Goal: Task Accomplishment & Management: Manage account settings

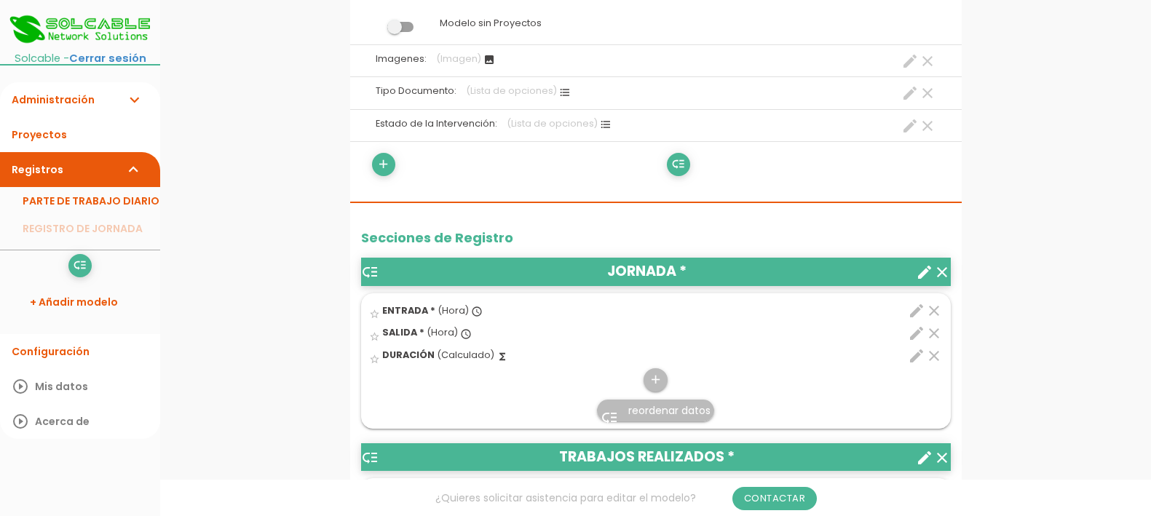
scroll to position [364, 0]
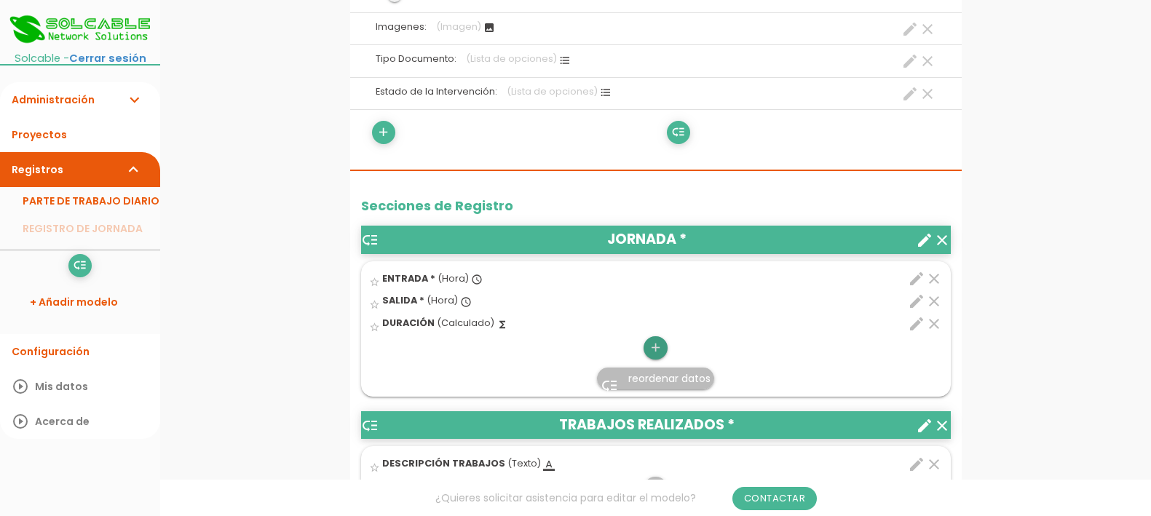
click at [651, 347] on icon "add" at bounding box center [656, 347] width 14 height 23
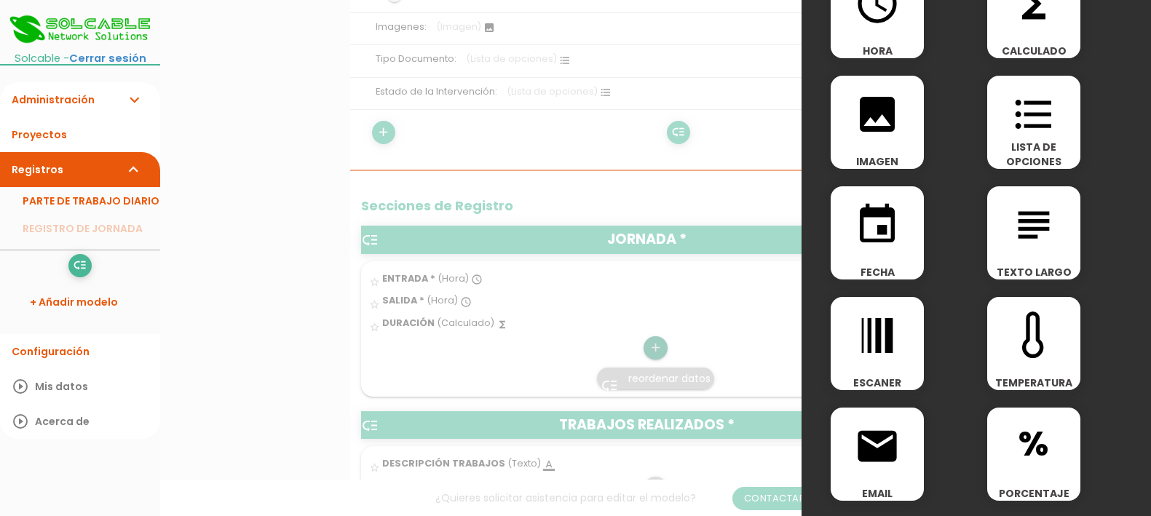
scroll to position [0, 0]
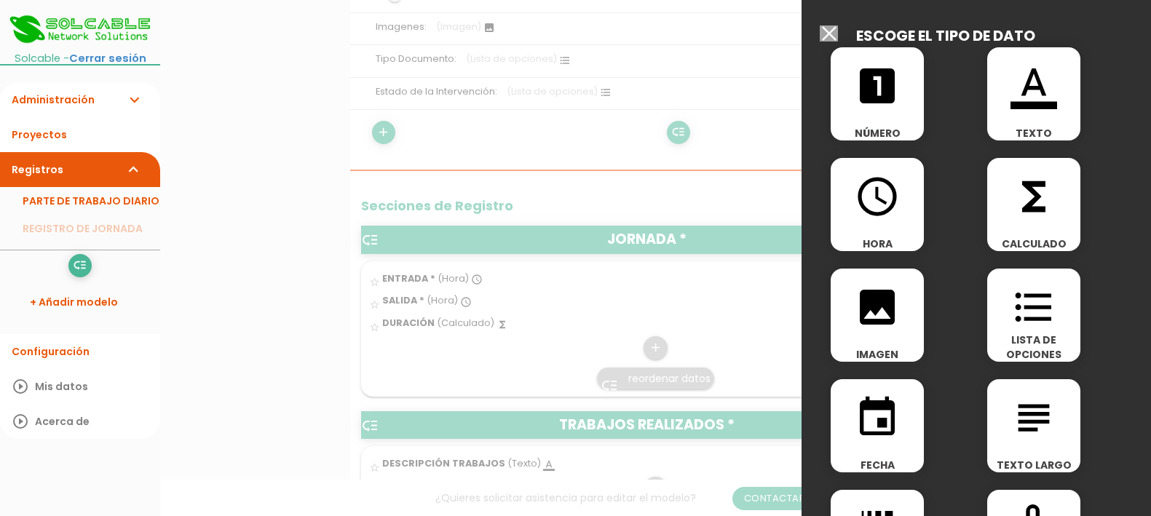
click at [1016, 195] on icon "functions" at bounding box center [1034, 196] width 47 height 47
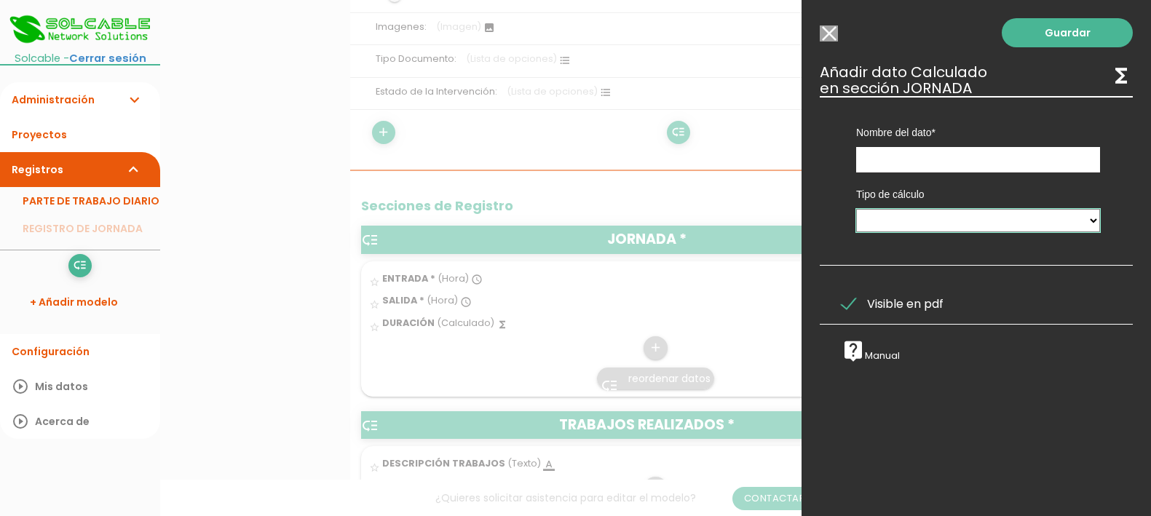
click at [1029, 216] on select "Calculado entre datos" at bounding box center [978, 220] width 244 height 23
select select "1"
click at [856, 209] on select "Calculado entre datos" at bounding box center [978, 220] width 244 height 23
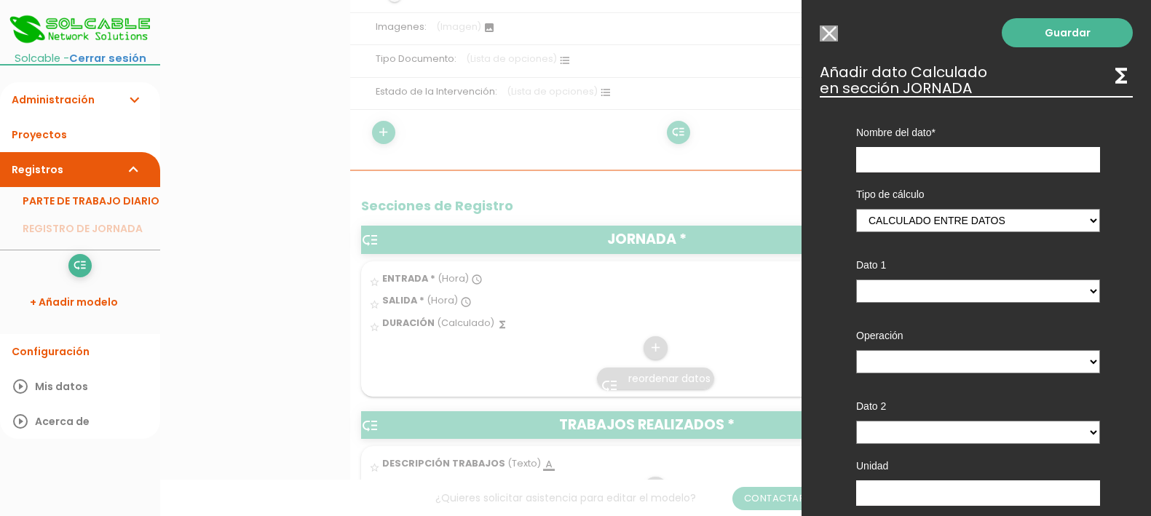
click at [826, 33] on input "Seleccionar todos los usuarios" at bounding box center [829, 33] width 18 height 16
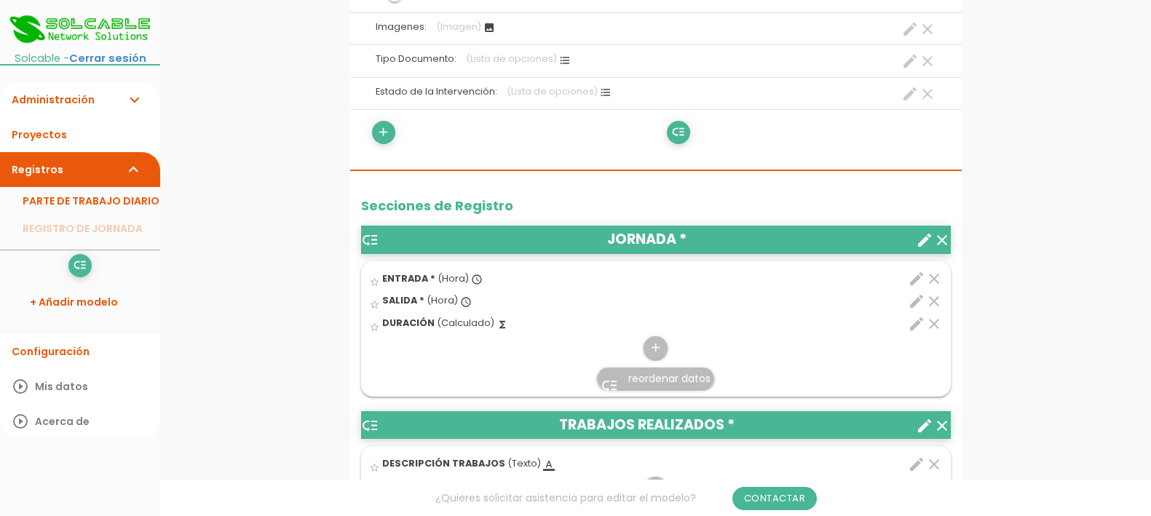
drag, startPoint x: 1033, startPoint y: 336, endPoint x: 1059, endPoint y: 284, distance: 58.3
click at [67, 198] on link "PARTE DE TRABAJO DIARIO" at bounding box center [80, 201] width 160 height 28
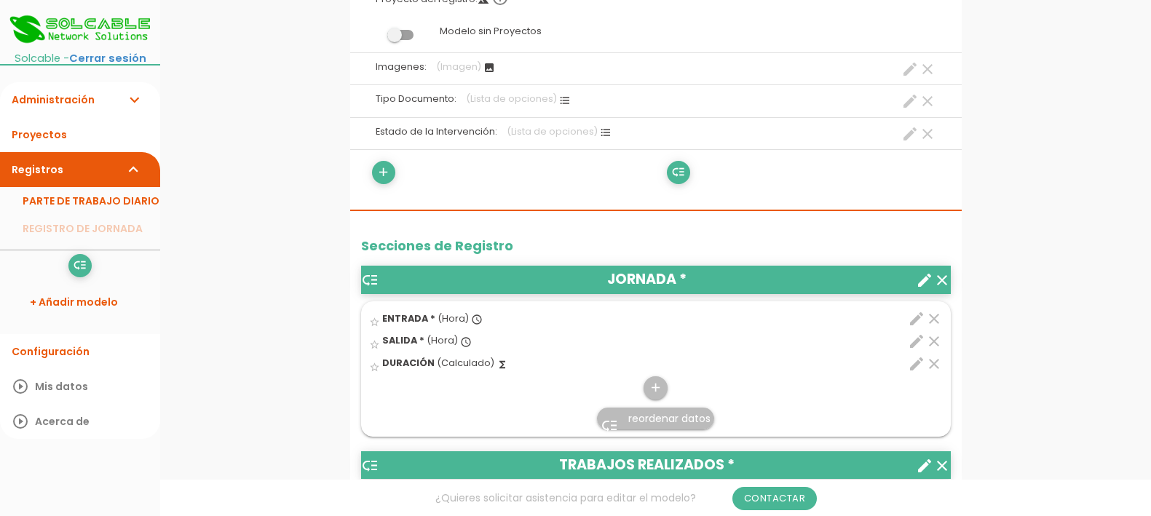
scroll to position [364, 0]
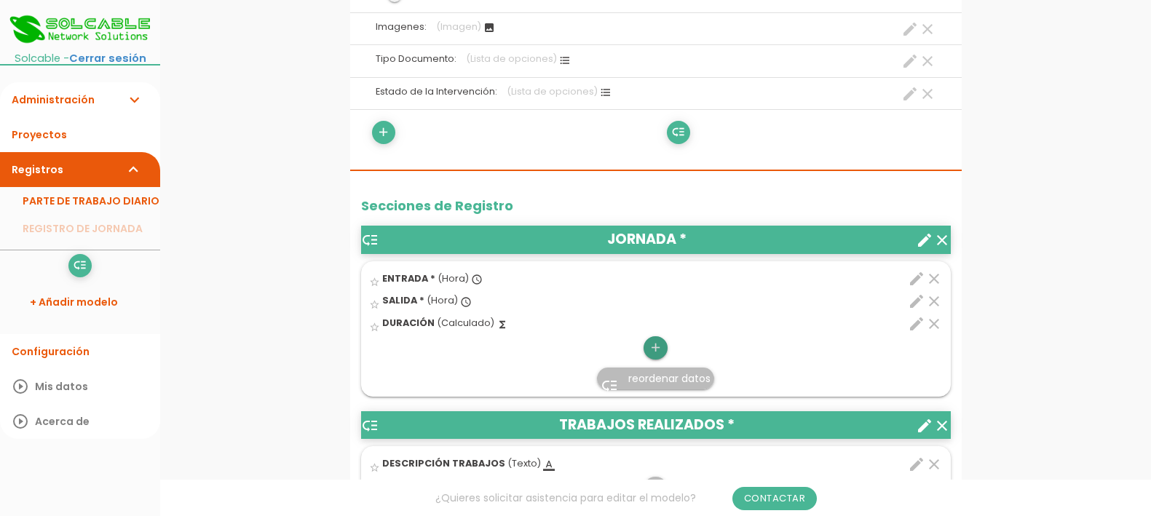
click at [653, 352] on icon "add" at bounding box center [656, 347] width 14 height 23
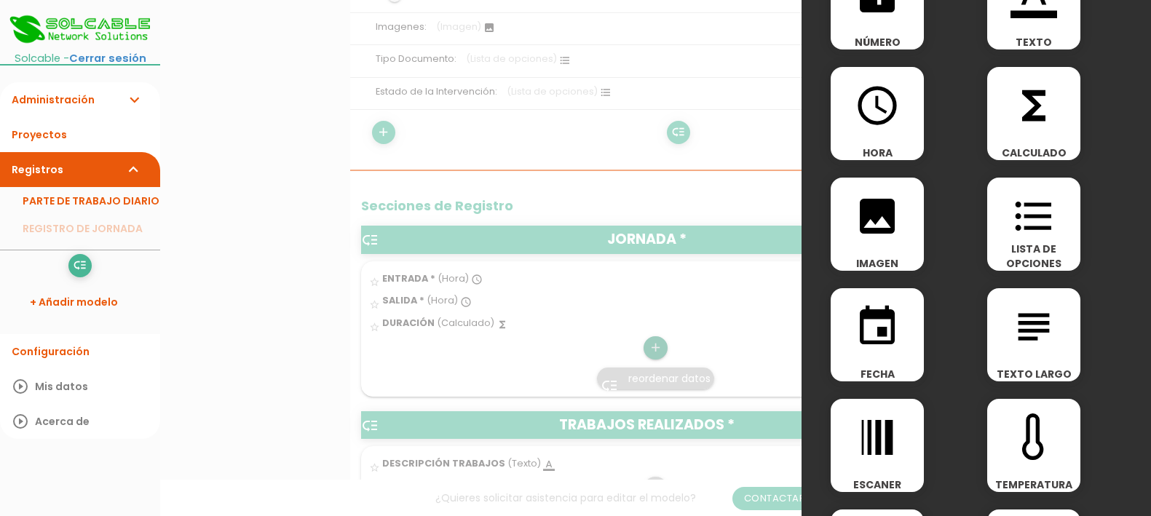
scroll to position [0, 0]
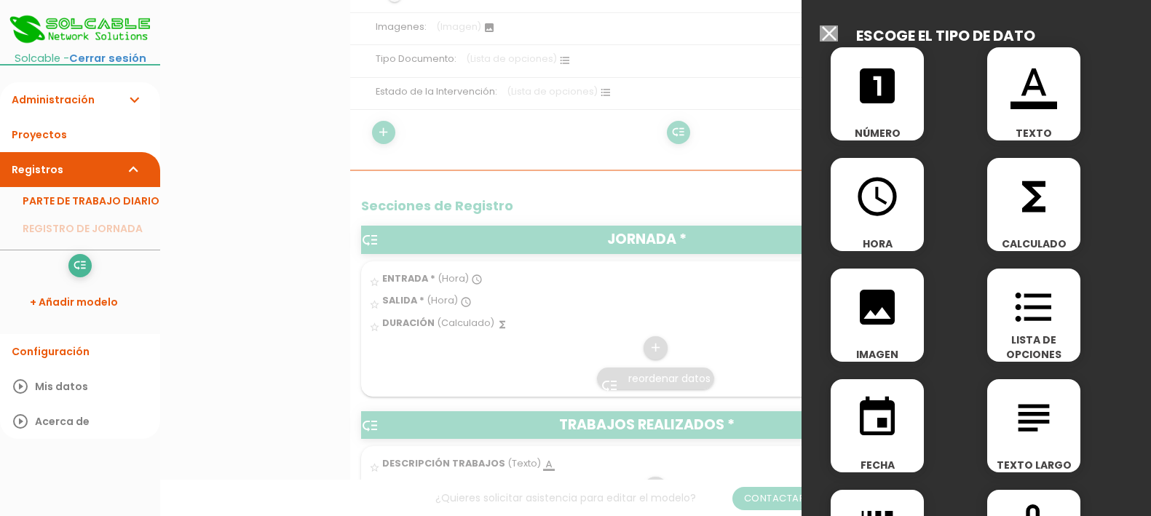
click at [1027, 312] on icon "format_list_bulleted" at bounding box center [1034, 307] width 47 height 47
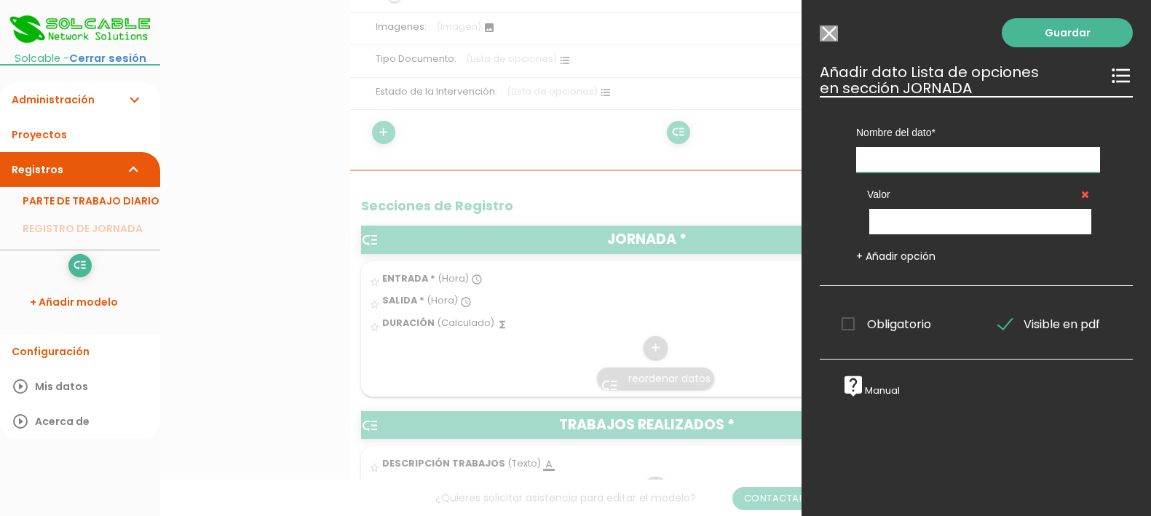
click at [959, 162] on input "text" at bounding box center [978, 159] width 244 height 25
type input "Pausa comida"
click at [999, 217] on input "text" at bounding box center [980, 221] width 222 height 25
click at [1007, 328] on span "Visible en pdf" at bounding box center [1049, 324] width 102 height 18
click at [0, 0] on input "Visible en pdf" at bounding box center [0, 0] width 0 height 0
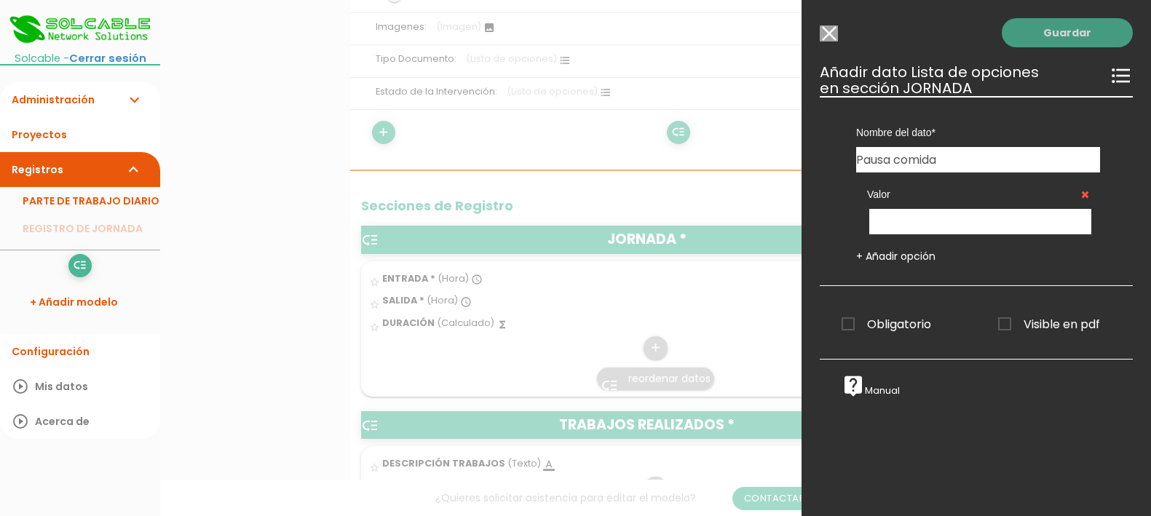
click at [1056, 25] on link "Guardar" at bounding box center [1067, 32] width 131 height 29
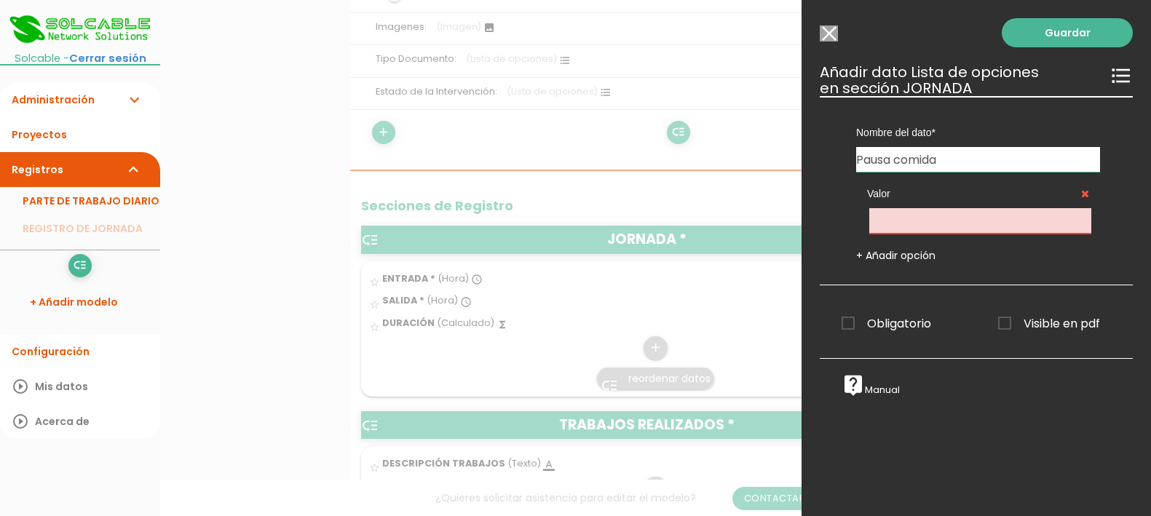
click at [980, 222] on input "text" at bounding box center [980, 220] width 222 height 25
type input "1"
click at [1051, 33] on link "Guardar" at bounding box center [1067, 32] width 131 height 29
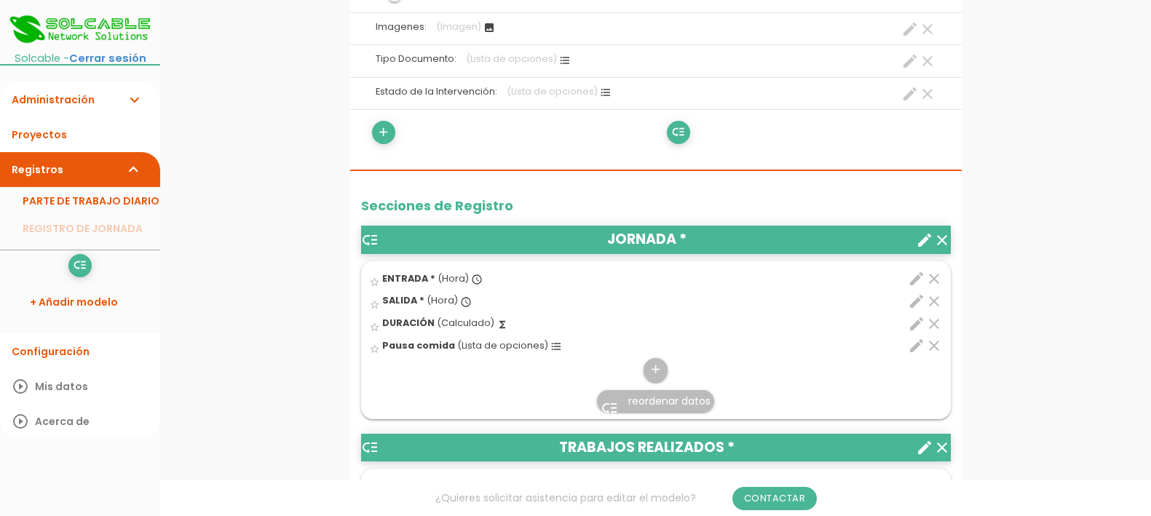
click at [550, 342] on icon "format_list_bulleted" at bounding box center [556, 347] width 12 height 12
click at [0, 0] on input "star_border" at bounding box center [0, 0] width 0 height 0
click at [512, 346] on span "(Lista de opciones)" at bounding box center [502, 345] width 91 height 12
click at [0, 0] on input "star" at bounding box center [0, 0] width 0 height 0
click at [491, 347] on span "(Lista de opciones)" at bounding box center [502, 345] width 91 height 12
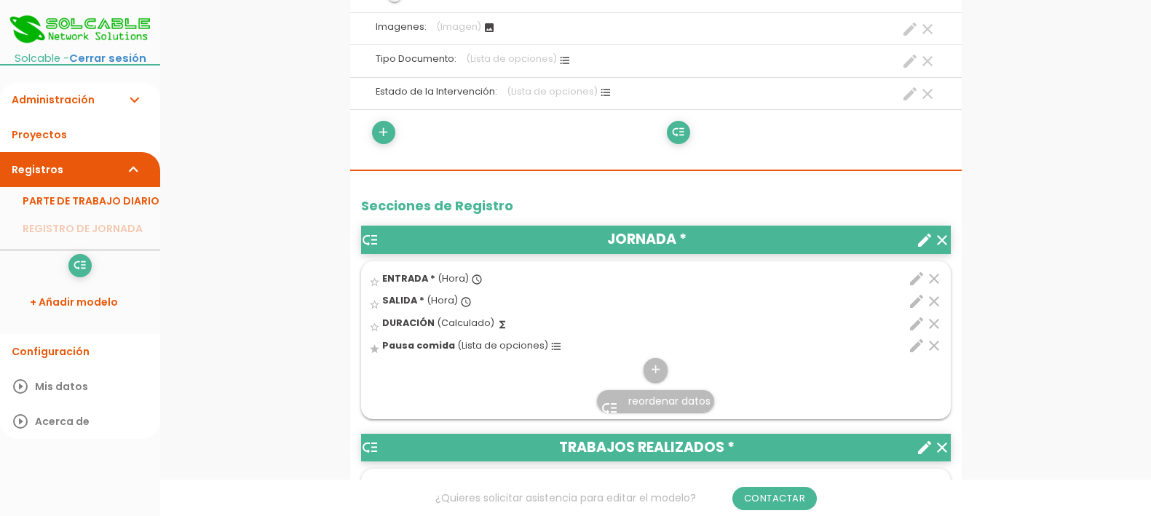
click at [0, 0] on input "star" at bounding box center [0, 0] width 0 height 0
click at [653, 374] on icon "add" at bounding box center [656, 369] width 14 height 23
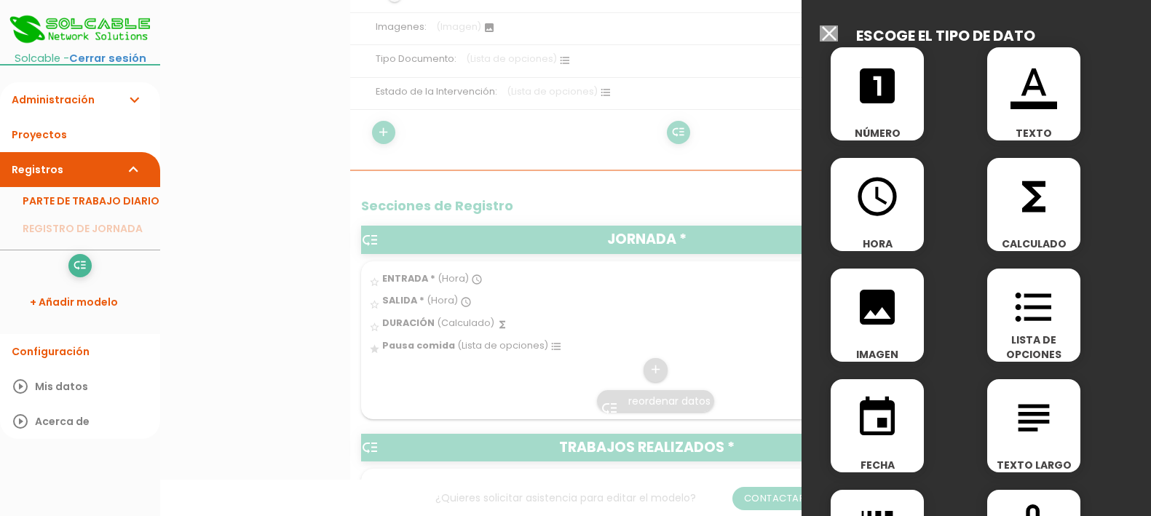
click at [1027, 209] on icon "functions" at bounding box center [1034, 196] width 47 height 47
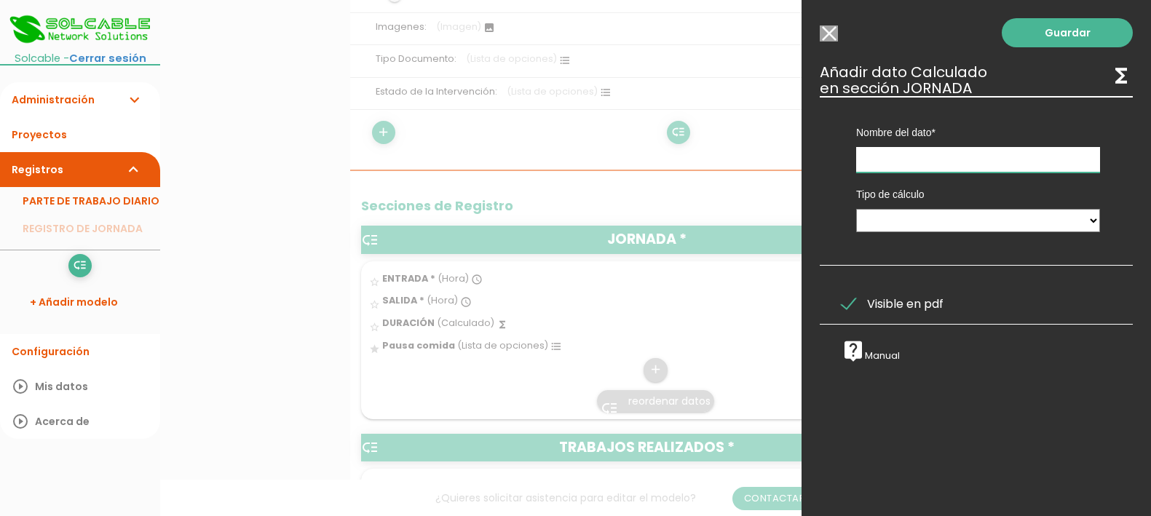
click at [1008, 161] on input "text" at bounding box center [978, 159] width 244 height 25
type input "Comida"
click at [1075, 221] on select "Calculado entre datos" at bounding box center [978, 220] width 244 height 23
click at [831, 29] on input "Seleccionar todos los usuarios" at bounding box center [829, 33] width 18 height 16
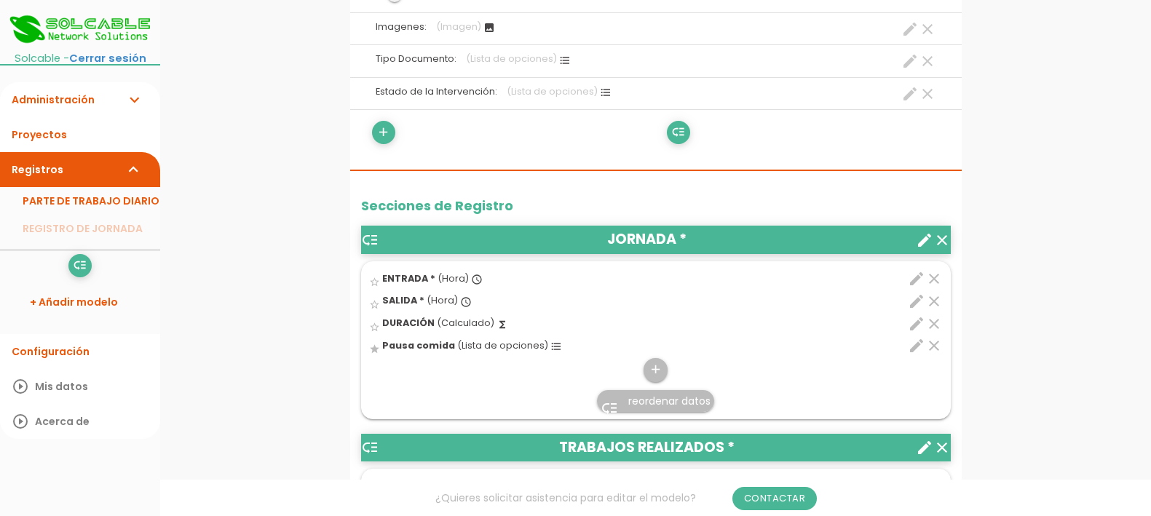
click at [916, 326] on icon "edit" at bounding box center [916, 323] width 17 height 17
select select "1"
select select "684_pos2"
select select "-"
select select "684_pos1"
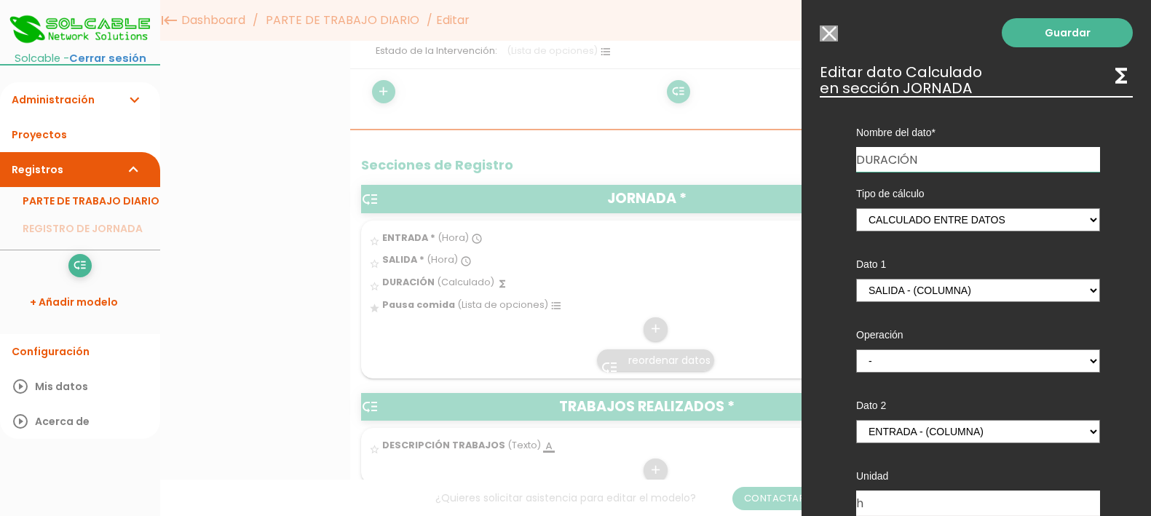
click at [826, 31] on input "Seleccionar todos los usuarios" at bounding box center [829, 33] width 18 height 16
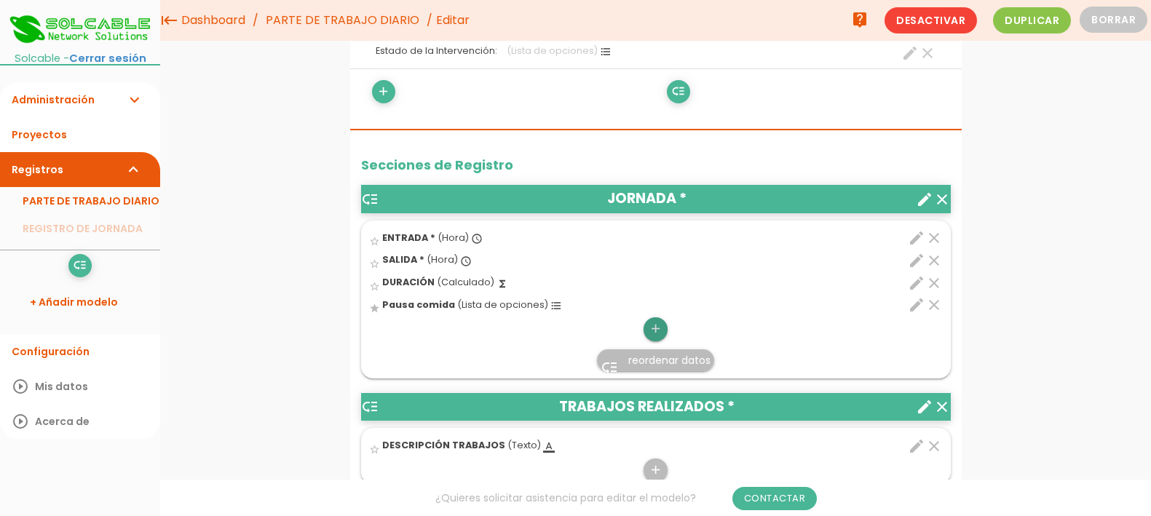
click at [659, 330] on icon "add" at bounding box center [656, 328] width 14 height 23
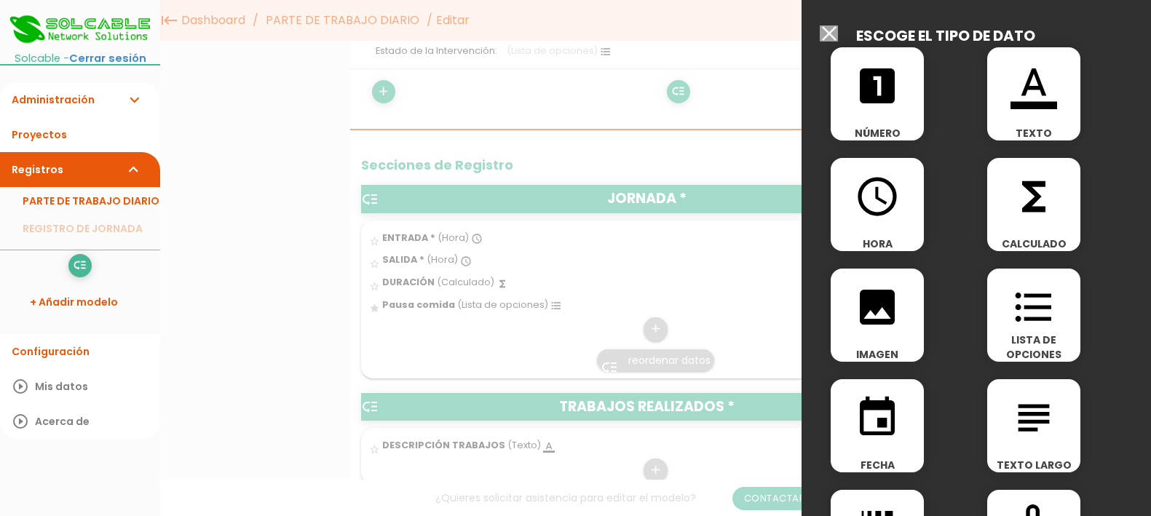
click at [1030, 202] on icon "functions" at bounding box center [1034, 196] width 47 height 47
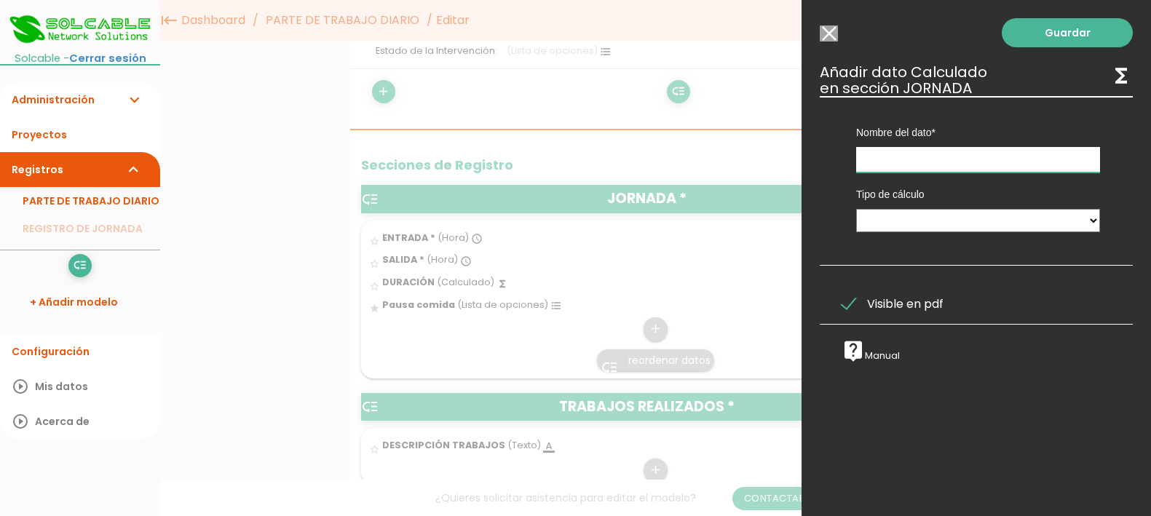
click at [930, 152] on input "text" at bounding box center [978, 159] width 244 height 25
type input "D"
type input "Tiempo bruto"
click at [967, 221] on select "Calculado entre datos" at bounding box center [978, 220] width 244 height 23
select select "1"
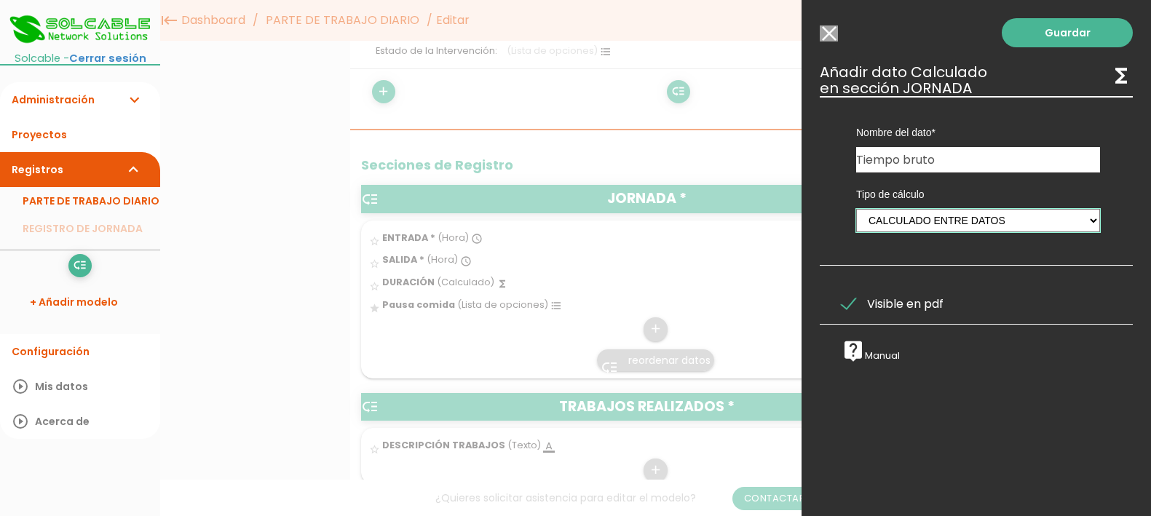
click at [856, 209] on select "Calculado entre datos" at bounding box center [978, 220] width 244 height 23
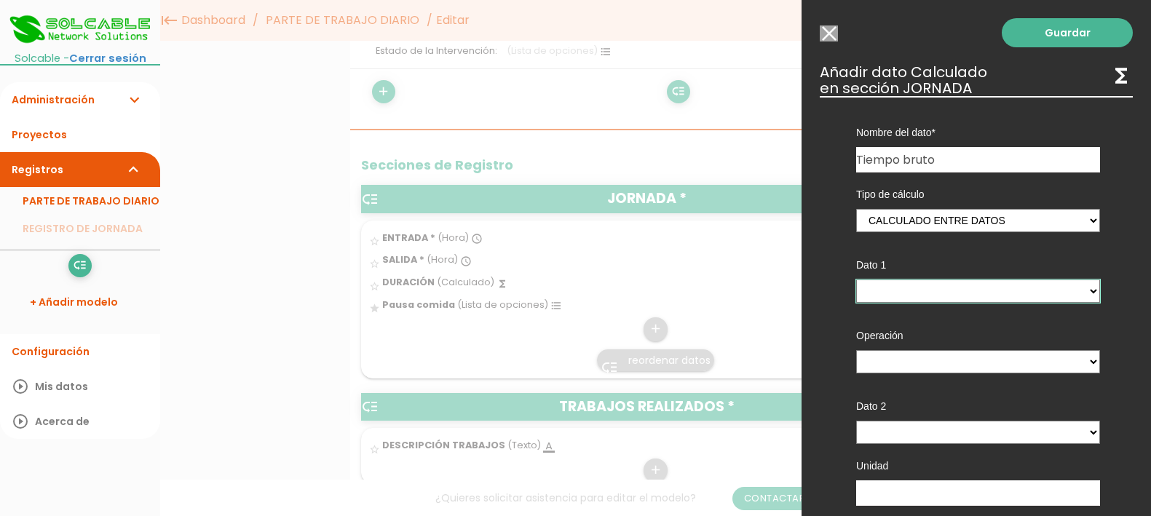
click at [1066, 287] on select "ENTRADA - (columna) SALIDA - (columna) DURACIÓN - (columna) Pausa comida - (col…" at bounding box center [978, 291] width 244 height 23
select select "684_pos2"
click at [856, 280] on select "ENTRADA - (columna) SALIDA - (columna) DURACIÓN - (columna) Pausa comida - (col…" at bounding box center [978, 291] width 244 height 23
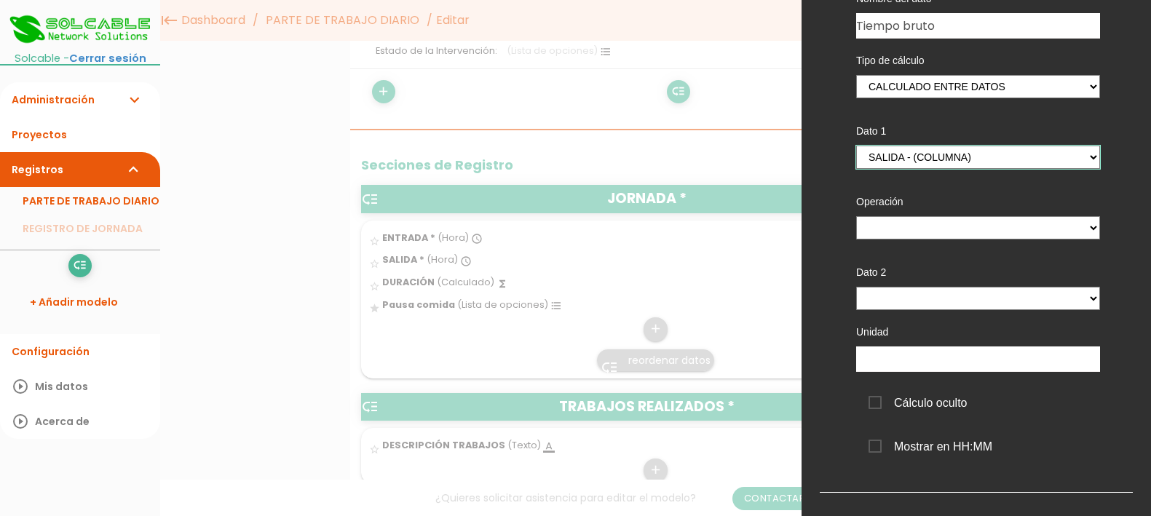
scroll to position [43, 0]
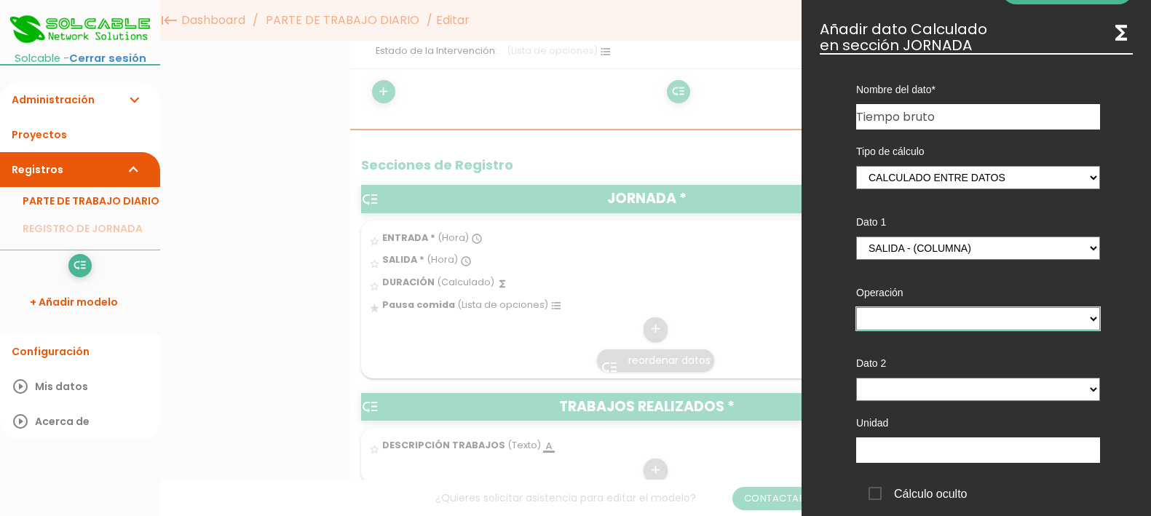
click at [1021, 317] on select "+ - * /" at bounding box center [978, 318] width 244 height 23
select select "-"
click at [856, 307] on select "+ - * /" at bounding box center [978, 318] width 244 height 23
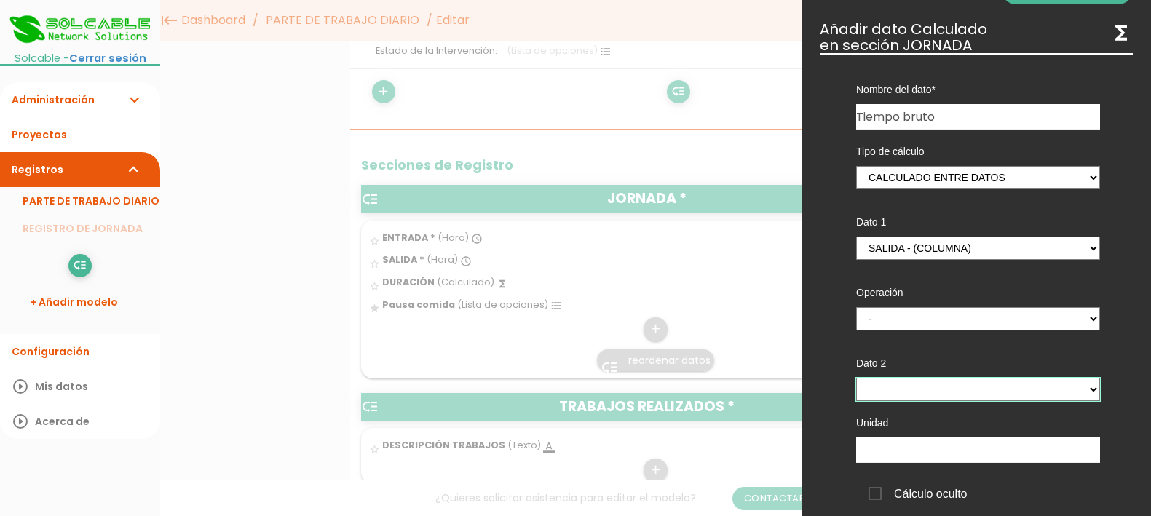
click at [985, 394] on select "ENTRADA - (columna) SALIDA - (columna) DURACIÓN - (columna) Pausa comida - (col…" at bounding box center [978, 389] width 244 height 23
select select "684_pos1"
click at [856, 378] on select "ENTRADA - (columna) SALIDA - (columna) DURACIÓN - (columna) Pausa comida - (col…" at bounding box center [978, 389] width 244 height 23
click at [976, 455] on input "text" at bounding box center [978, 450] width 244 height 25
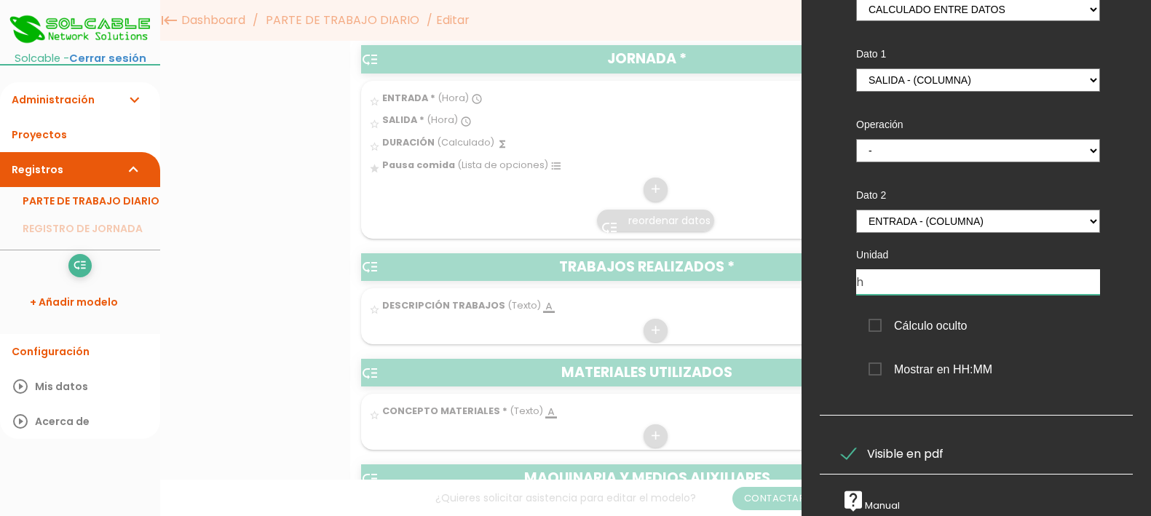
scroll to position [546, 0]
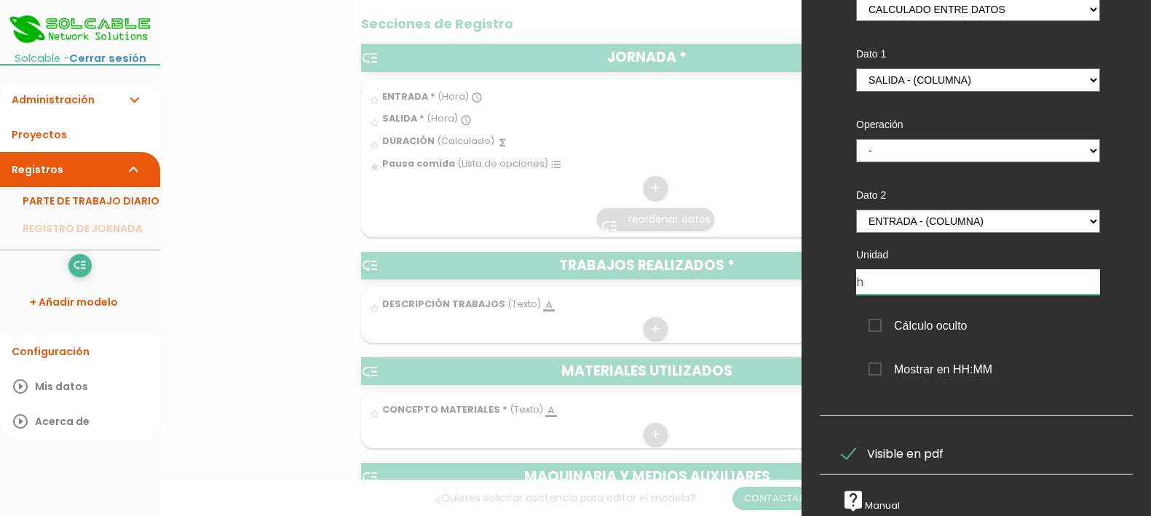
type input "h"
click at [858, 445] on span "Visible en pdf" at bounding box center [893, 454] width 102 height 18
click at [0, 0] on input "Visible en pdf" at bounding box center [0, 0] width 0 height 0
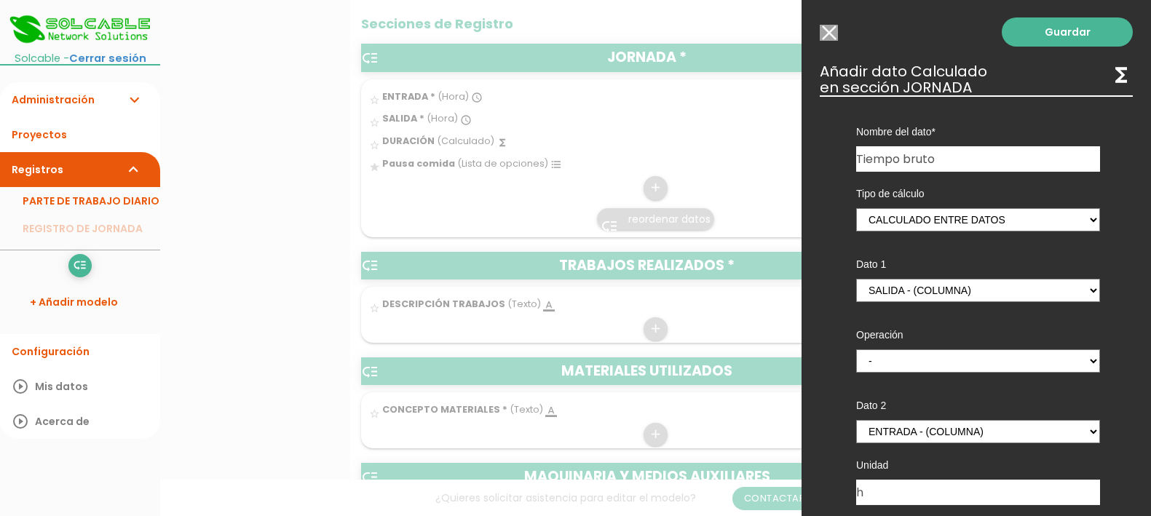
scroll to position [0, 0]
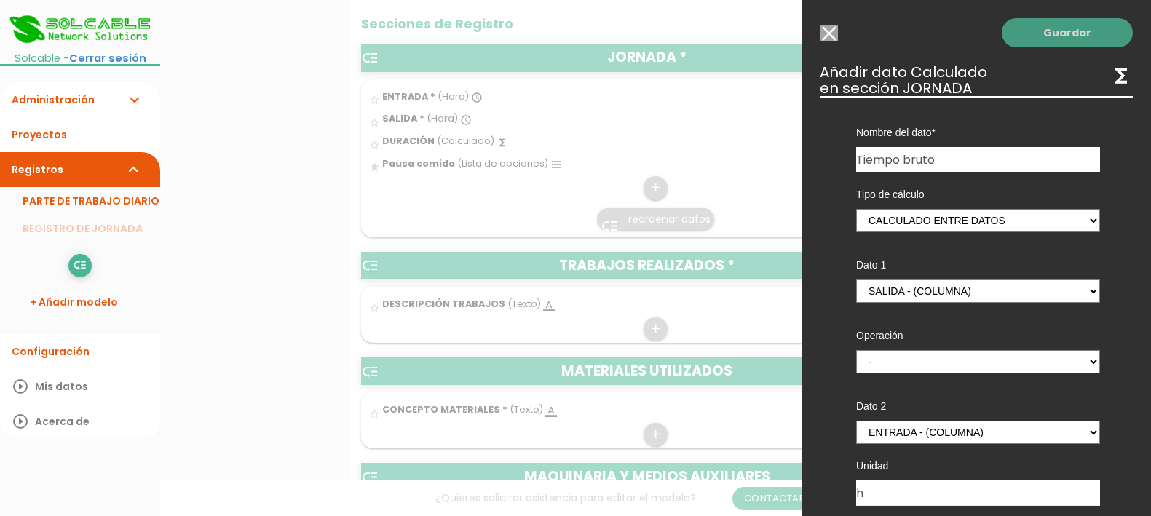
click at [1048, 35] on link "Guardar" at bounding box center [1067, 32] width 131 height 29
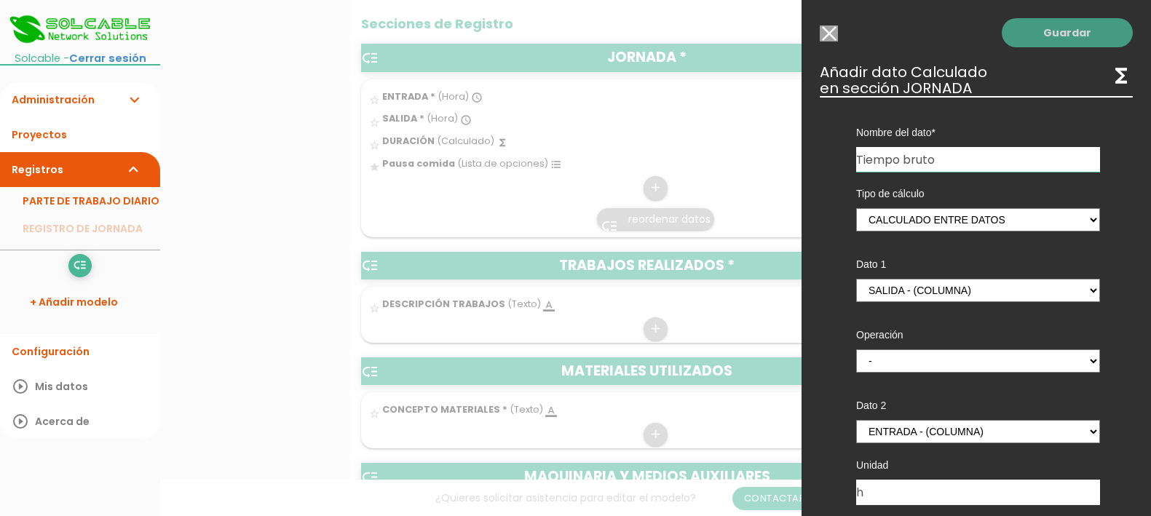
click at [1048, 31] on link "Guardar" at bounding box center [1067, 32] width 131 height 29
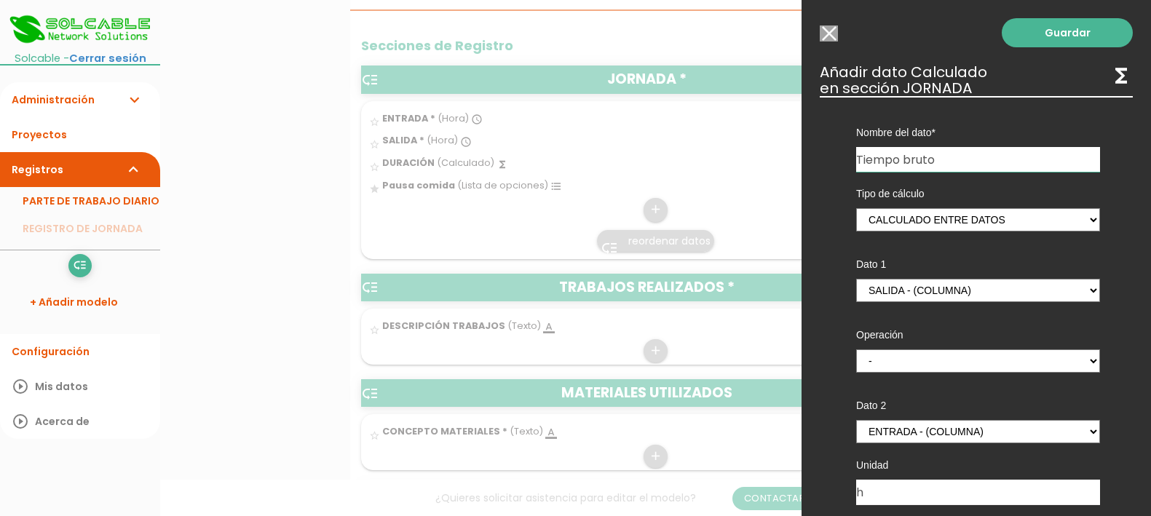
scroll to position [455, 0]
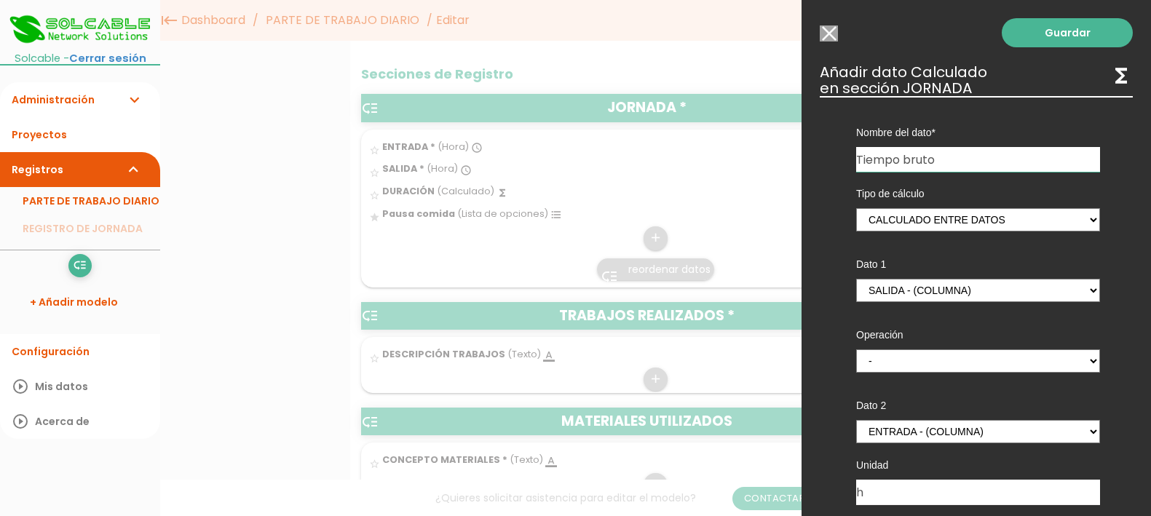
click at [943, 158] on input "Tiempo bruto" at bounding box center [978, 159] width 244 height 25
click at [1080, 27] on link "Guardar" at bounding box center [1067, 32] width 131 height 29
click at [1070, 34] on link "Guardar" at bounding box center [1067, 32] width 131 height 29
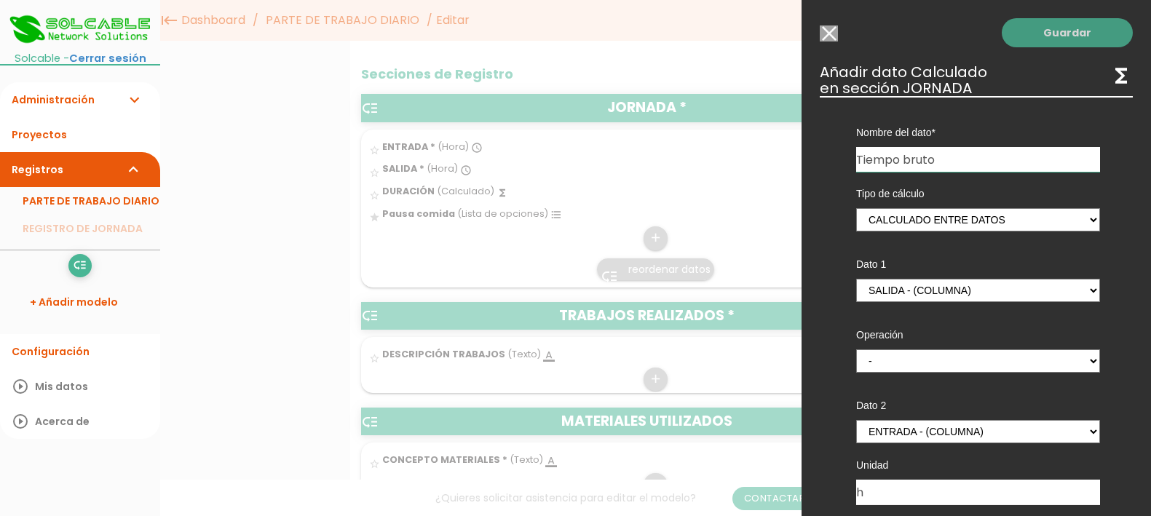
click at [1070, 34] on link "Guardar" at bounding box center [1067, 32] width 131 height 29
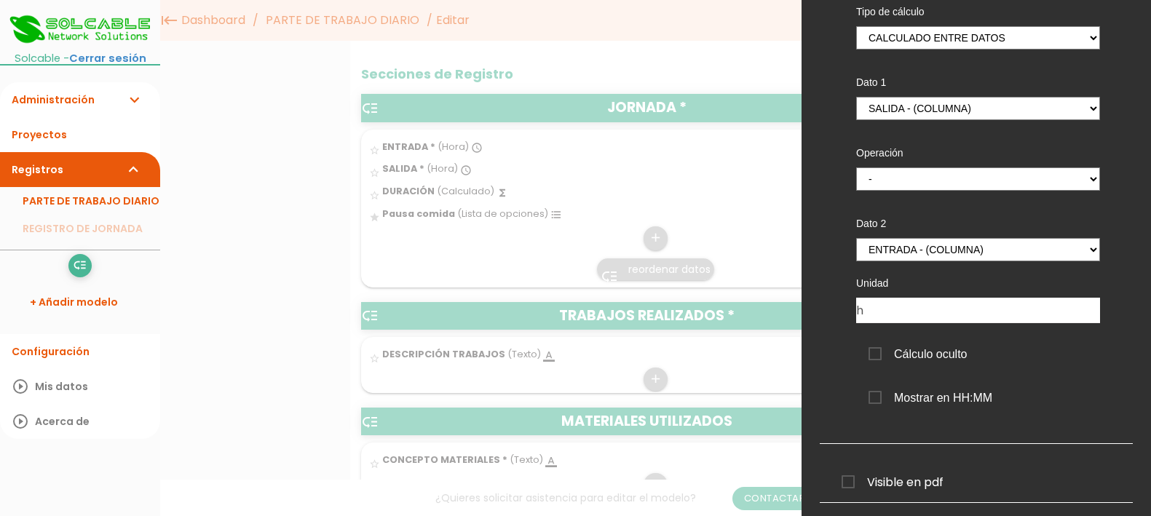
scroll to position [224, 0]
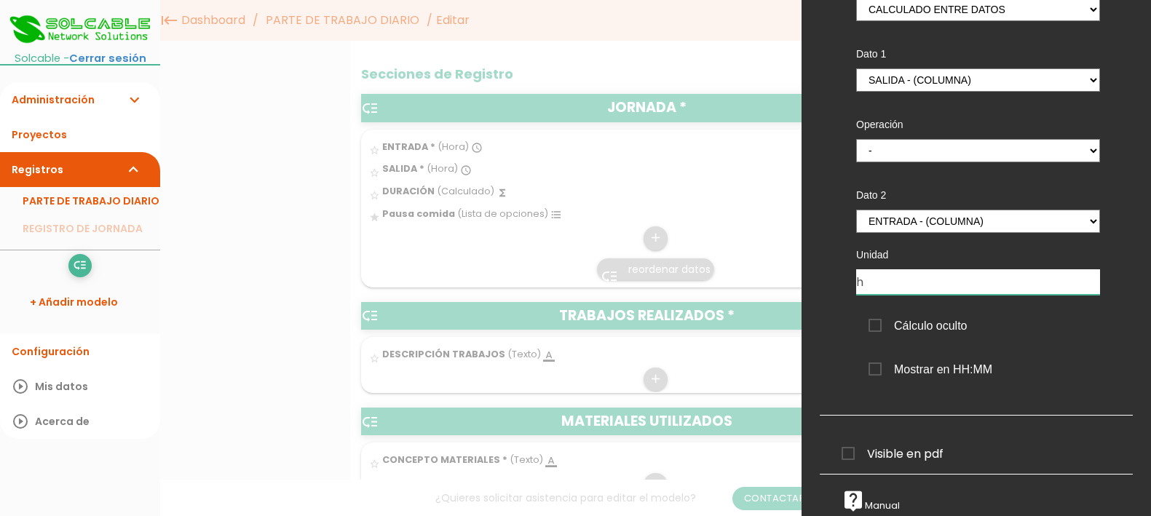
click at [894, 269] on input "h" at bounding box center [978, 281] width 244 height 25
click at [893, 269] on input "h" at bounding box center [978, 281] width 244 height 25
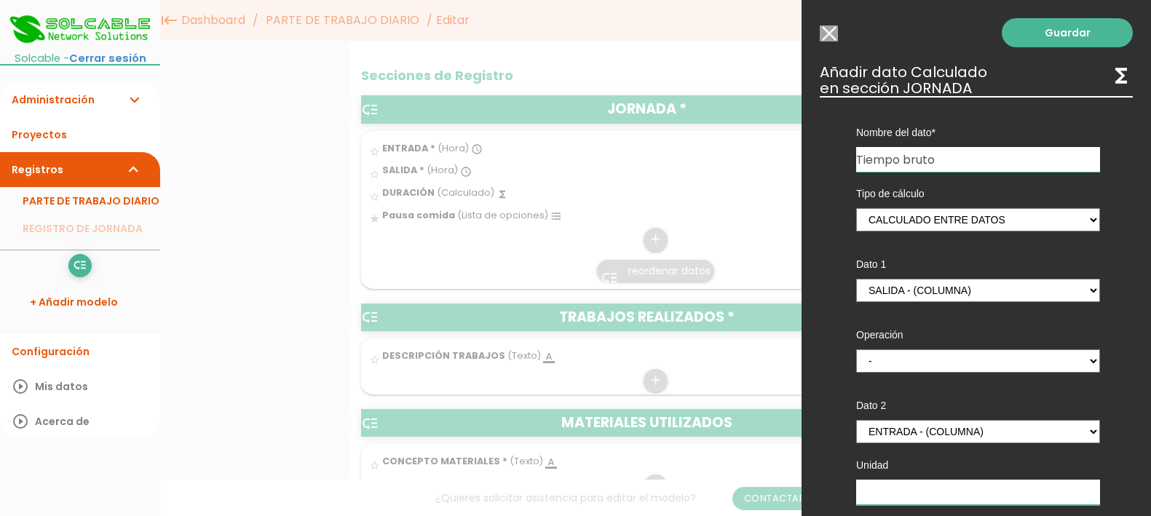
scroll to position [0, 0]
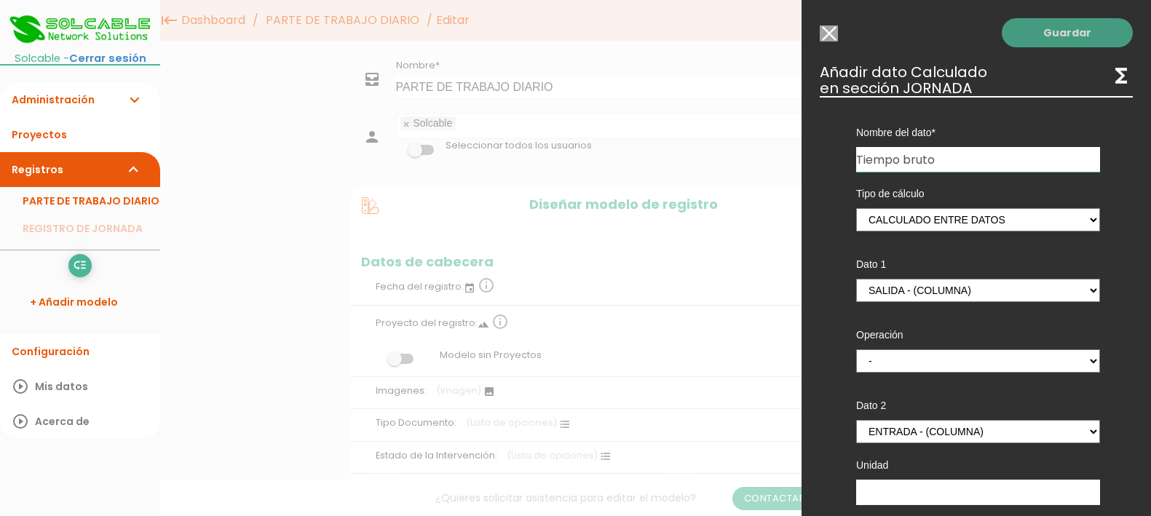
click at [1070, 31] on link "Guardar" at bounding box center [1067, 32] width 131 height 29
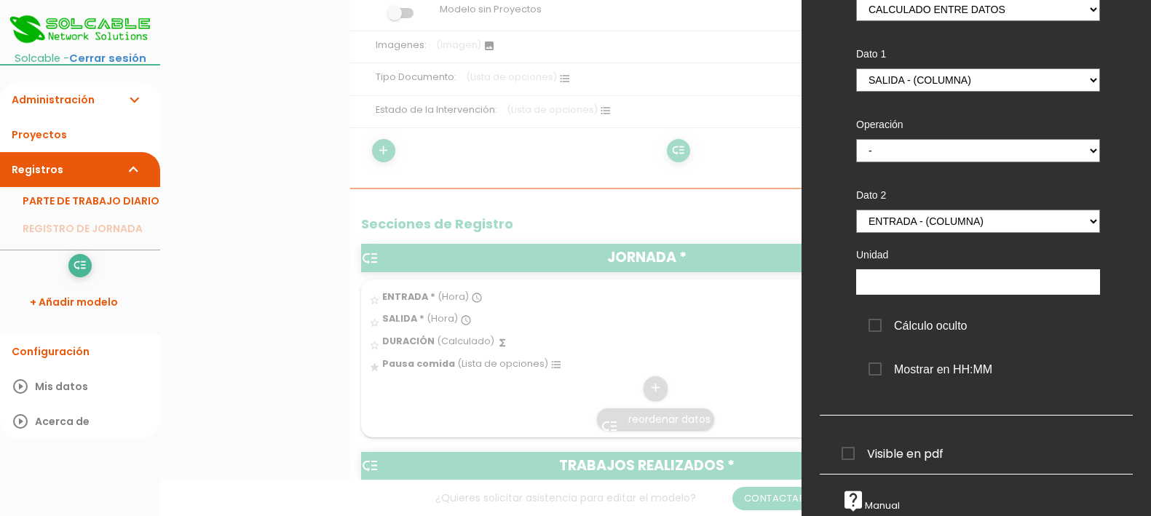
scroll to position [364, 0]
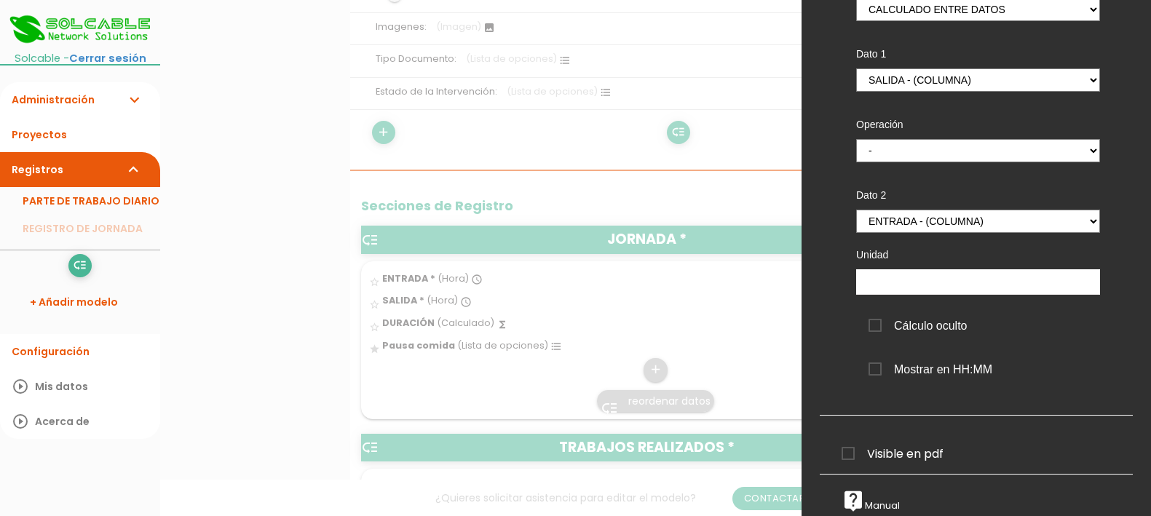
click at [847, 445] on span "Visible en pdf" at bounding box center [893, 454] width 102 height 18
click at [0, 0] on input "Visible en pdf" at bounding box center [0, 0] width 0 height 0
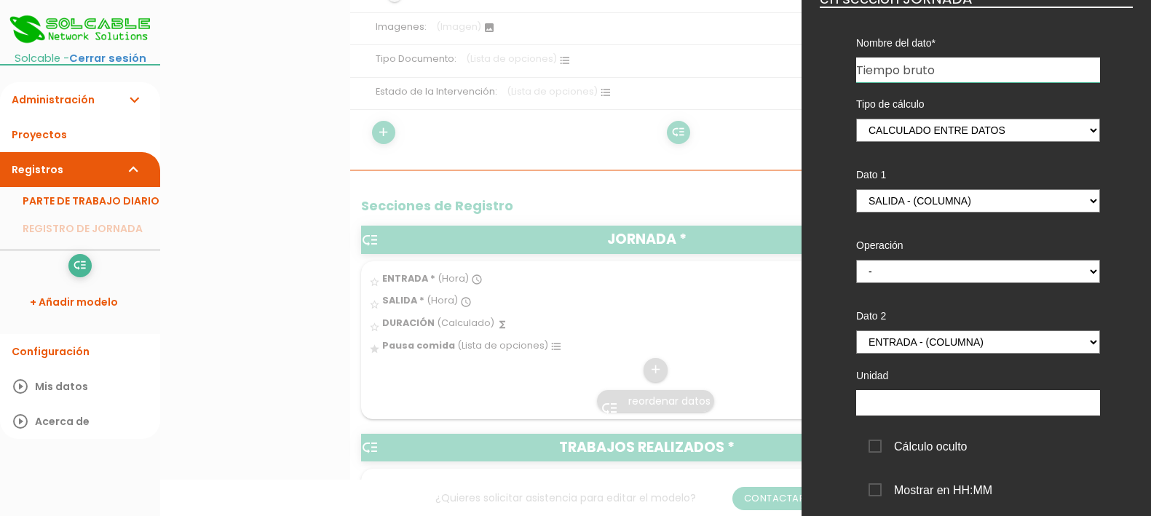
scroll to position [0, 0]
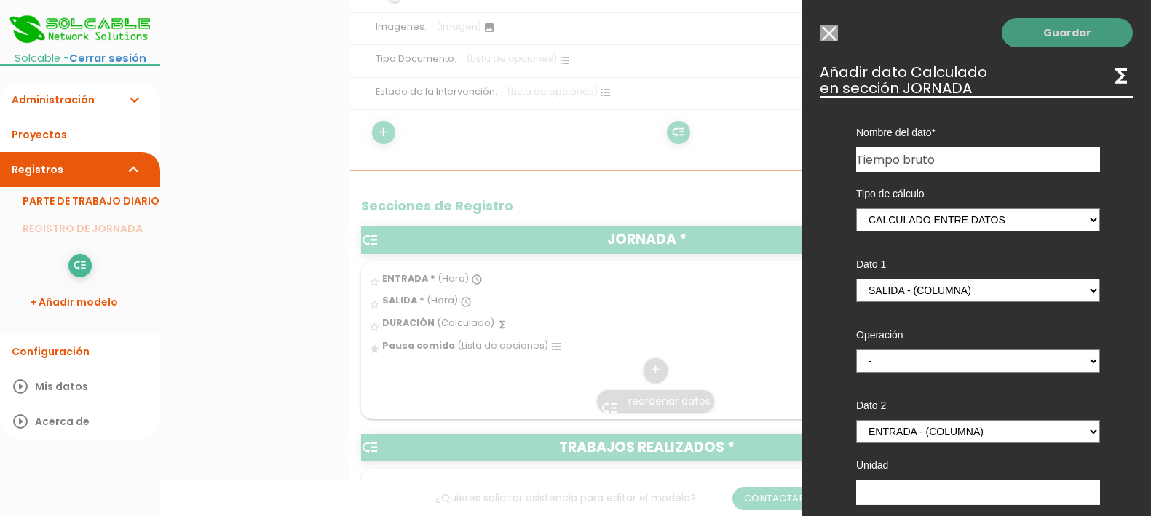
click at [1033, 23] on link "Guardar" at bounding box center [1067, 32] width 131 height 29
click at [1033, 31] on link "Guardar" at bounding box center [1067, 32] width 131 height 29
click at [929, 64] on h3 "Añadir dato Calculado functions en sección JORNADA" at bounding box center [976, 80] width 313 height 32
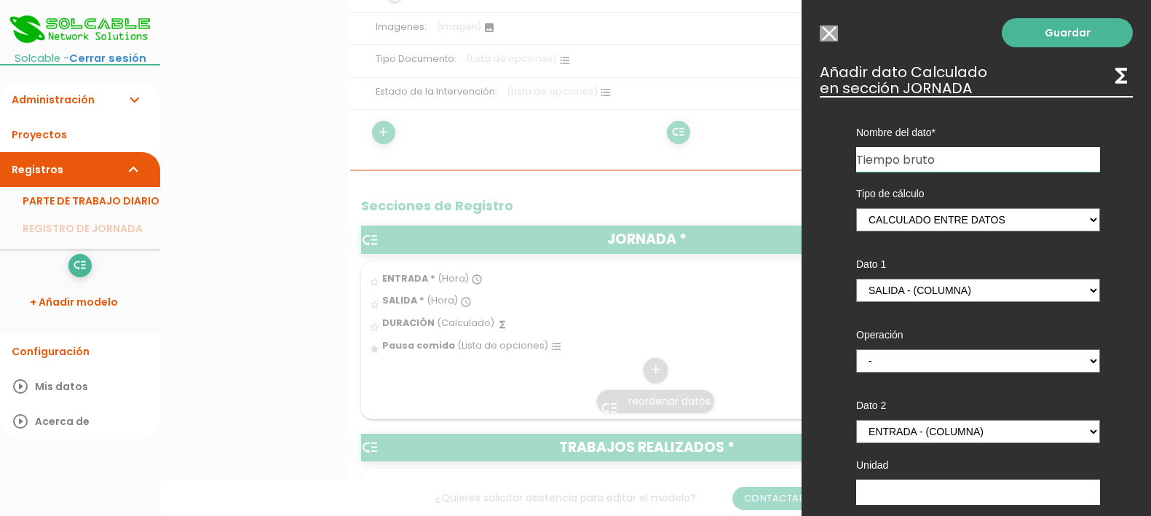
click at [928, 71] on h3 "Añadir dato Calculado functions en sección JORNADA" at bounding box center [976, 80] width 313 height 32
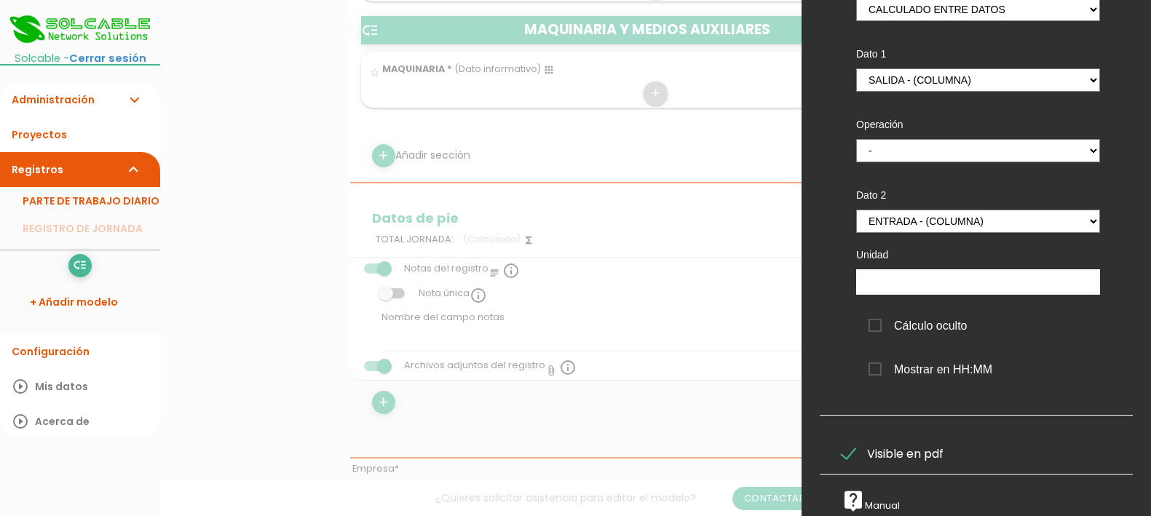
scroll to position [1001, 0]
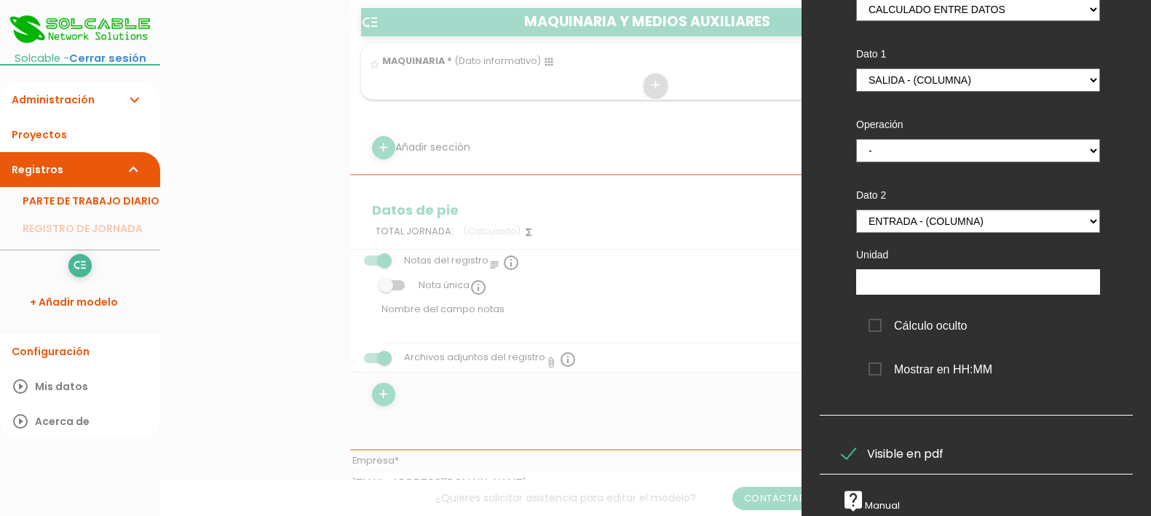
click at [923, 317] on span "Cálculo oculto" at bounding box center [918, 326] width 99 height 18
click at [0, 0] on input "Cálculo oculto" at bounding box center [0, 0] width 0 height 0
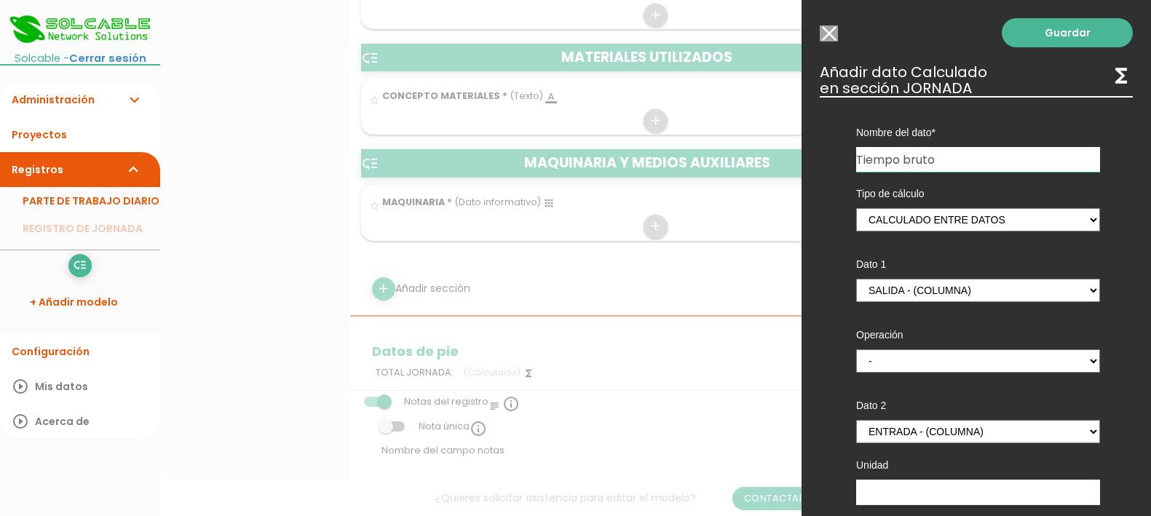
scroll to position [546, 0]
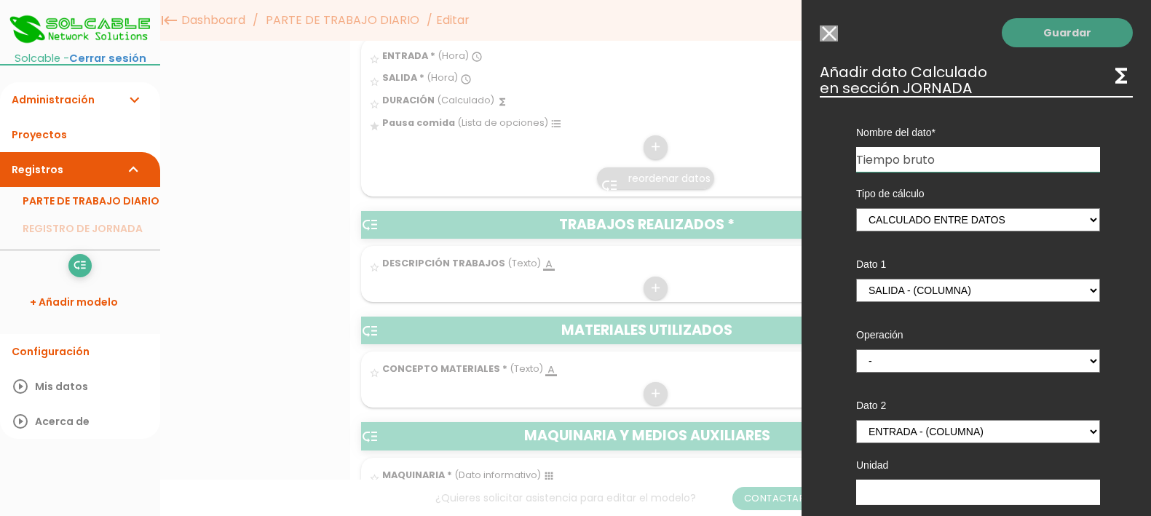
click at [1039, 35] on link "Guardar" at bounding box center [1067, 32] width 131 height 29
click at [1042, 25] on link "Guardar" at bounding box center [1067, 32] width 131 height 29
drag, startPoint x: 1042, startPoint y: 25, endPoint x: 1035, endPoint y: 36, distance: 12.5
click at [1039, 31] on link "Guardar" at bounding box center [1067, 32] width 131 height 29
click at [997, 287] on select "ENTRADA - (columna) SALIDA - (columna) DURACIÓN - (columna) Pausa comida - (col…" at bounding box center [978, 290] width 244 height 23
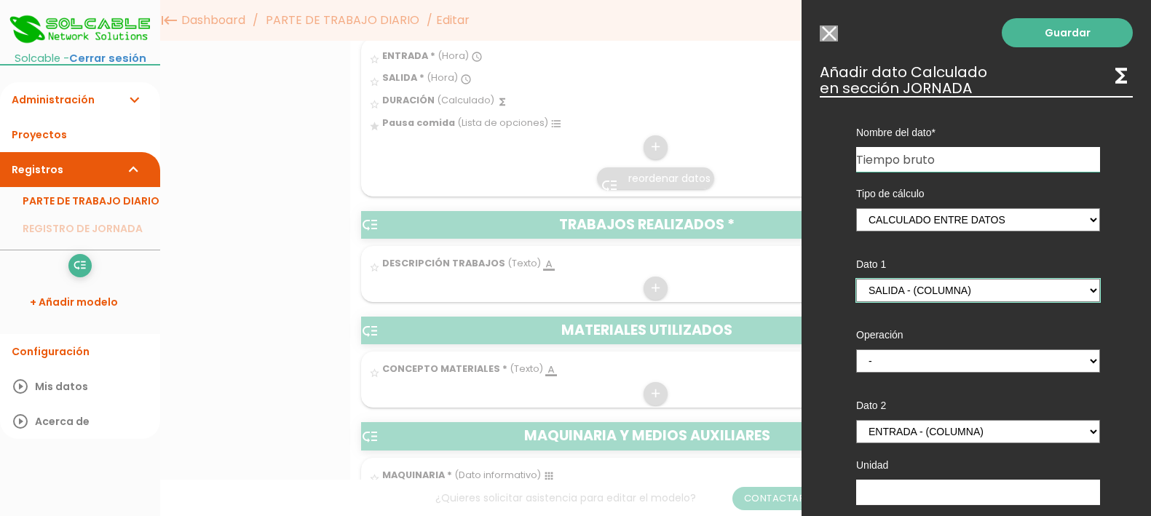
click at [856, 279] on select "ENTRADA - (columna) SALIDA - (columna) DURACIÓN - (columna) Pausa comida - (col…" at bounding box center [978, 290] width 244 height 23
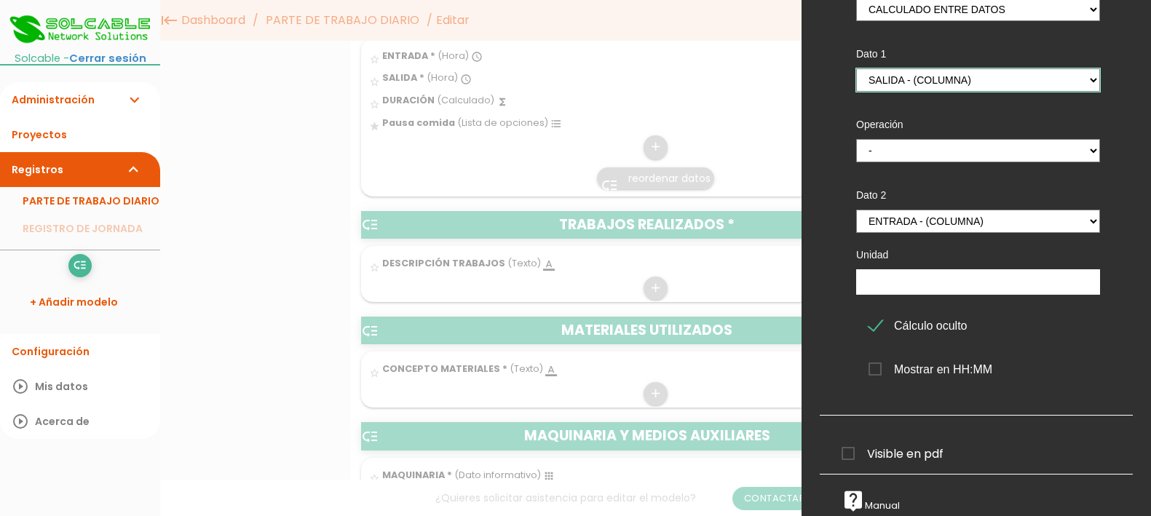
scroll to position [0, 0]
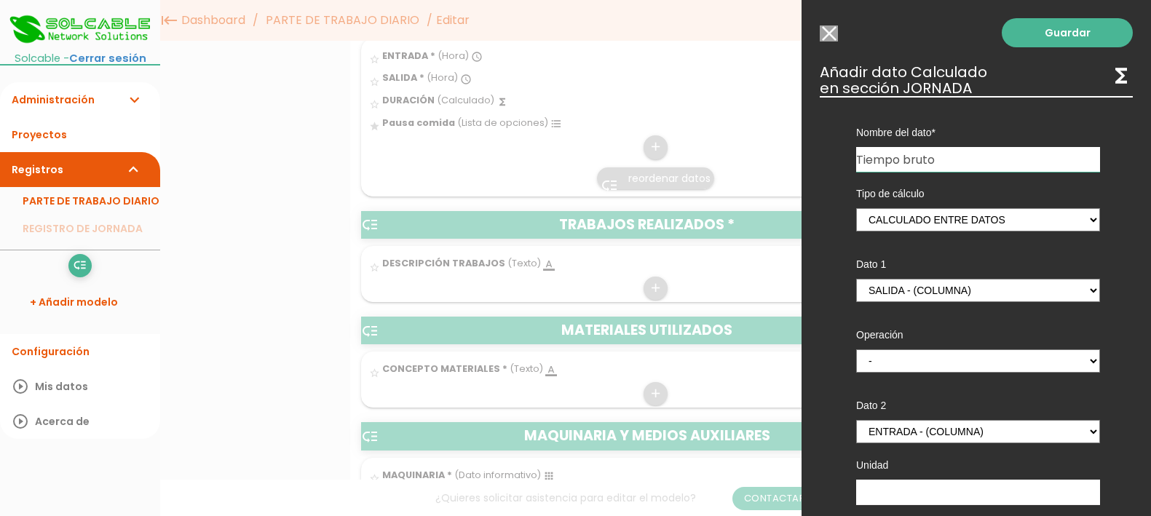
click input "Seleccionar todos los usuarios"
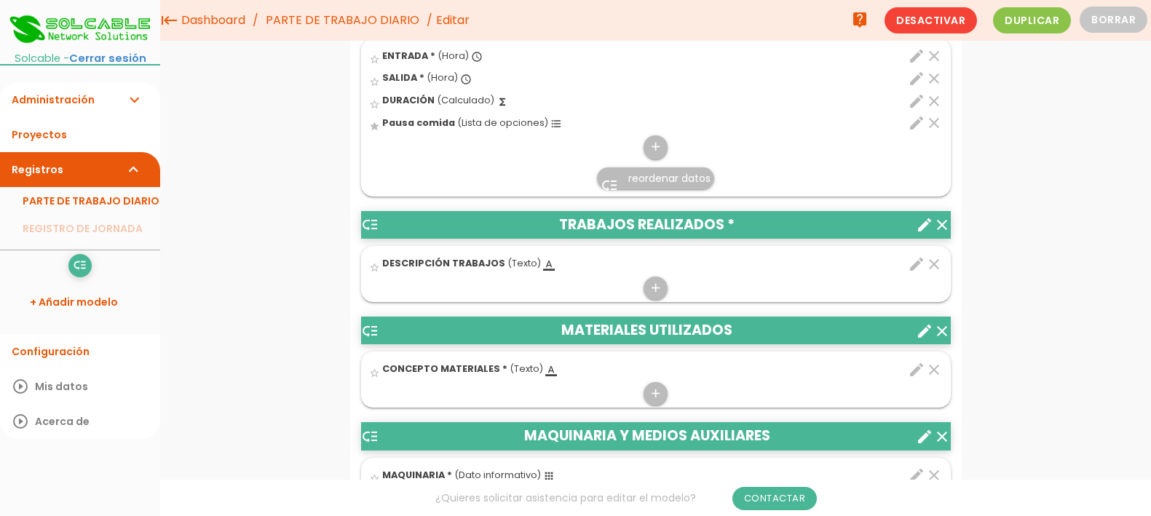
click icon "edit"
select select "1"
select select "684_pos2"
select select "-"
select select "684_pos1"
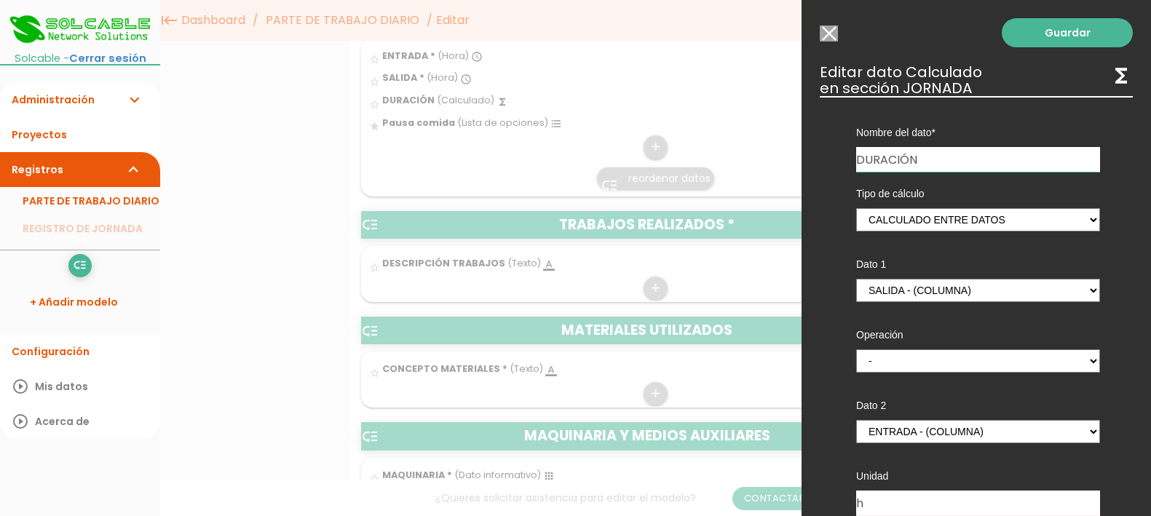
click input "Seleccionar todos los usuarios"
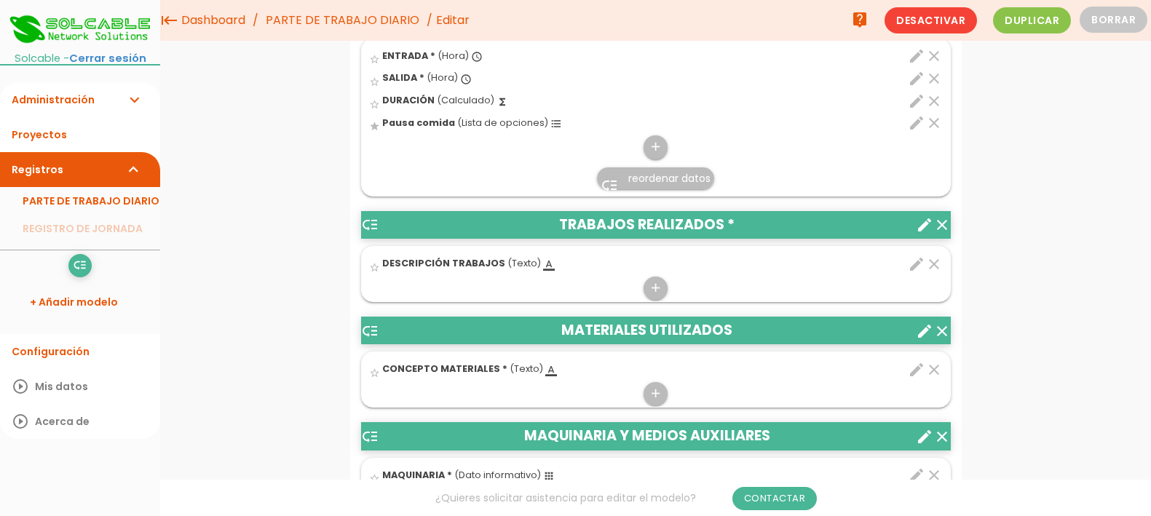
click icon "format_list_bulleted"
click input "star"
click icon "edit"
select select "1"
select select "684_pos2"
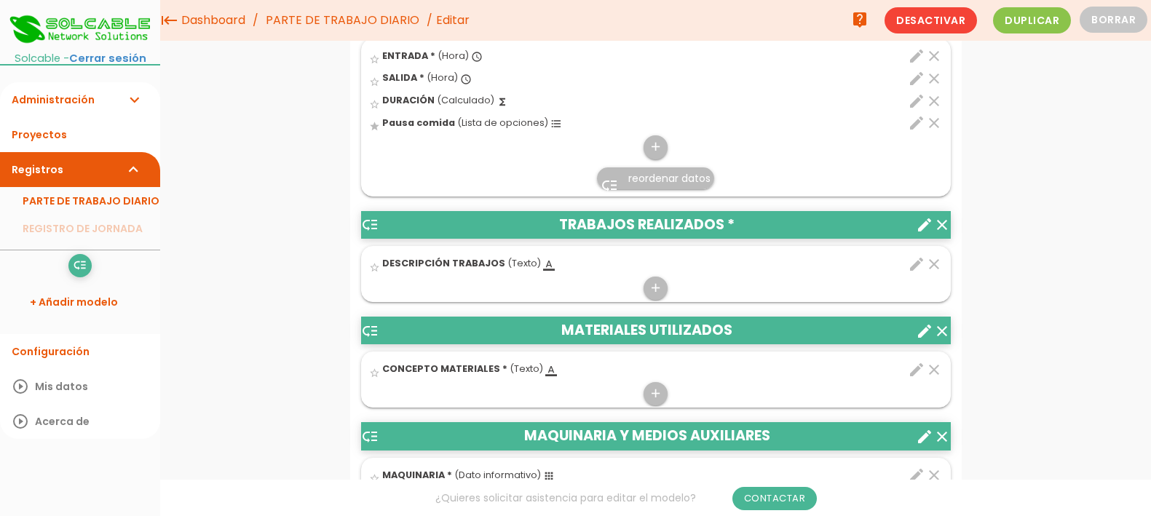
select select "-"
select select "684_pos1"
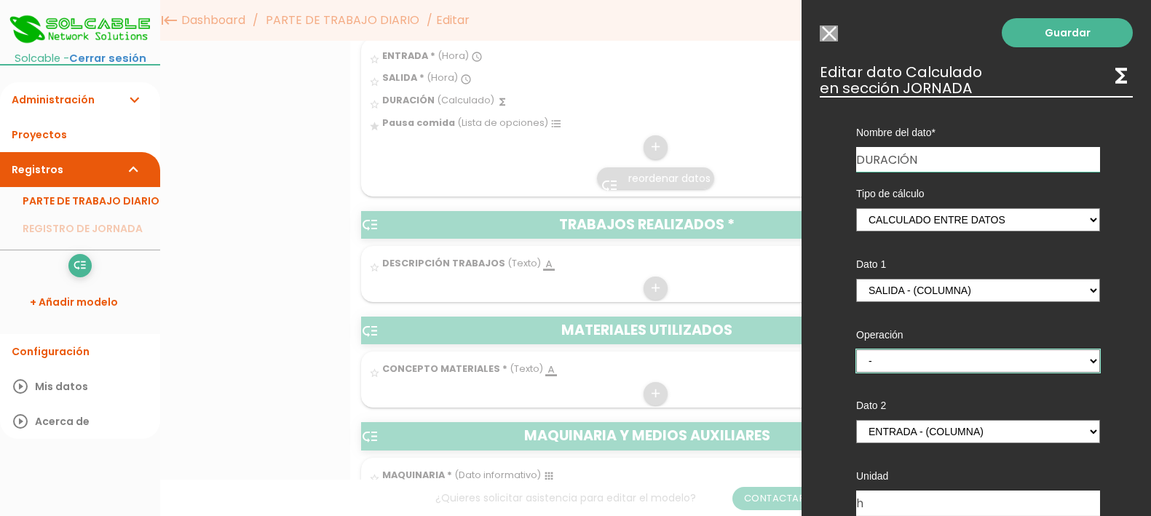
click select "+ - * /"
select select "+"
click select "+ - * /"
click link "Guardar"
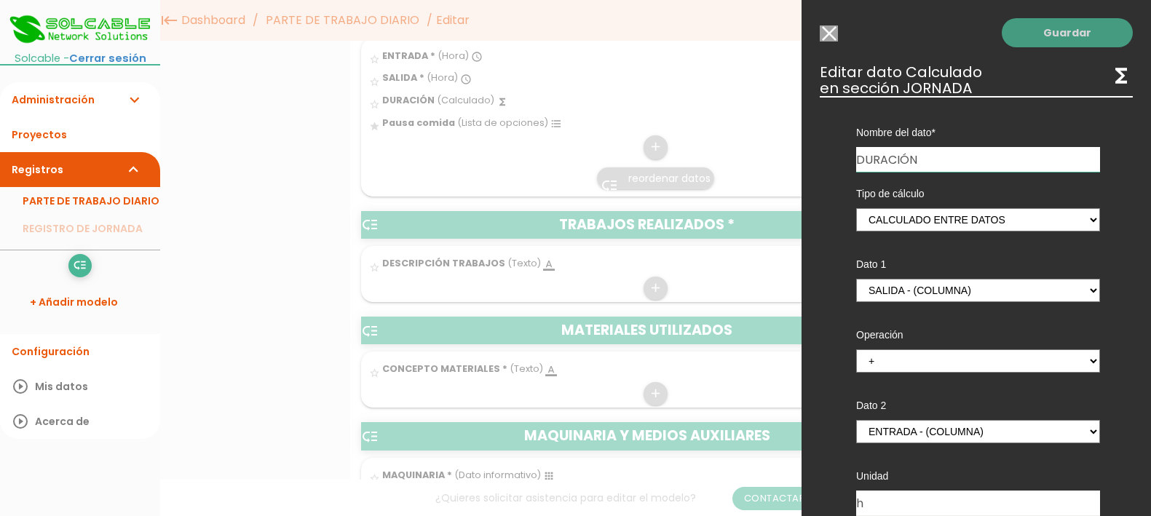
click link "Guardar"
click input "Seleccionar todos los usuarios"
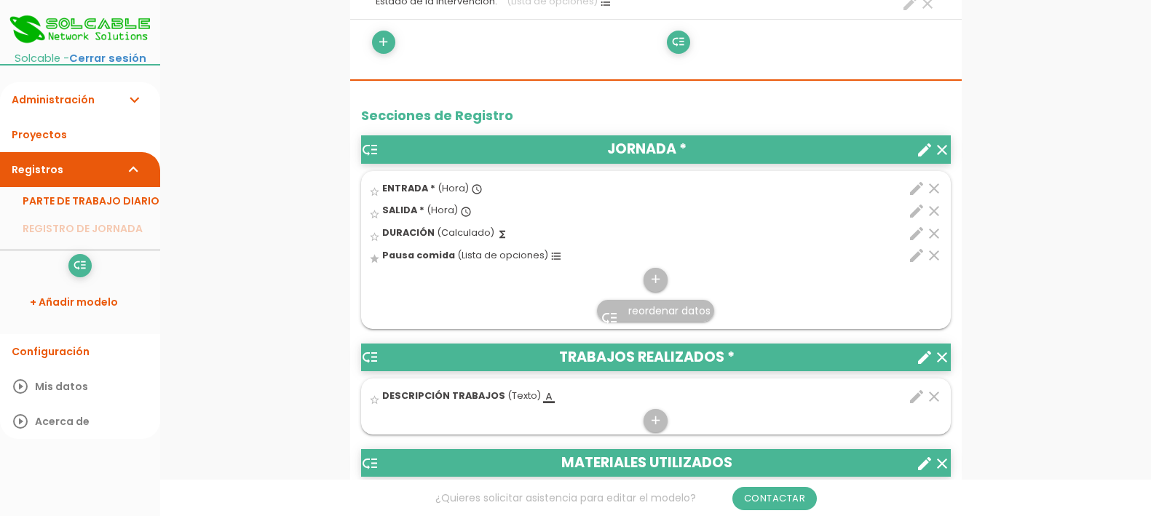
scroll to position [455, 0]
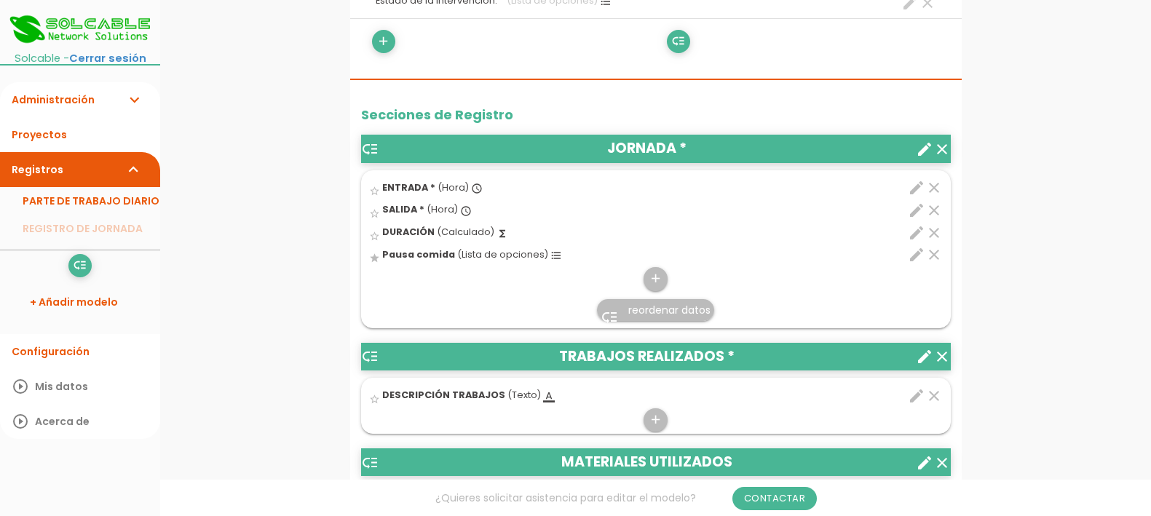
click div "add"
click icon "star_border"
click icon "clear"
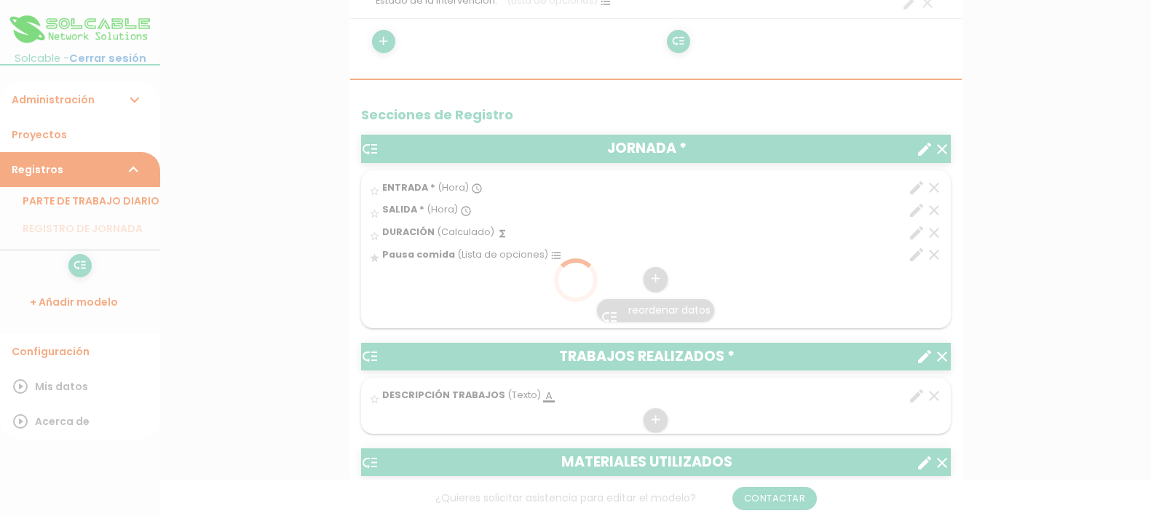
scroll to position [0, 0]
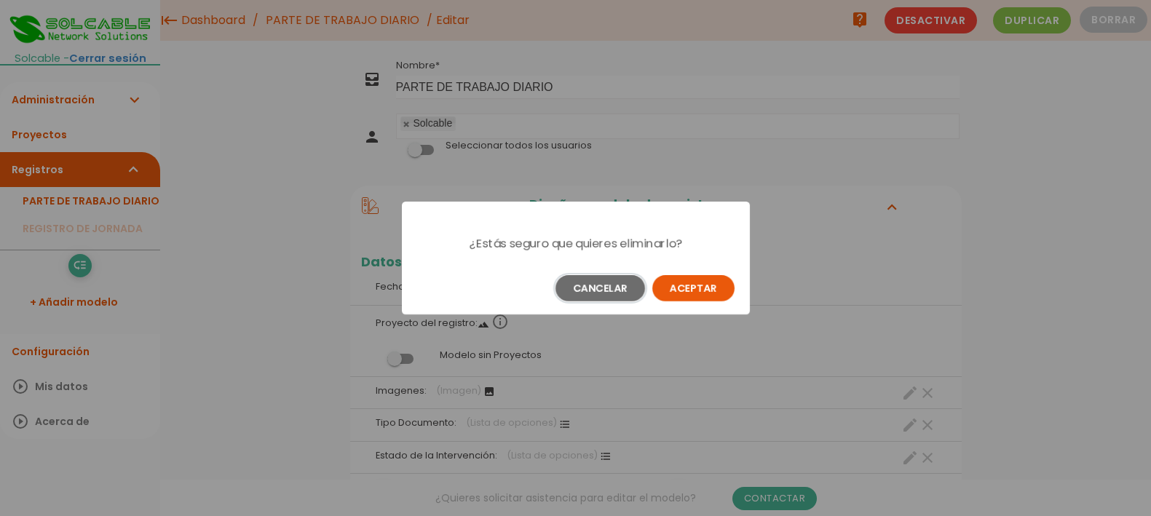
click button "Cancelar"
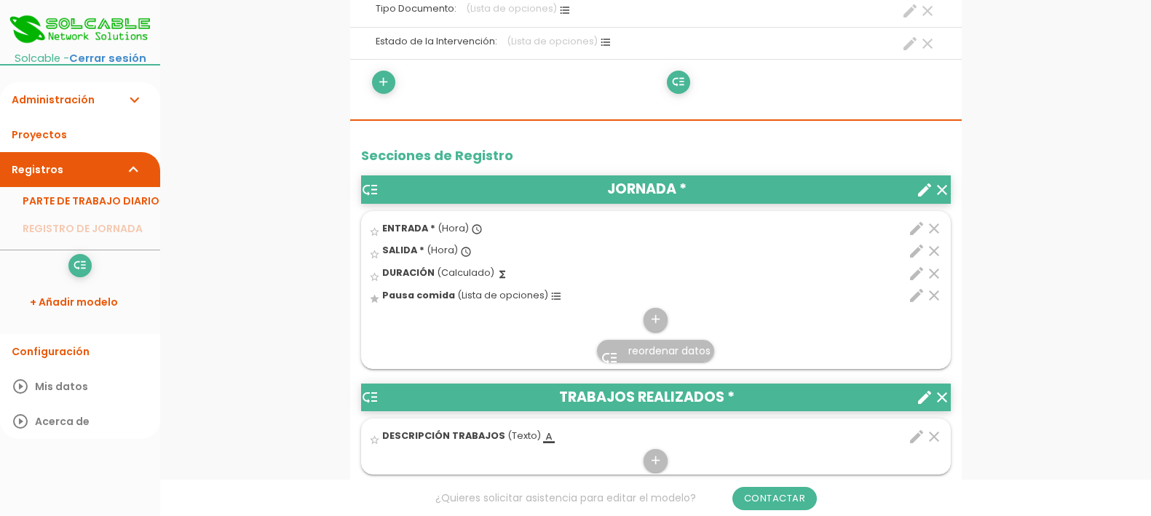
scroll to position [455, 0]
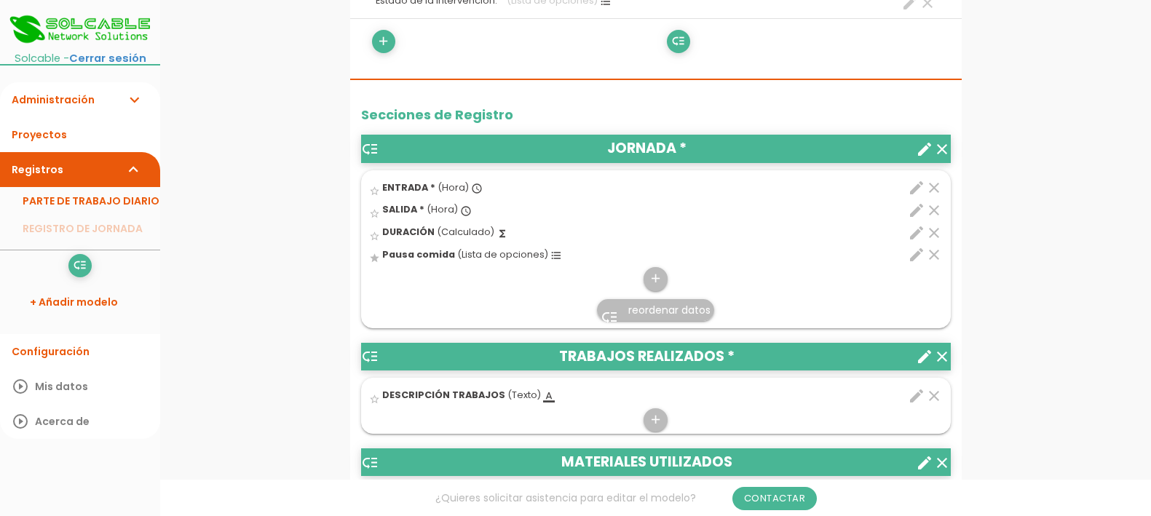
click span "(Lista de opciones)"
click input "star"
click icon "clear"
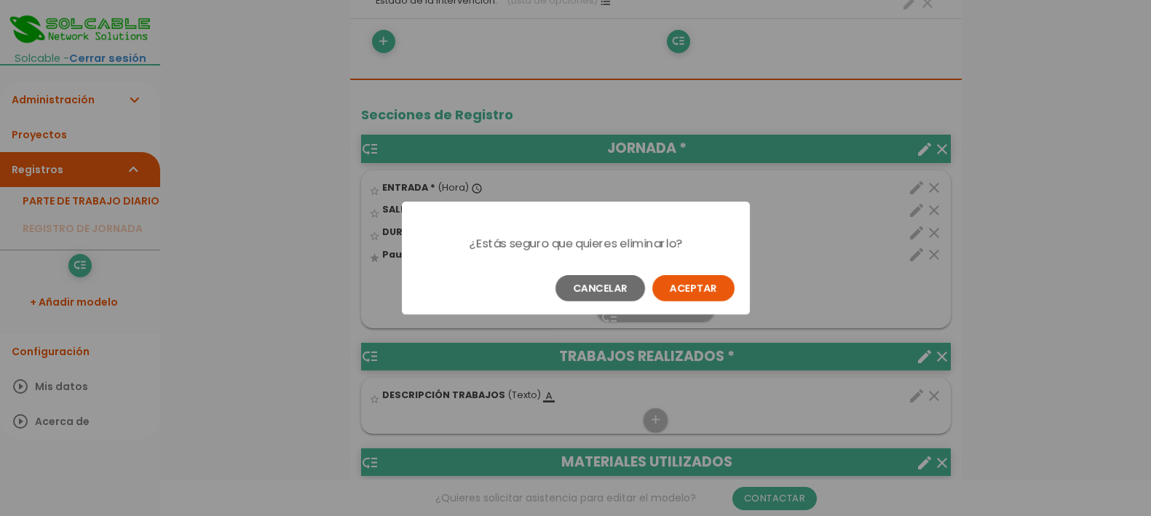
scroll to position [0, 0]
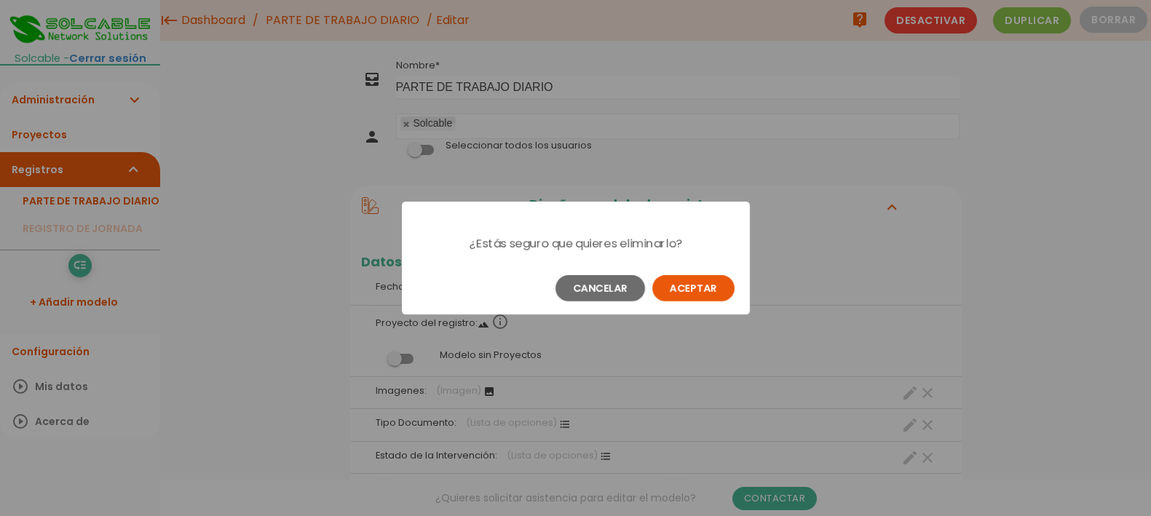
click button "Aceptar"
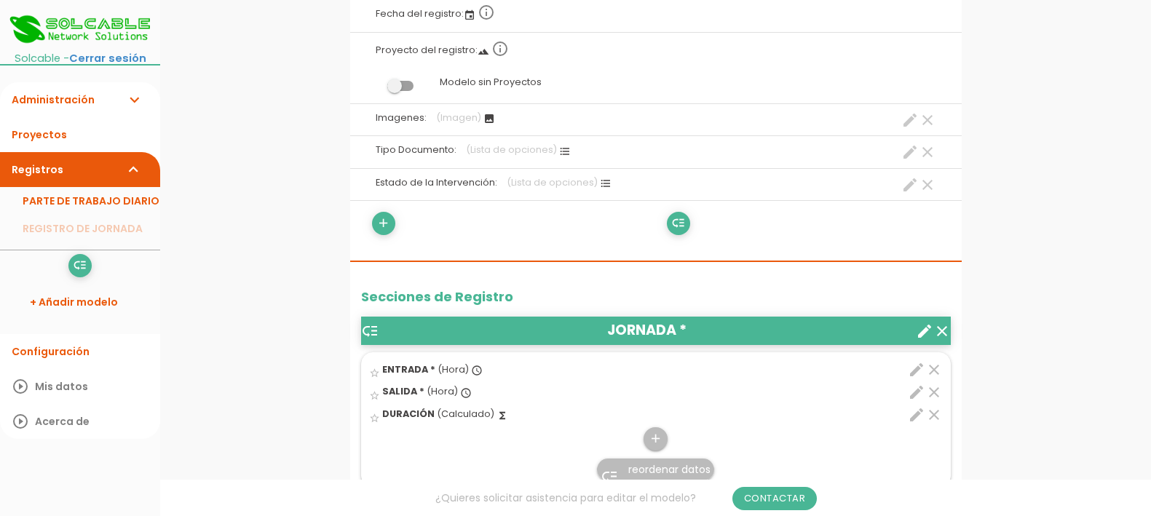
scroll to position [364, 0]
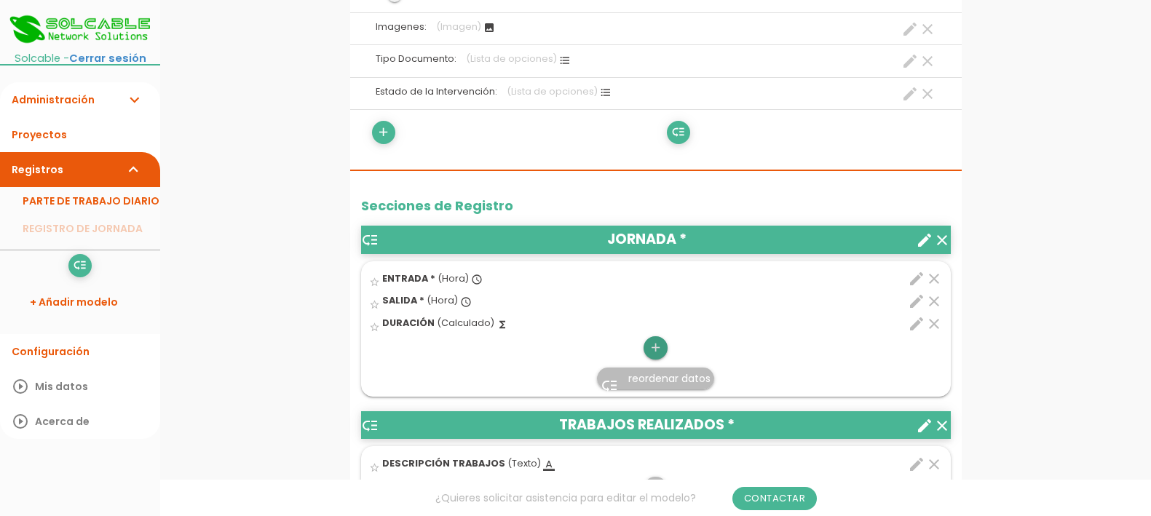
click at [652, 346] on icon "add" at bounding box center [656, 347] width 14 height 23
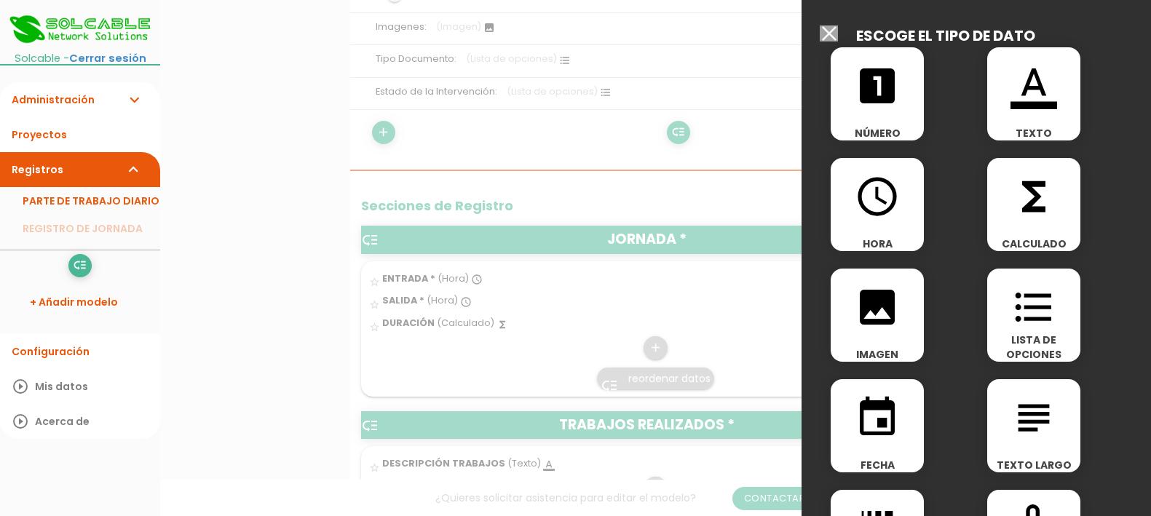
click at [1014, 206] on icon "functions" at bounding box center [1034, 196] width 47 height 47
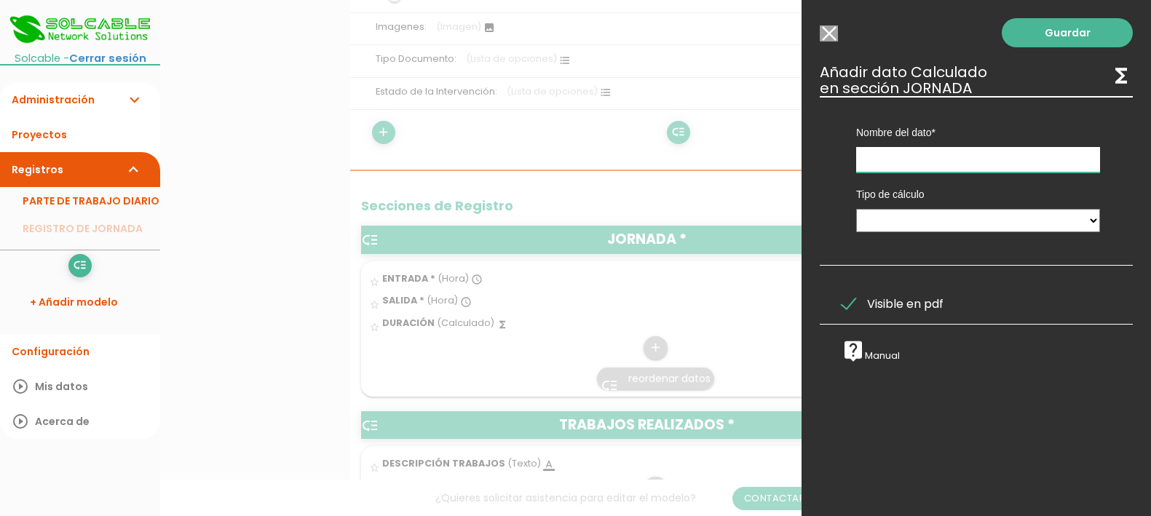
click at [1014, 159] on input "text" at bounding box center [978, 159] width 244 height 25
type input "Tiempo bruto"
click at [1056, 226] on select "Calculado entre datos" at bounding box center [978, 220] width 244 height 23
select select "1"
click at [856, 209] on select "Calculado entre datos" at bounding box center [978, 220] width 244 height 23
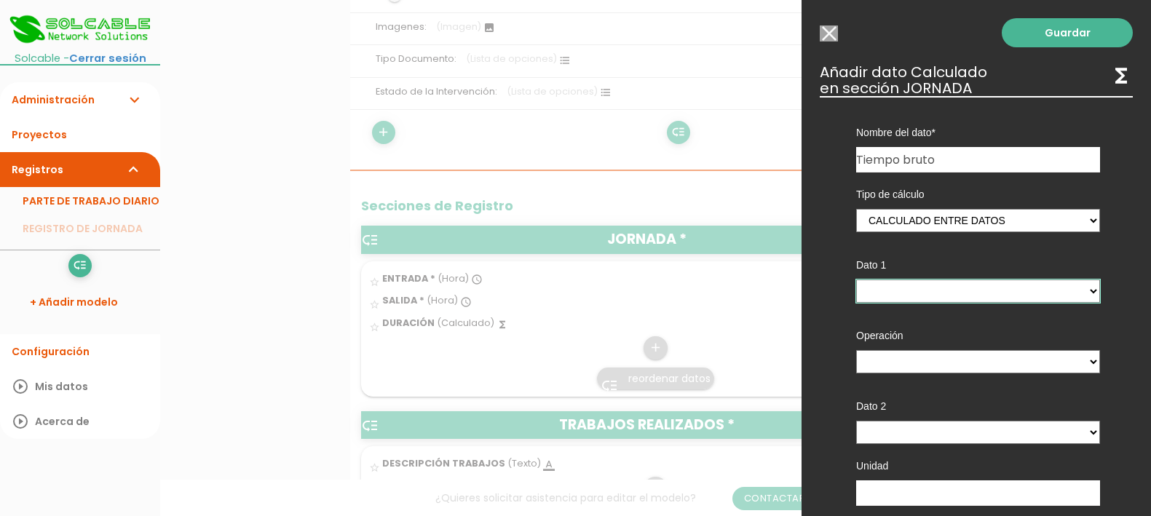
click at [1007, 289] on select "ENTRADA - (columna) SALIDA - (columna) DURACIÓN - (columna)" at bounding box center [978, 291] width 244 height 23
select select "684_pos2"
click at [856, 280] on select "ENTRADA - (columna) SALIDA - (columna) DURACIÓN - (columna)" at bounding box center [978, 291] width 244 height 23
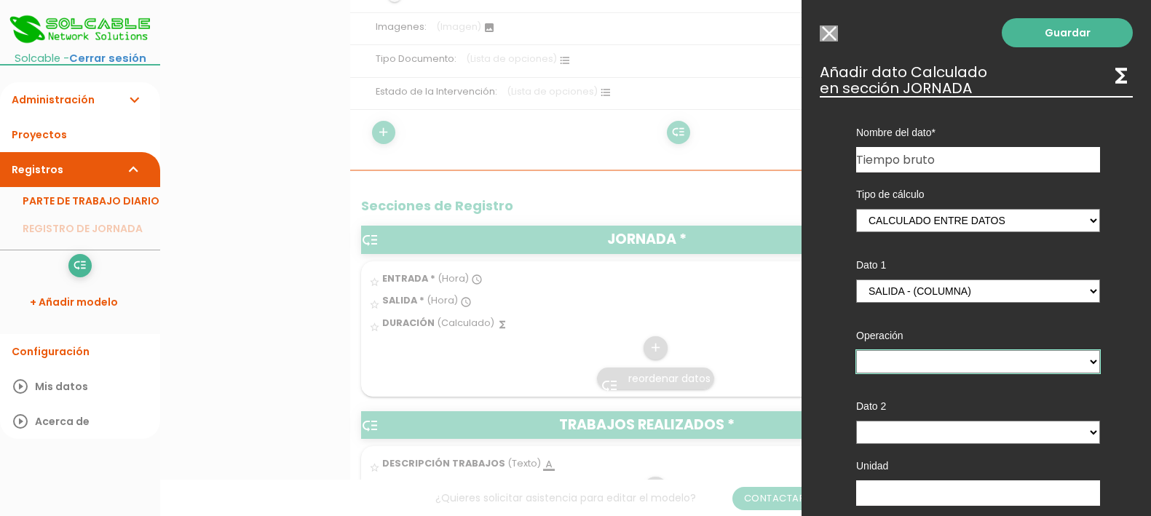
click at [987, 361] on select "+ - * /" at bounding box center [978, 361] width 244 height 23
select select "-"
click at [856, 350] on select "+ - * /" at bounding box center [978, 361] width 244 height 23
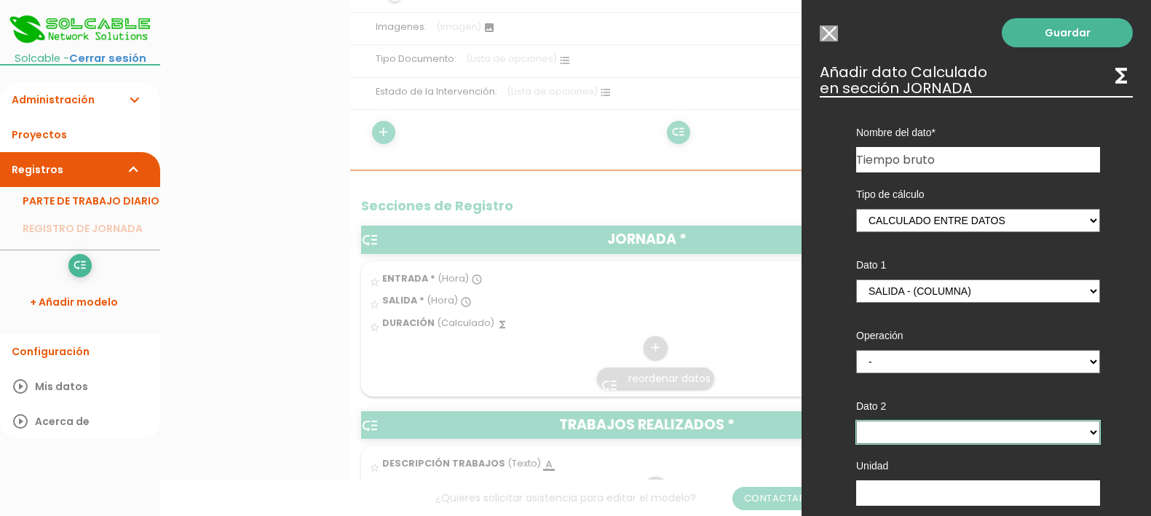
click at [956, 435] on select "ENTRADA - (columna) SALIDA - (columna) DURACIÓN - (columna)" at bounding box center [978, 432] width 244 height 23
select select "684_pos1"
click at [856, 421] on select "ENTRADA - (columna) SALIDA - (columna) DURACIÓN - (columna)" at bounding box center [978, 432] width 244 height 23
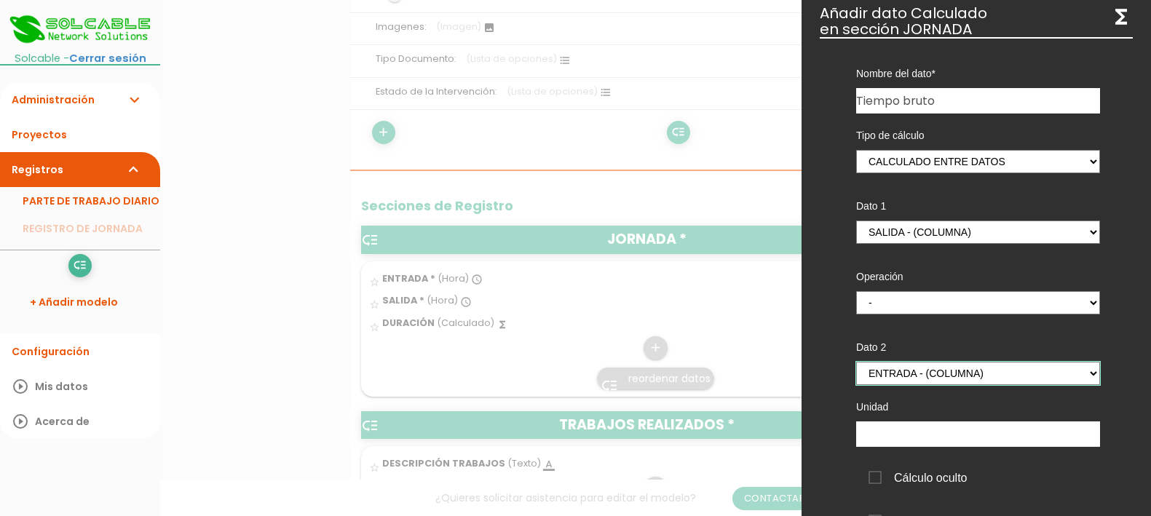
scroll to position [91, 0]
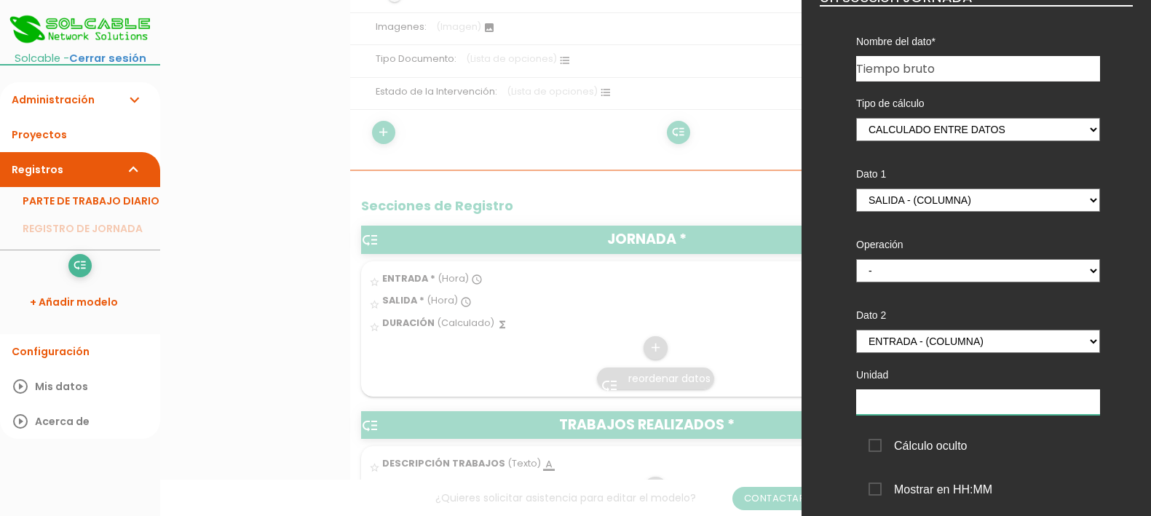
click at [947, 402] on input "text" at bounding box center [978, 402] width 244 height 25
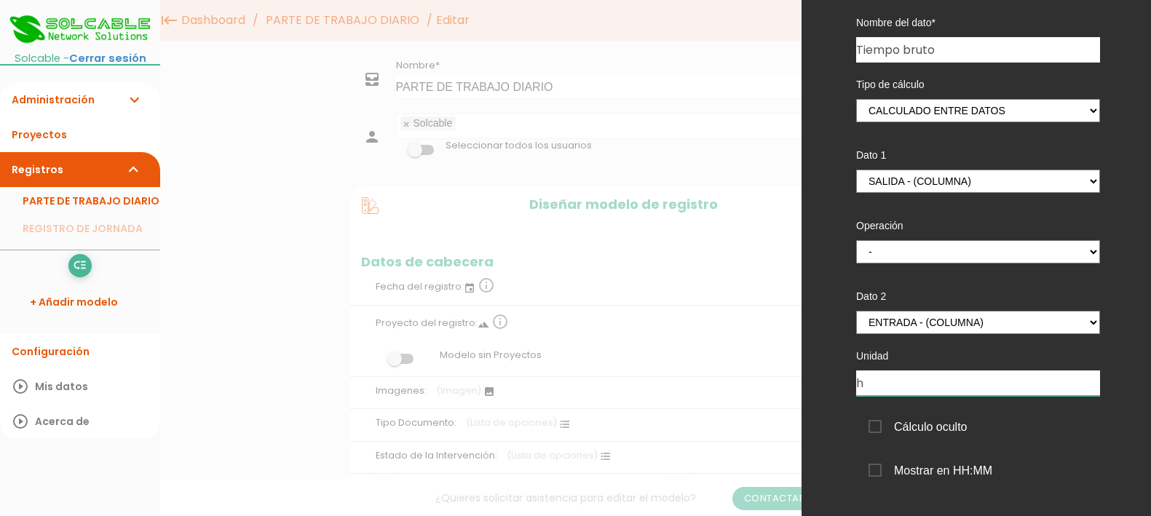
scroll to position [0, 0]
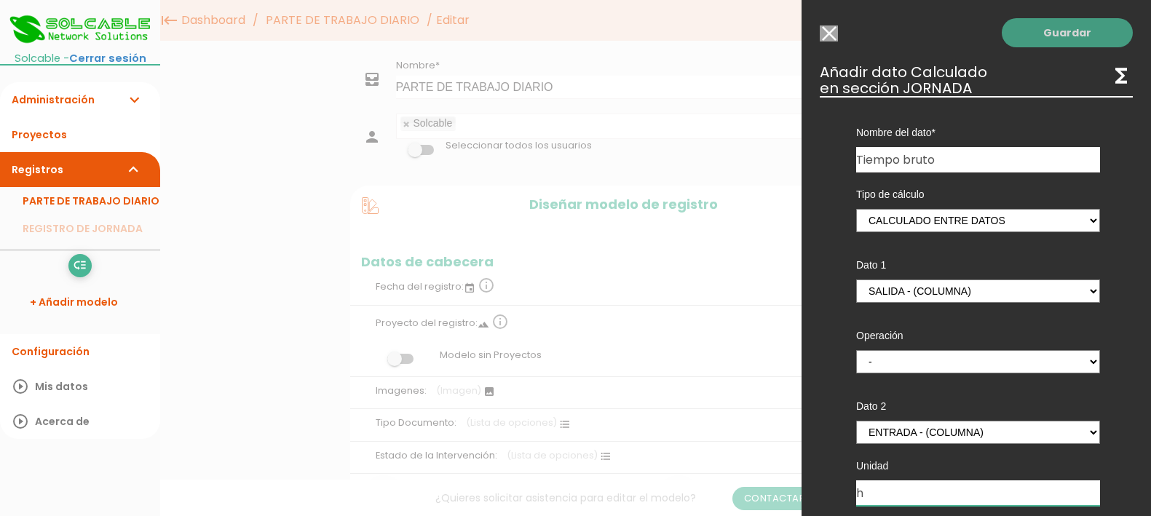
type input "h"
click at [1054, 30] on link "Guardar" at bounding box center [1067, 32] width 131 height 29
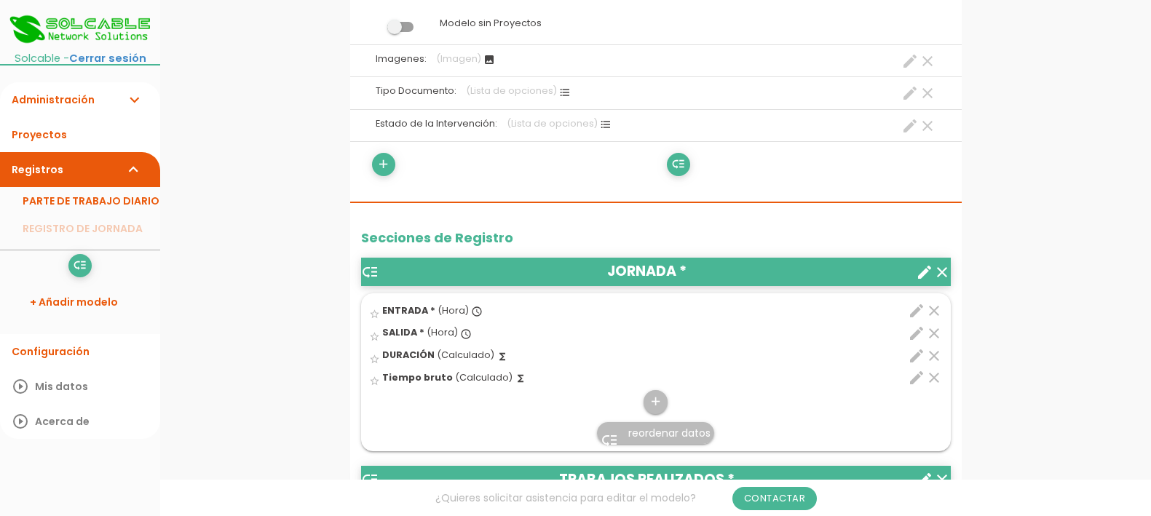
scroll to position [364, 0]
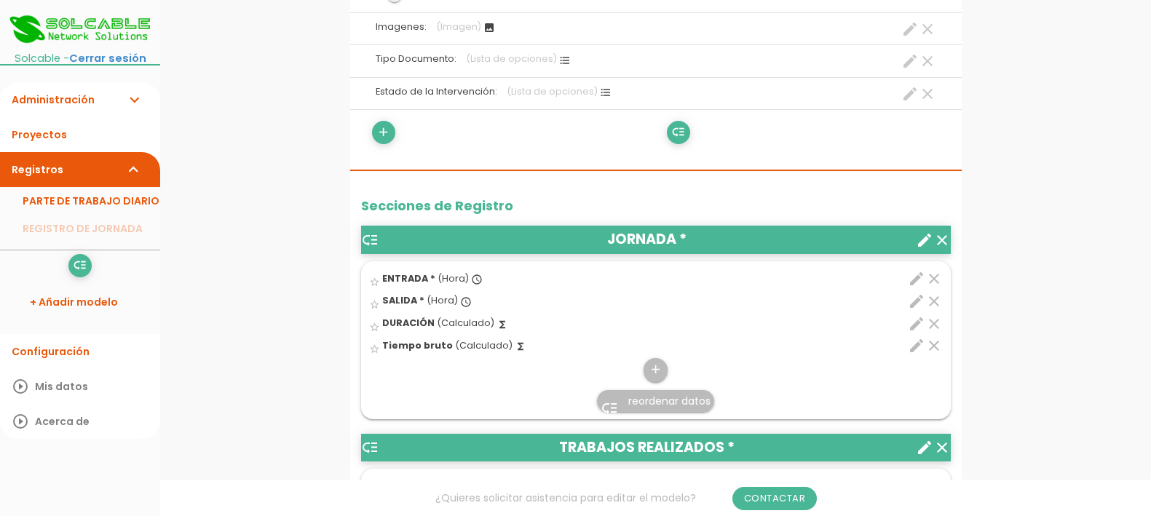
click at [917, 323] on icon "edit" at bounding box center [916, 323] width 17 height 17
select select "1"
select select "684_pos2"
select select "-"
select select "684_pos1"
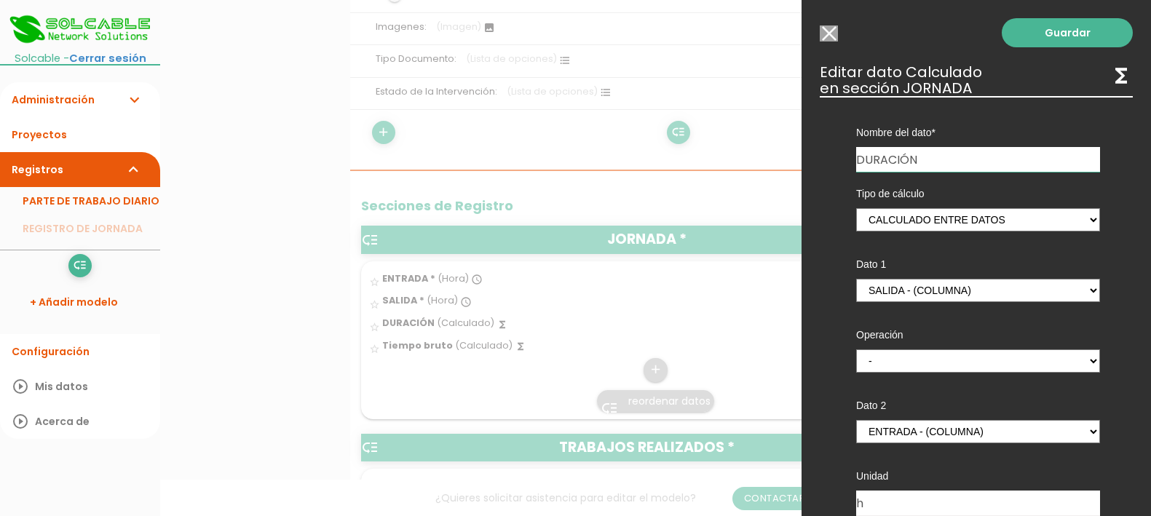
click at [442, 378] on div at bounding box center [575, 193] width 1151 height 645
click at [484, 347] on div at bounding box center [575, 193] width 1151 height 645
click at [824, 35] on input "Seleccionar todos los usuarios" at bounding box center [829, 33] width 18 height 16
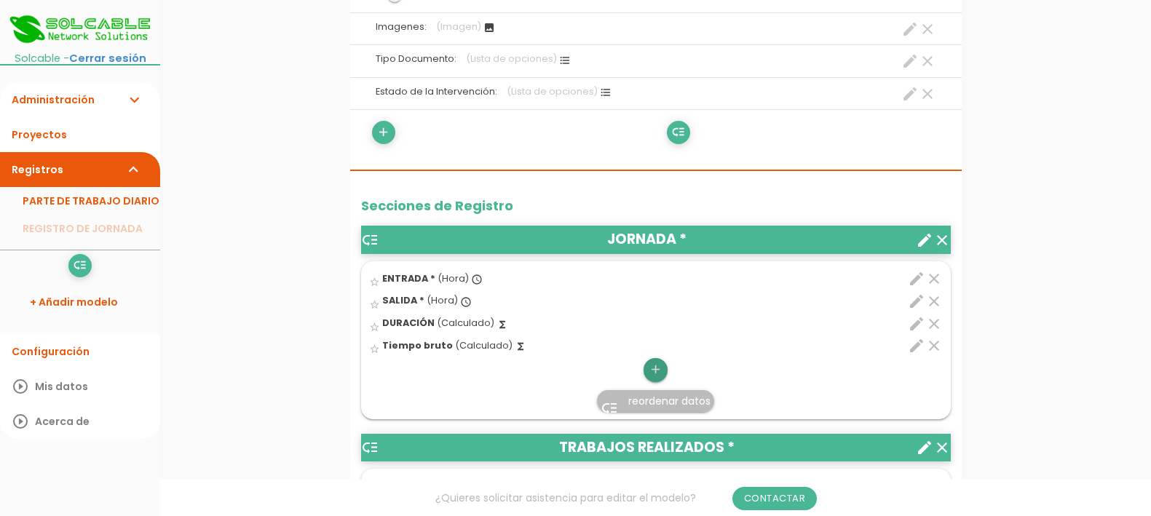
click at [660, 368] on icon "add" at bounding box center [656, 369] width 14 height 23
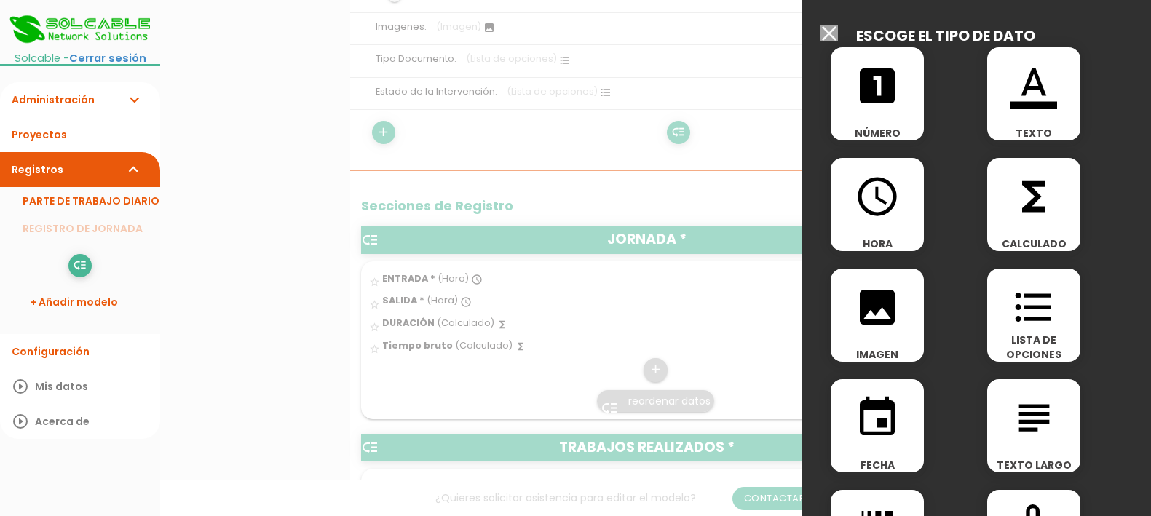
click at [884, 96] on icon "looks_one" at bounding box center [877, 86] width 47 height 47
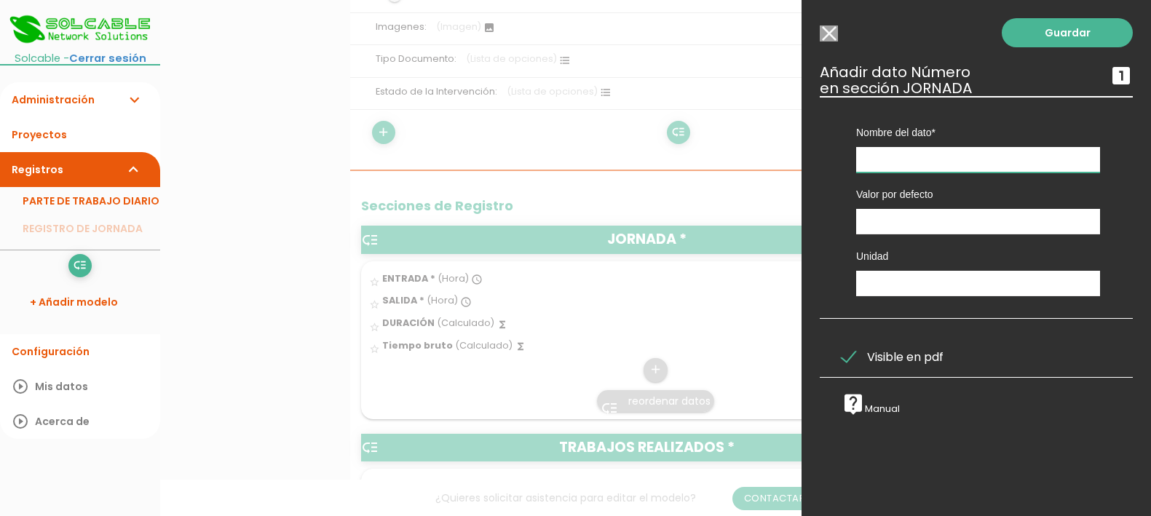
click at [951, 154] on input "text" at bounding box center [978, 159] width 244 height 25
type input "Pausa comida"
click at [931, 220] on input "number" at bounding box center [978, 221] width 244 height 25
click at [823, 31] on input "Seleccionar todos los usuarios" at bounding box center [829, 33] width 18 height 16
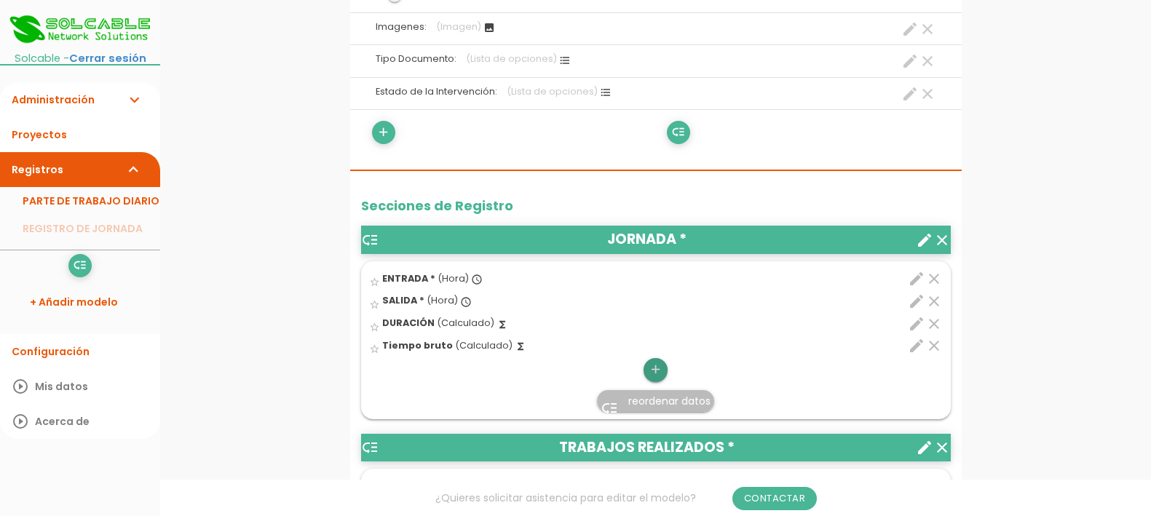
click at [657, 368] on icon "add" at bounding box center [656, 369] width 14 height 23
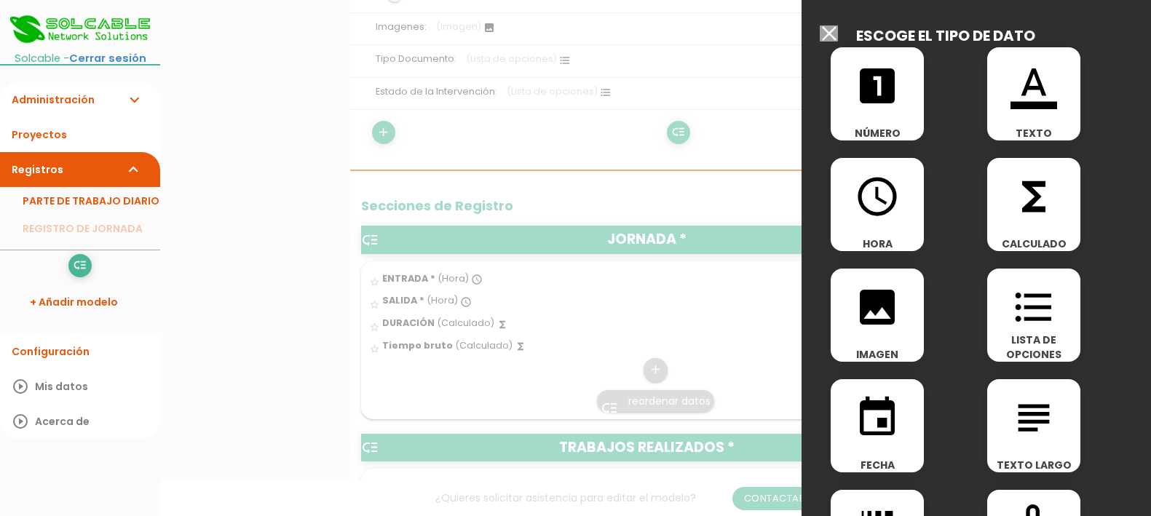
click at [1020, 318] on icon "format_list_bulleted" at bounding box center [1034, 307] width 47 height 47
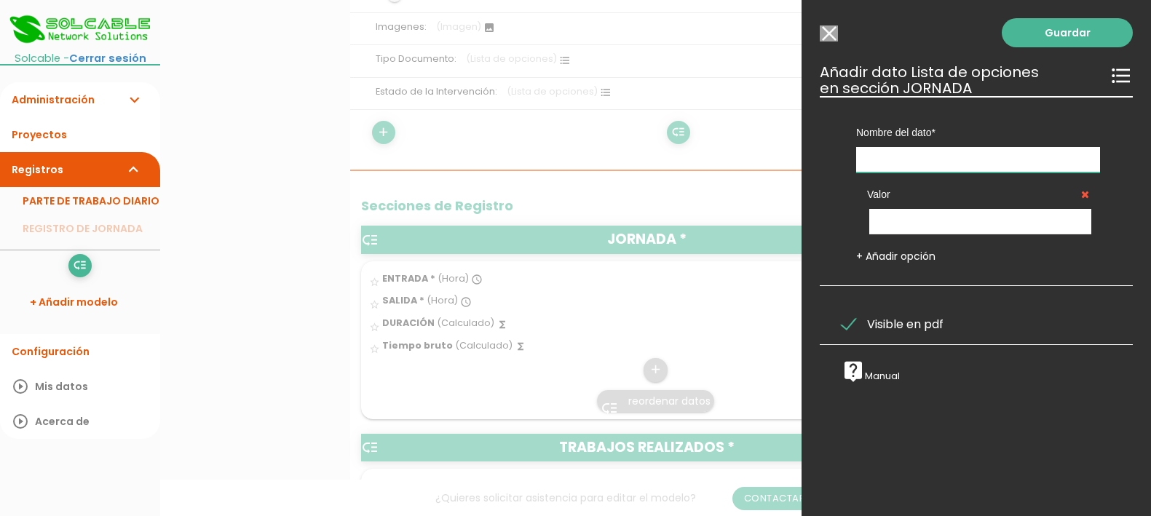
click at [955, 163] on input "text" at bounding box center [978, 159] width 244 height 25
type input "Pausa comida"
click at [952, 213] on input "text" at bounding box center [980, 221] width 222 height 25
click at [858, 251] on link "+ Añadir opción" at bounding box center [895, 256] width 79 height 15
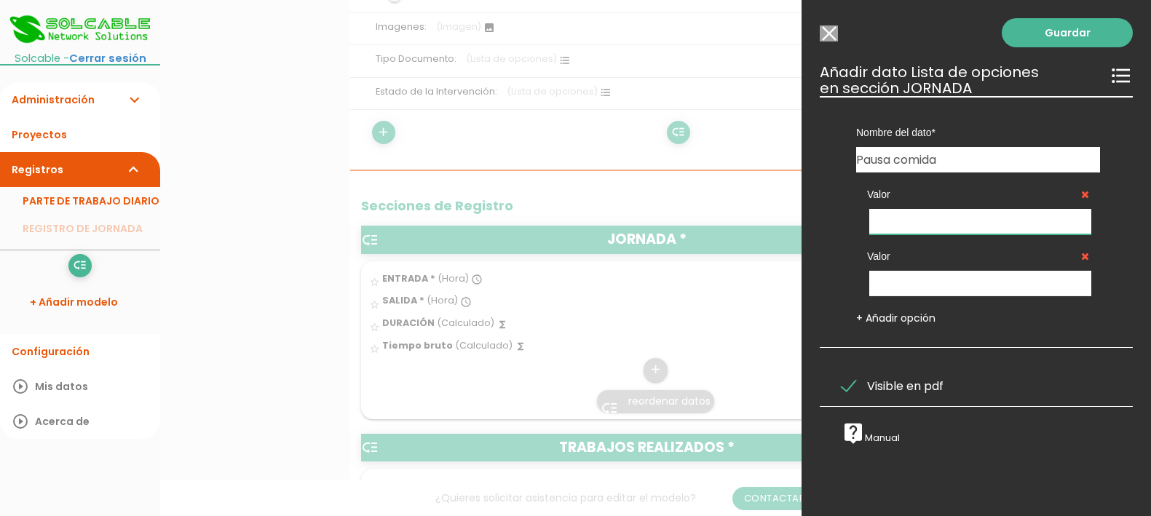
click at [959, 216] on input "text" at bounding box center [980, 221] width 222 height 25
click at [972, 290] on input "text" at bounding box center [980, 283] width 222 height 25
click at [961, 218] on input "1" at bounding box center [980, 221] width 222 height 25
type input "0"
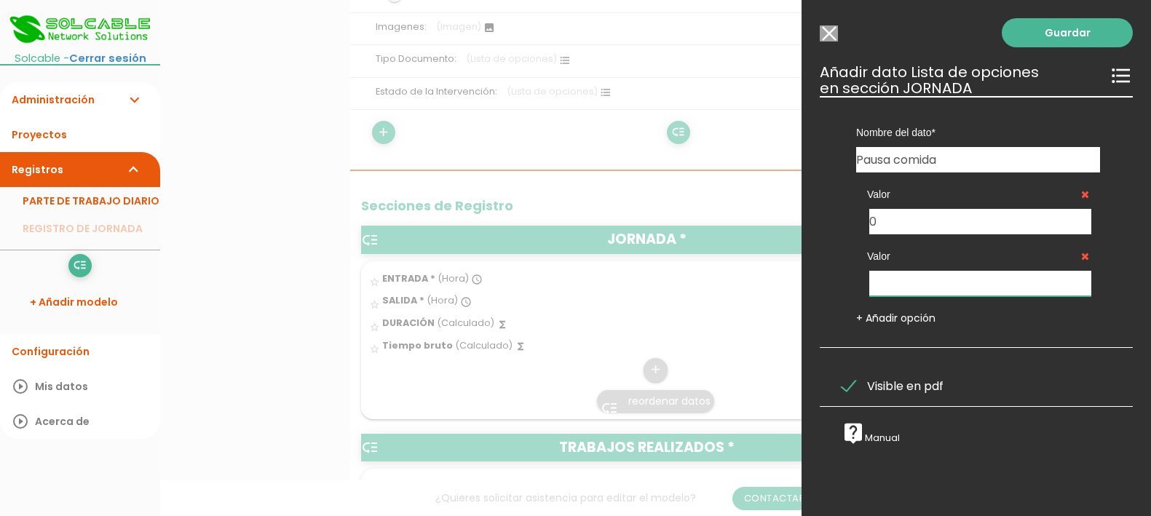
click at [945, 273] on input "text" at bounding box center [980, 283] width 222 height 25
type input "1"
click at [1039, 29] on link "Guardar" at bounding box center [1067, 32] width 131 height 29
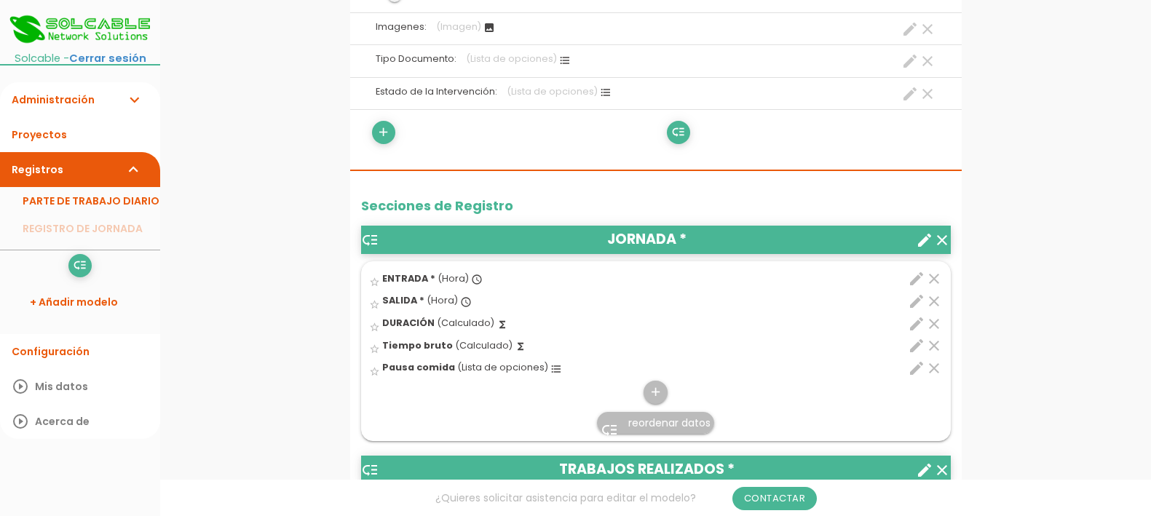
scroll to position [364, 0]
click at [655, 390] on icon "add" at bounding box center [656, 392] width 14 height 23
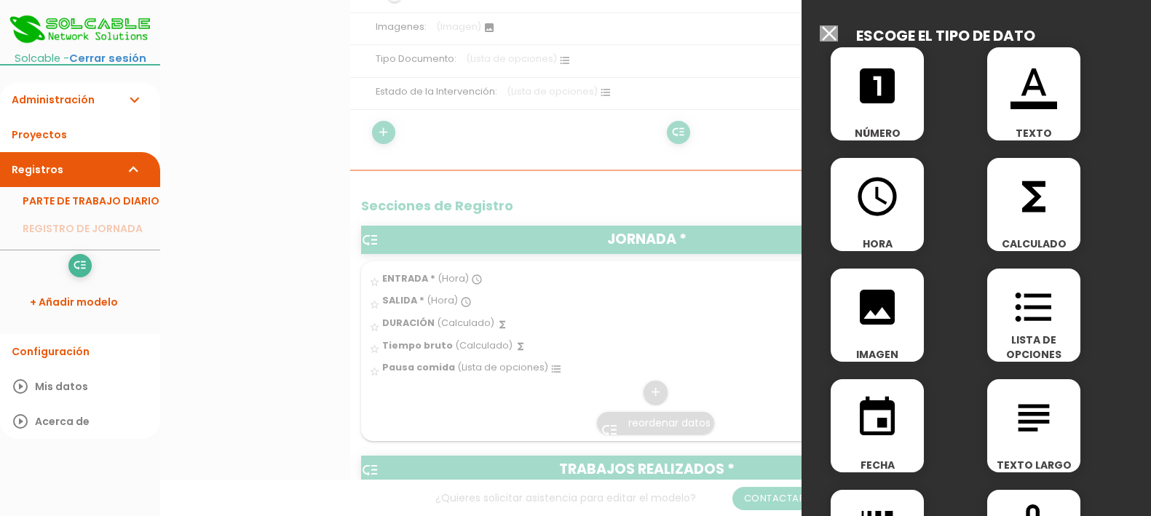
click at [1034, 219] on div "functions CALCULADO" at bounding box center [1033, 204] width 93 height 93
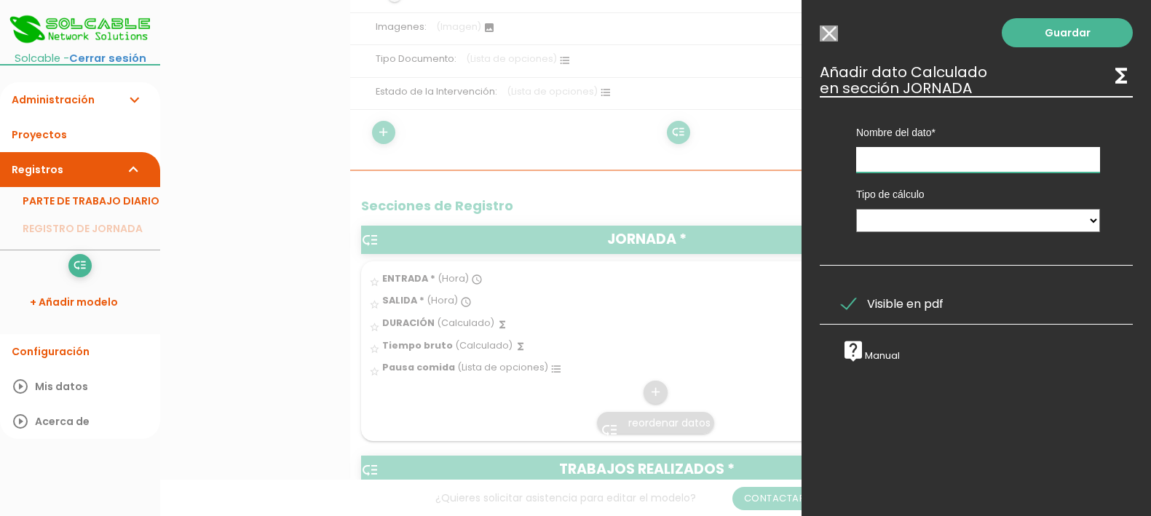
click at [997, 162] on input "text" at bounding box center [978, 159] width 244 height 25
type input "tiempo neto"
click at [1010, 224] on select "Calculado entre datos" at bounding box center [978, 220] width 244 height 23
select select "1"
click at [856, 209] on select "Calculado entre datos" at bounding box center [978, 220] width 244 height 23
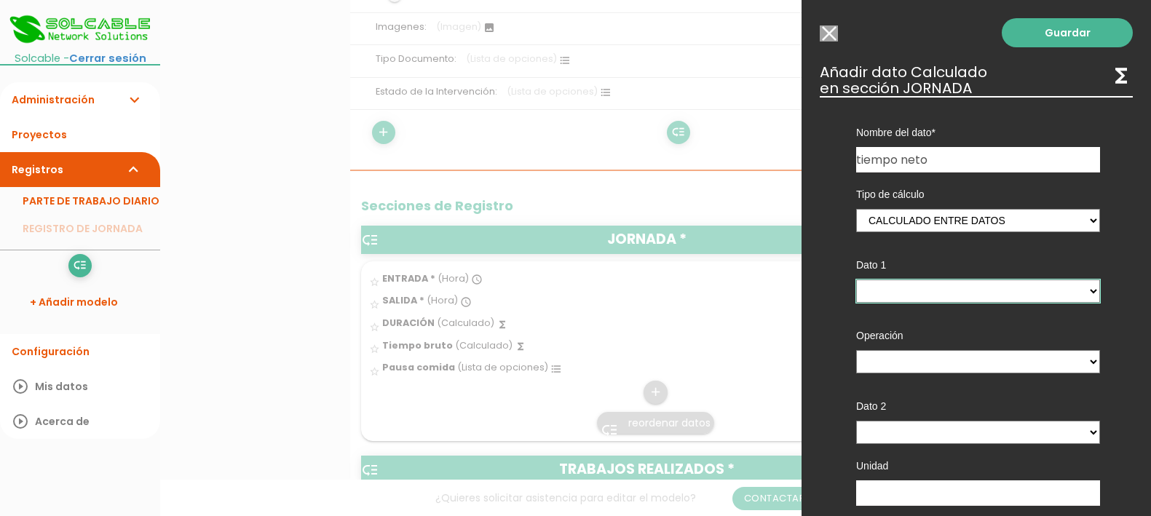
click at [1007, 290] on select "ENTRADA - (columna) SALIDA - (columna) DURACIÓN - (columna) Tiempo bruto - (col…" at bounding box center [978, 291] width 244 height 23
select select "684_pos4"
click at [856, 280] on select "ENTRADA - (columna) SALIDA - (columna) DURACIÓN - (columna) Tiempo bruto - (col…" at bounding box center [978, 291] width 244 height 23
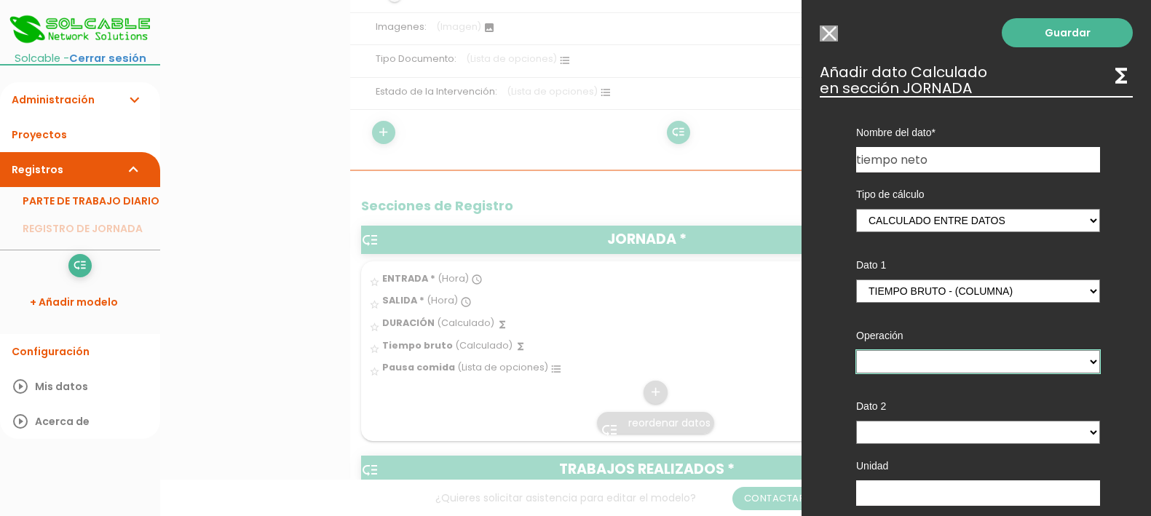
click at [998, 362] on select "+ - * /" at bounding box center [978, 361] width 244 height 23
select select "-"
click at [856, 350] on select "+ - * /" at bounding box center [978, 361] width 244 height 23
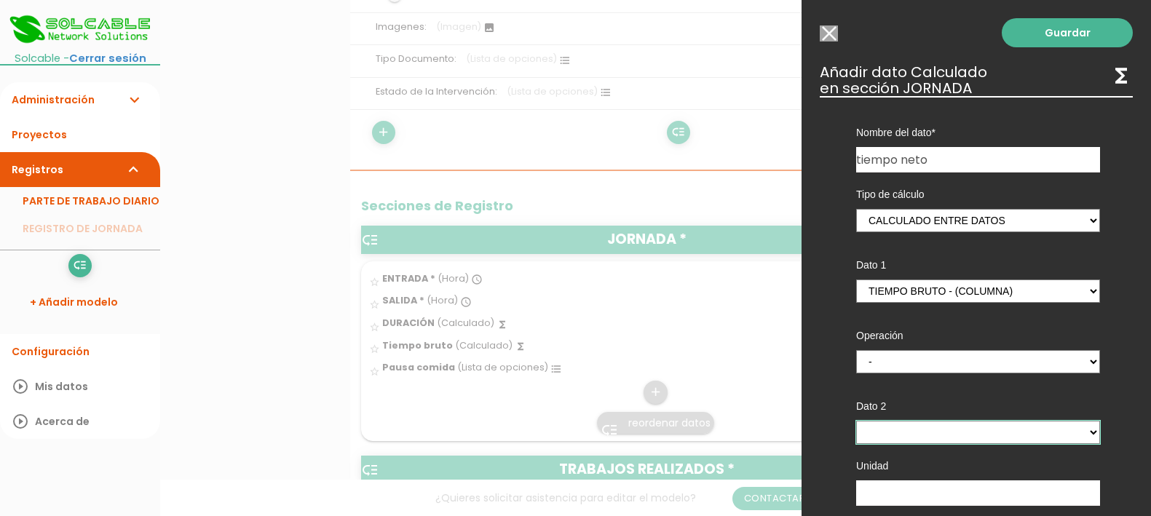
click at [995, 427] on select "ENTRADA - (columna) SALIDA - (columna) DURACIÓN - (columna) Tiempo bruto - (col…" at bounding box center [978, 432] width 244 height 23
select select "684_pos5"
click at [856, 421] on select "ENTRADA - (columna) SALIDA - (columna) DURACIÓN - (columna) Tiempo bruto - (col…" at bounding box center [978, 432] width 244 height 23
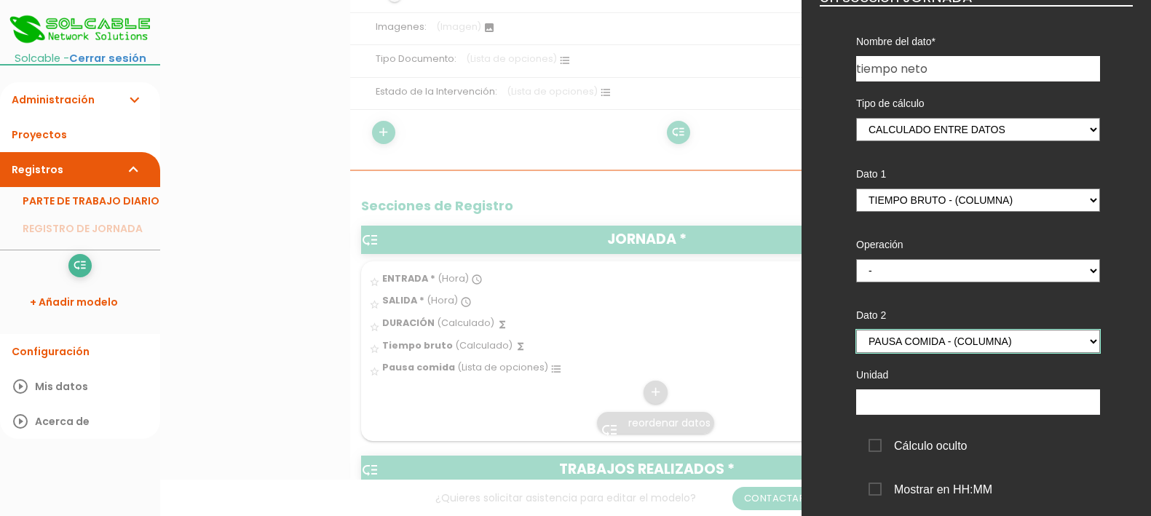
scroll to position [182, 0]
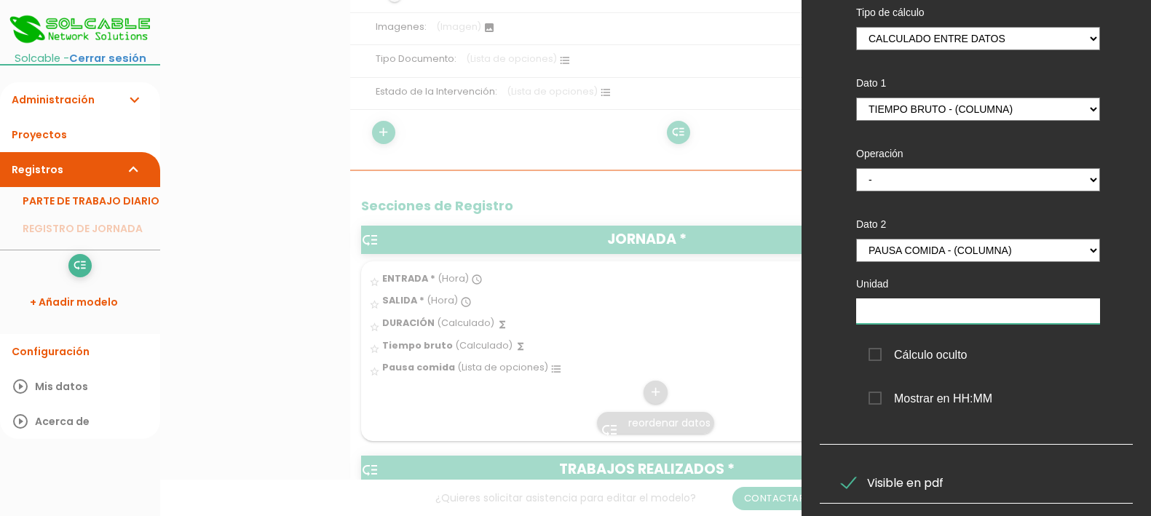
click at [1014, 315] on input "text" at bounding box center [978, 311] width 244 height 25
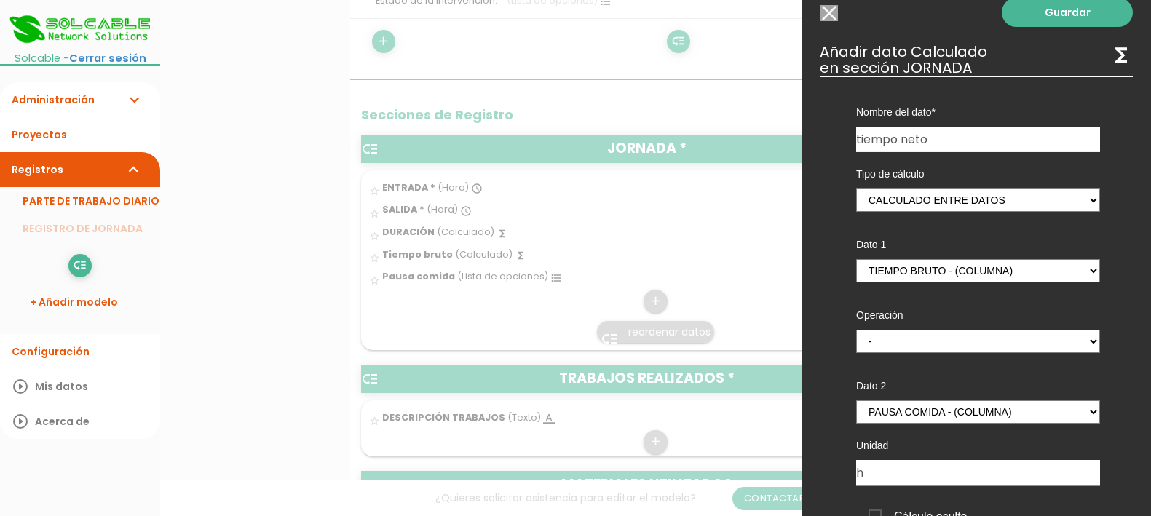
scroll to position [0, 0]
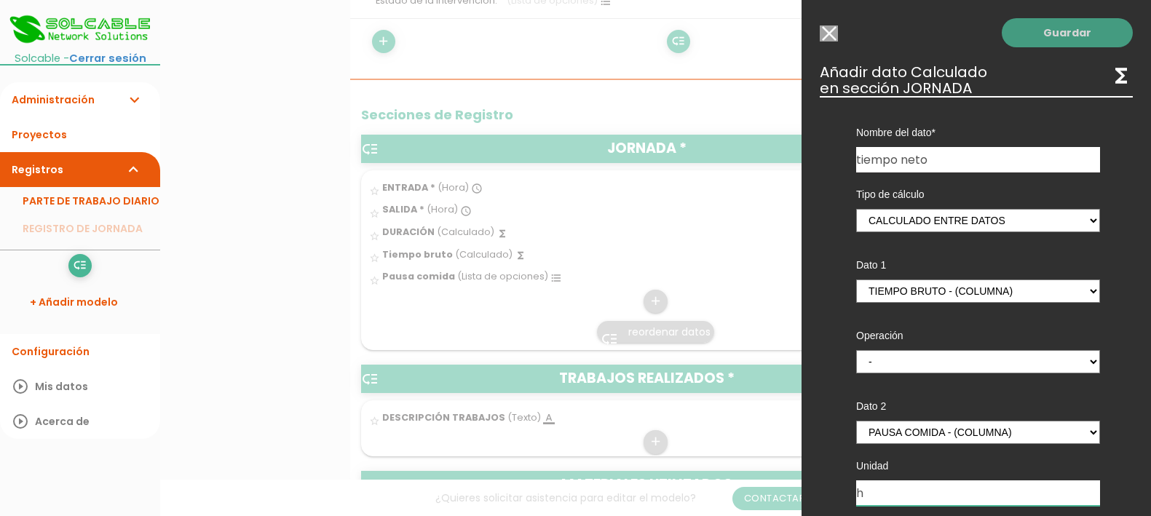
type input "h"
click at [1061, 33] on link "Guardar" at bounding box center [1067, 32] width 131 height 29
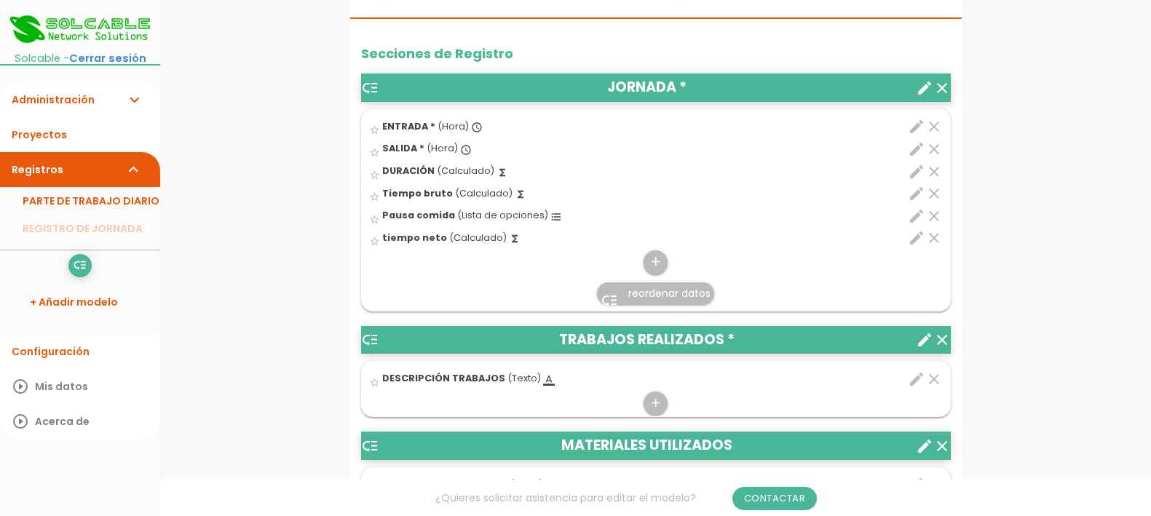
scroll to position [548, 0]
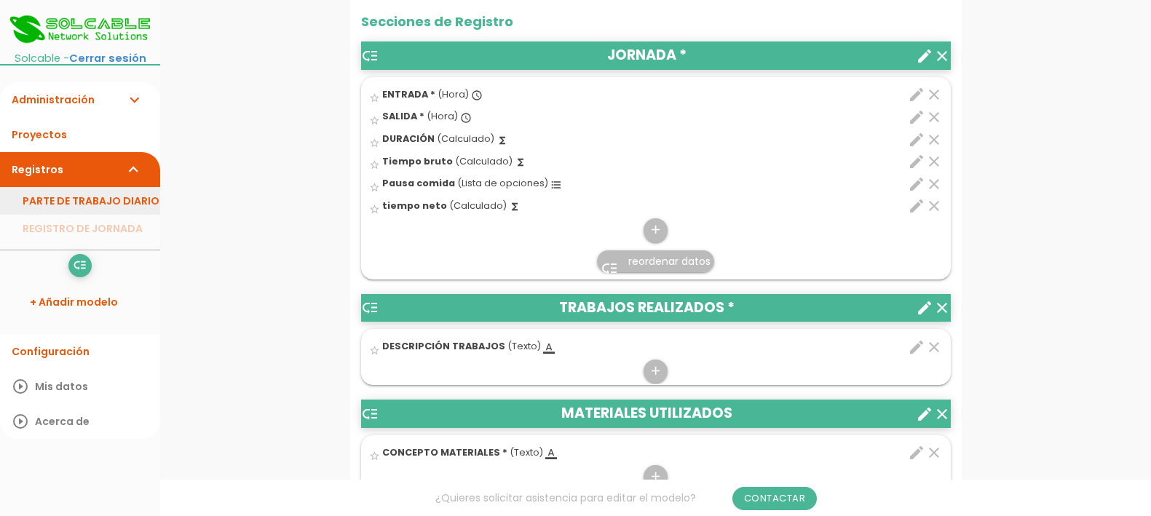
click at [78, 205] on link "PARTE DE TRABAJO DIARIO" at bounding box center [80, 201] width 160 height 28
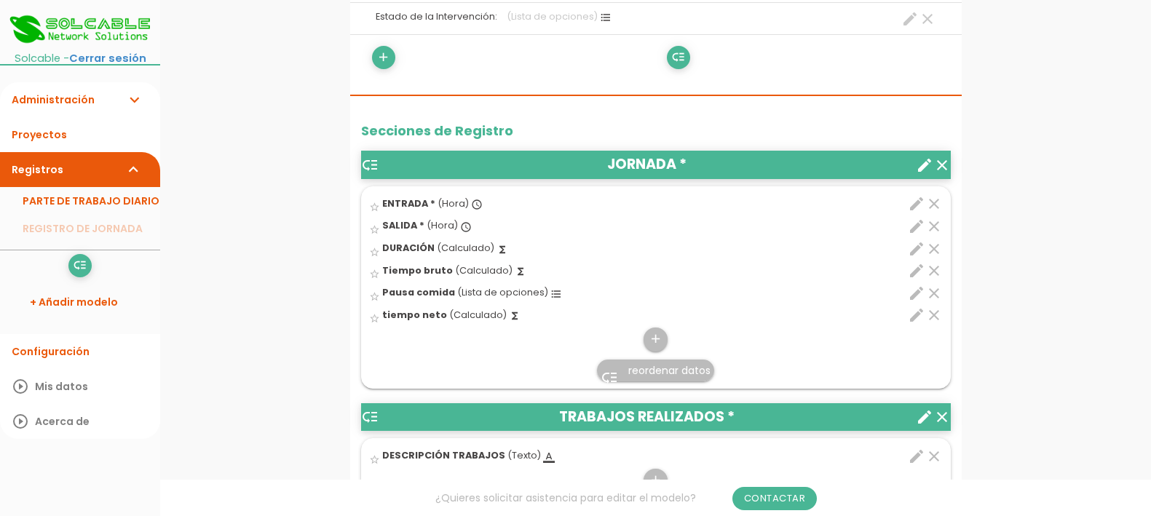
scroll to position [455, 0]
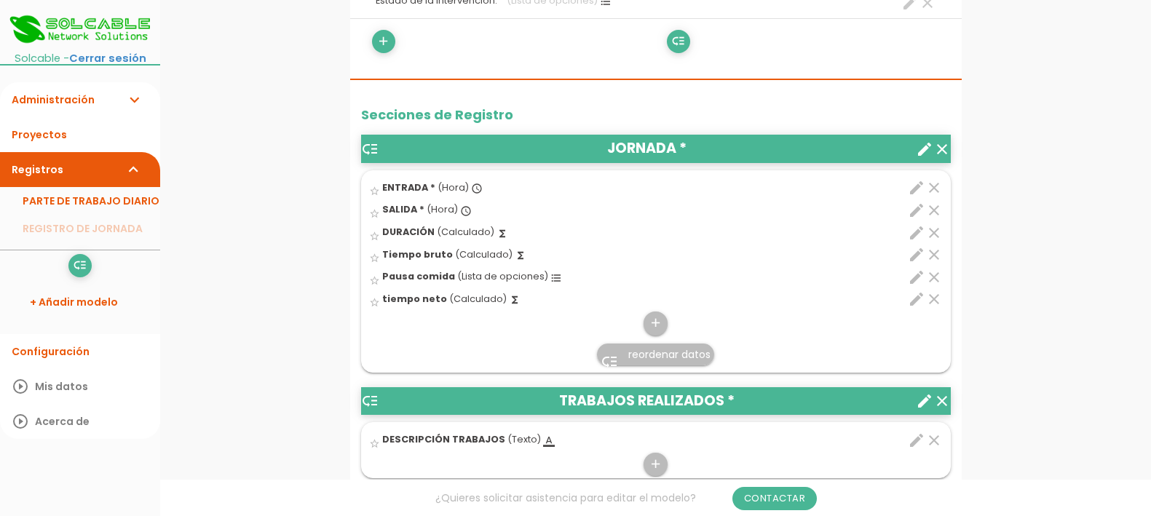
click at [478, 274] on span "(Lista de opciones)" at bounding box center [502, 276] width 91 height 12
click at [0, 0] on input "star_border" at bounding box center [0, 0] width 0 height 0
click at [909, 282] on icon "edit" at bounding box center [916, 277] width 17 height 17
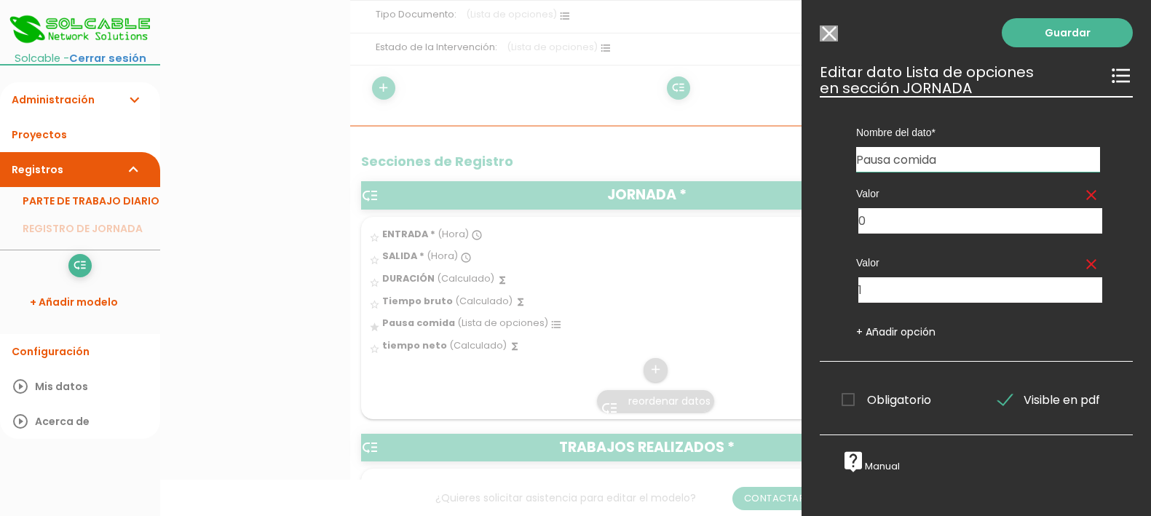
scroll to position [364, 0]
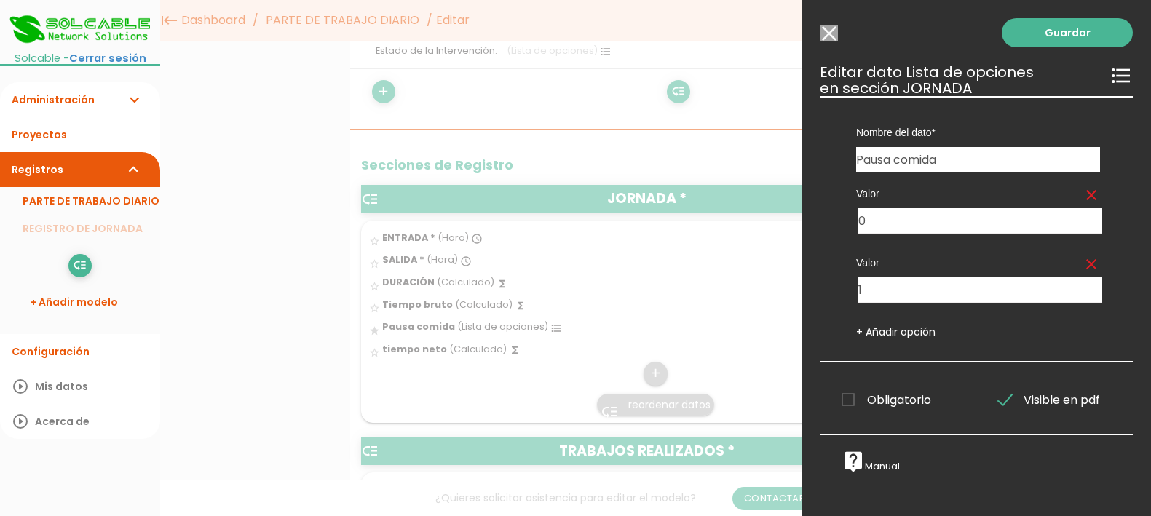
click at [1110, 74] on icon "format_list_bulleted" at bounding box center [1121, 75] width 23 height 23
click at [1113, 74] on icon "format_list_bulleted" at bounding box center [1121, 75] width 23 height 23
click at [976, 159] on input "Pausa comida" at bounding box center [978, 159] width 244 height 25
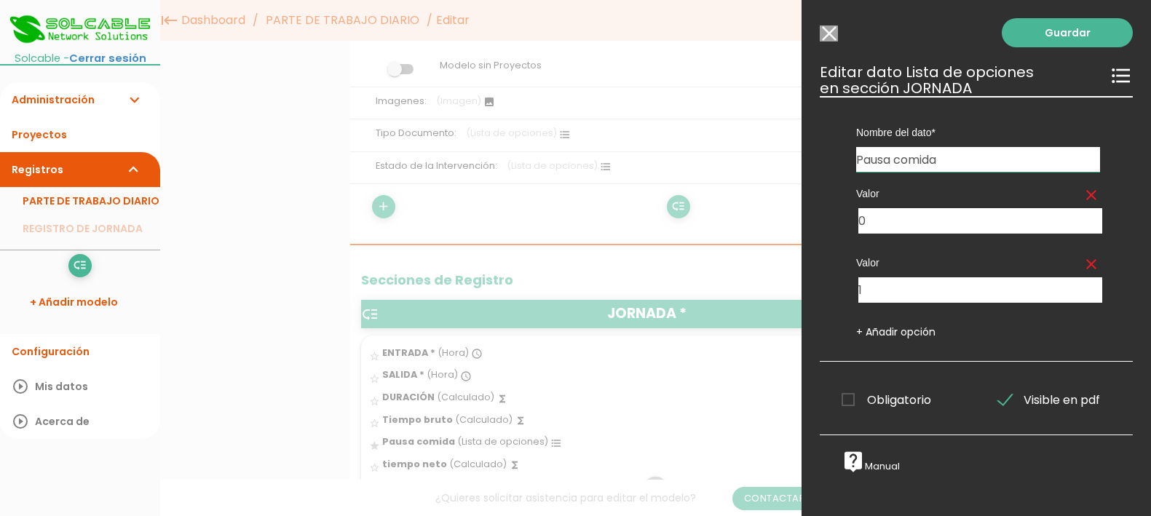
scroll to position [273, 0]
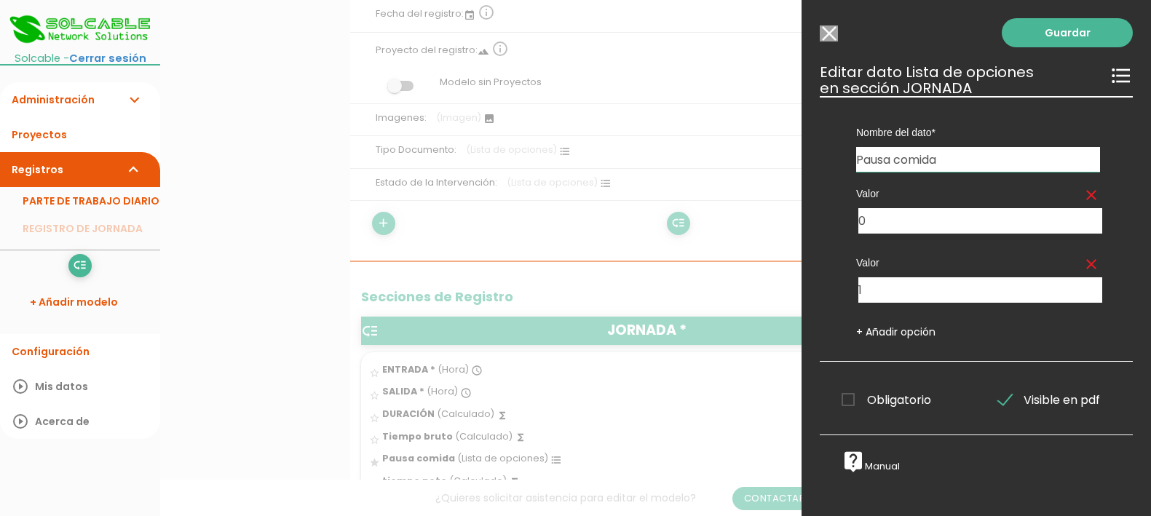
drag, startPoint x: 966, startPoint y: 156, endPoint x: 832, endPoint y: 151, distance: 134.1
click at [832, 151] on div "Nombre del dato ENTRADA DESCRIPCIÓN TRABAJOS CONCEPTO MATERIALES MAQUINARIA SAL…" at bounding box center [976, 229] width 313 height 266
click at [834, 28] on input "Seleccionar todos los usuarios" at bounding box center [829, 33] width 18 height 16
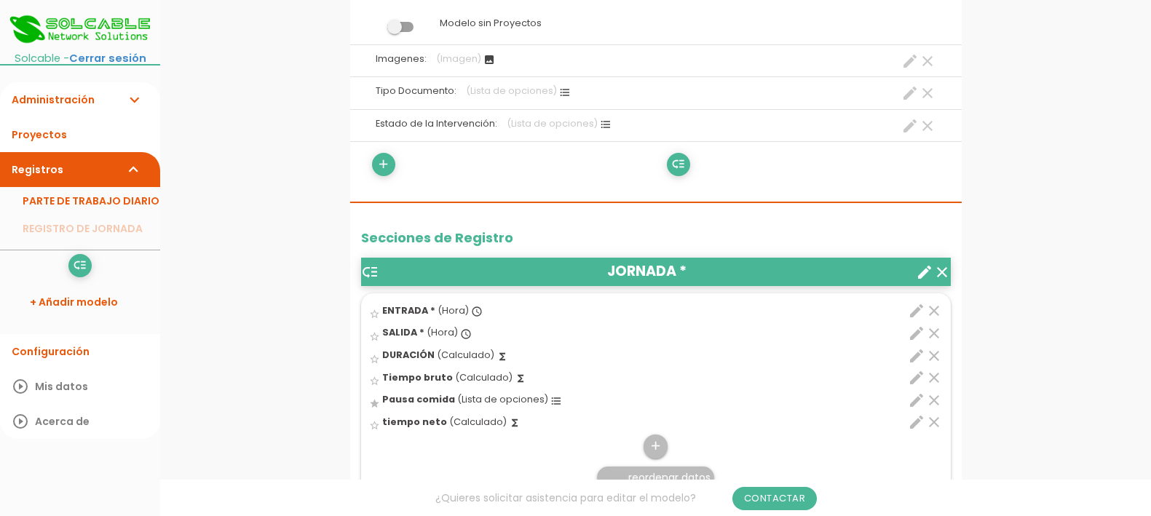
scroll to position [364, 0]
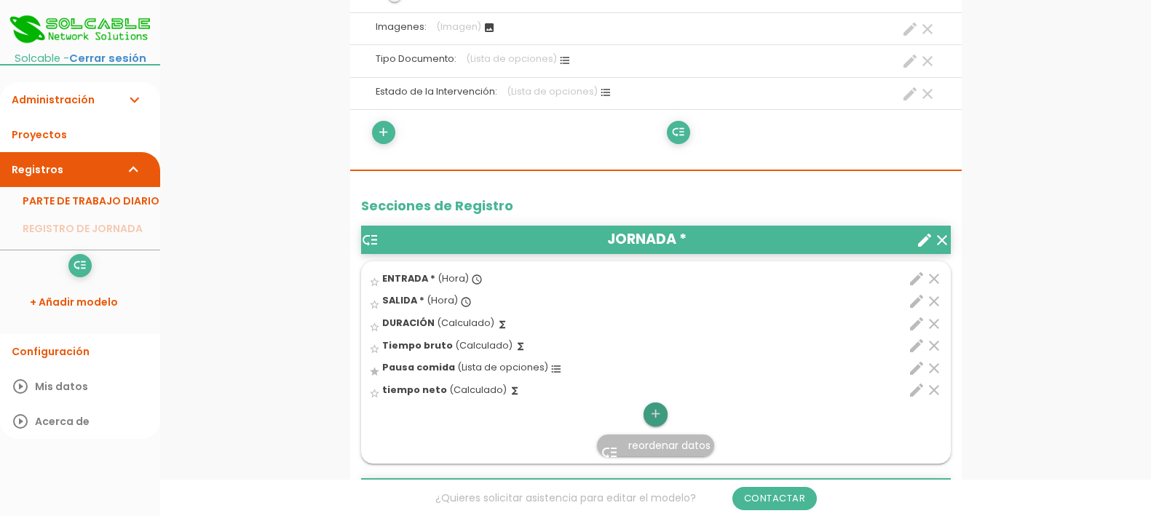
click at [654, 416] on icon "add" at bounding box center [656, 414] width 14 height 23
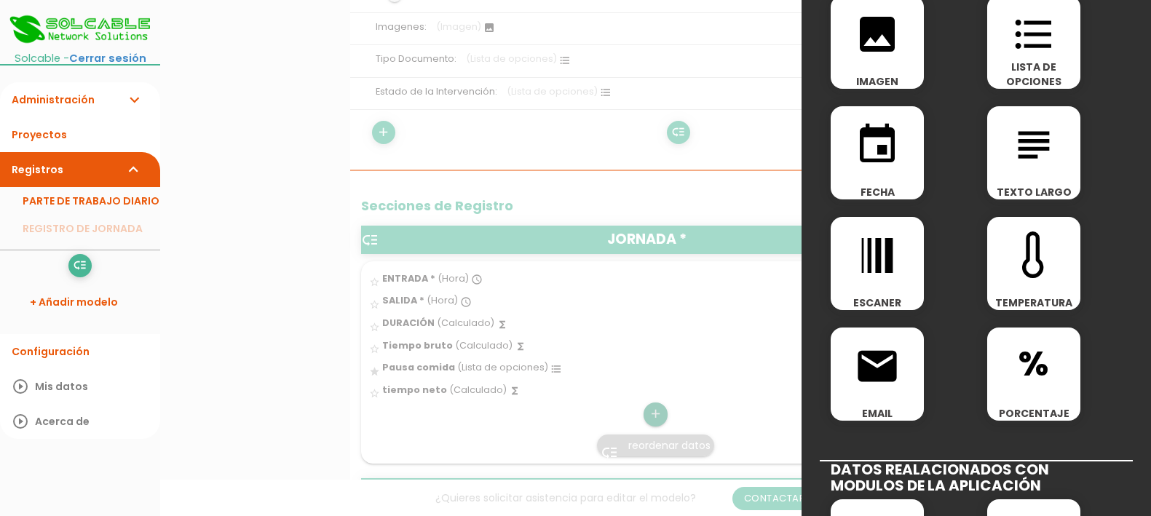
scroll to position [0, 0]
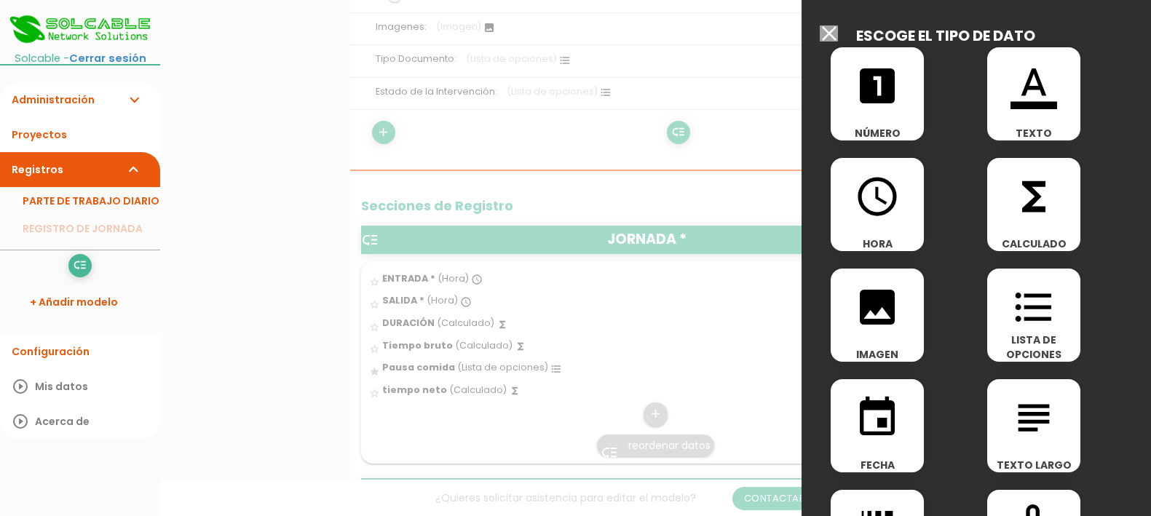
click at [879, 79] on icon "looks_one" at bounding box center [877, 86] width 47 height 47
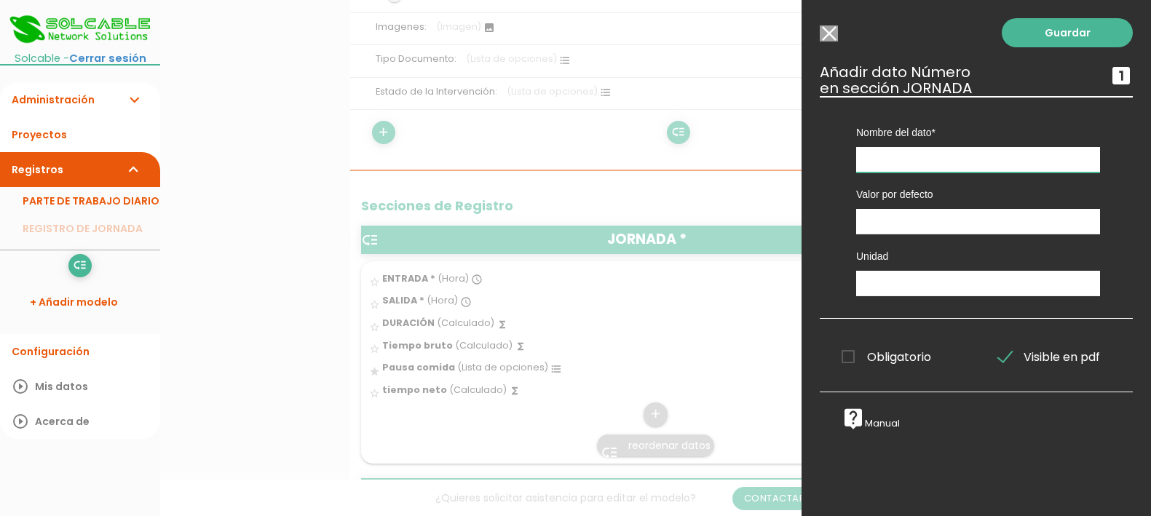
click at [874, 162] on input "text" at bounding box center [978, 159] width 244 height 25
paste input "Pausa comida"
drag, startPoint x: 903, startPoint y: 157, endPoint x: 841, endPoint y: 165, distance: 62.4
click at [841, 165] on div "Nombre del dato ENTRADA DESCRIPCIÓN TRABAJOS CONCEPTO MATERIALES MAQUINARIA SAL…" at bounding box center [978, 134] width 288 height 76
type input "Comida"
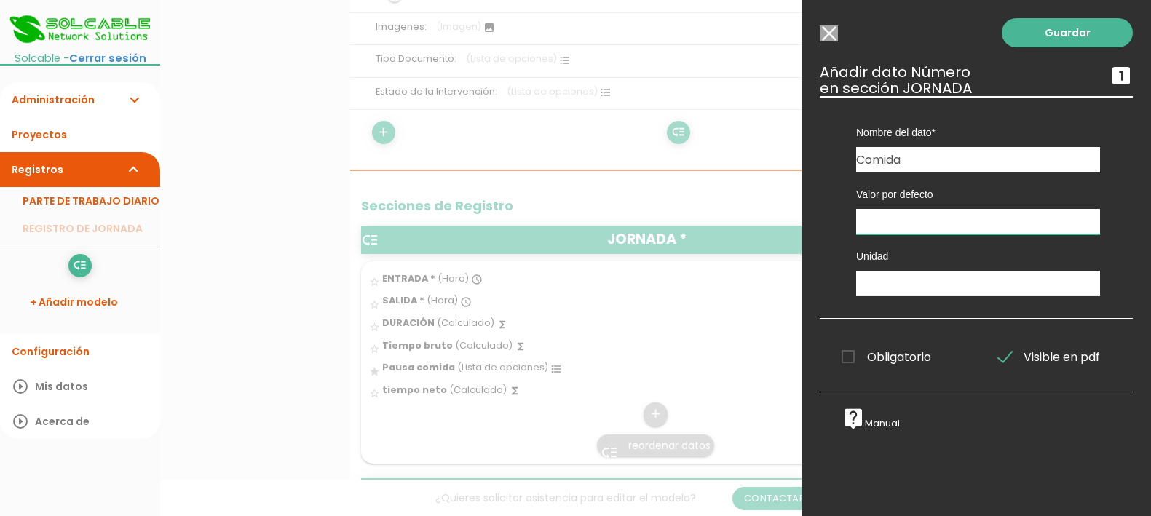
click at [896, 218] on input "number" at bounding box center [978, 221] width 244 height 25
type input "0"
click at [914, 278] on input "text" at bounding box center [978, 283] width 244 height 25
type input "h"
click at [853, 356] on span "Obligatorio" at bounding box center [887, 357] width 90 height 18
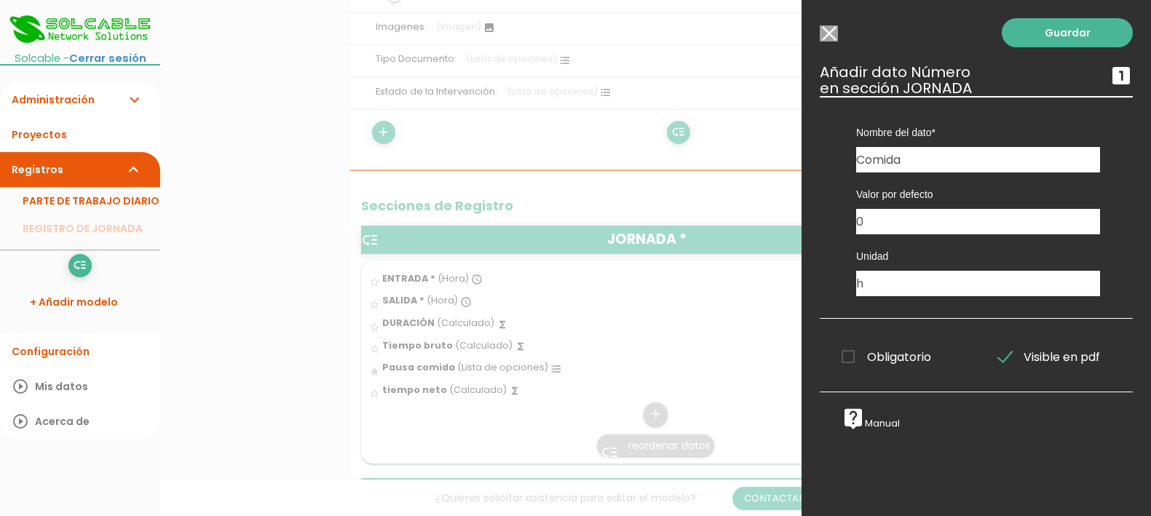
click at [0, 0] on input "Obligatorio" at bounding box center [0, 0] width 0 height 0
click at [1033, 366] on span "Visible en pdf" at bounding box center [1049, 357] width 102 height 18
click at [0, 0] on input "Visible en pdf" at bounding box center [0, 0] width 0 height 0
click at [1029, 25] on link "Guardar" at bounding box center [1067, 32] width 131 height 29
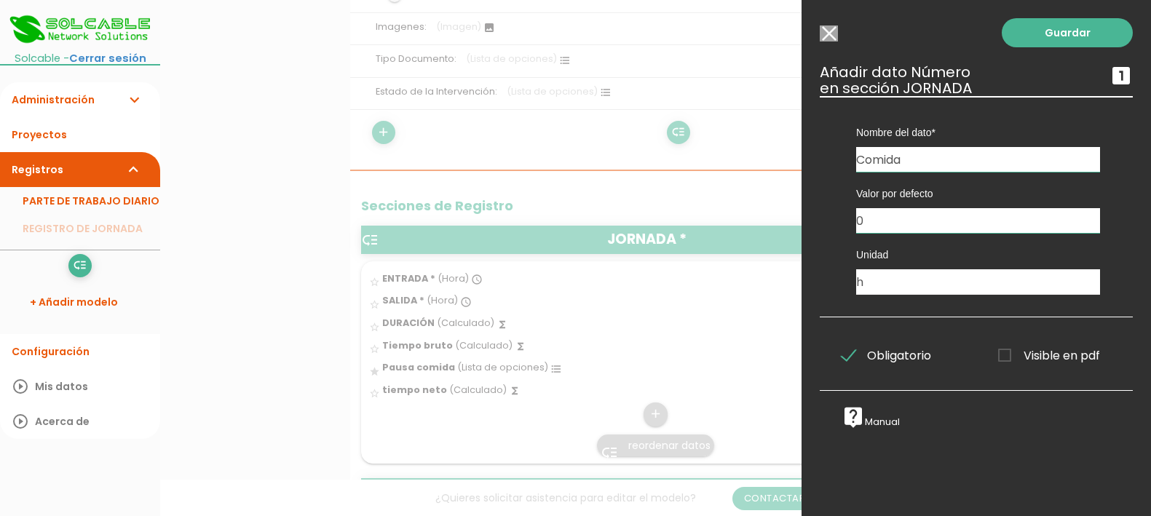
drag, startPoint x: 1044, startPoint y: 33, endPoint x: 1040, endPoint y: 119, distance: 86.7
click at [1044, 32] on link "Guardar" at bounding box center [1067, 32] width 131 height 29
click at [1001, 352] on span "Visible en pdf" at bounding box center [1049, 356] width 102 height 18
click at [0, 0] on input "Visible en pdf" at bounding box center [0, 0] width 0 height 0
click at [1036, 34] on link "Guardar" at bounding box center [1067, 32] width 131 height 29
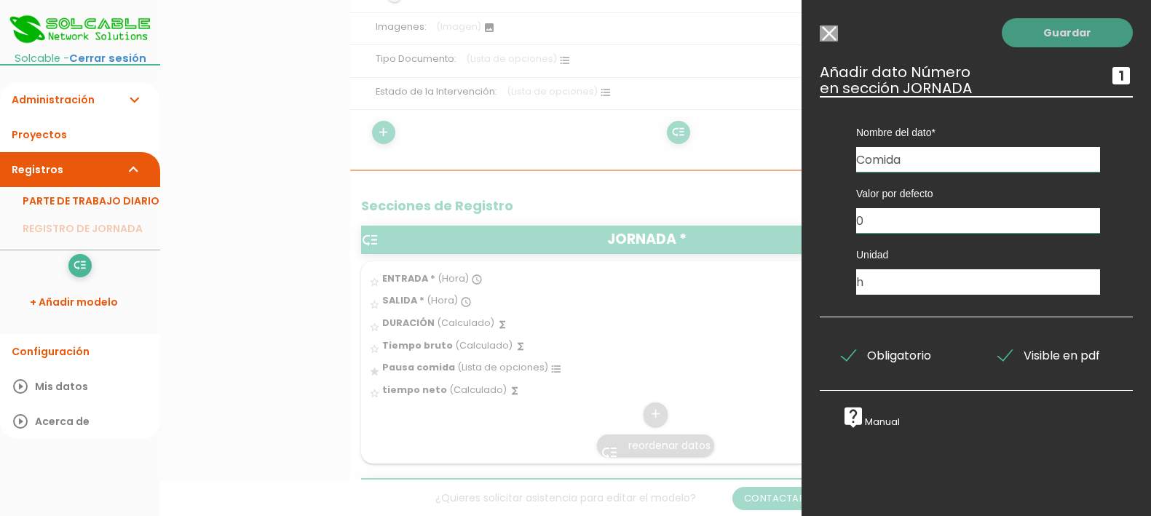
click at [1036, 34] on link "Guardar" at bounding box center [1067, 32] width 131 height 29
click at [940, 166] on input "Comida" at bounding box center [978, 159] width 244 height 25
click at [905, 133] on label "Nombre del dato" at bounding box center [978, 132] width 244 height 15
click at [888, 71] on h3 "Añadir dato Número looks_one en sección JORNADA" at bounding box center [976, 80] width 313 height 32
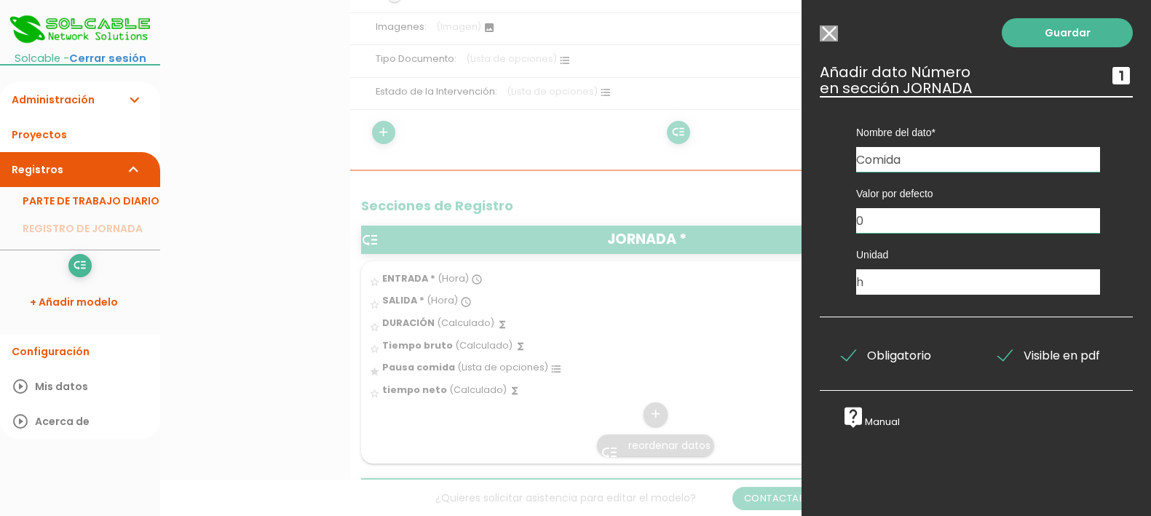
click at [833, 29] on input "Seleccionar todos los usuarios" at bounding box center [829, 33] width 18 height 16
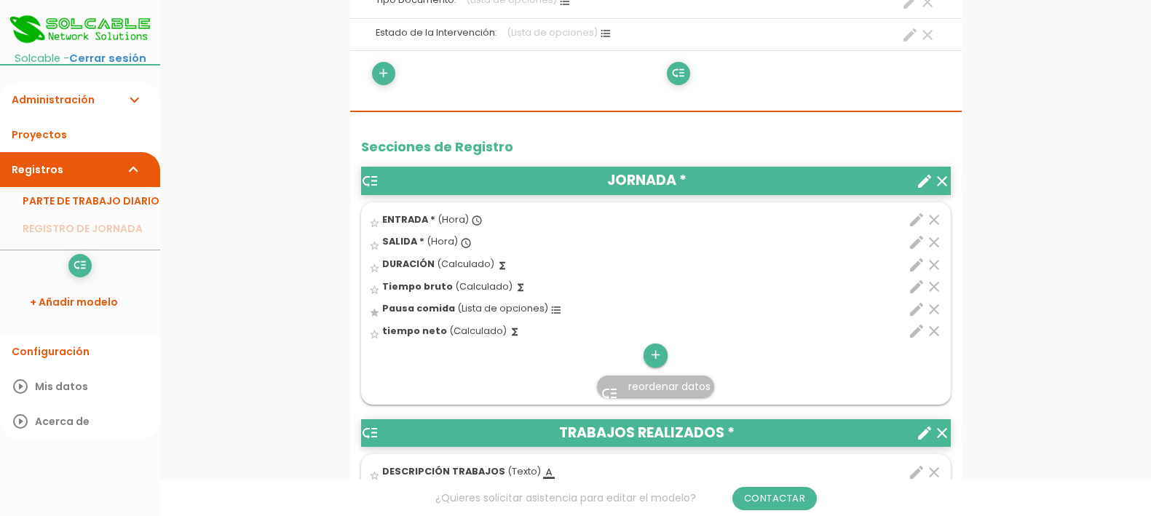
scroll to position [455, 0]
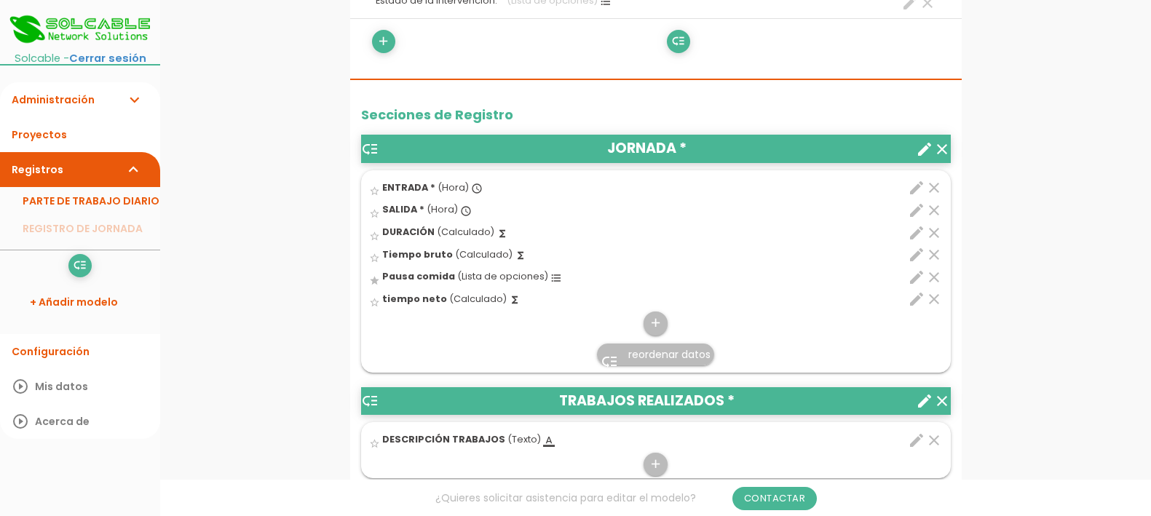
click at [923, 149] on icon "create" at bounding box center [924, 149] width 17 height 17
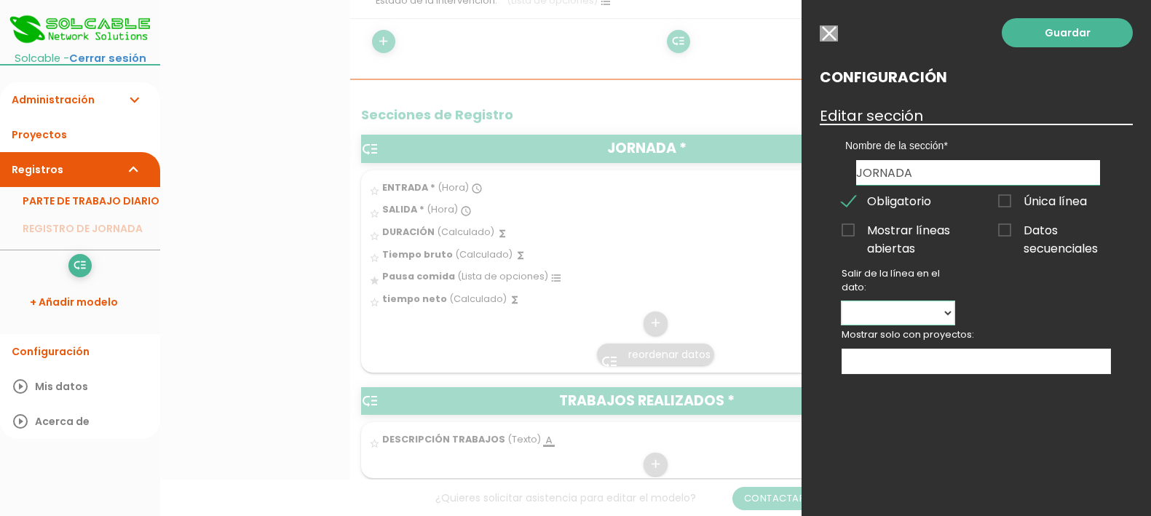
click at [951, 314] on select "ENTRADA SALIDA DURACIÓN Tiempo bruto Pausa comida tiempo neto" at bounding box center [898, 312] width 113 height 23
click at [951, 313] on select "ENTRADA SALIDA DURACIÓN Tiempo bruto Pausa comida tiempo neto" at bounding box center [898, 312] width 113 height 23
click at [1054, 328] on p "Mostrar solo con proyectos:" at bounding box center [976, 334] width 269 height 13
click at [857, 350] on input "Mostrar solo con proyectos: No se encontraron resultados ALCION PACKAGING - TRA…" at bounding box center [849, 360] width 15 height 20
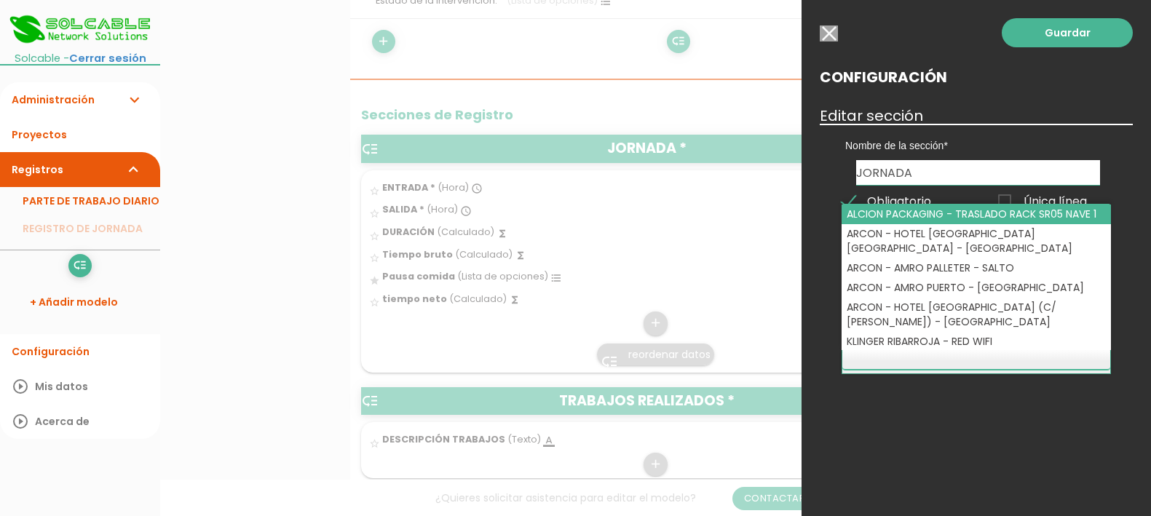
scroll to position [1, 0]
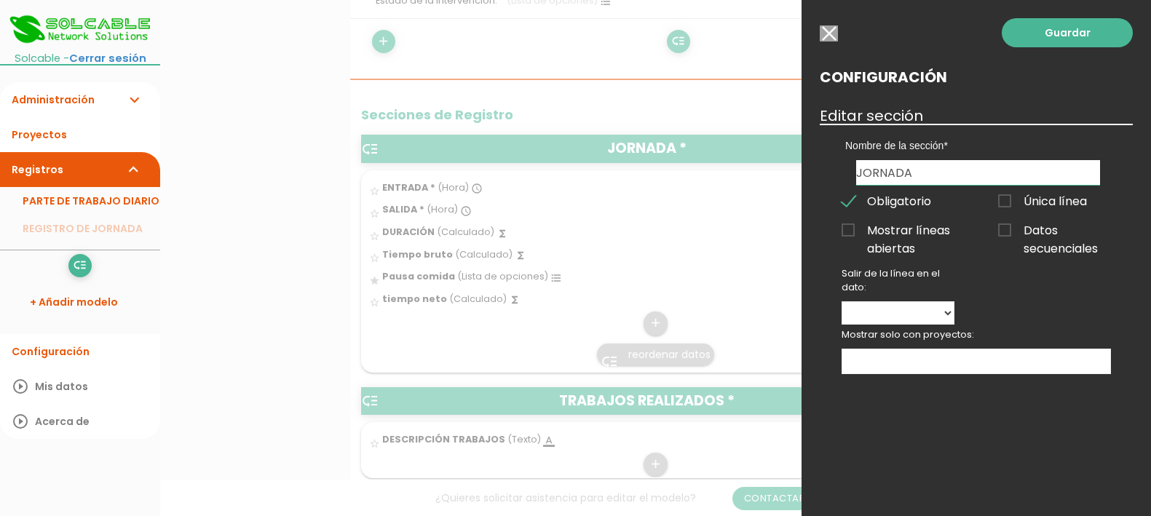
click at [830, 28] on input "button" at bounding box center [829, 33] width 18 height 16
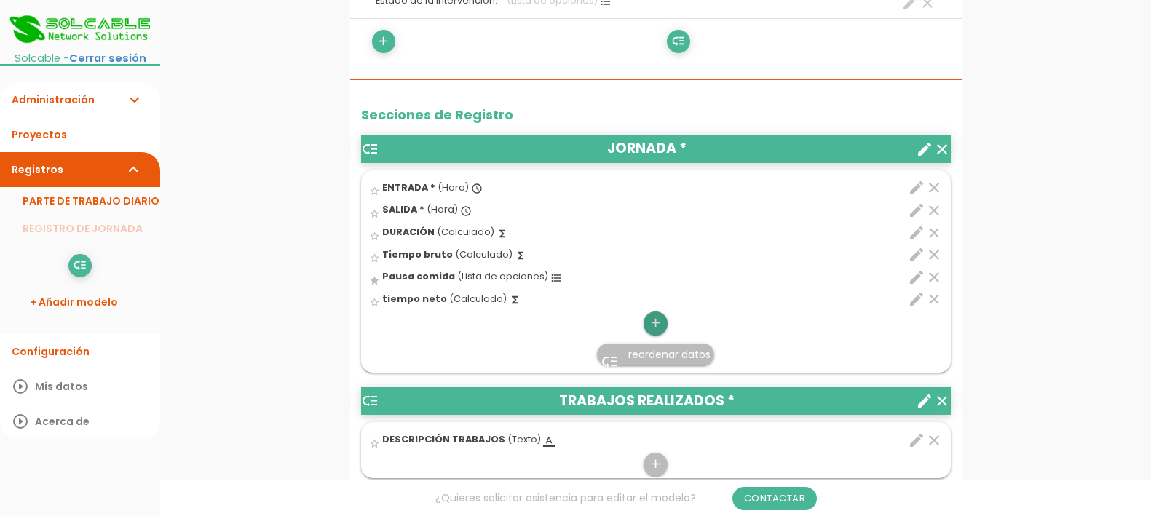
click at [658, 324] on icon "add" at bounding box center [656, 323] width 14 height 23
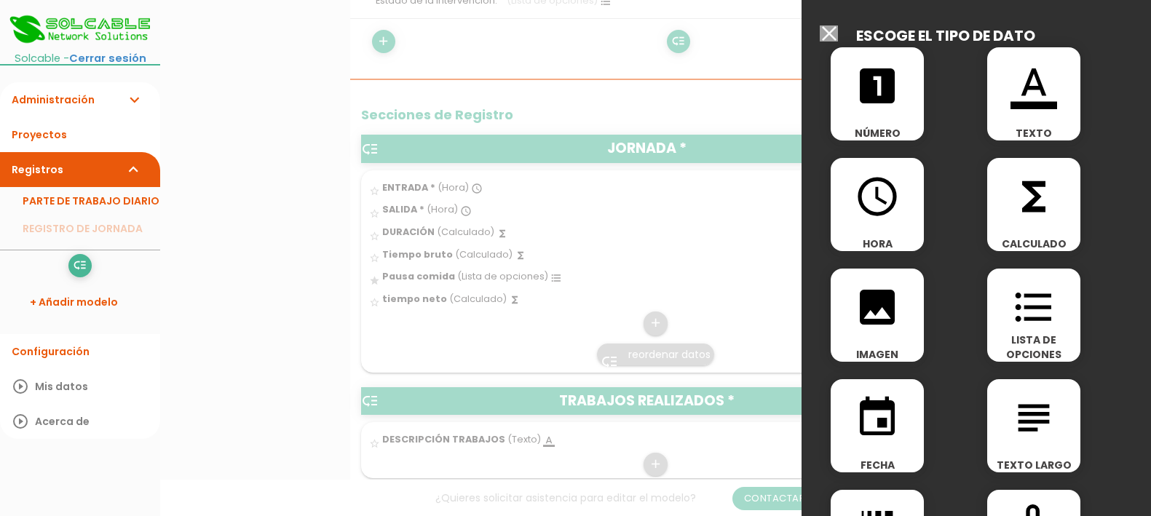
click at [875, 197] on icon "access_time" at bounding box center [877, 196] width 47 height 47
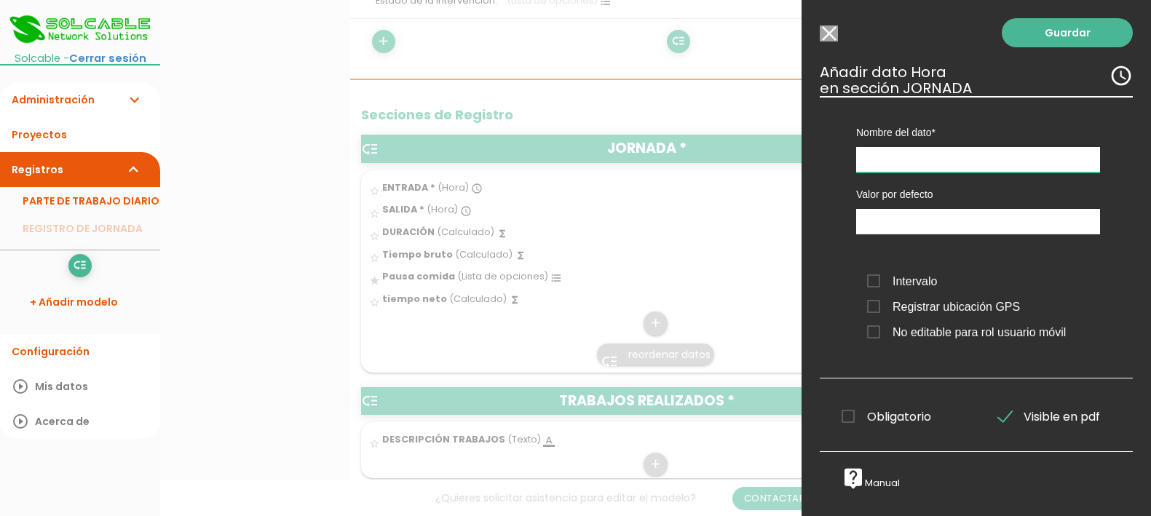
click at [922, 159] on input "text" at bounding box center [978, 159] width 244 height 25
type input "Comida"
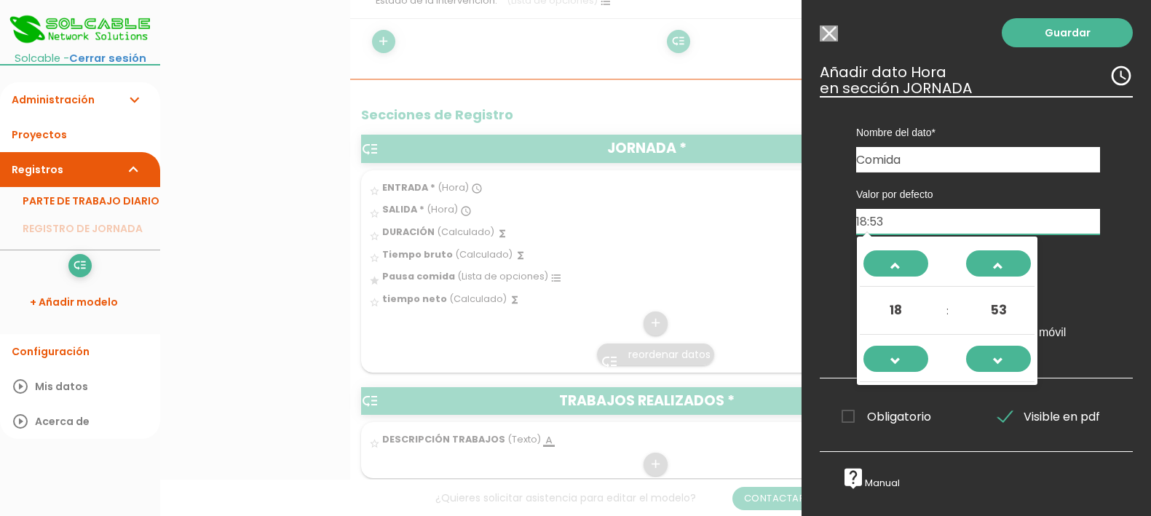
click at [918, 226] on input "18:53" at bounding box center [978, 221] width 244 height 25
click at [902, 310] on span "18" at bounding box center [896, 310] width 39 height 39
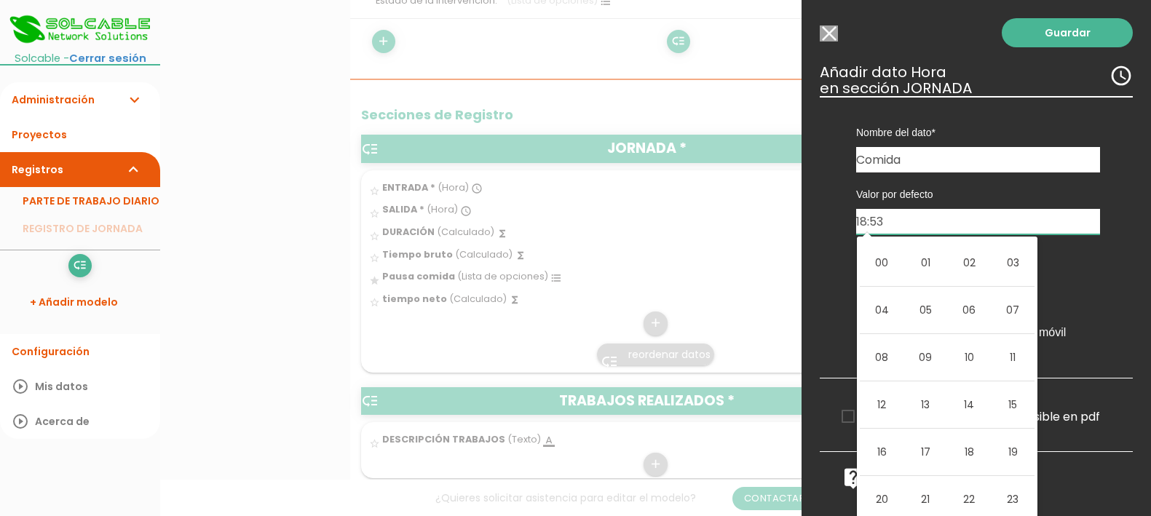
click at [902, 310] on td "04" at bounding box center [882, 310] width 44 height 47
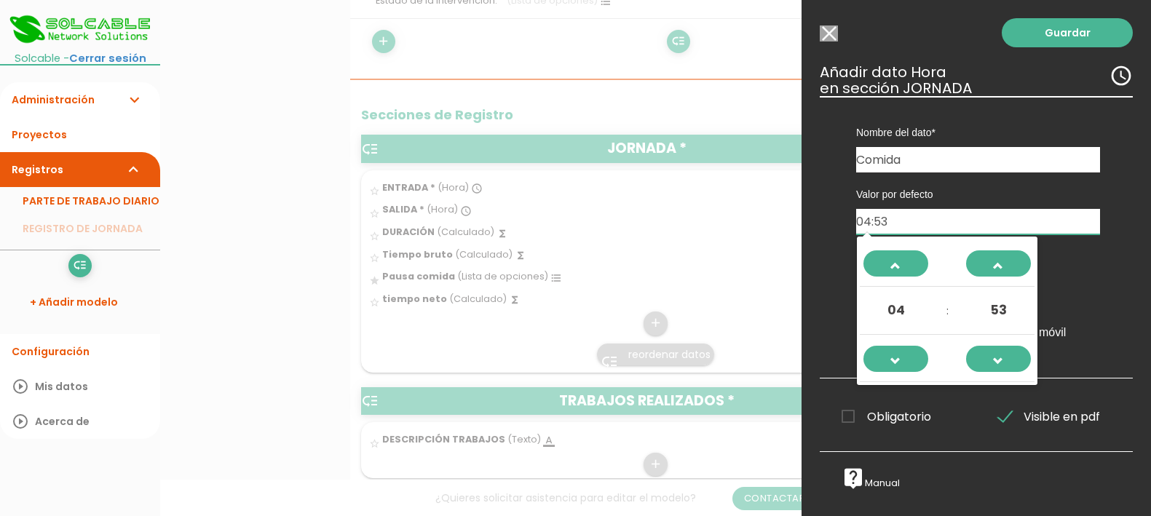
click at [901, 308] on span "04" at bounding box center [896, 310] width 39 height 39
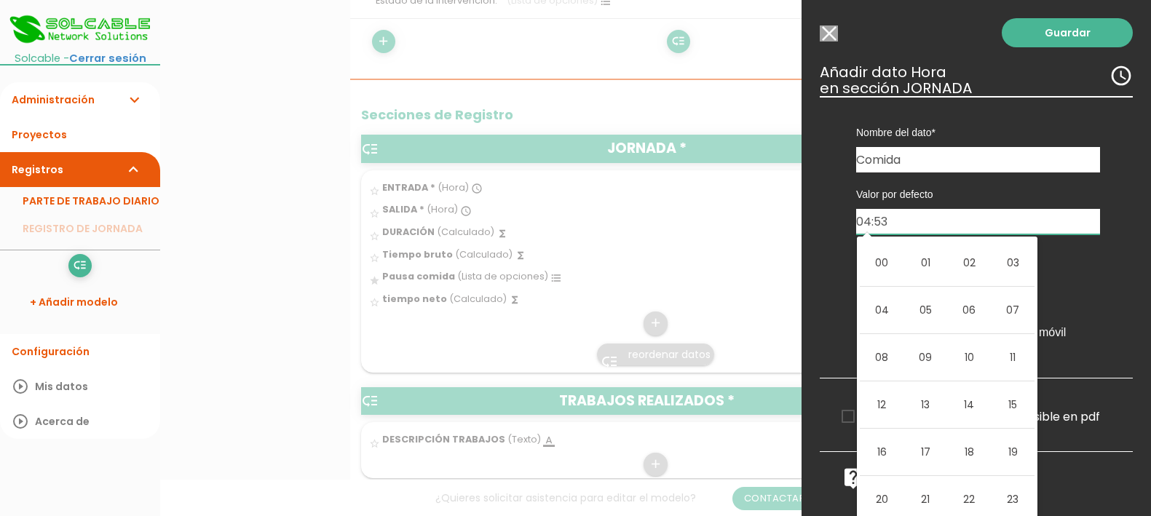
click at [881, 257] on td "00" at bounding box center [882, 263] width 44 height 47
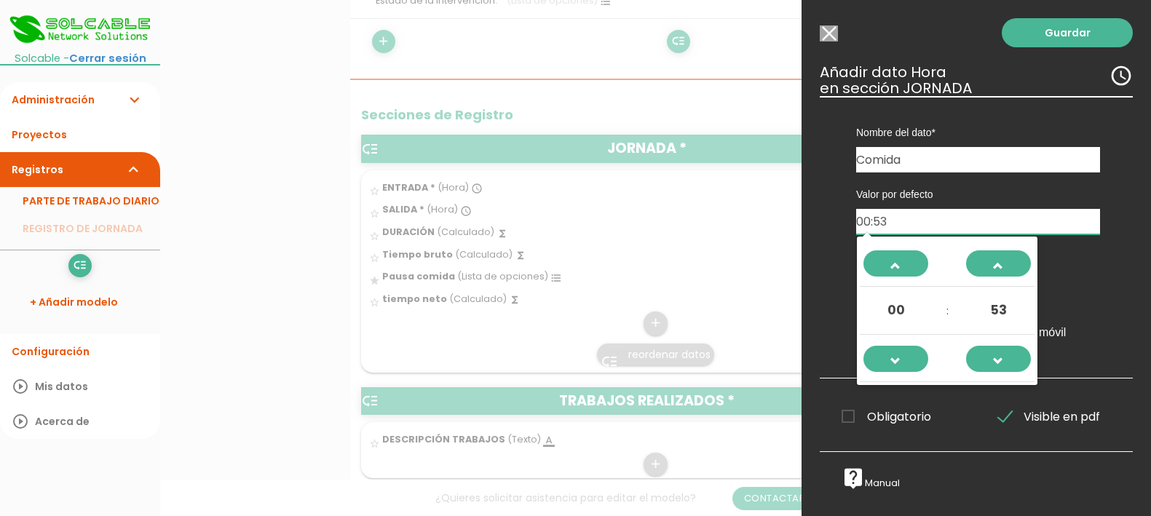
click at [992, 305] on span "53" at bounding box center [998, 310] width 39 height 39
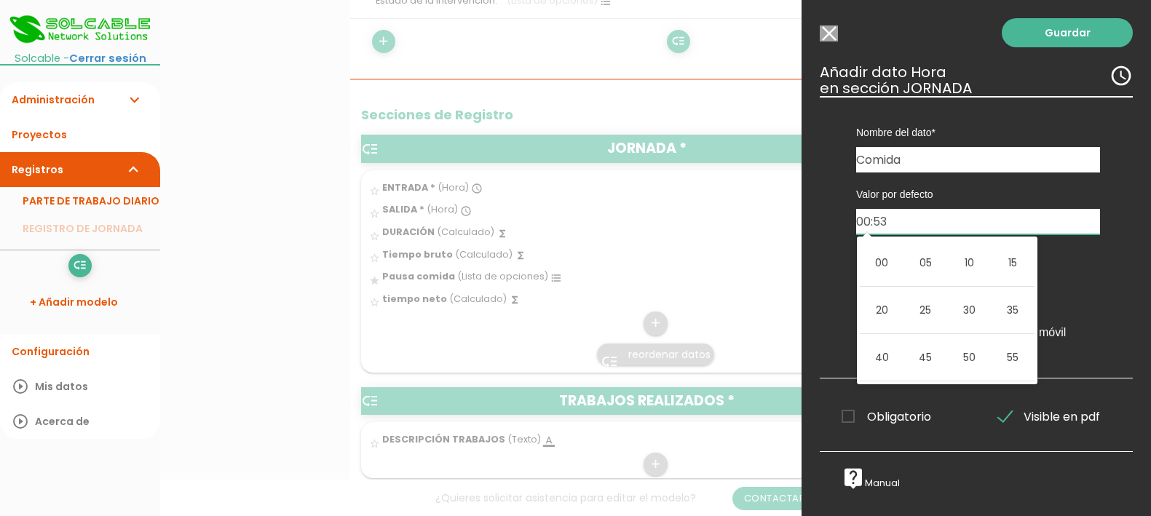
click at [992, 305] on td "35" at bounding box center [1013, 310] width 44 height 47
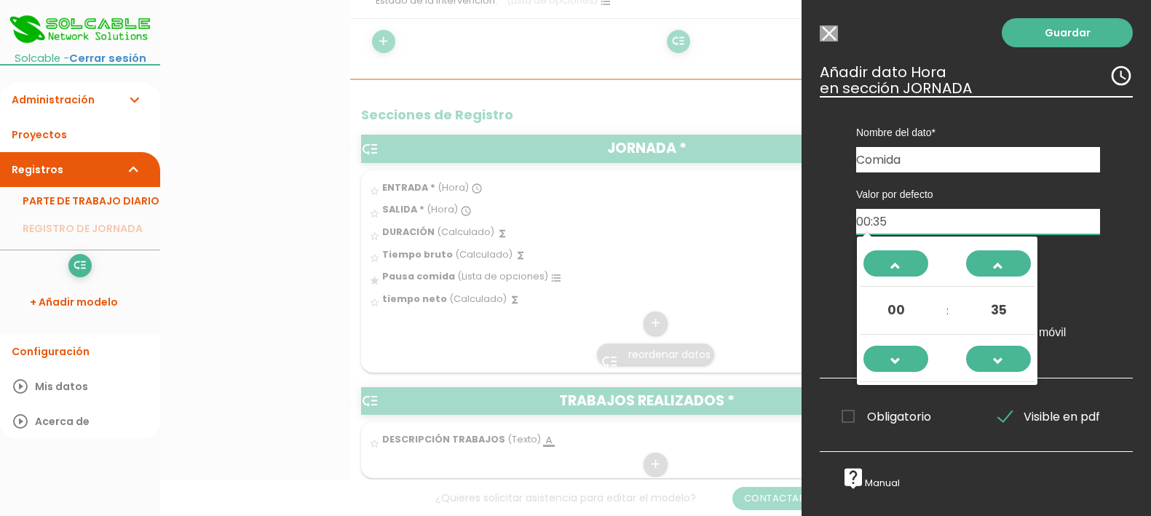
click at [997, 312] on span "35" at bounding box center [998, 310] width 39 height 39
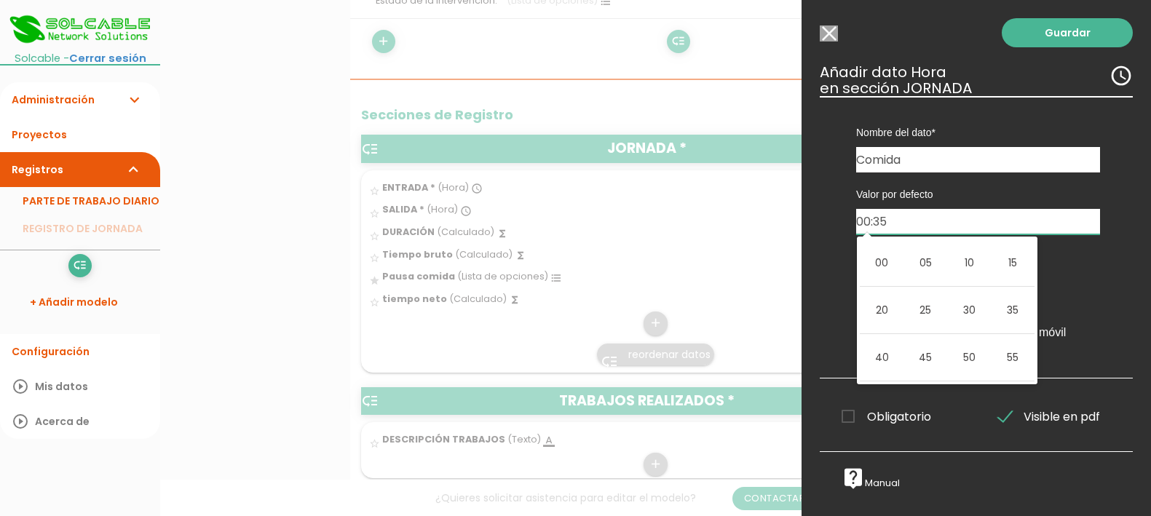
click at [862, 253] on td "00" at bounding box center [882, 263] width 44 height 47
type input "00:00"
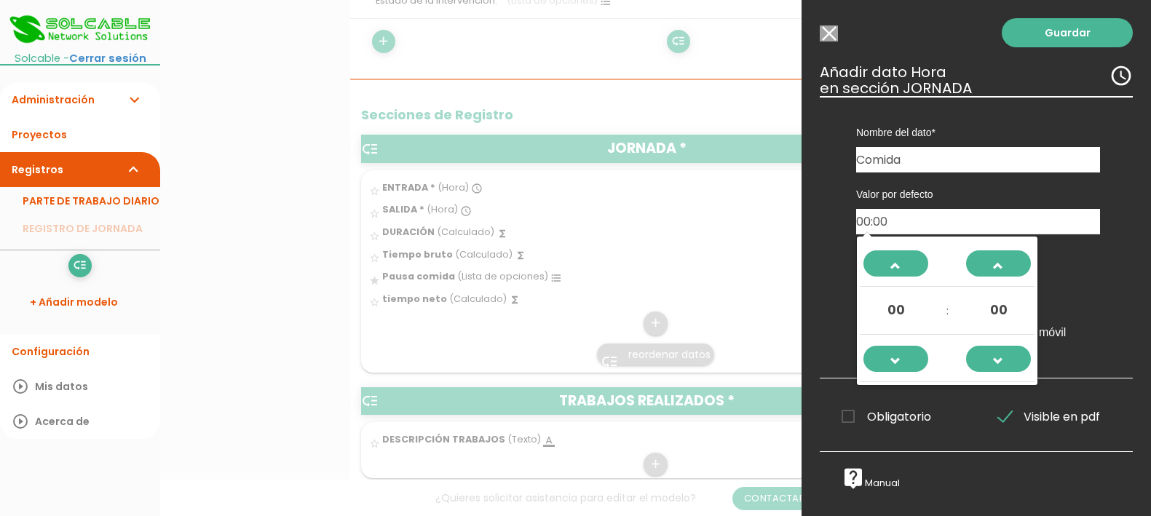
click at [1091, 302] on div "Intervalo Registrar ubicación GPS No editable para rol usuario móvil" at bounding box center [978, 303] width 266 height 91
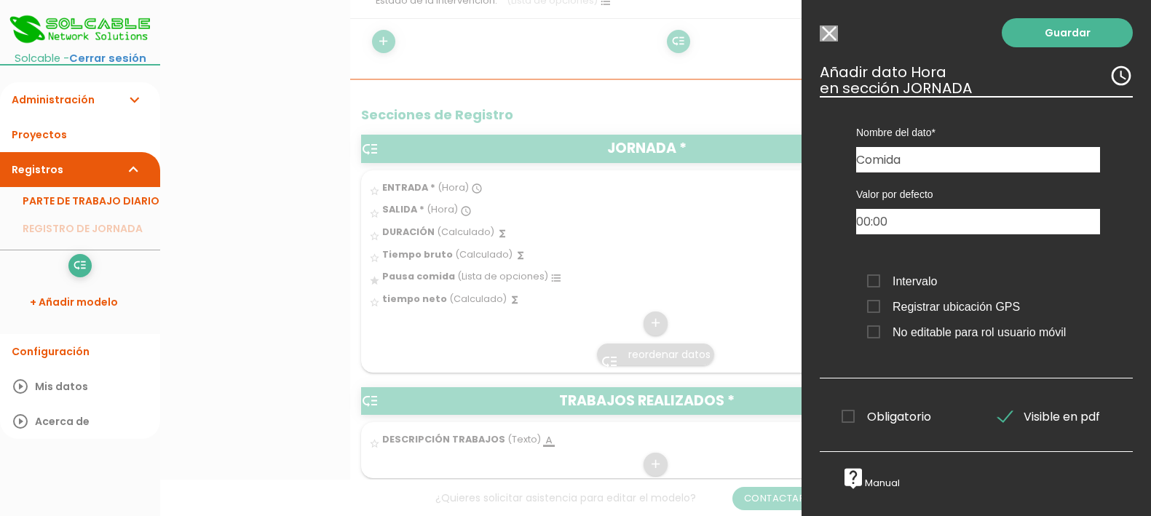
click at [877, 282] on span "Intervalo" at bounding box center [902, 281] width 70 height 18
click at [0, 0] on input "Intervalo" at bounding box center [0, 0] width 0 height 0
click at [872, 282] on span "Intervalo" at bounding box center [902, 281] width 70 height 18
click at [0, 0] on input "Intervalo" at bounding box center [0, 0] width 0 height 0
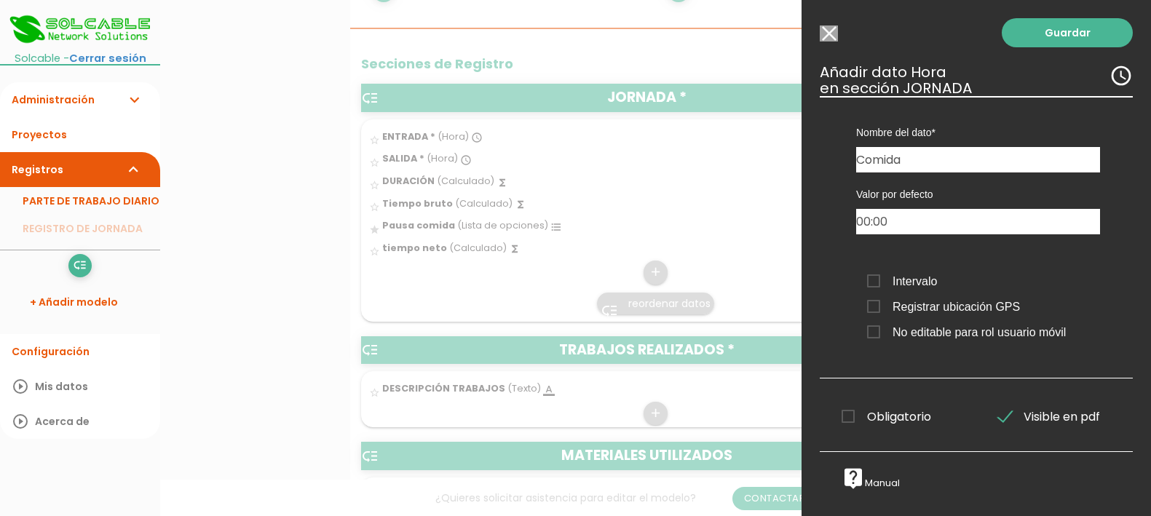
scroll to position [546, 0]
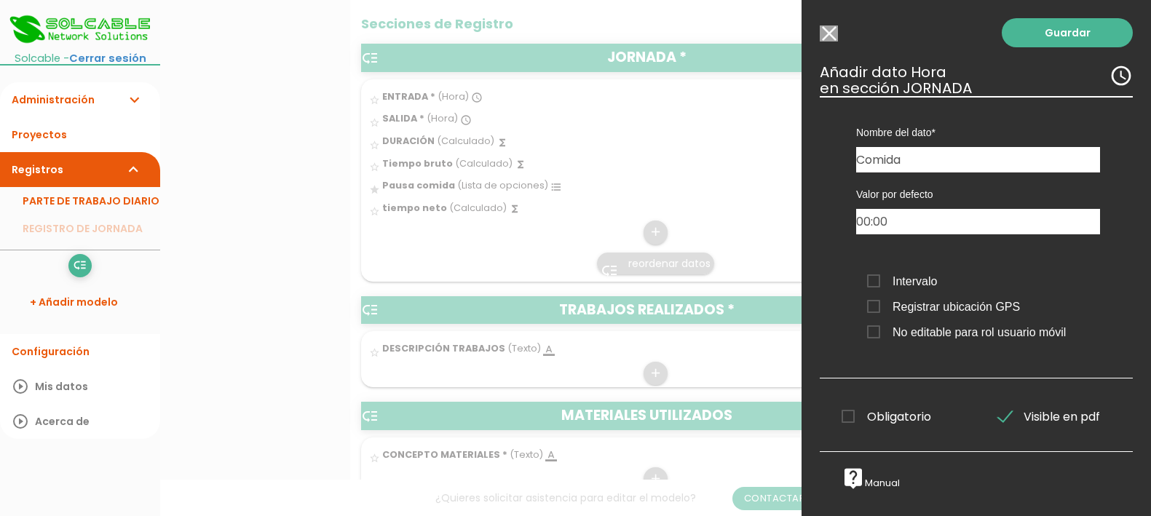
click at [850, 411] on span "Obligatorio" at bounding box center [887, 417] width 90 height 18
click at [0, 0] on input "Obligatorio" at bounding box center [0, 0] width 0 height 0
click at [998, 417] on span "Visible en pdf" at bounding box center [1049, 417] width 102 height 18
click at [0, 0] on input "Visible en pdf" at bounding box center [0, 0] width 0 height 0
click at [1053, 36] on link "Guardar" at bounding box center [1067, 32] width 131 height 29
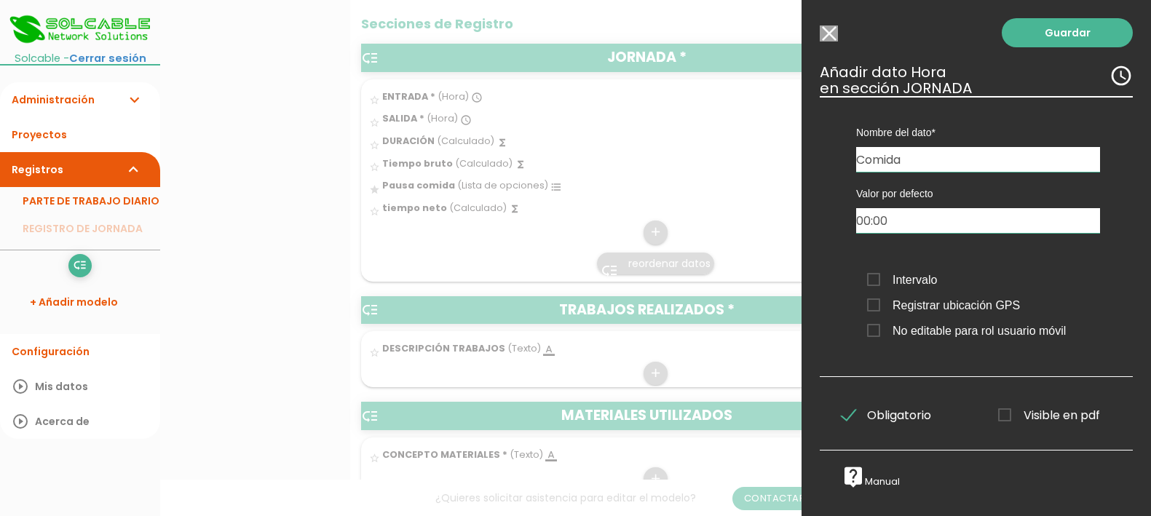
click at [944, 225] on input "00:00" at bounding box center [978, 220] width 244 height 25
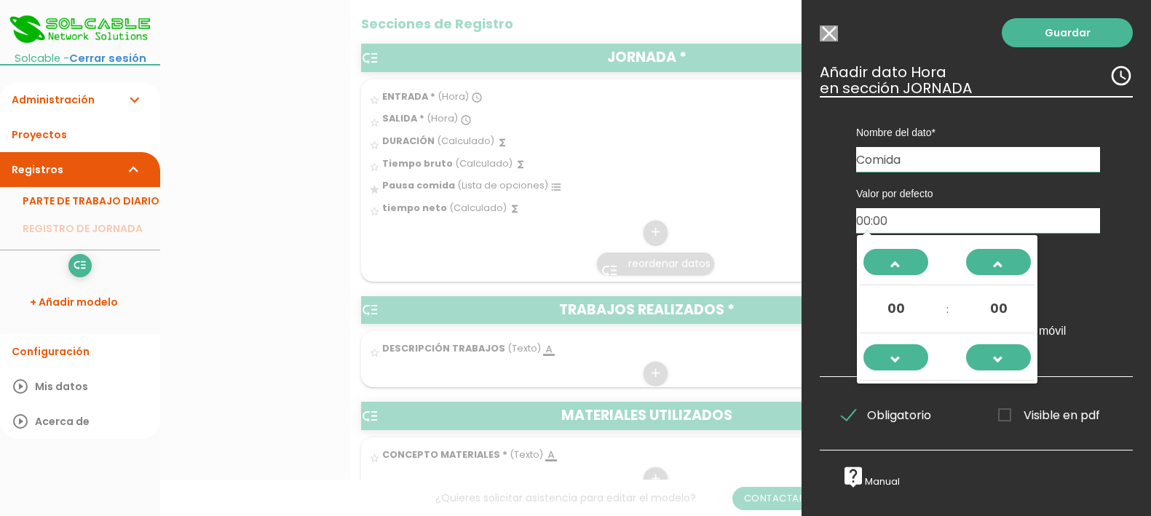
click at [944, 224] on input "00:00" at bounding box center [978, 220] width 244 height 25
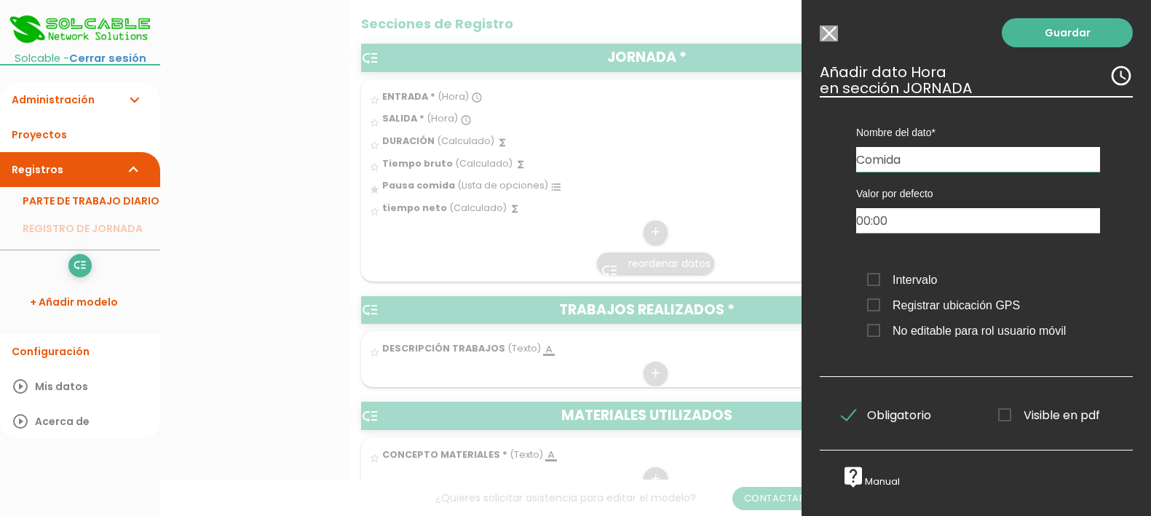
click at [1126, 256] on div "Guardar ESCOGE EL TIPO DE DATO looks_one NÚMERO format_color_text TEXTO access_…" at bounding box center [976, 258] width 349 height 516
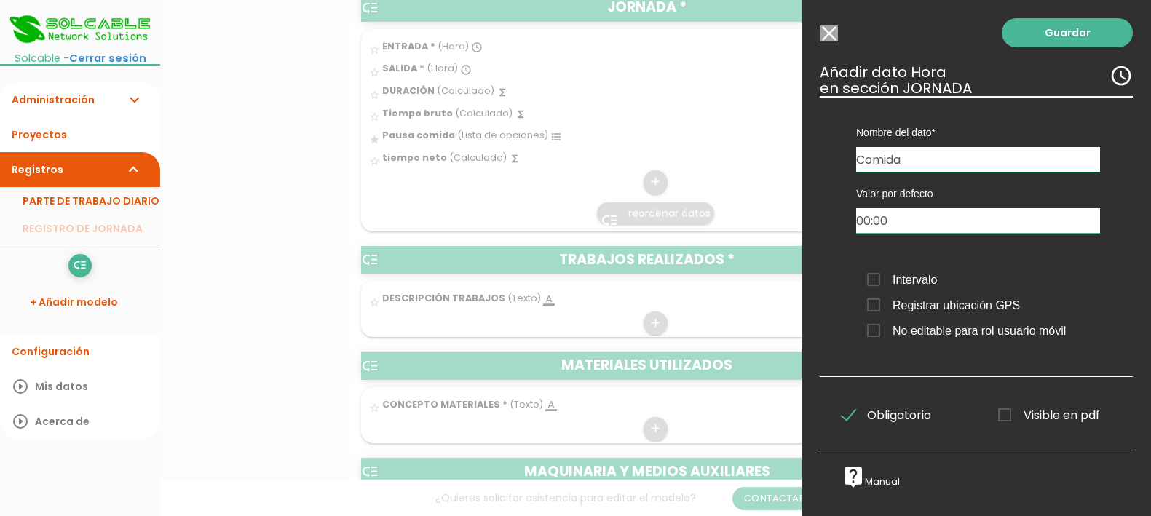
scroll to position [637, 0]
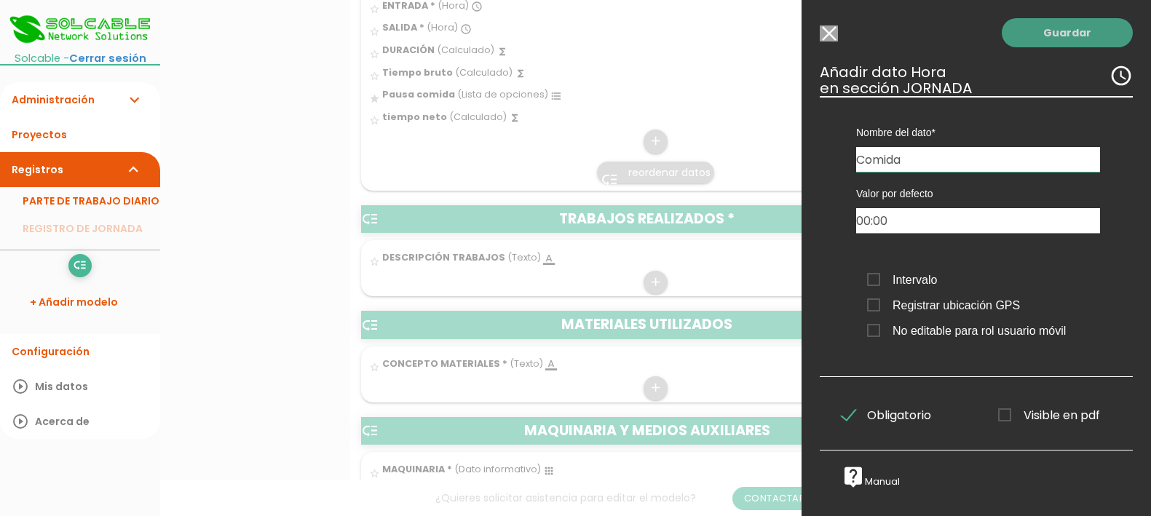
click at [1043, 30] on link "Guardar" at bounding box center [1067, 32] width 131 height 29
click at [1043, 31] on link "Guardar" at bounding box center [1067, 32] width 131 height 29
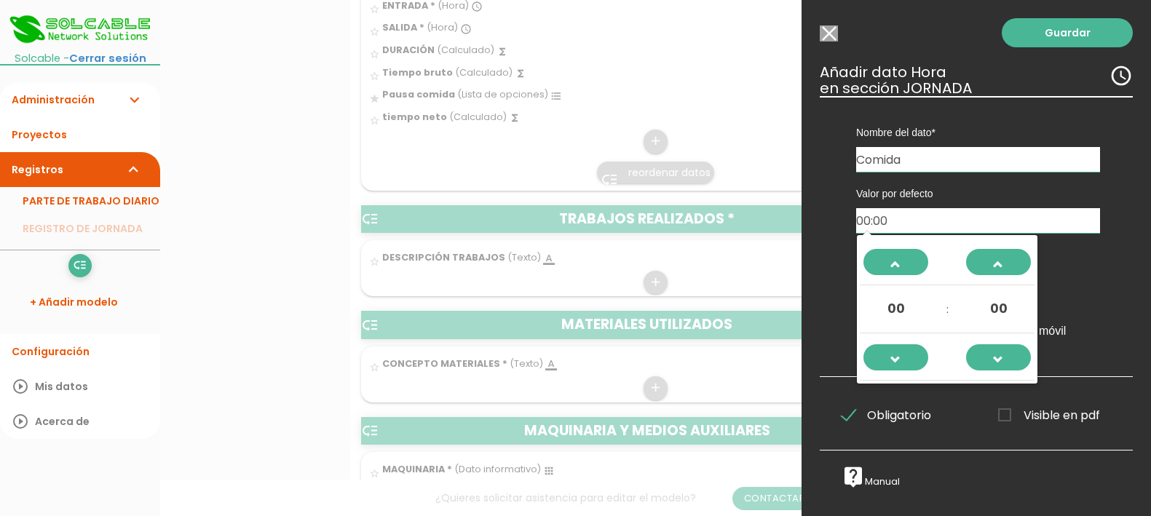
click at [933, 210] on input "00:00" at bounding box center [978, 220] width 244 height 25
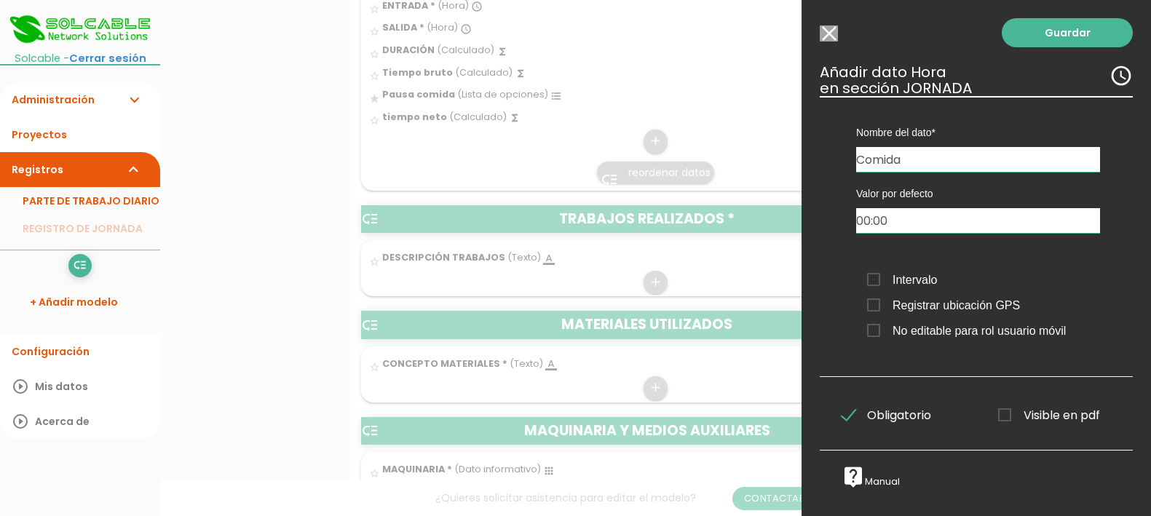
click at [944, 161] on input "Comida" at bounding box center [978, 159] width 244 height 25
click at [833, 29] on input "Seleccionar todos los usuarios" at bounding box center [829, 33] width 18 height 16
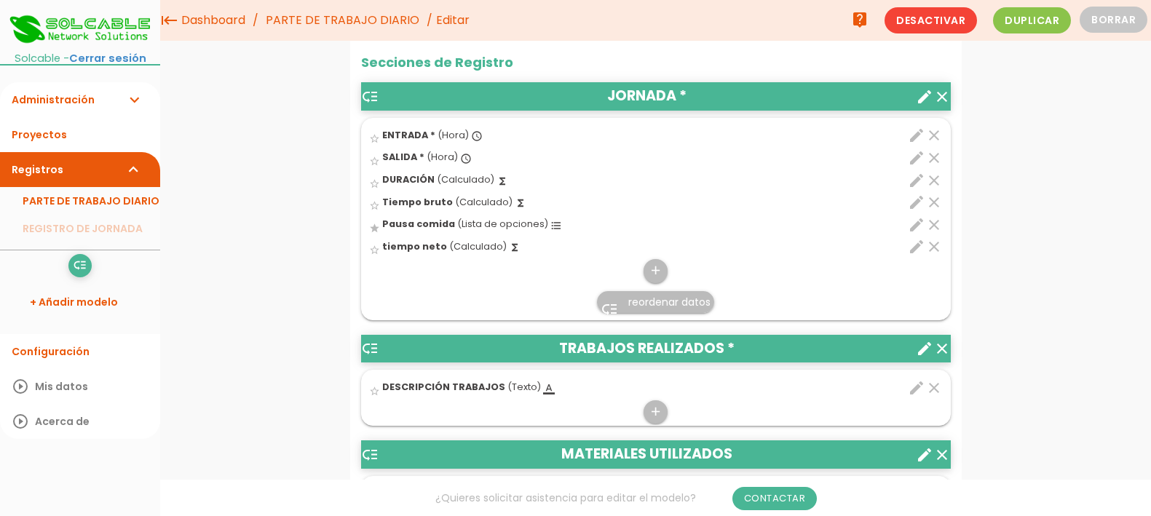
scroll to position [455, 0]
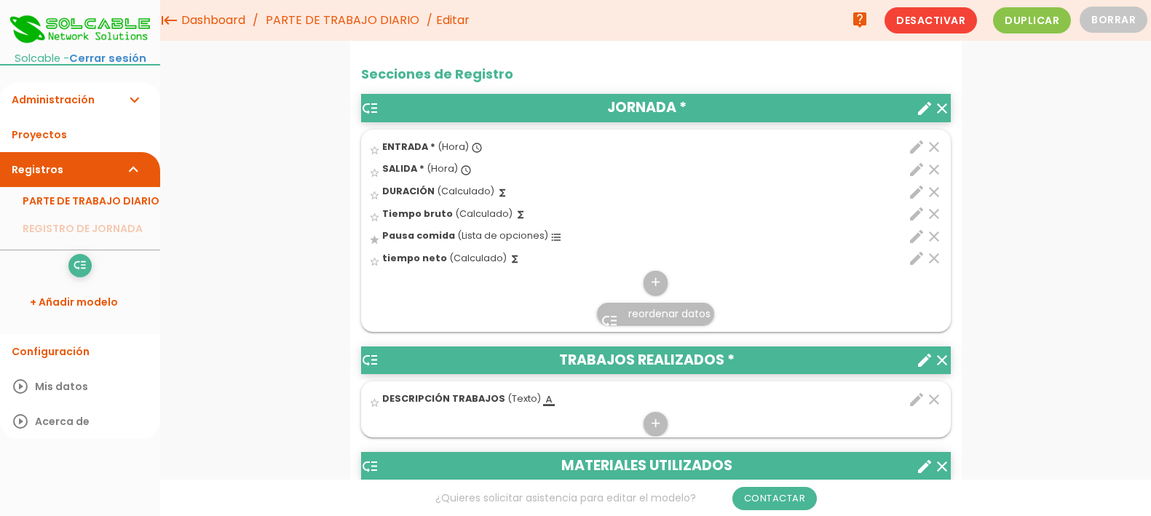
click at [920, 170] on icon "edit" at bounding box center [916, 169] width 17 height 17
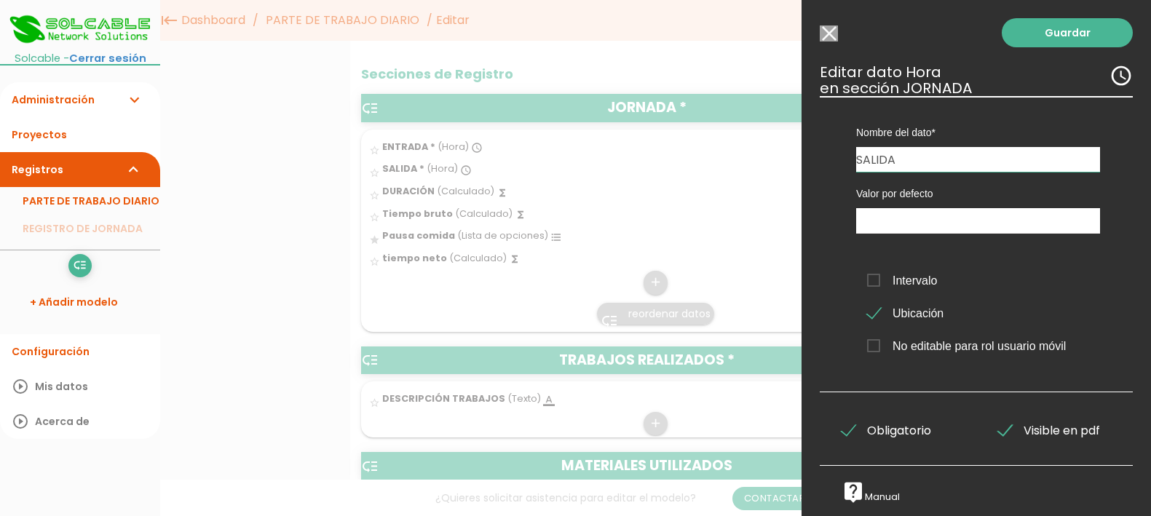
click at [382, 312] on div at bounding box center [575, 193] width 1151 height 645
click at [831, 23] on div "Guardar ESCOGE EL TIPO DE DATO looks_one NÚMERO format_color_text TEXTO access_…" at bounding box center [976, 258] width 349 height 516
click at [832, 28] on input "Seleccionar todos los usuarios" at bounding box center [829, 33] width 18 height 16
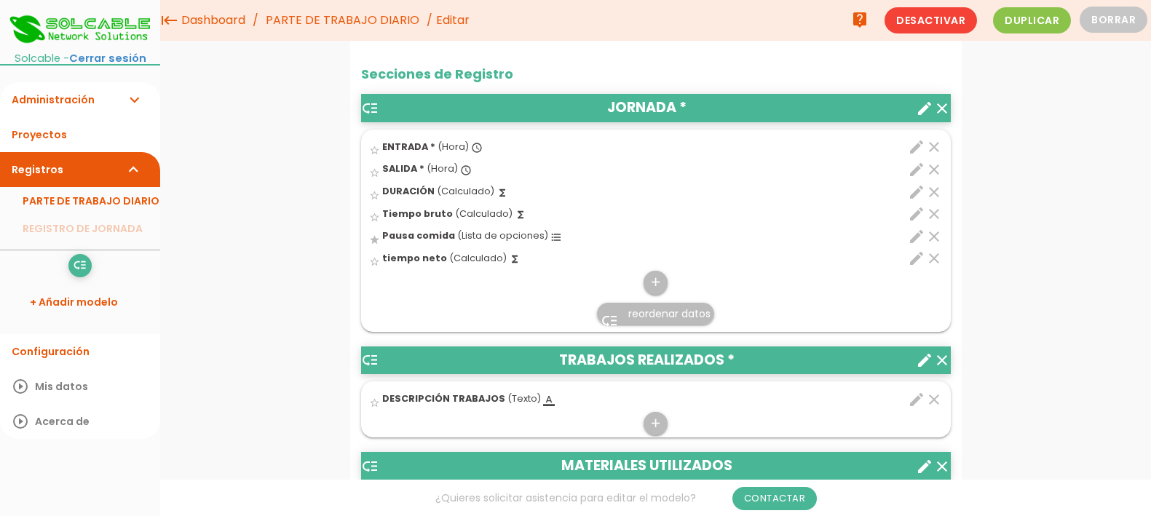
click at [509, 258] on icon "functions" at bounding box center [515, 259] width 12 height 12
click at [0, 0] on input "star_border" at bounding box center [0, 0] width 0 height 0
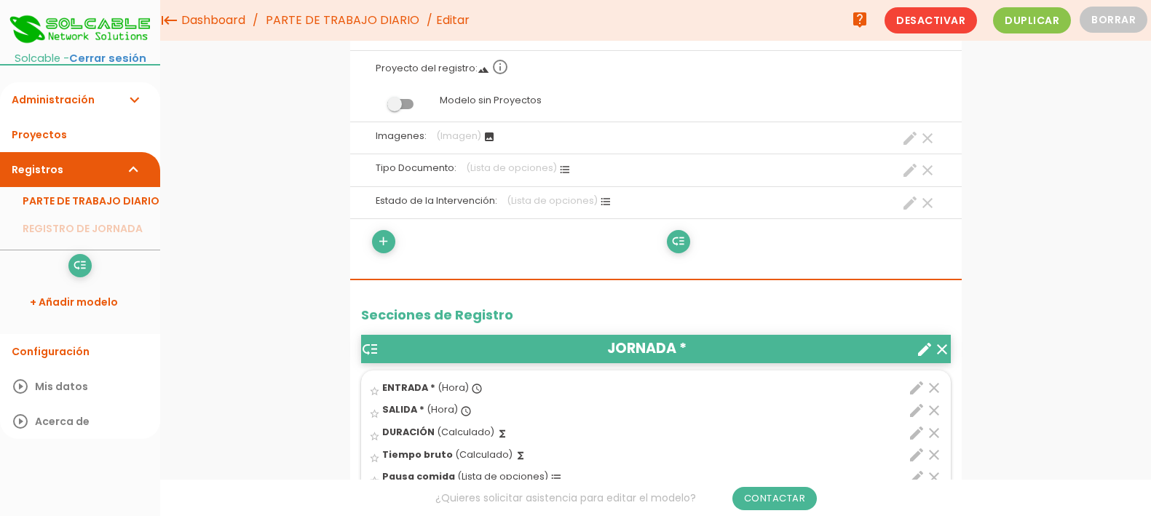
scroll to position [182, 0]
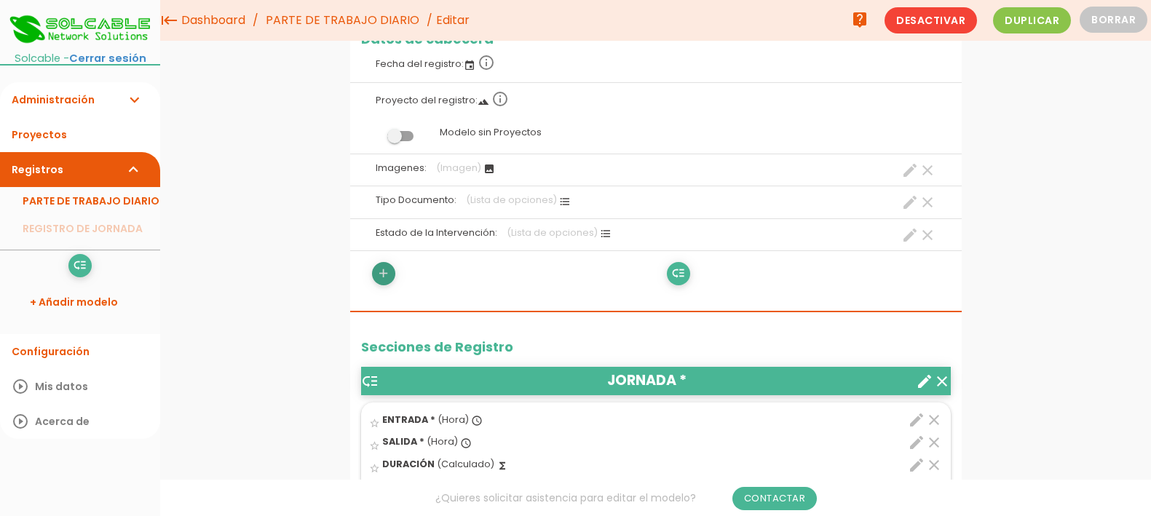
click at [386, 273] on icon "add" at bounding box center [383, 273] width 14 height 23
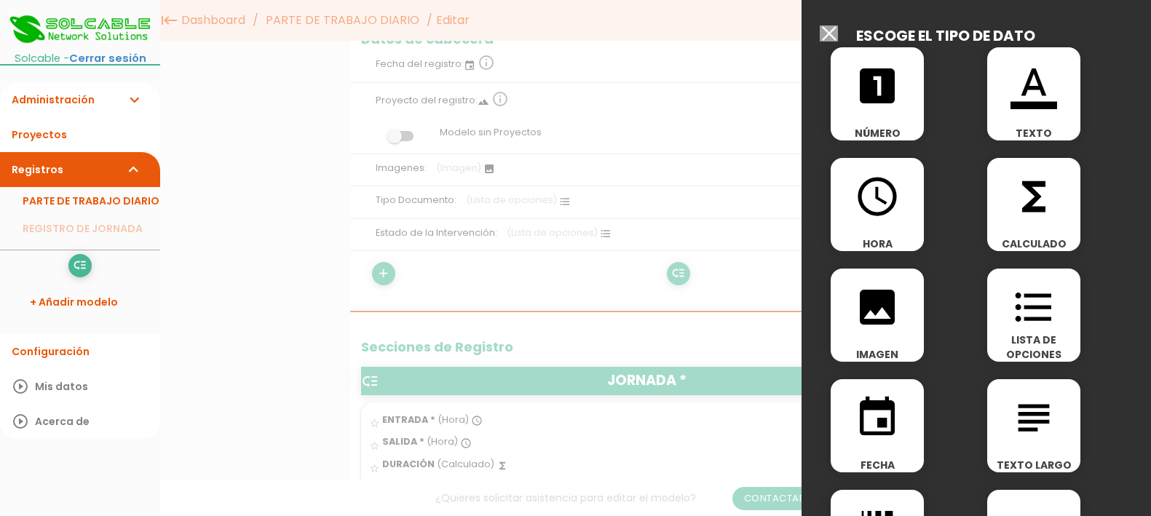
click at [901, 107] on span "looks_one" at bounding box center [877, 78] width 93 height 62
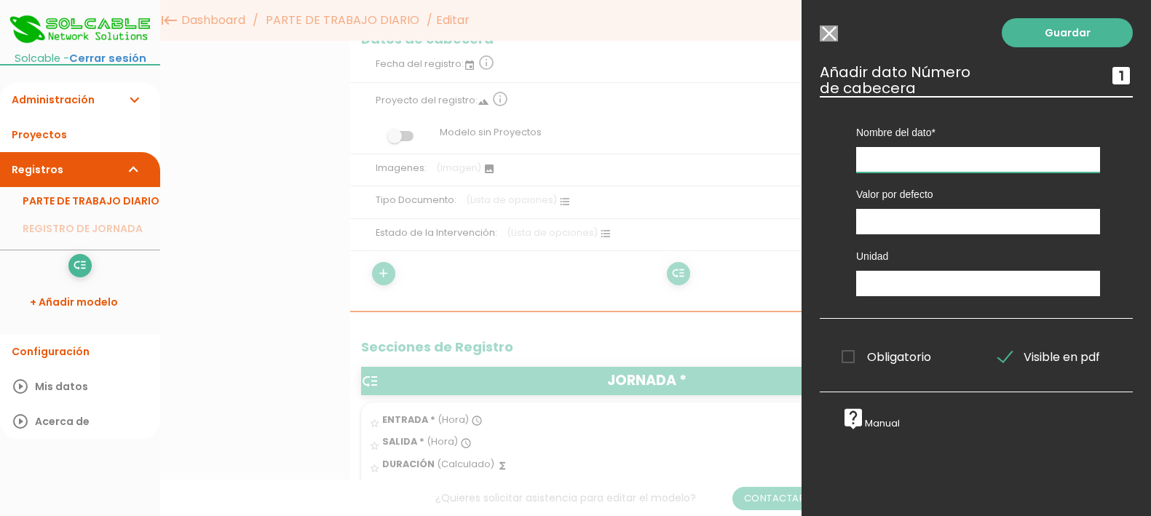
click at [912, 157] on input "text" at bounding box center [978, 159] width 244 height 25
type input "Comer"
click at [915, 224] on input "number" at bounding box center [978, 221] width 244 height 25
type input "0"
click at [941, 281] on input "text" at bounding box center [978, 283] width 244 height 25
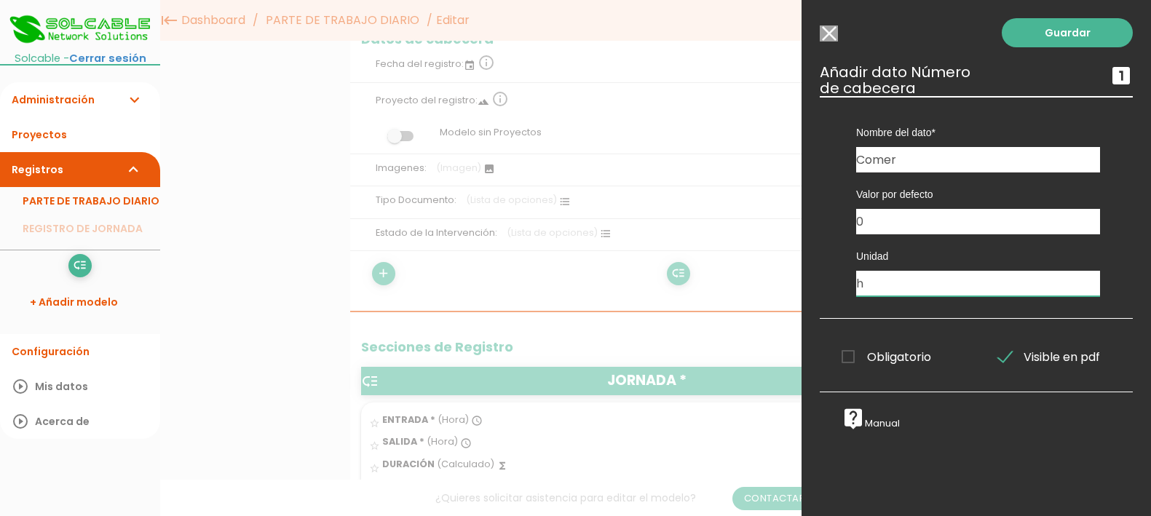
type input "h"
click at [853, 349] on span "Obligatorio" at bounding box center [887, 357] width 90 height 18
click at [0, 0] on input "Obligatorio" at bounding box center [0, 0] width 0 height 0
click at [1052, 30] on link "Guardar" at bounding box center [1067, 32] width 131 height 29
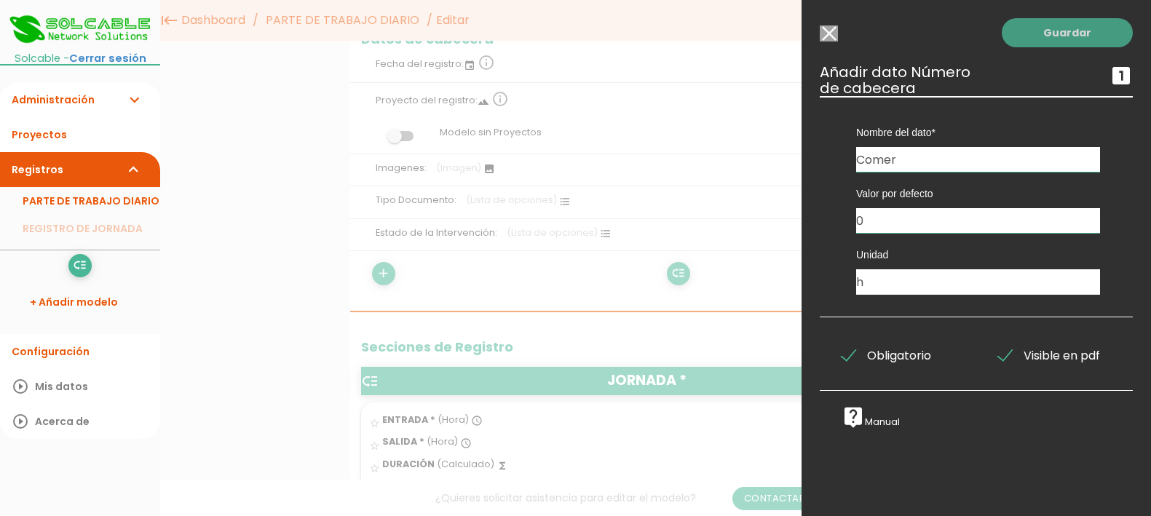
click at [1055, 30] on link "Guardar" at bounding box center [1067, 32] width 131 height 29
click at [577, 293] on div at bounding box center [575, 193] width 1151 height 645
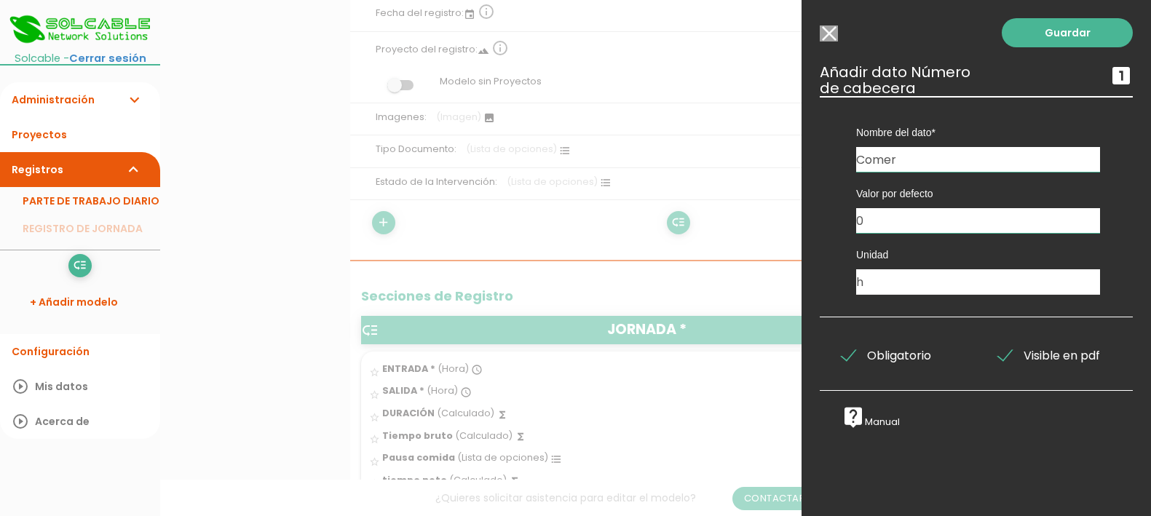
scroll to position [273, 0]
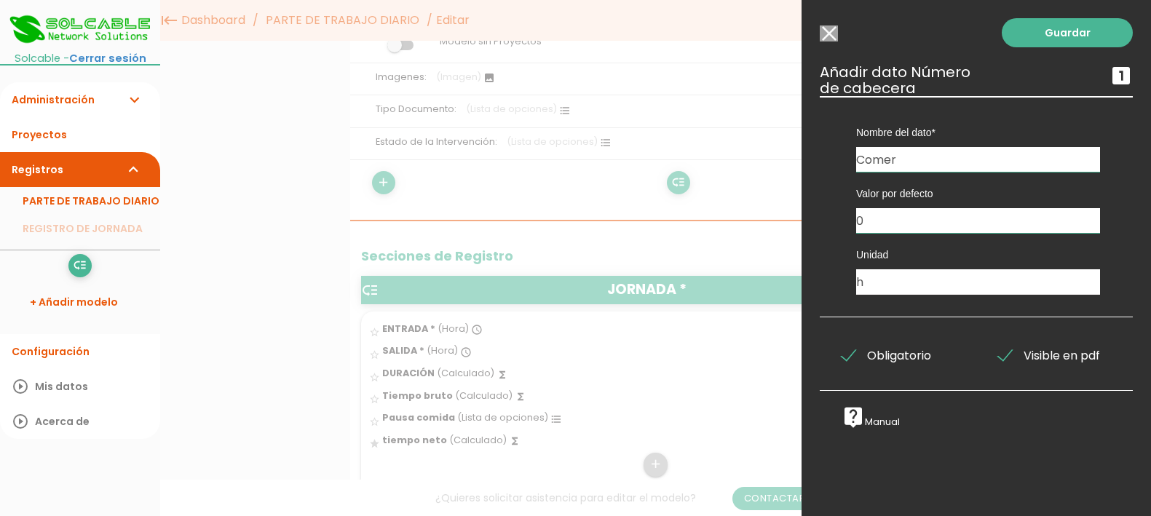
click at [882, 355] on span "Obligatorio" at bounding box center [887, 356] width 90 height 18
click at [0, 0] on input "Obligatorio" at bounding box center [0, 0] width 0 height 0
click at [1059, 36] on link "Guardar" at bounding box center [1067, 32] width 131 height 29
click at [866, 353] on span "Obligatorio" at bounding box center [887, 356] width 90 height 18
click at [0, 0] on input "Obligatorio" at bounding box center [0, 0] width 0 height 0
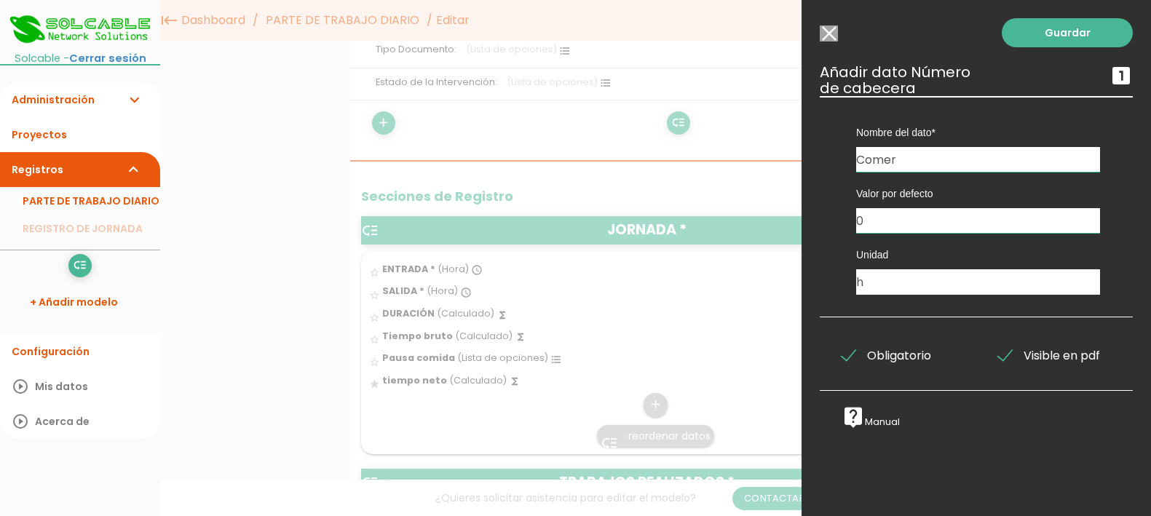
scroll to position [455, 0]
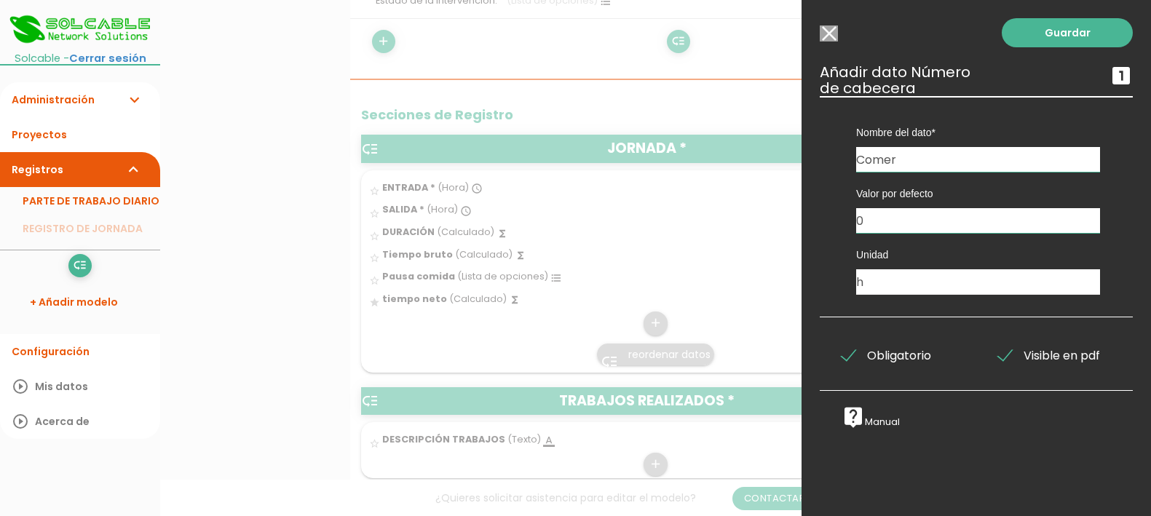
click at [829, 33] on input "Seleccionar todos los usuarios" at bounding box center [829, 33] width 18 height 16
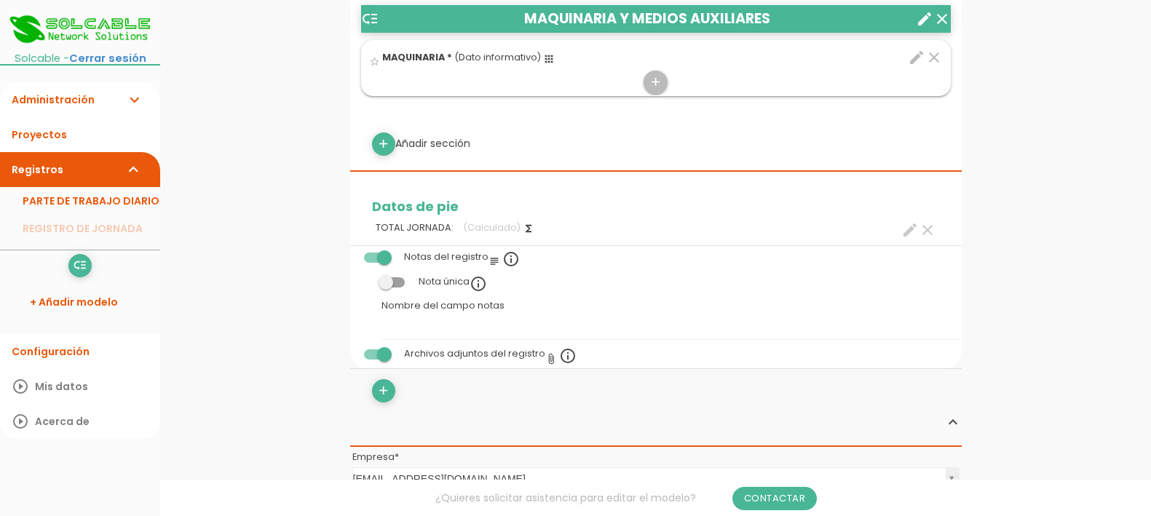
scroll to position [1092, 0]
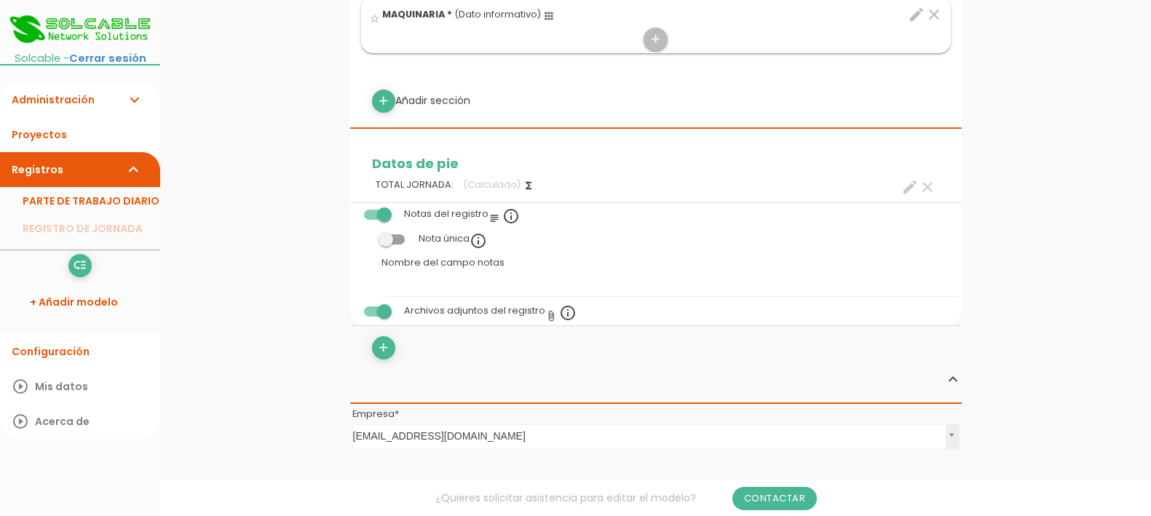
click at [739, 182] on label "TOTAL JORNADA: (Calculado) functions clear create" at bounding box center [656, 185] width 590 height 28
click at [423, 97] on div "add Añadir sección" at bounding box center [656, 101] width 590 height 23
click at [391, 94] on link "add" at bounding box center [383, 101] width 23 height 23
select select
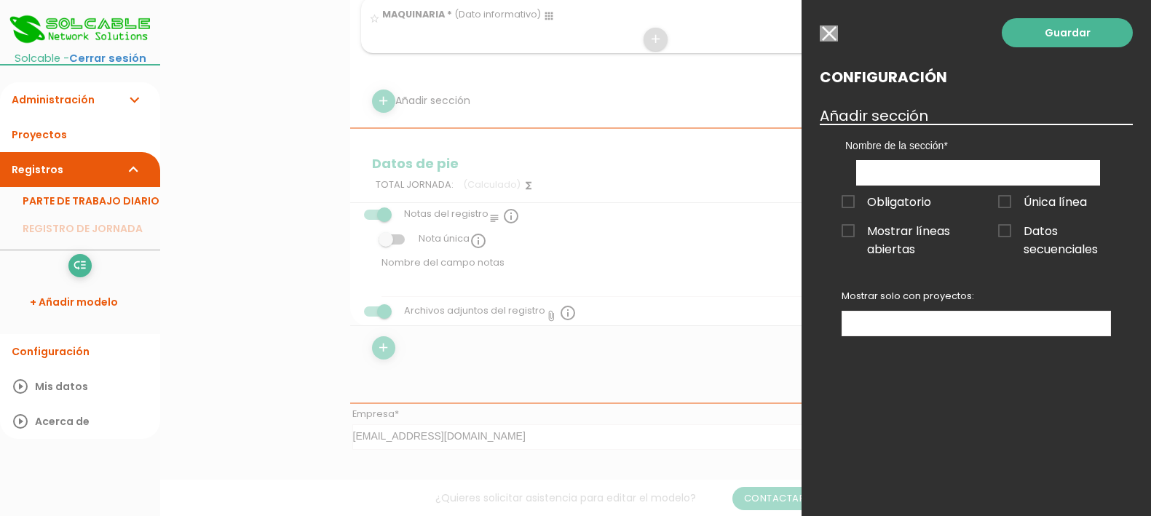
click at [831, 32] on input "button" at bounding box center [829, 33] width 18 height 16
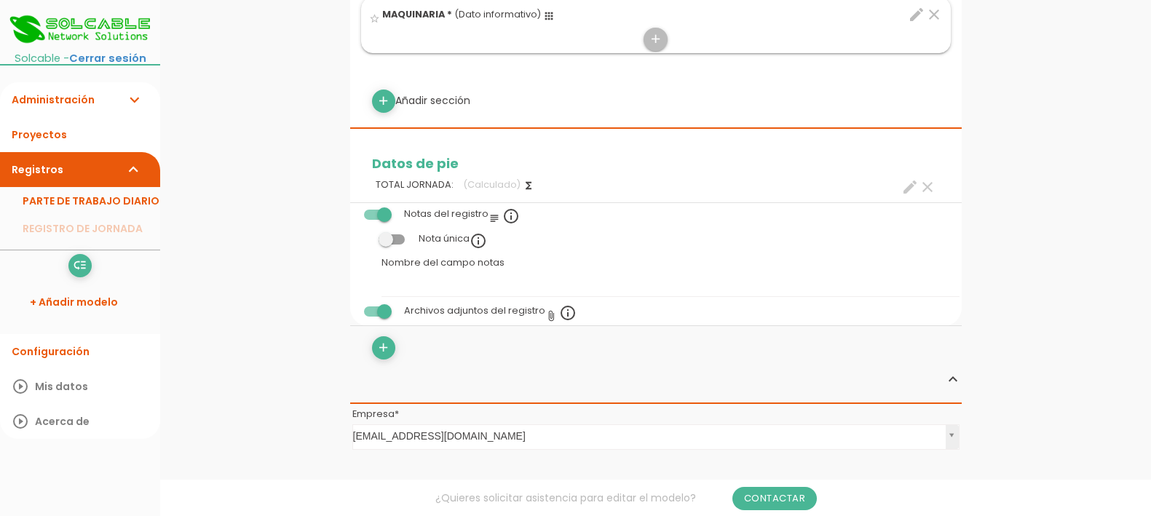
click at [908, 186] on icon "create" at bounding box center [909, 186] width 17 height 17
select select "684"
select select "JORNADA_pos3"
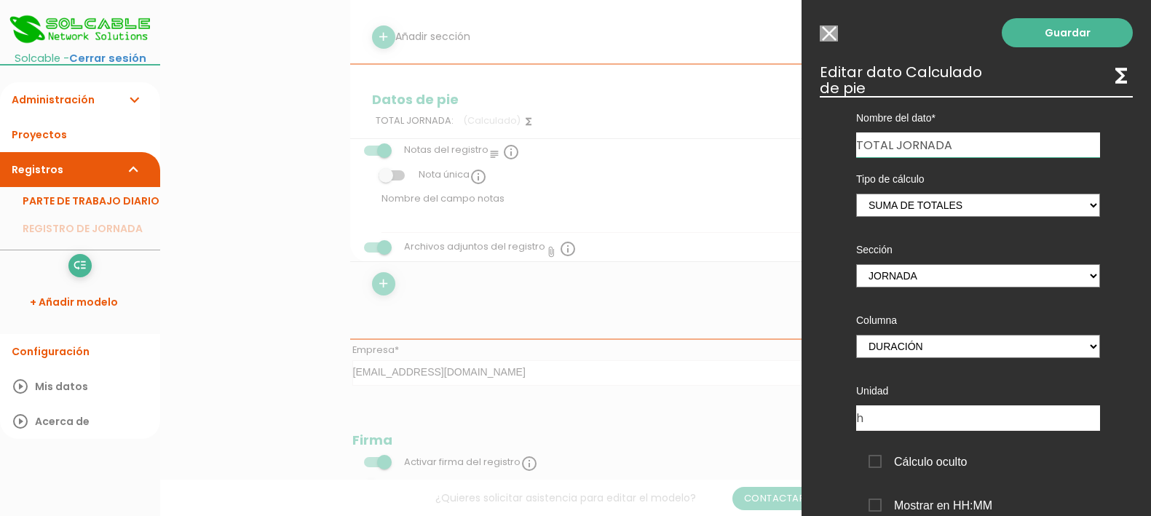
scroll to position [1001, 0]
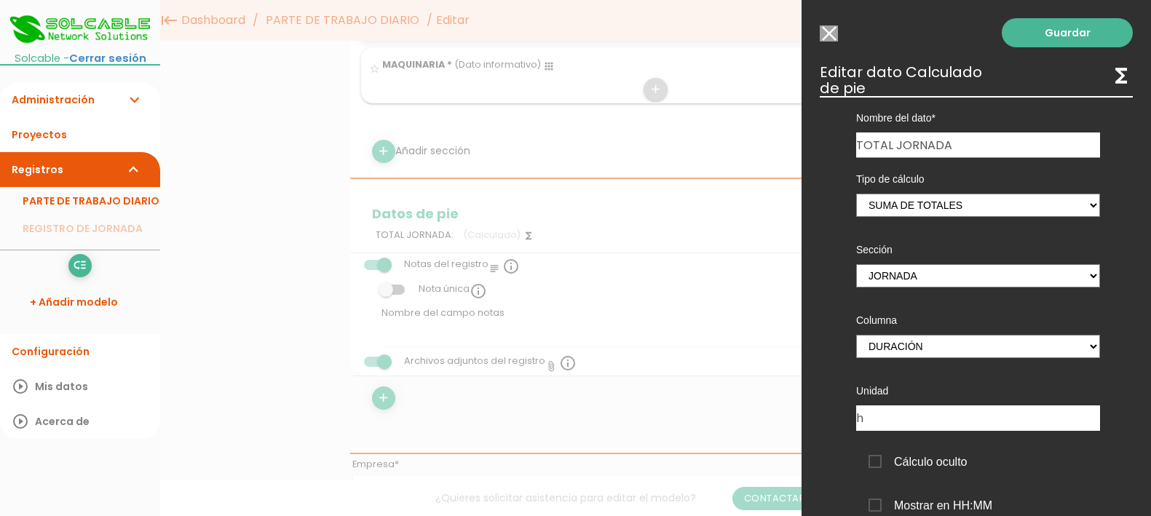
click at [831, 32] on input "Seleccionar todos los usuarios" at bounding box center [829, 33] width 18 height 16
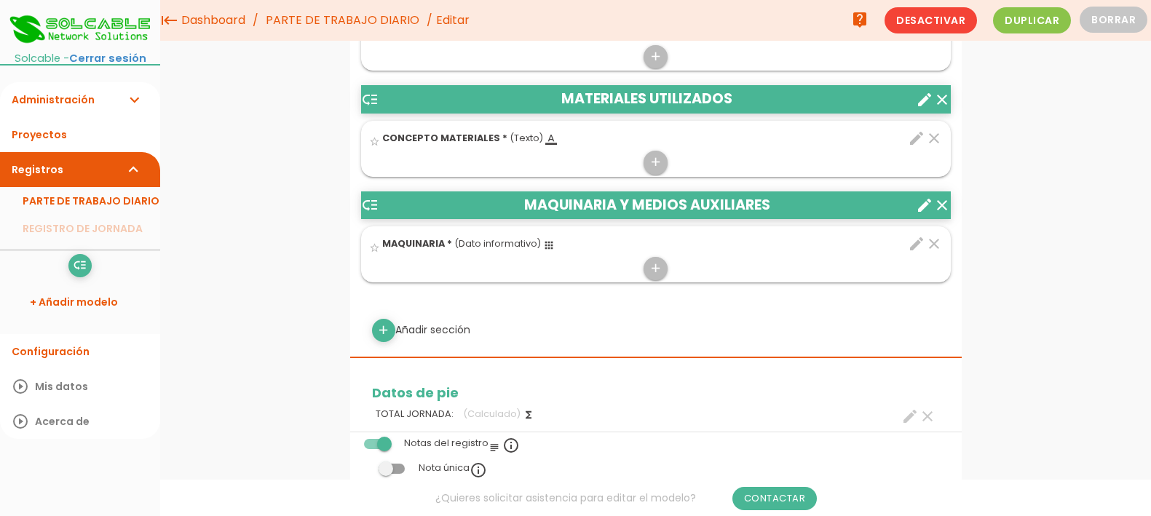
scroll to position [819, 0]
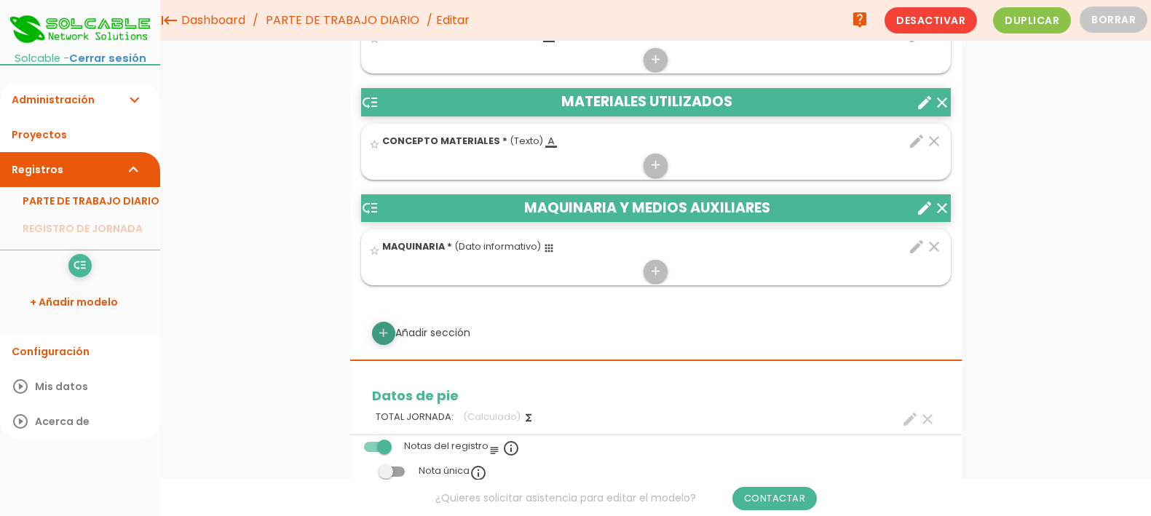
click at [387, 334] on icon "add" at bounding box center [383, 333] width 14 height 23
select select
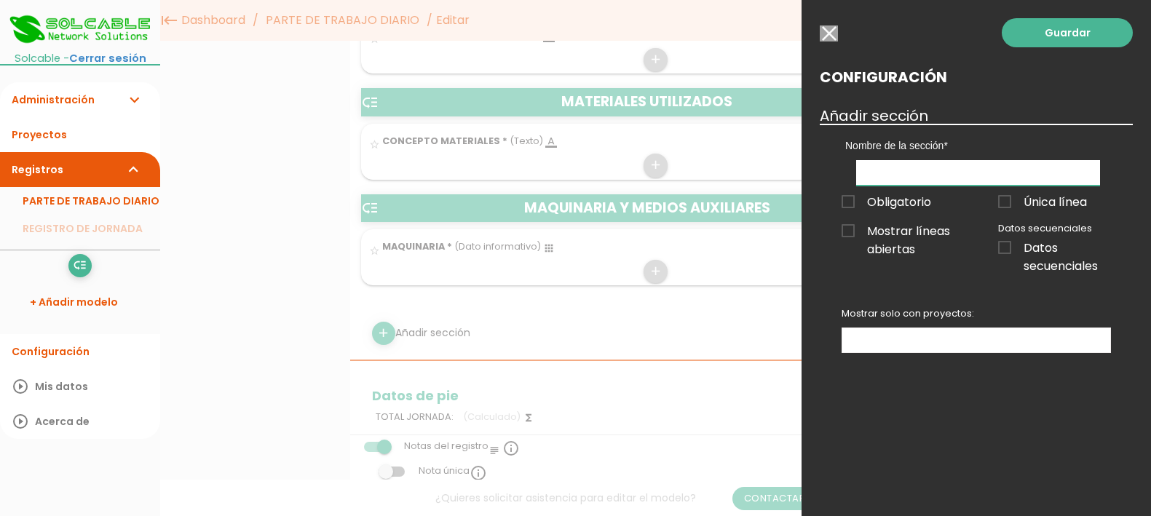
click at [911, 165] on input "text" at bounding box center [978, 172] width 244 height 25
type input "Pausas"
click at [848, 205] on span "Obligatorio" at bounding box center [887, 202] width 90 height 18
click at [0, 0] on input "Obligatorio" at bounding box center [0, 0] width 0 height 0
click at [1062, 31] on link "Guardar" at bounding box center [1067, 32] width 131 height 29
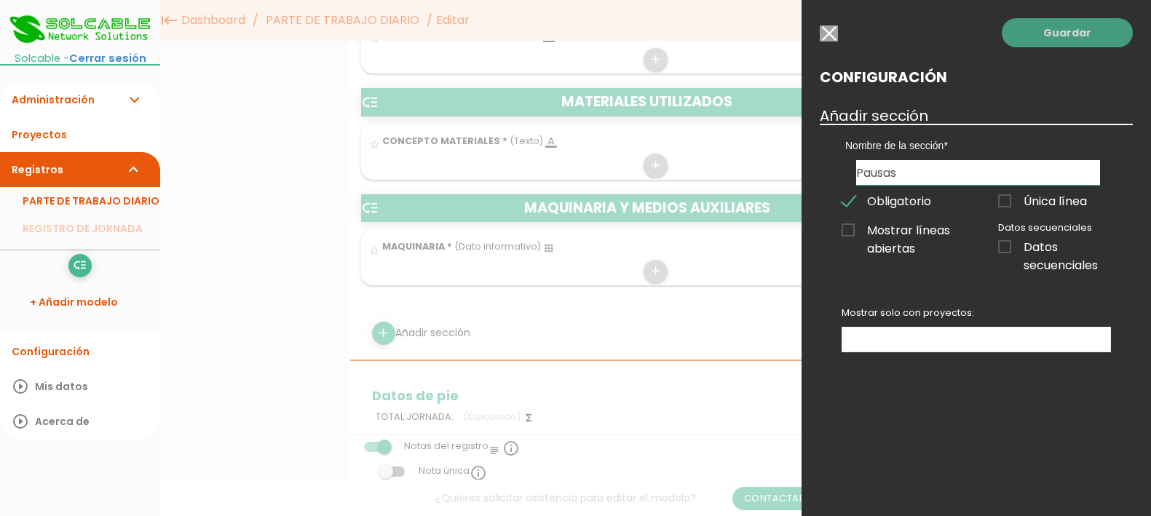
click at [1059, 40] on link "Guardar" at bounding box center [1067, 32] width 131 height 29
click at [878, 206] on span "Obligatorio" at bounding box center [887, 201] width 90 height 18
click at [0, 0] on input "Obligatorio" at bounding box center [0, 0] width 0 height 0
click at [1059, 27] on link "Guardar" at bounding box center [1067, 32] width 131 height 29
click at [979, 341] on ul at bounding box center [976, 340] width 268 height 24
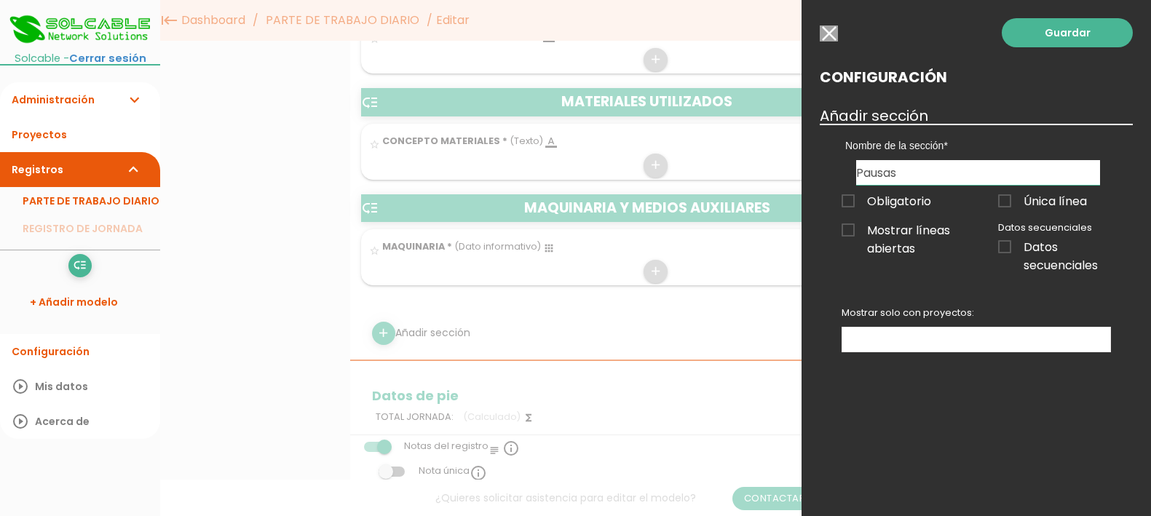
click at [881, 233] on span "Mostrar líneas abiertas" at bounding box center [898, 230] width 113 height 18
click at [0, 0] on input "Mostrar líneas abiertas" at bounding box center [0, 0] width 0 height 0
click at [1054, 26] on link "Guardar" at bounding box center [1067, 32] width 131 height 29
click at [823, 34] on input "button" at bounding box center [829, 33] width 18 height 16
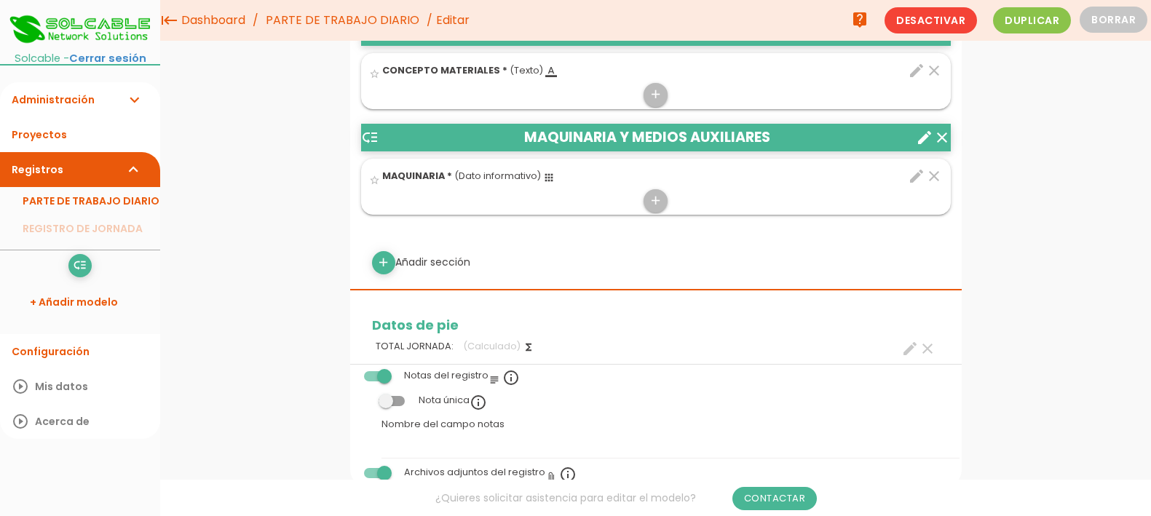
scroll to position [910, 0]
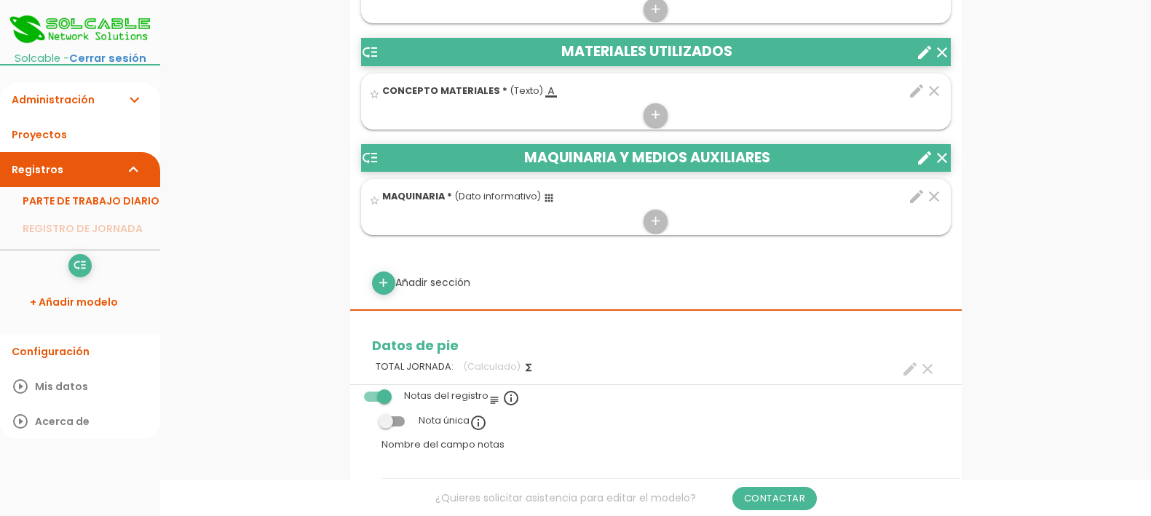
click at [906, 368] on icon "create" at bounding box center [909, 368] width 17 height 17
select select "684"
select select "JORNADA_pos3"
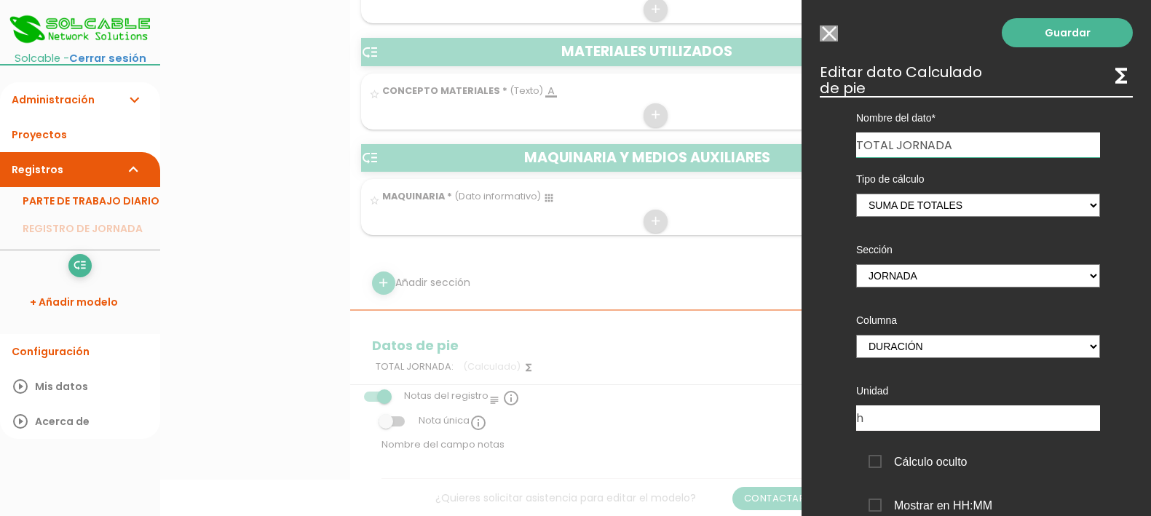
click at [825, 33] on input "Seleccionar todos los usuarios" at bounding box center [829, 33] width 18 height 16
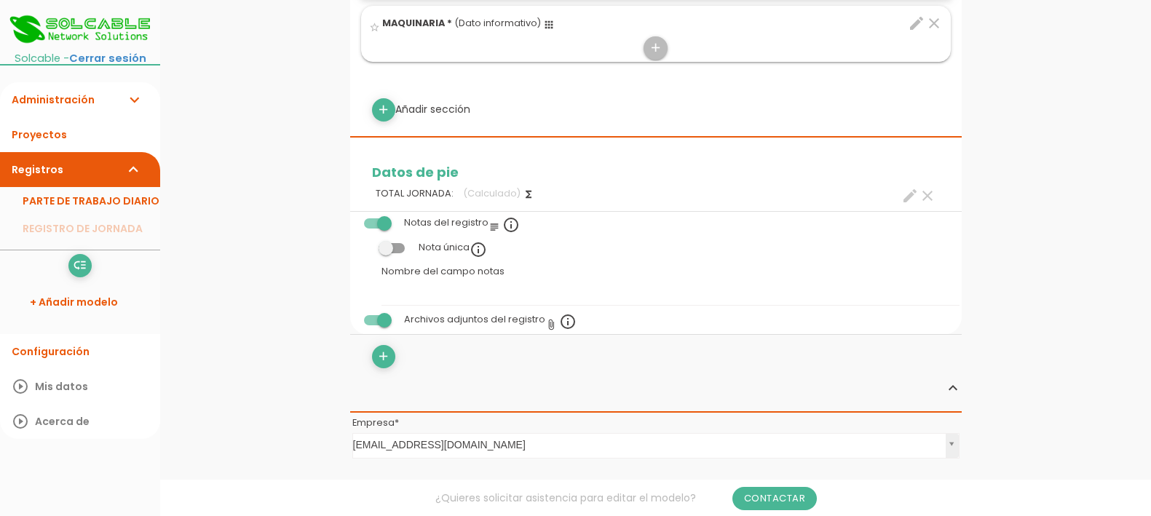
scroll to position [1092, 0]
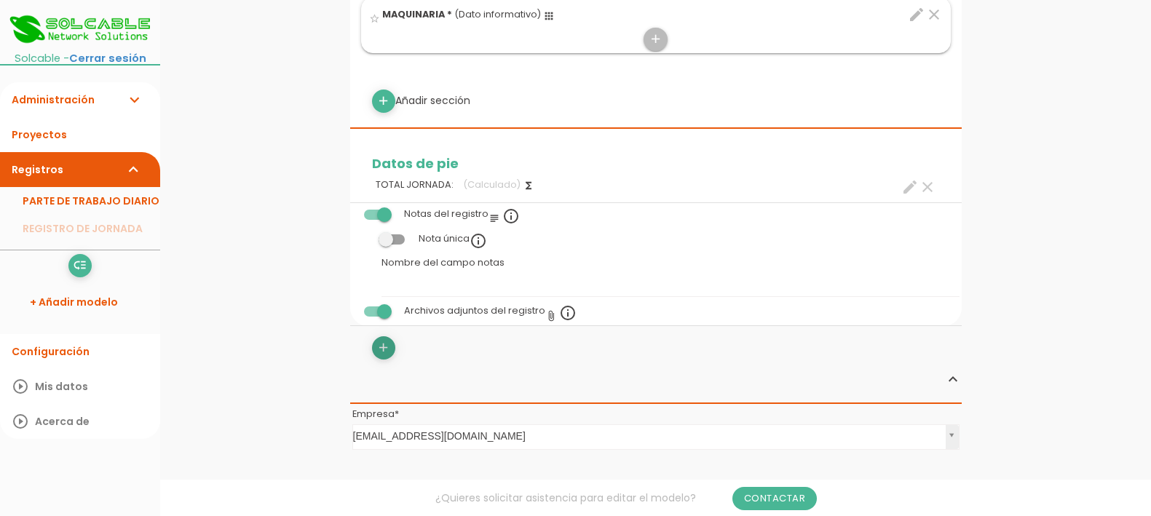
click at [380, 348] on icon "add" at bounding box center [383, 347] width 14 height 23
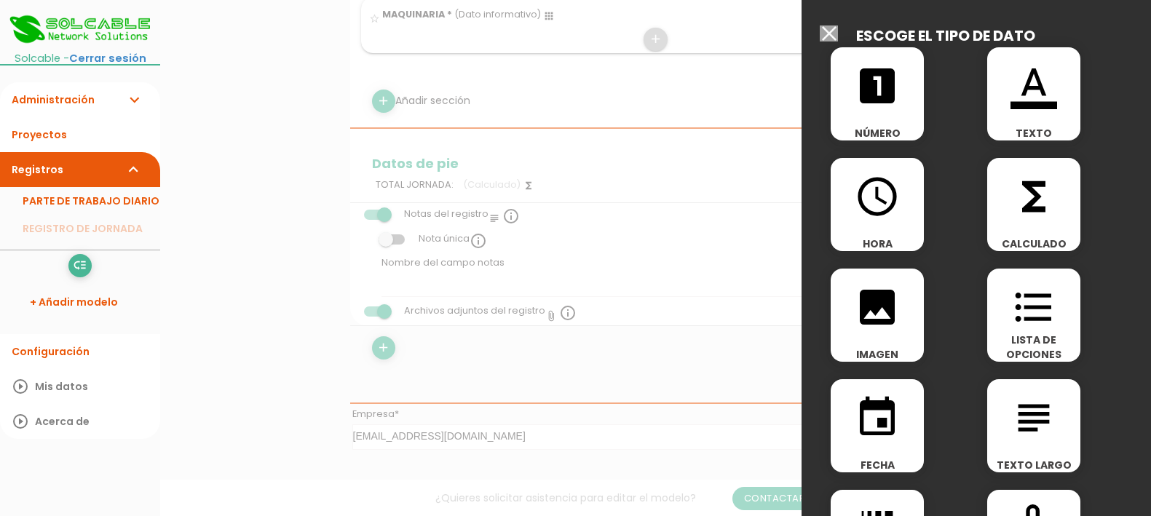
click at [879, 94] on icon "looks_one" at bounding box center [877, 86] width 47 height 47
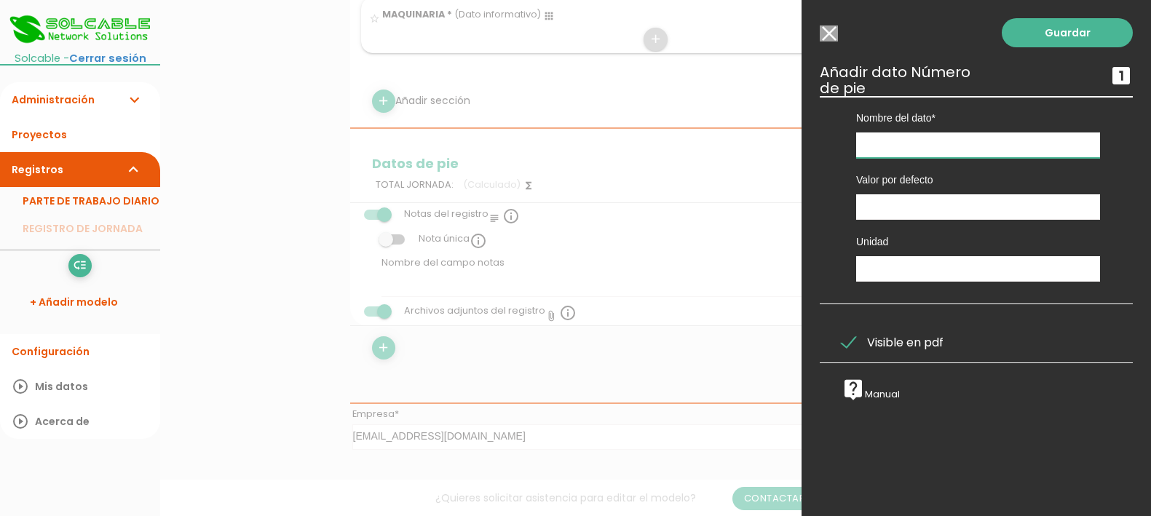
click at [912, 143] on input "text" at bounding box center [978, 145] width 244 height 25
type input "Comida"
click at [907, 202] on input "number" at bounding box center [978, 206] width 244 height 25
type input "0"
click at [965, 269] on input "text" at bounding box center [978, 268] width 244 height 25
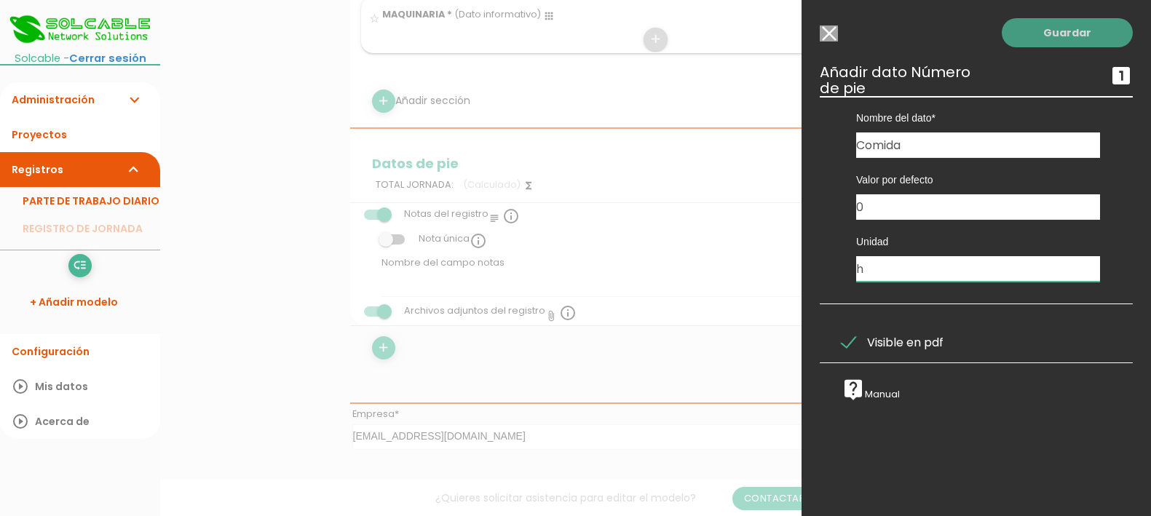
type input "h"
click at [1047, 33] on link "Guardar" at bounding box center [1067, 32] width 131 height 29
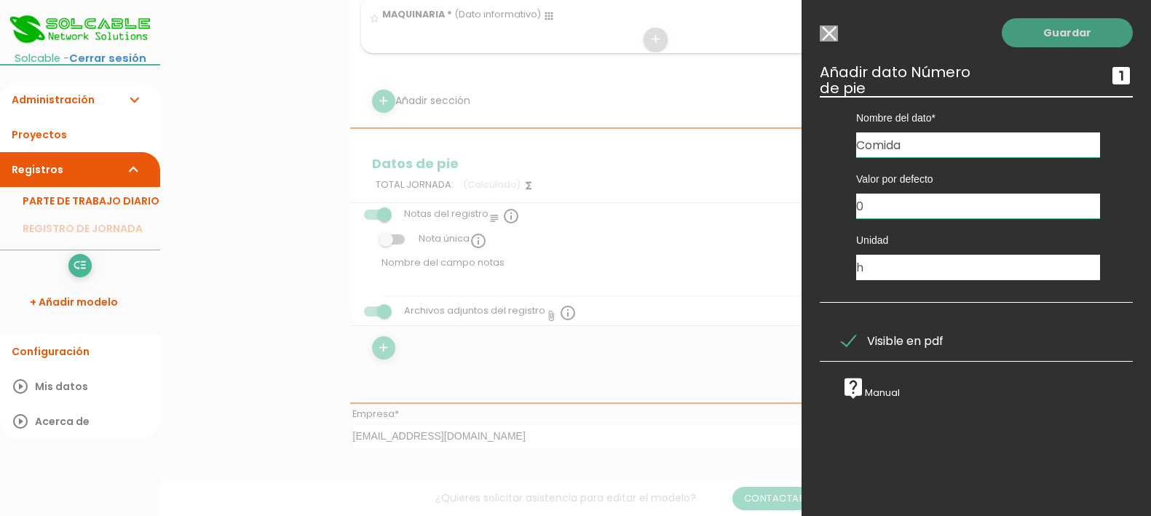
click at [1047, 33] on link "Guardar" at bounding box center [1067, 32] width 131 height 29
drag, startPoint x: 931, startPoint y: 208, endPoint x: 842, endPoint y: 208, distance: 89.6
click at [842, 208] on div "Valor por defecto 0 Unidad h" at bounding box center [978, 218] width 288 height 123
click at [1069, 33] on link "Guardar" at bounding box center [1067, 32] width 131 height 29
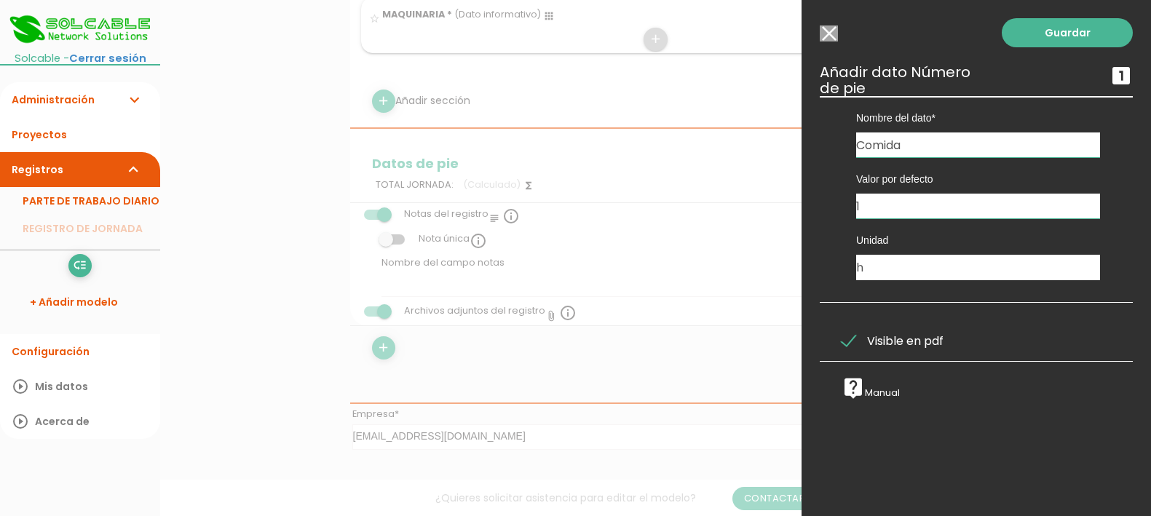
drag, startPoint x: 885, startPoint y: 205, endPoint x: 856, endPoint y: 213, distance: 30.9
click at [856, 213] on div "Valor por defecto 1" at bounding box center [978, 187] width 266 height 61
type input "0"
click at [1063, 36] on link "Guardar" at bounding box center [1067, 32] width 131 height 29
click at [1062, 36] on link "Guardar" at bounding box center [1067, 32] width 131 height 29
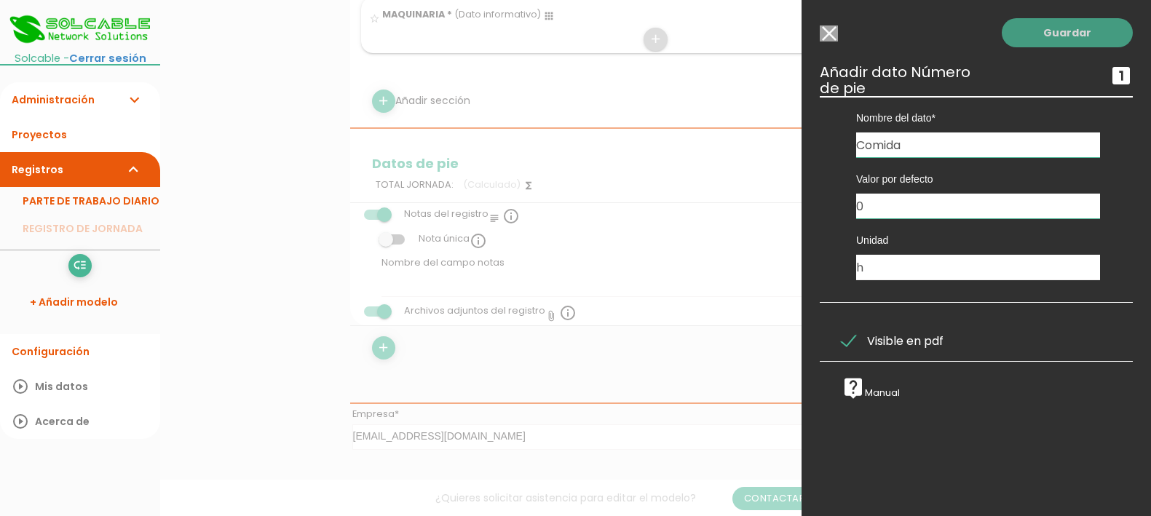
click at [1062, 36] on link "Guardar" at bounding box center [1067, 32] width 131 height 29
drag, startPoint x: 864, startPoint y: 339, endPoint x: 861, endPoint y: 321, distance: 17.6
click at [864, 337] on span "Visible en pdf" at bounding box center [893, 341] width 102 height 18
click at [0, 0] on input "Visible en pdf" at bounding box center [0, 0] width 0 height 0
click at [1026, 38] on link "Guardar" at bounding box center [1067, 32] width 131 height 29
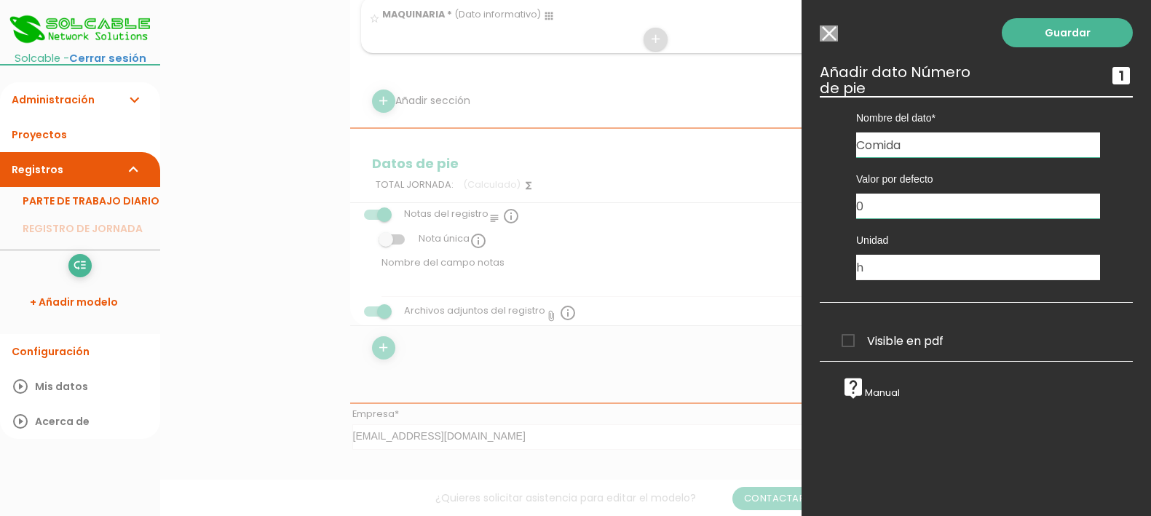
click at [831, 31] on input "Seleccionar todos los usuarios" at bounding box center [829, 33] width 18 height 16
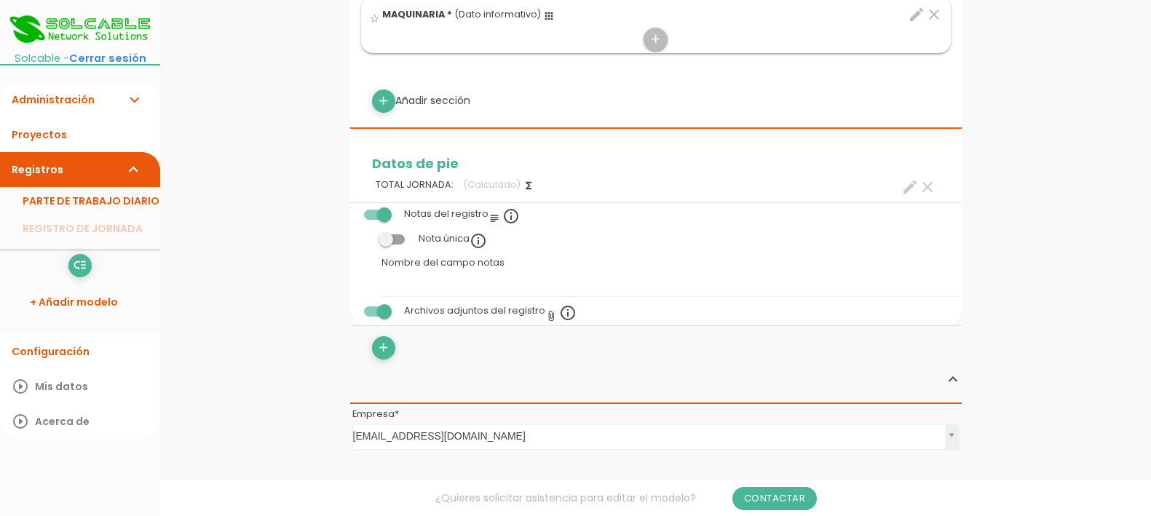
click at [872, 191] on label "TOTAL JORNADA: (Calculado) functions clear create" at bounding box center [656, 185] width 590 height 28
click at [909, 188] on icon "create" at bounding box center [909, 186] width 17 height 17
select select "684"
select select "JORNADA_pos3"
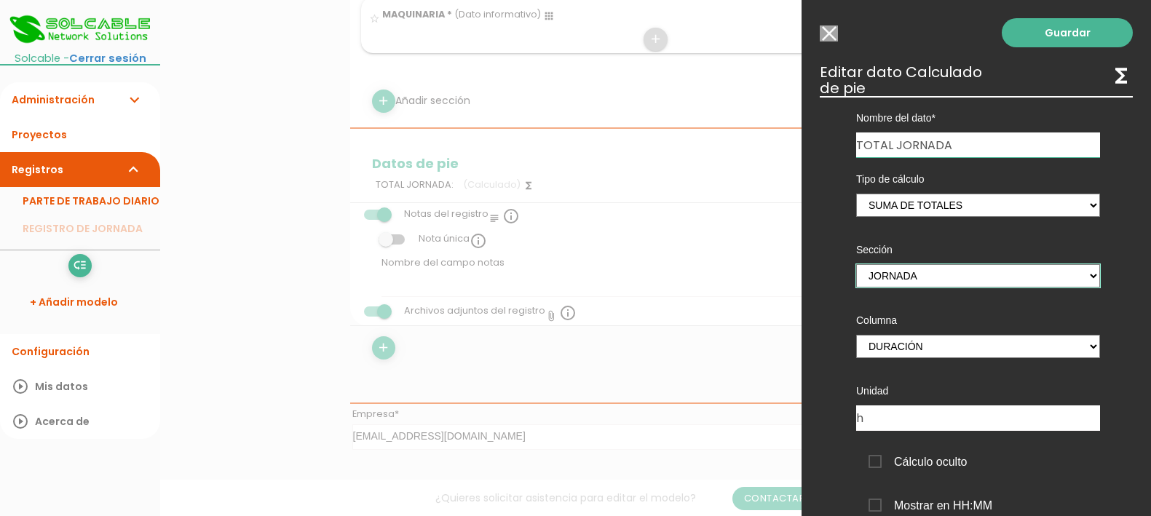
click at [932, 272] on select "JORNADA TRABAJOS REALIZADOS MATERIALES UTILIZADOS MAQUINARIA Y MEDIOS AUXILIARES" at bounding box center [978, 275] width 244 height 23
click at [971, 352] on select "ENTRADA SALIDA DURACIÓN Tiempo bruto tiempo neto" at bounding box center [978, 346] width 244 height 23
click at [974, 347] on select "ENTRADA SALIDA DURACIÓN Tiempo bruto tiempo neto" at bounding box center [978, 346] width 244 height 23
click at [705, 451] on div at bounding box center [575, 193] width 1151 height 645
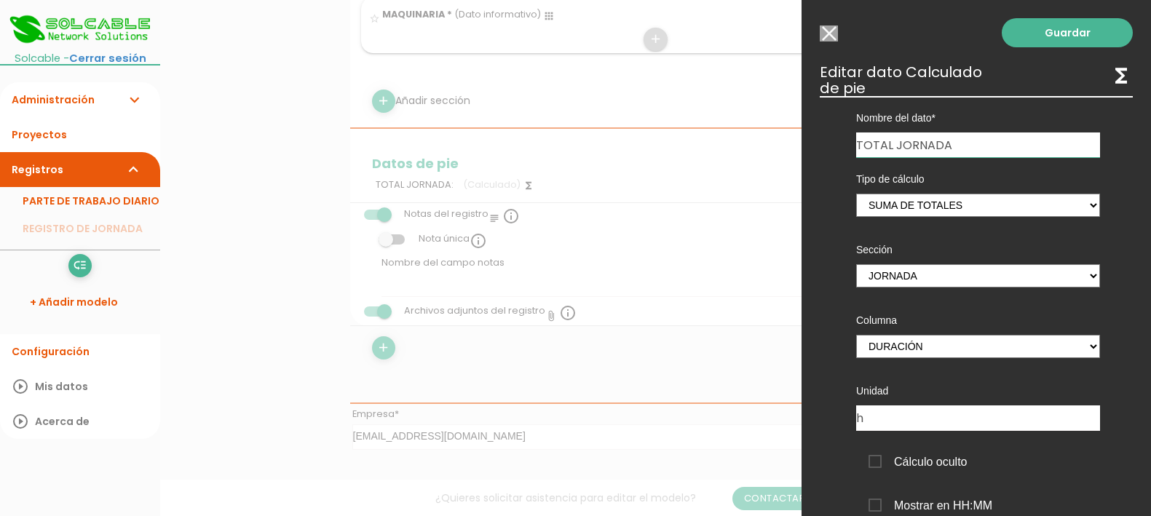
click at [829, 35] on input "Seleccionar todos los usuarios" at bounding box center [829, 33] width 18 height 16
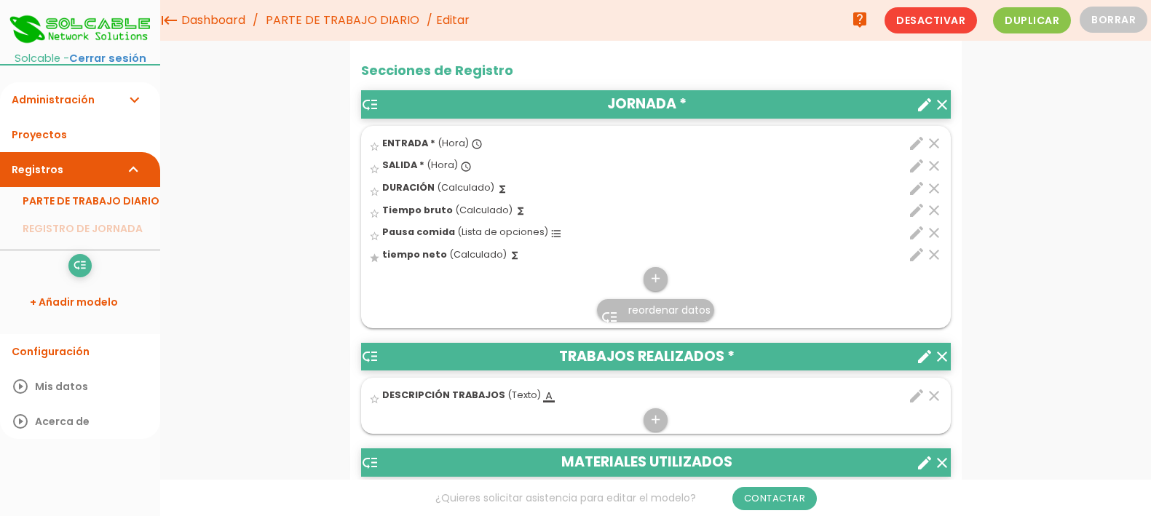
scroll to position [455, 0]
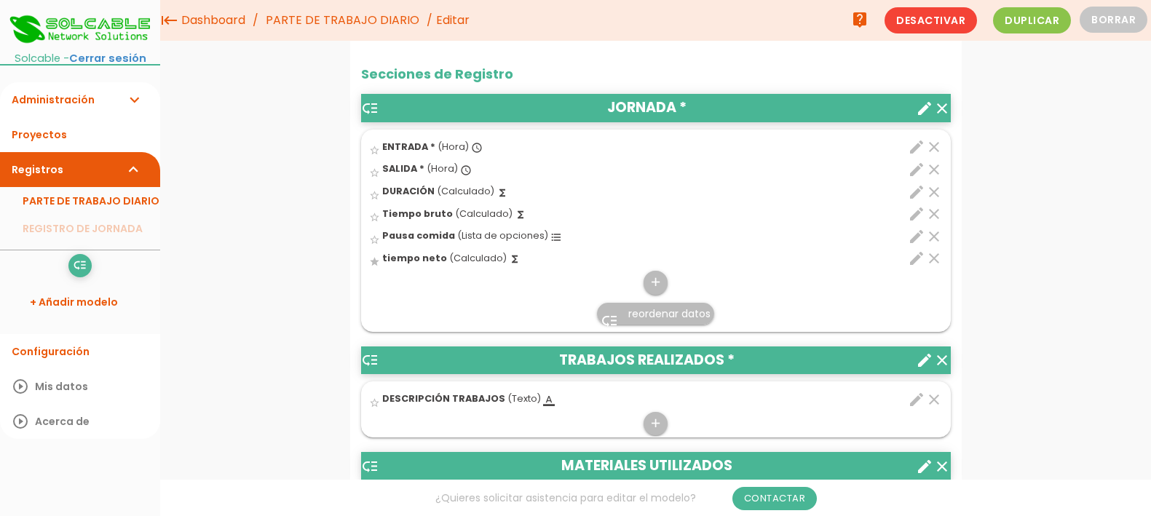
click at [937, 235] on icon "clear" at bounding box center [933, 236] width 17 height 17
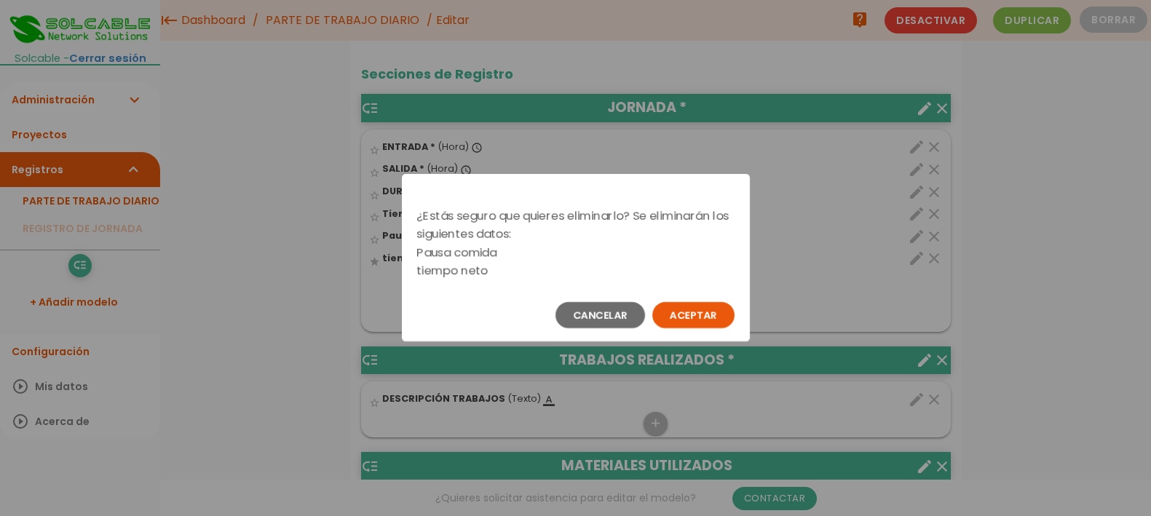
scroll to position [0, 0]
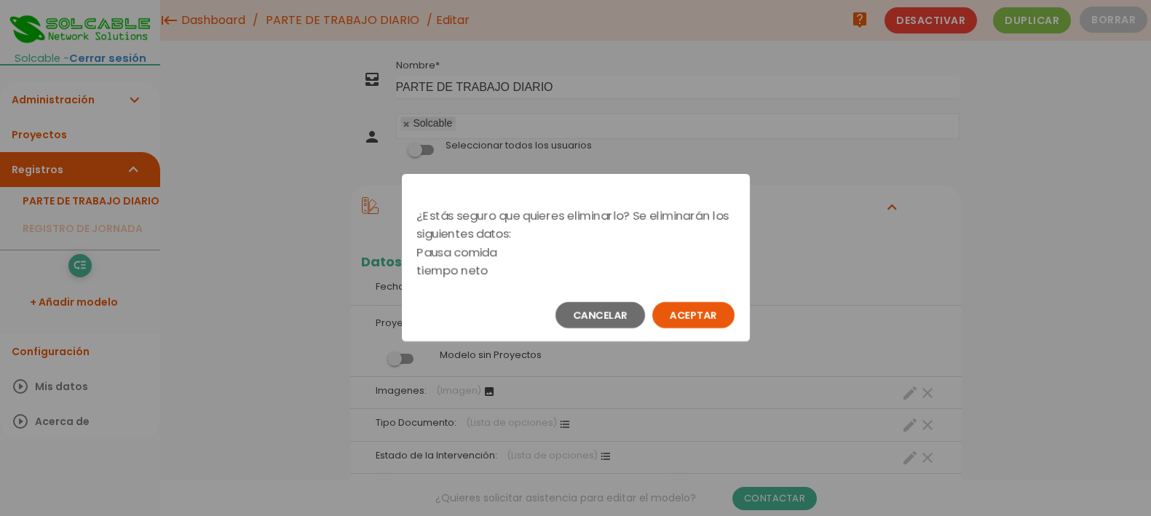
click at [706, 309] on button "Aceptar" at bounding box center [693, 315] width 82 height 26
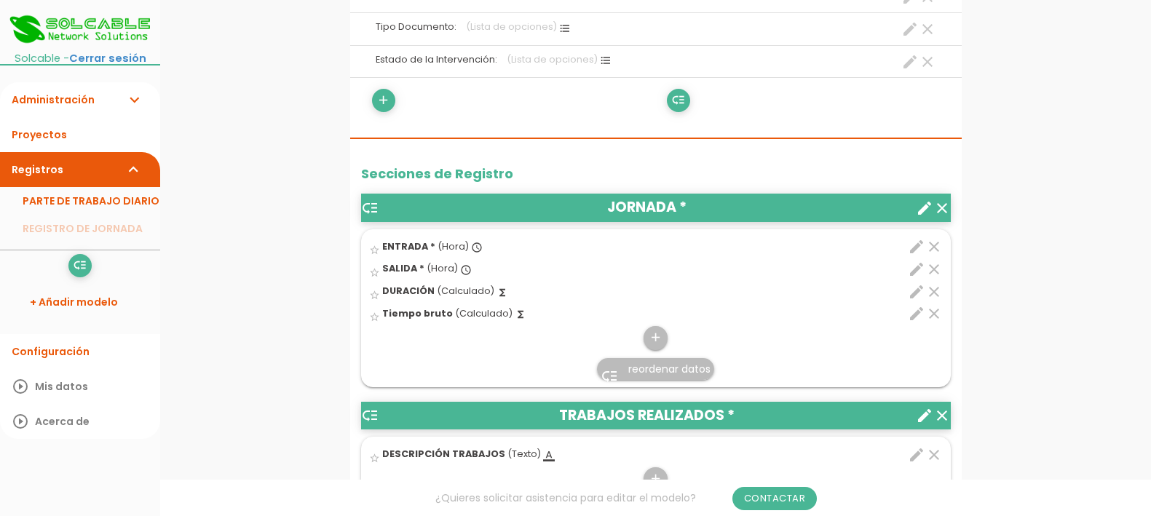
scroll to position [454, 0]
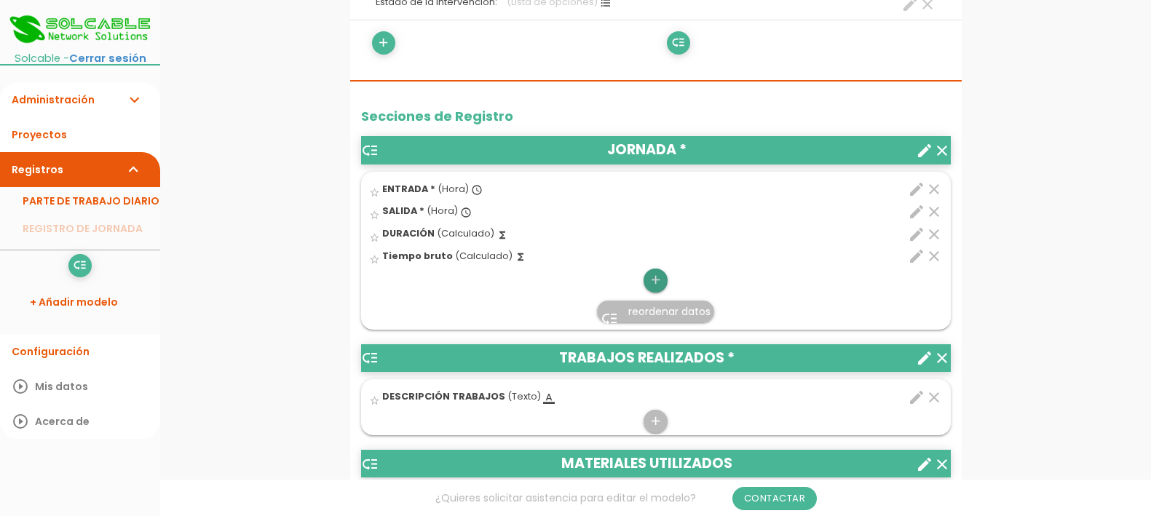
click at [656, 283] on icon "add" at bounding box center [656, 280] width 14 height 23
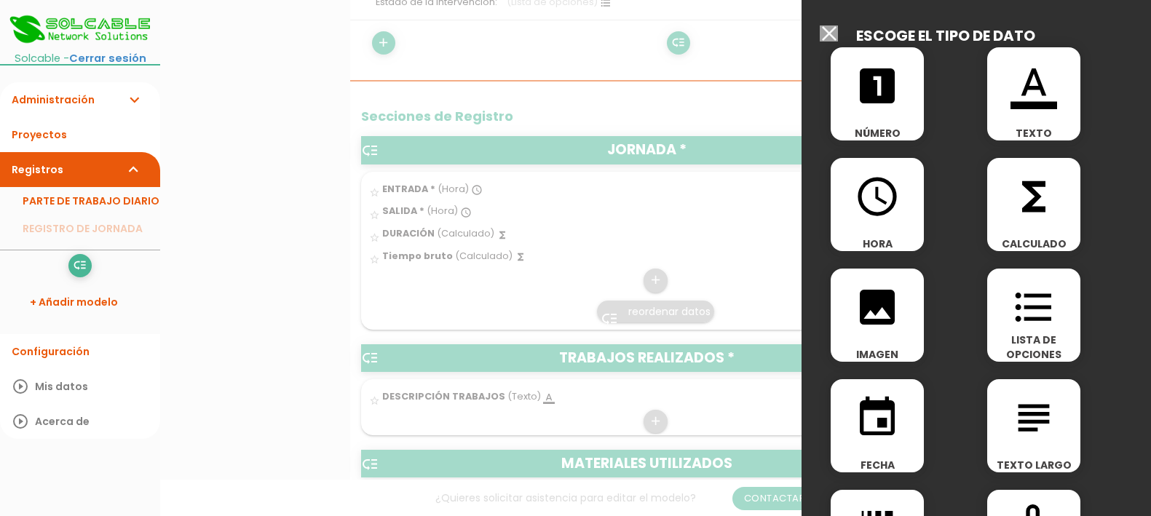
click at [1028, 202] on icon "functions" at bounding box center [1034, 196] width 47 height 47
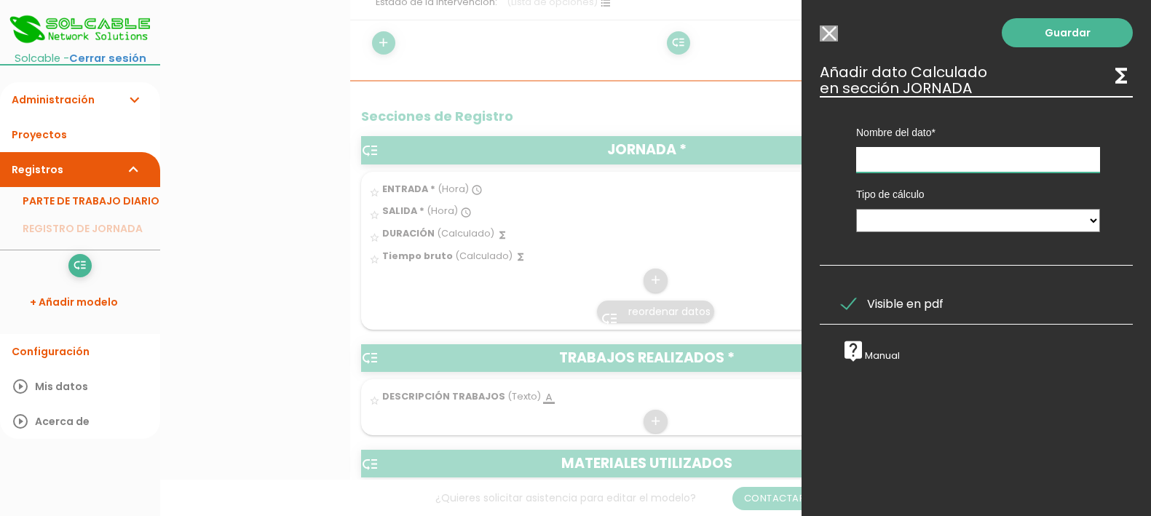
click at [964, 159] on input "text" at bounding box center [978, 159] width 244 height 25
type input "Comida"
click at [1012, 215] on select "Calculado entre datos" at bounding box center [978, 220] width 244 height 23
select select "1"
click at [856, 209] on select "Calculado entre datos" at bounding box center [978, 220] width 244 height 23
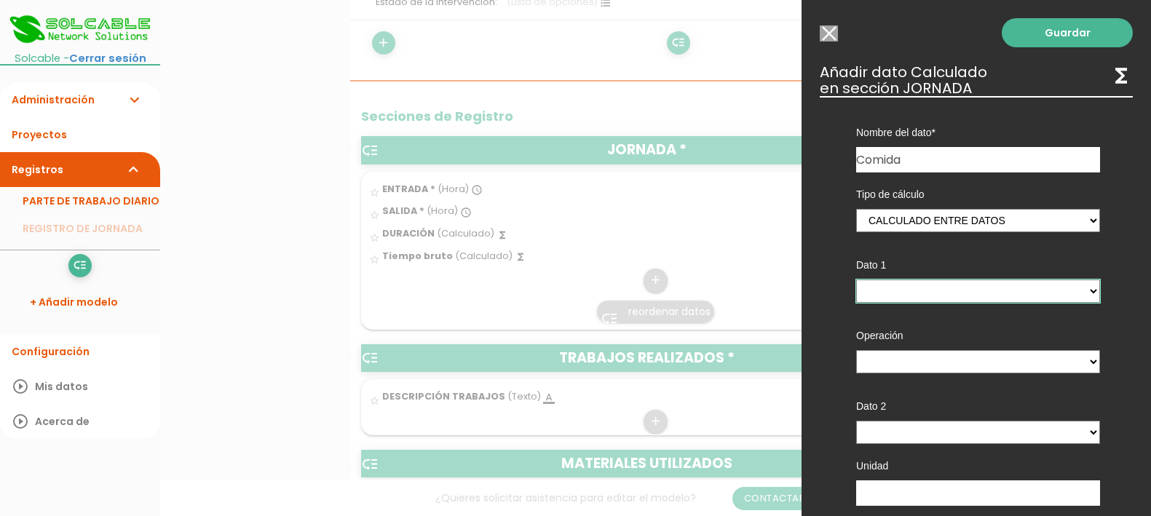
click at [990, 296] on select "ENTRADA - (columna) SALIDA - (columna) DURACIÓN - (columna) Tiempo bruto - (col…" at bounding box center [978, 291] width 244 height 23
click at [856, 280] on select "ENTRADA - (columna) SALIDA - (columna) DURACIÓN - (columna) Tiempo bruto - (col…" at bounding box center [978, 291] width 244 height 23
click at [992, 291] on select "ENTRADA - (columna) SALIDA - (columna) DURACIÓN - (columna) Tiempo bruto - (col…" at bounding box center [978, 291] width 244 height 23
select select "684_pos2"
click at [856, 280] on select "ENTRADA - (columna) SALIDA - (columna) DURACIÓN - (columna) Tiempo bruto - (col…" at bounding box center [978, 291] width 244 height 23
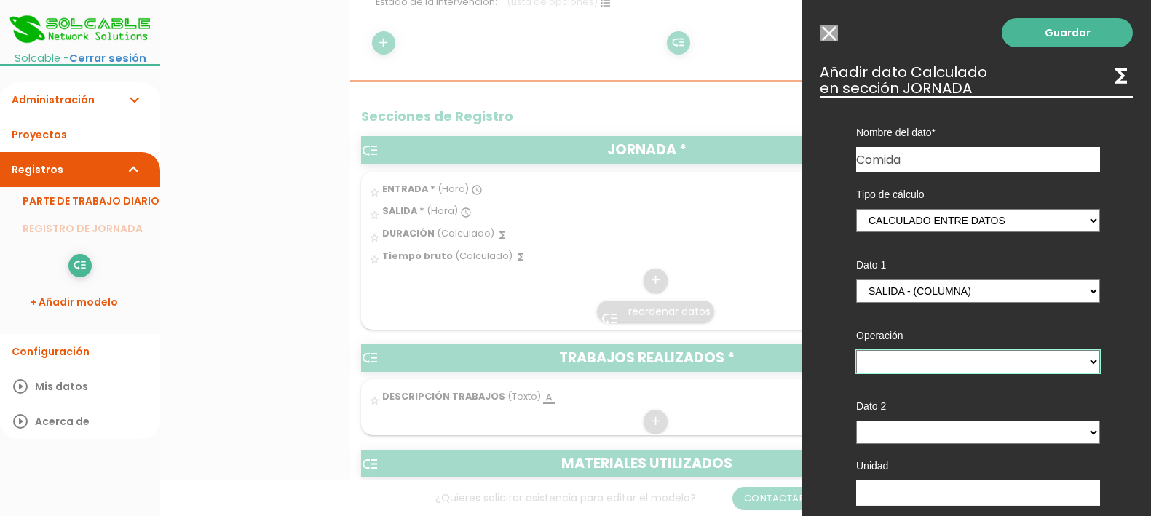
click at [975, 359] on select "+ - * /" at bounding box center [978, 361] width 244 height 23
select select "-"
click at [856, 350] on select "+ - * /" at bounding box center [978, 361] width 244 height 23
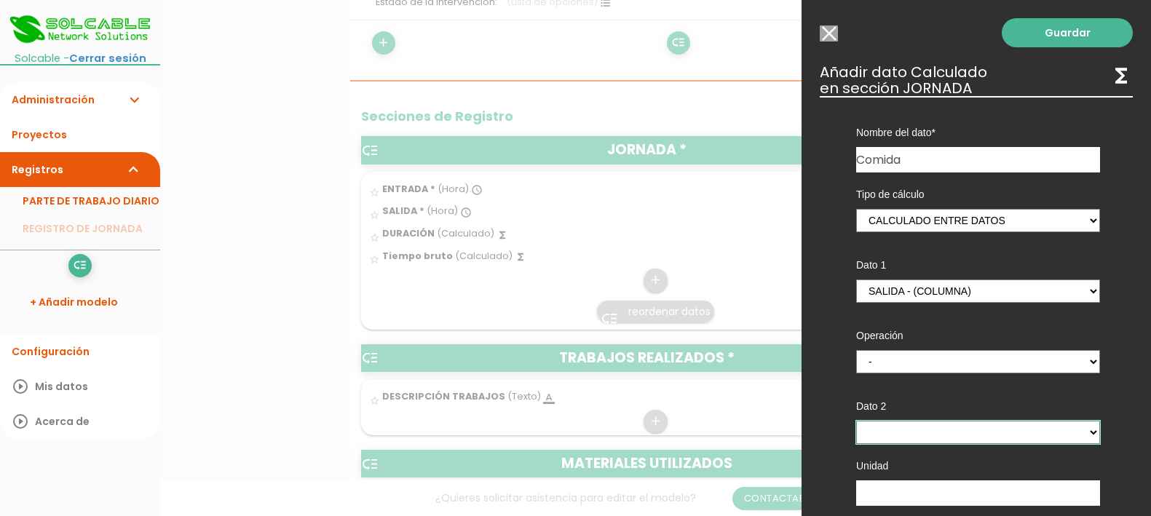
click at [956, 437] on select "ENTRADA - (columna) SALIDA - (columna) DURACIÓN - (columna) Tiempo bruto - (col…" at bounding box center [978, 432] width 244 height 23
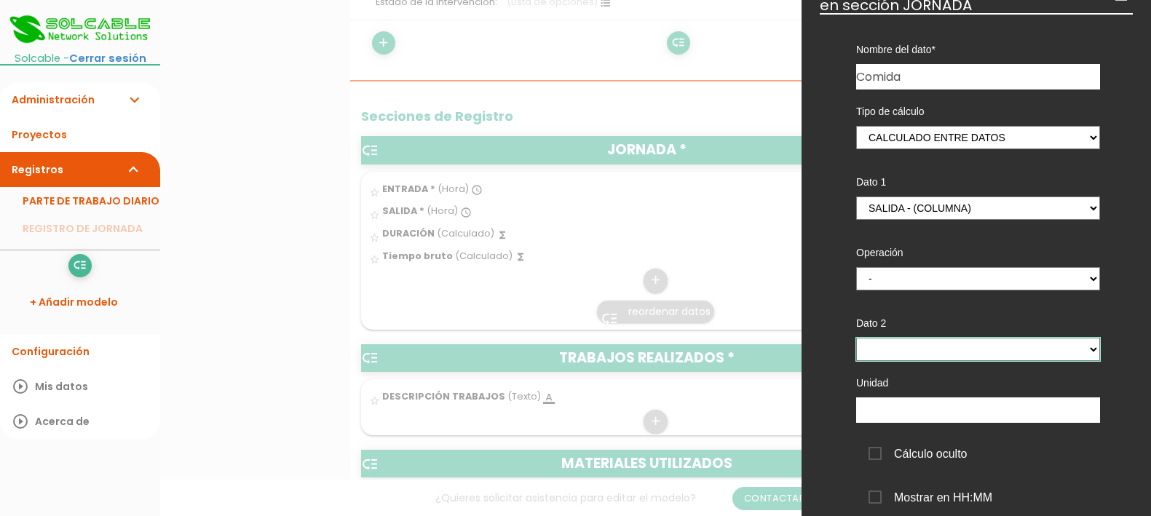
scroll to position [0, 0]
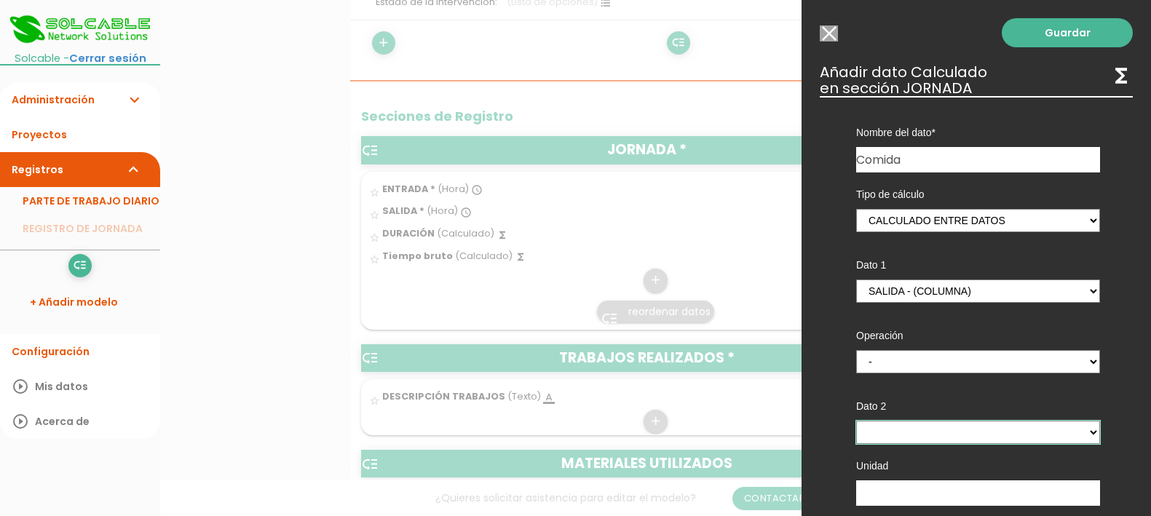
click at [953, 427] on select "ENTRADA - (columna) SALIDA - (columna) DURACIÓN - (columna) Tiempo bruto - (col…" at bounding box center [978, 432] width 244 height 23
click at [856, 421] on select "ENTRADA - (columna) SALIDA - (columna) DURACIÓN - (columna) Tiempo bruto - (col…" at bounding box center [978, 432] width 244 height 23
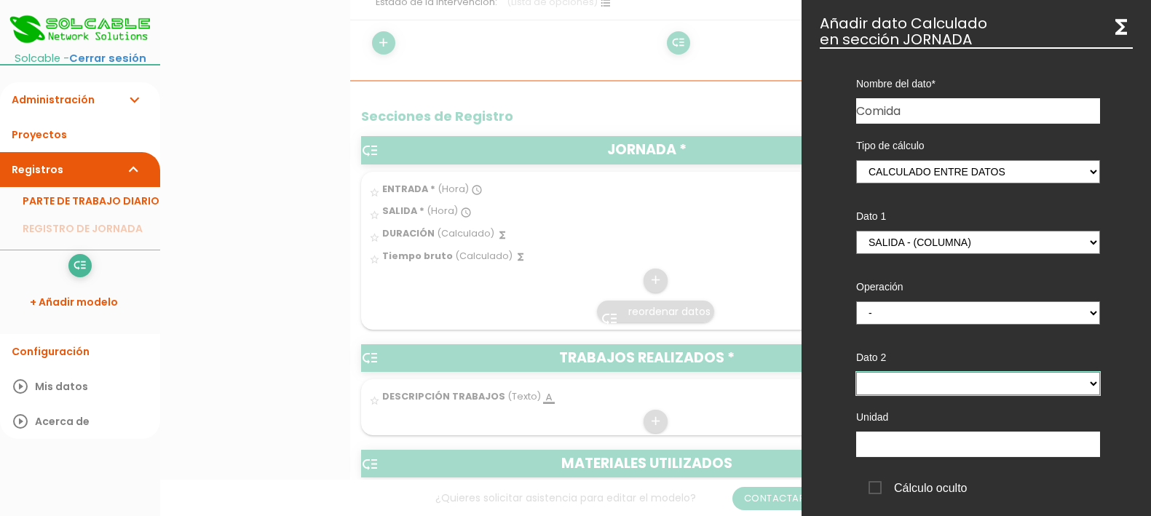
scroll to position [91, 0]
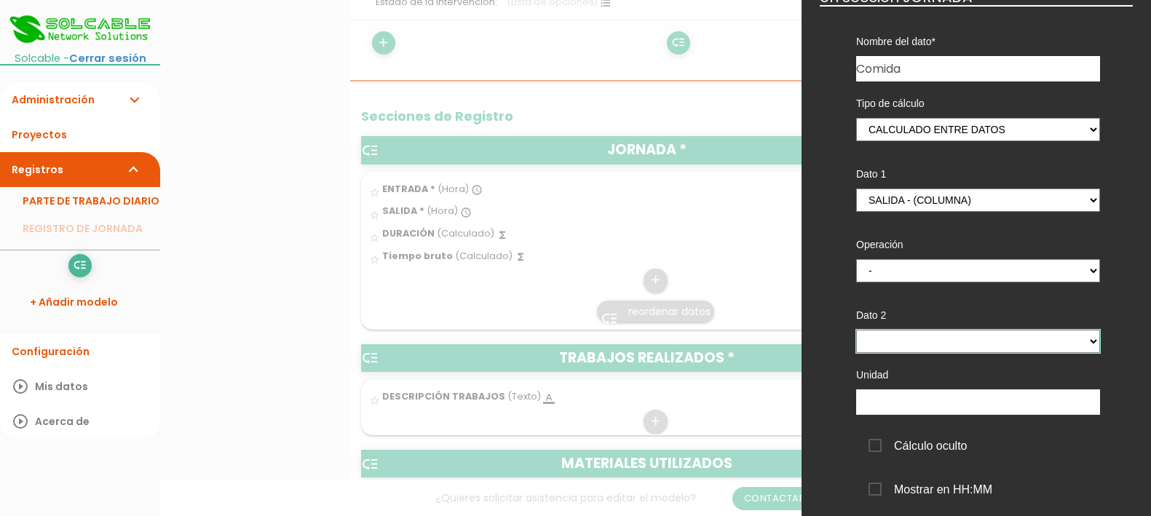
click at [958, 346] on select "ENTRADA - (columna) SALIDA - (columna) DURACIÓN - (columna) Tiempo bruto - (col…" at bounding box center [978, 341] width 244 height 23
click at [824, 452] on div "Nombre del dato ENTRADA DESCRIPCIÓN TRABAJOS CONCEPTO MATERIALES MAQUINARIA SAL…" at bounding box center [976, 270] width 313 height 531
click at [893, 409] on input "text" at bounding box center [978, 402] width 244 height 25
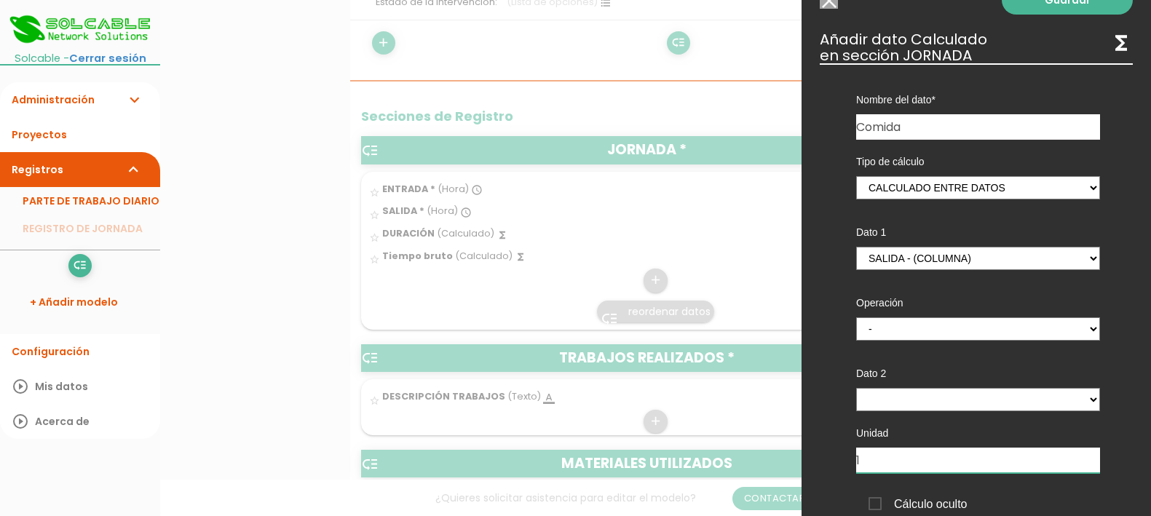
scroll to position [0, 0]
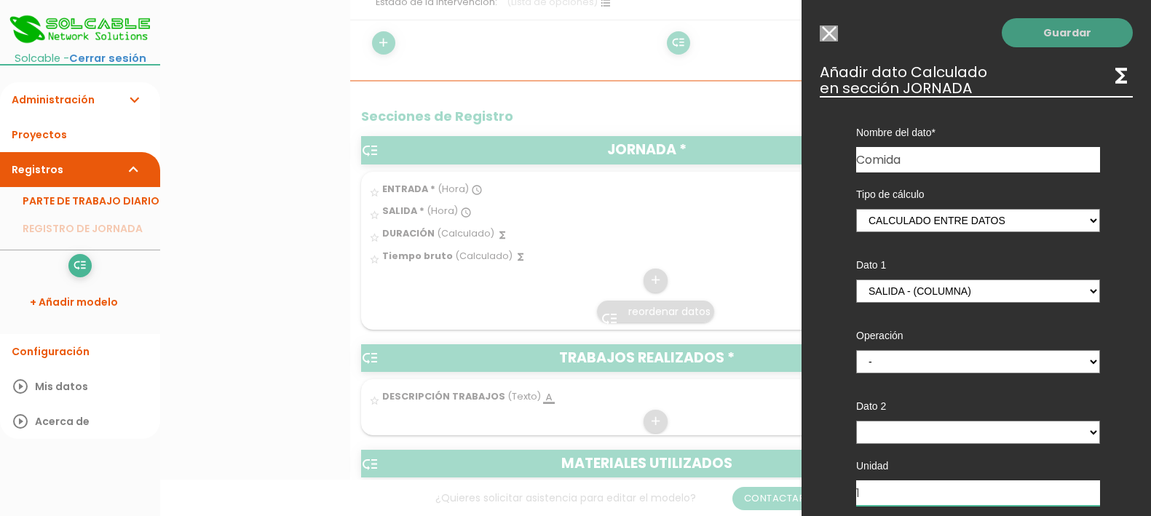
type input "1"
click at [1069, 28] on link "Guardar" at bounding box center [1067, 32] width 131 height 29
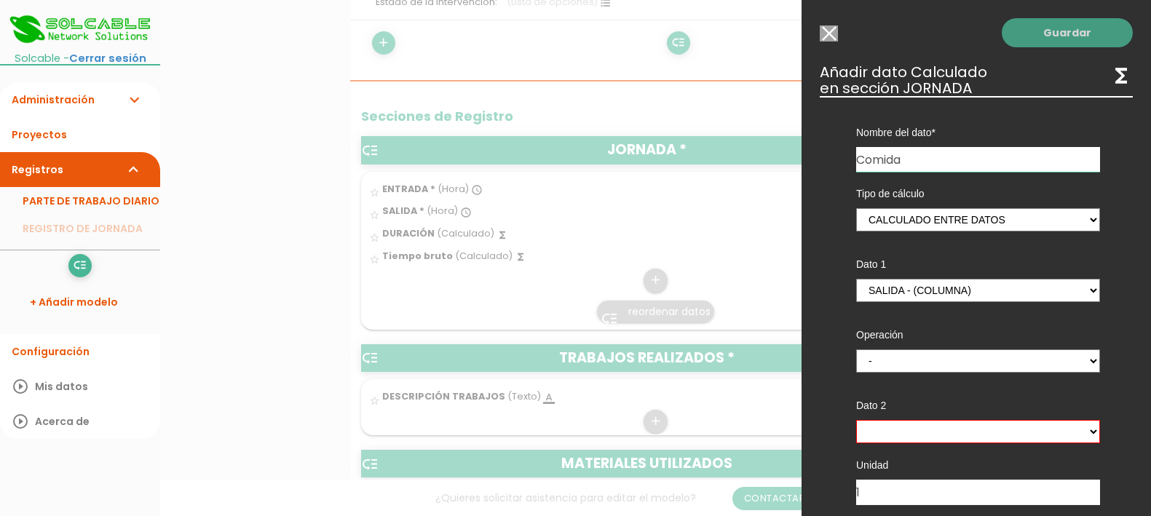
click at [1062, 42] on link "Guardar" at bounding box center [1067, 32] width 131 height 29
click at [830, 31] on input "Seleccionar todos los usuarios" at bounding box center [829, 33] width 18 height 16
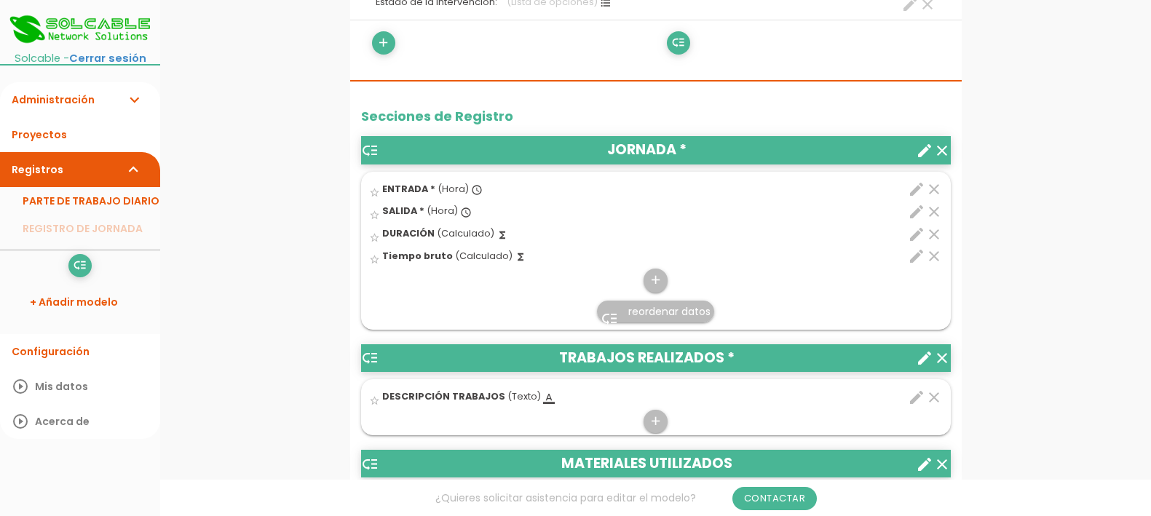
click at [912, 260] on icon "edit" at bounding box center [916, 256] width 17 height 17
select select "1"
select select "684_pos2"
select select "-"
select select "684_pos1"
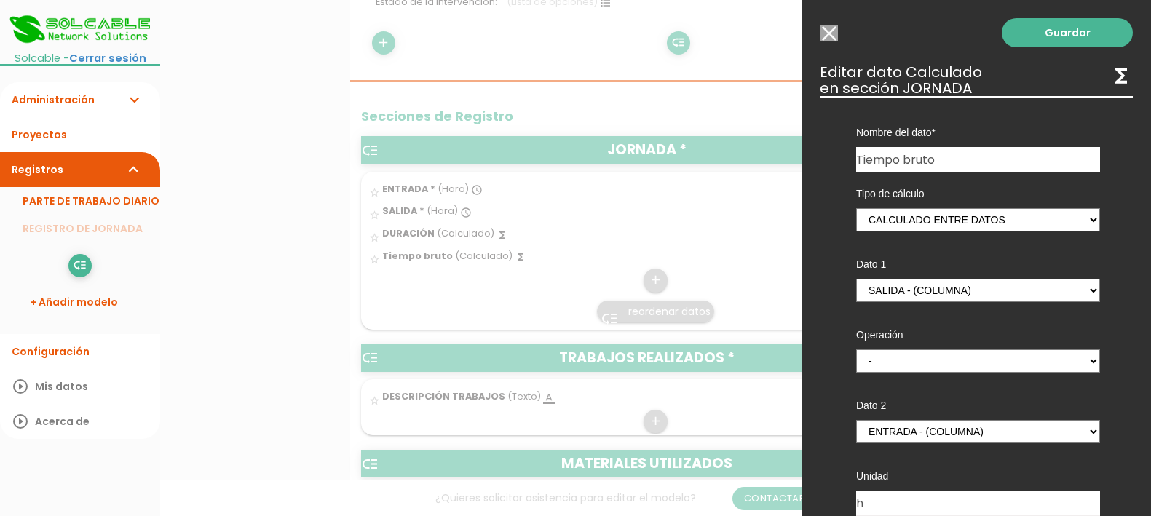
click at [834, 37] on input "Seleccionar todos los usuarios" at bounding box center [829, 33] width 18 height 16
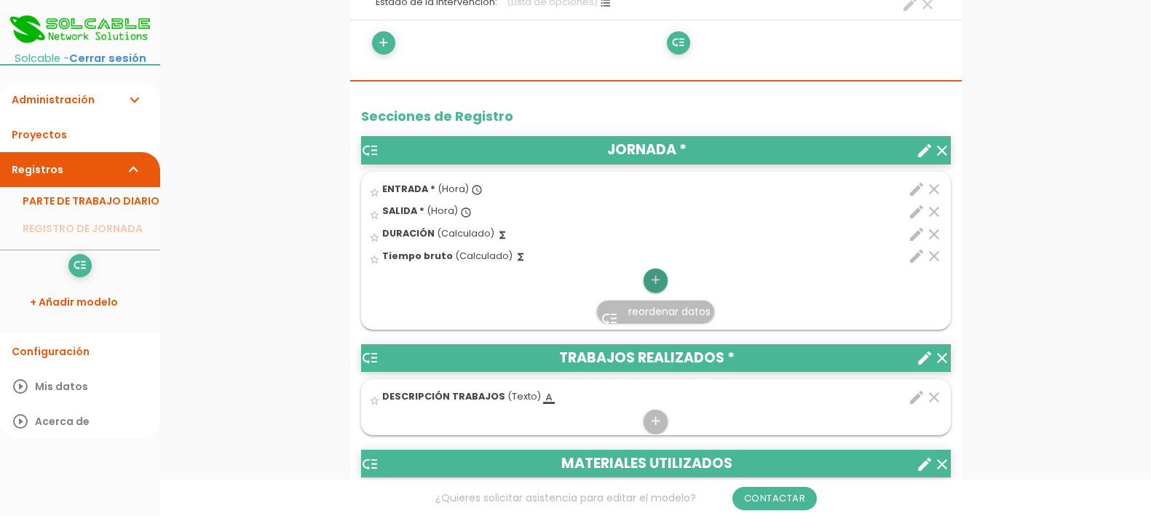
click at [654, 278] on icon "add" at bounding box center [656, 280] width 14 height 23
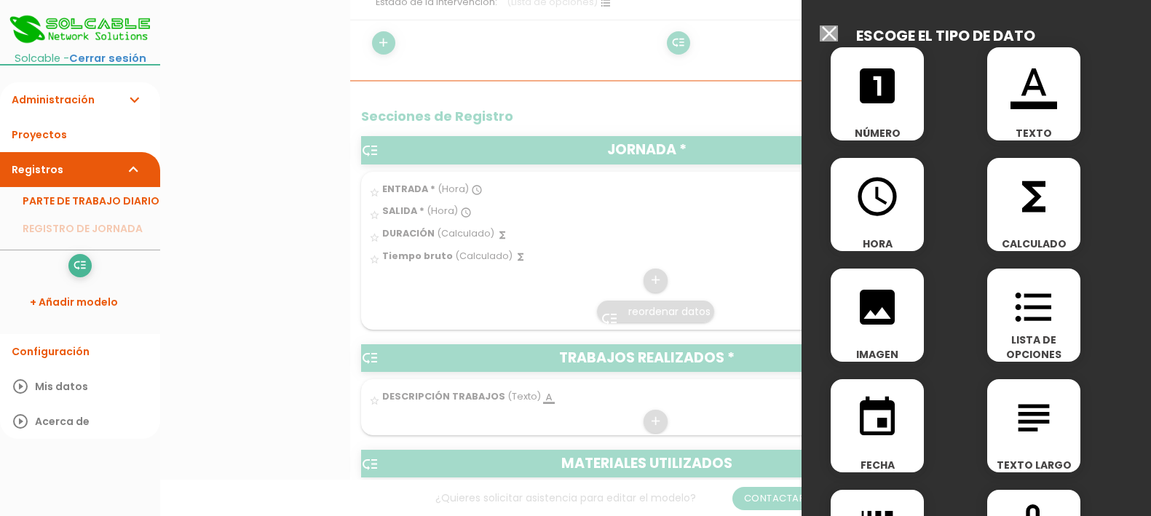
click at [714, 252] on div at bounding box center [575, 193] width 1151 height 645
click at [1019, 208] on icon "functions" at bounding box center [1034, 196] width 47 height 47
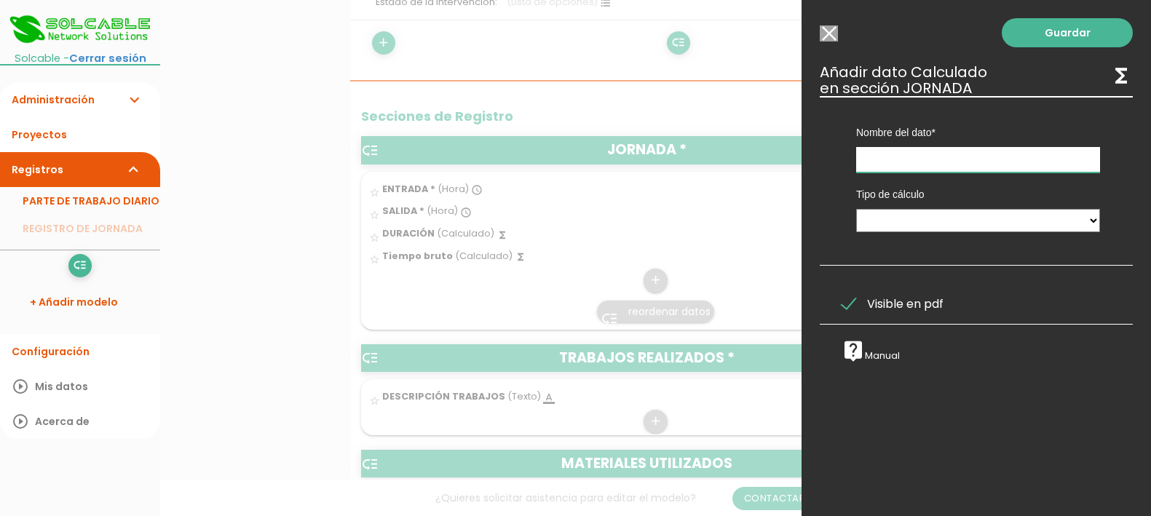
click at [998, 164] on input "text" at bounding box center [978, 159] width 244 height 25
type input "neto"
click at [995, 222] on select "Calculado entre datos" at bounding box center [978, 220] width 244 height 23
select select "1"
click at [856, 209] on select "Calculado entre datos" at bounding box center [978, 220] width 244 height 23
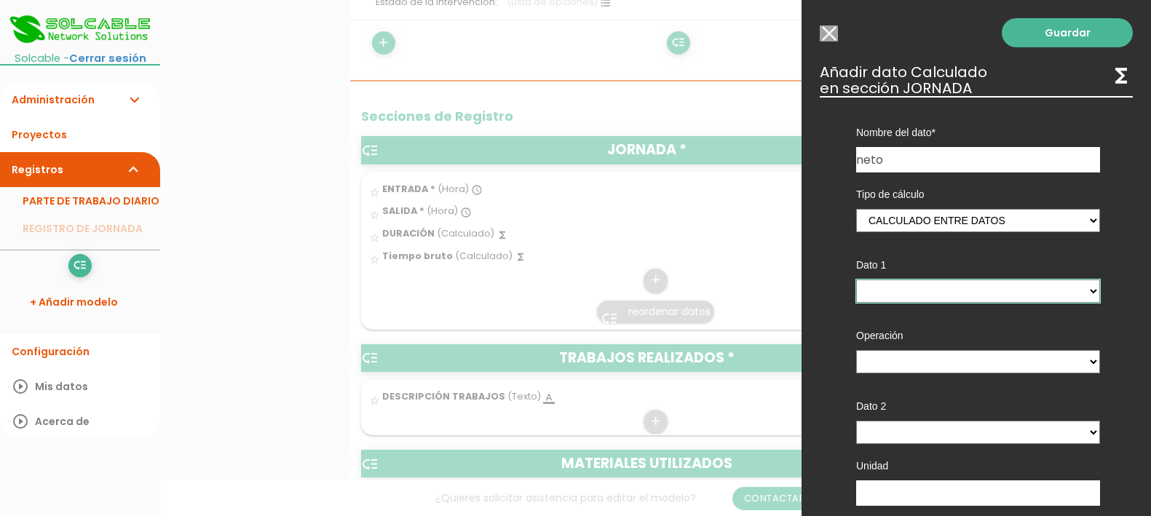
click at [981, 295] on select "ENTRADA - (columna) SALIDA - (columna) DURACIÓN - (columna) Tiempo bruto - (col…" at bounding box center [978, 291] width 244 height 23
select select "684_pos4"
click at [856, 280] on select "ENTRADA - (columna) SALIDA - (columna) DURACIÓN - (columna) Tiempo bruto - (col…" at bounding box center [978, 291] width 244 height 23
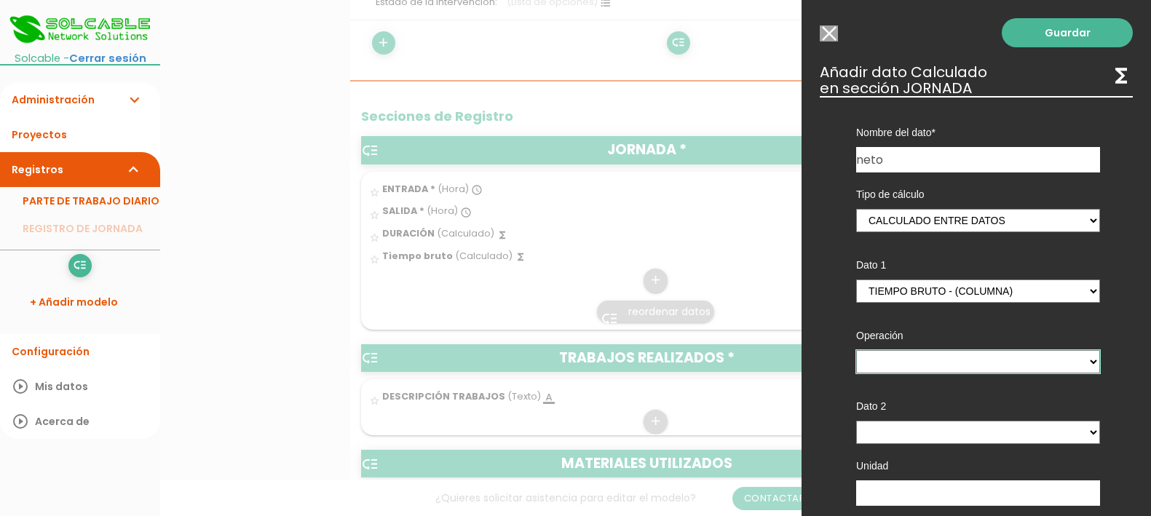
click at [981, 363] on select "+ - * /" at bounding box center [978, 361] width 244 height 23
select select "-"
click at [856, 350] on select "+ - * /" at bounding box center [978, 361] width 244 height 23
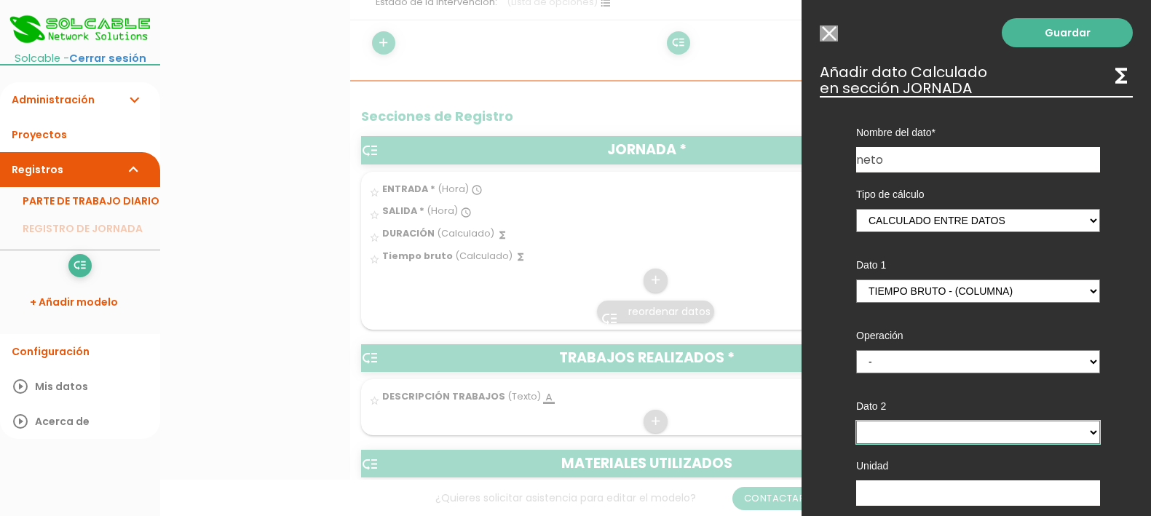
click at [970, 430] on select "ENTRADA - (columna) SALIDA - (columna) DURACIÓN - (columna) Tiempo bruto - (col…" at bounding box center [978, 432] width 244 height 23
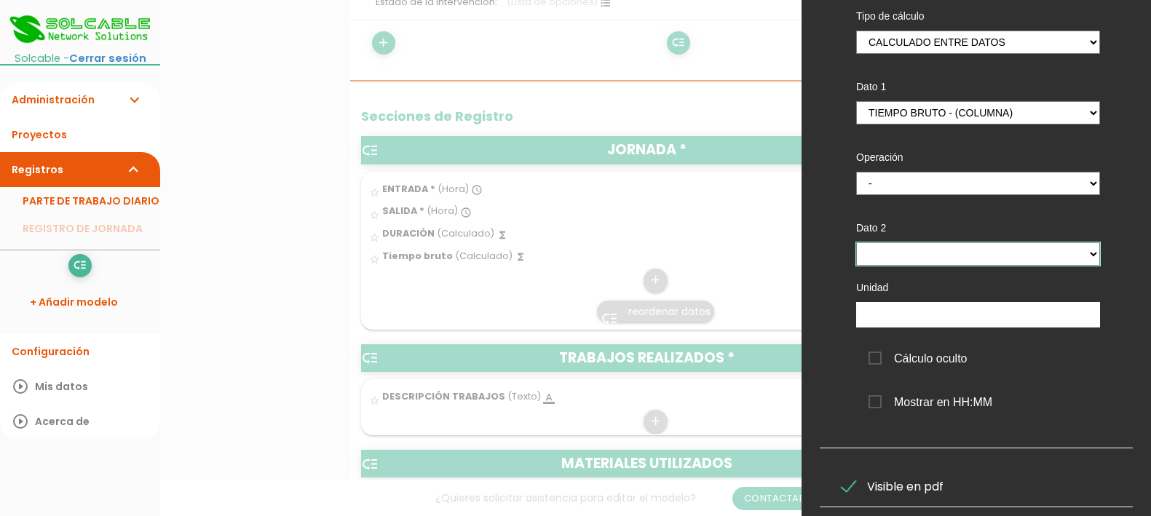
scroll to position [182, 0]
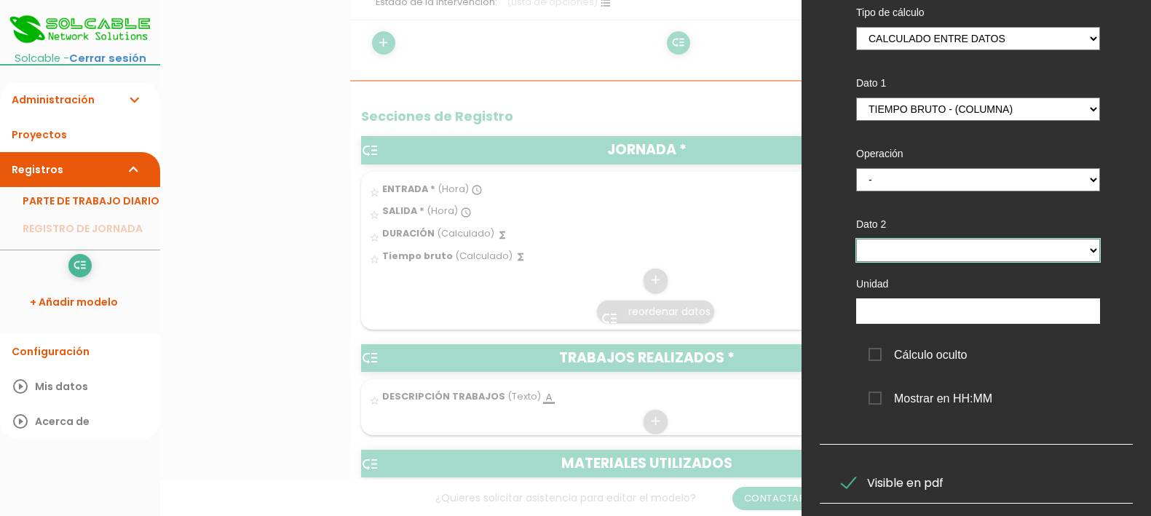
click at [994, 251] on select "ENTRADA - (columna) SALIDA - (columna) DURACIÓN - (columna) Tiempo bruto - (col…" at bounding box center [978, 250] width 244 height 23
click at [873, 423] on div "Nombre del dato ENTRADA DESCRIPCIÓN TRABAJOS CONCEPTO MATERIALES MAQUINARIA SAL…" at bounding box center [976, 179] width 313 height 531
click at [880, 400] on span "Mostrar en HH:MM" at bounding box center [931, 399] width 124 height 18
click at [0, 0] on input "Mostrar en HH:MM" at bounding box center [0, 0] width 0 height 0
click at [880, 400] on span "Mostrar en HH:MM" at bounding box center [931, 399] width 124 height 18
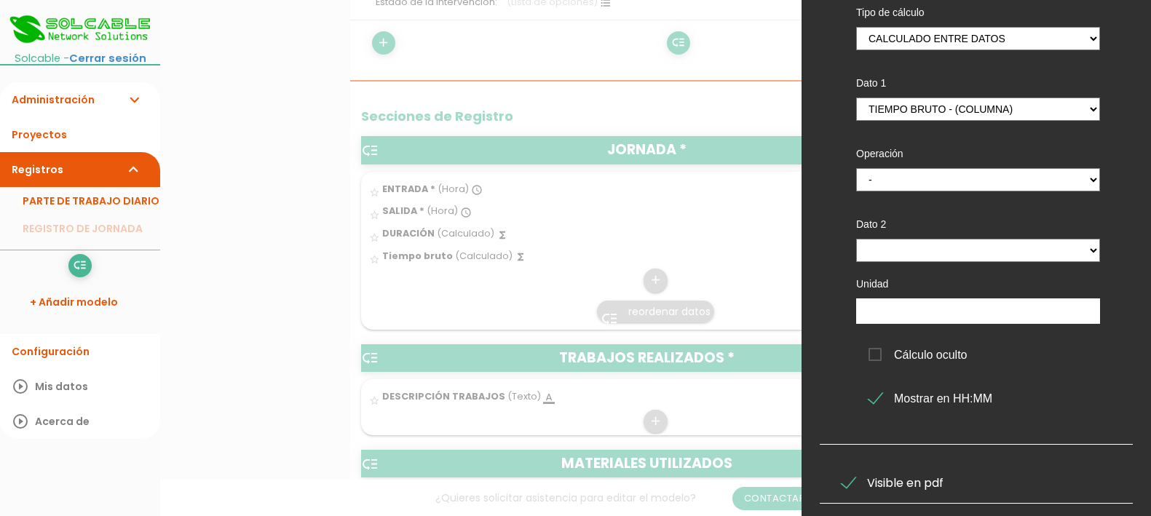
click at [0, 0] on input "Mostrar en HH:MM" at bounding box center [0, 0] width 0 height 0
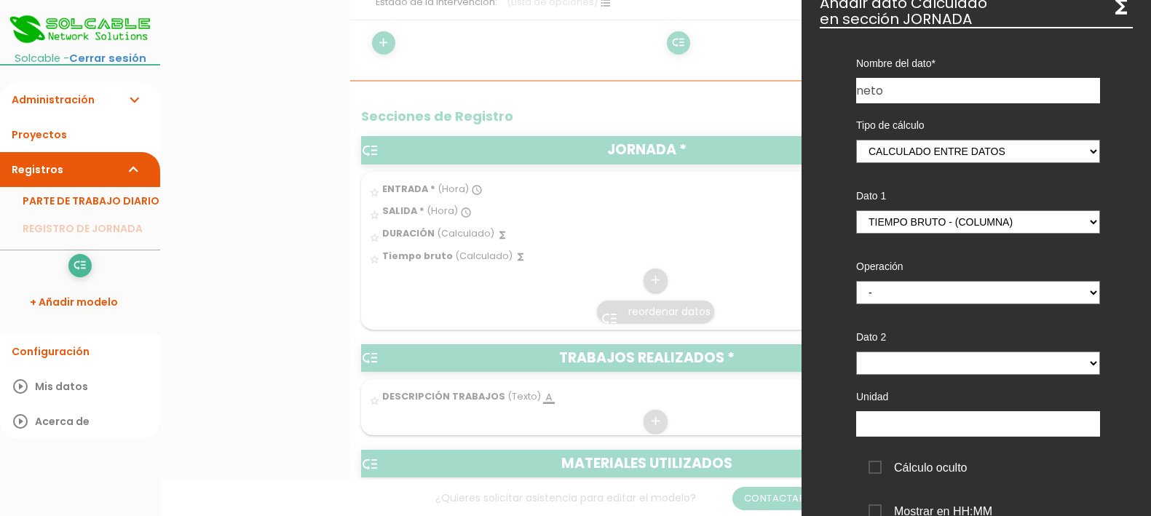
scroll to position [0, 0]
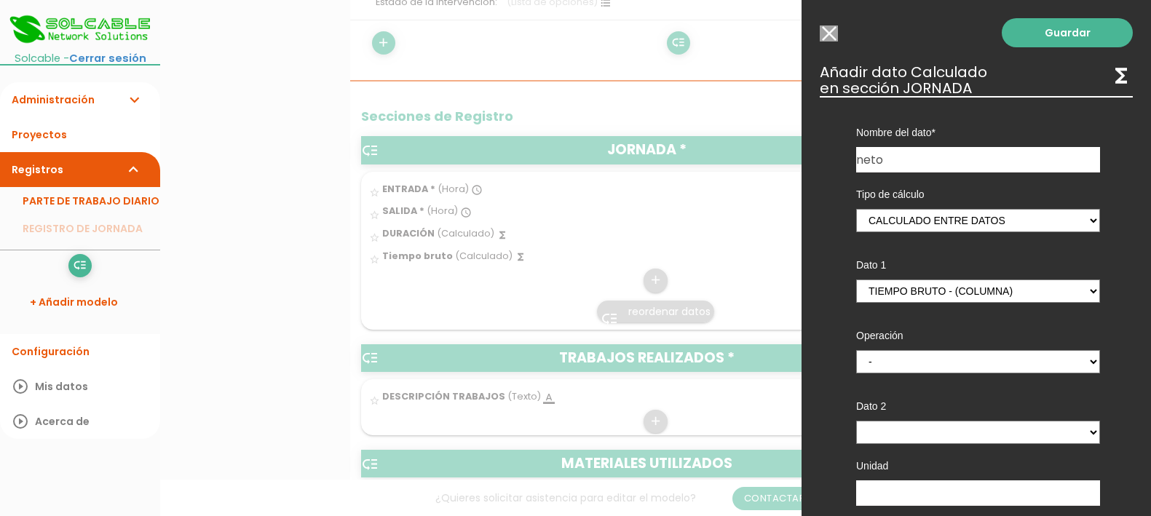
click at [831, 36] on input "Seleccionar todos los usuarios" at bounding box center [829, 33] width 18 height 16
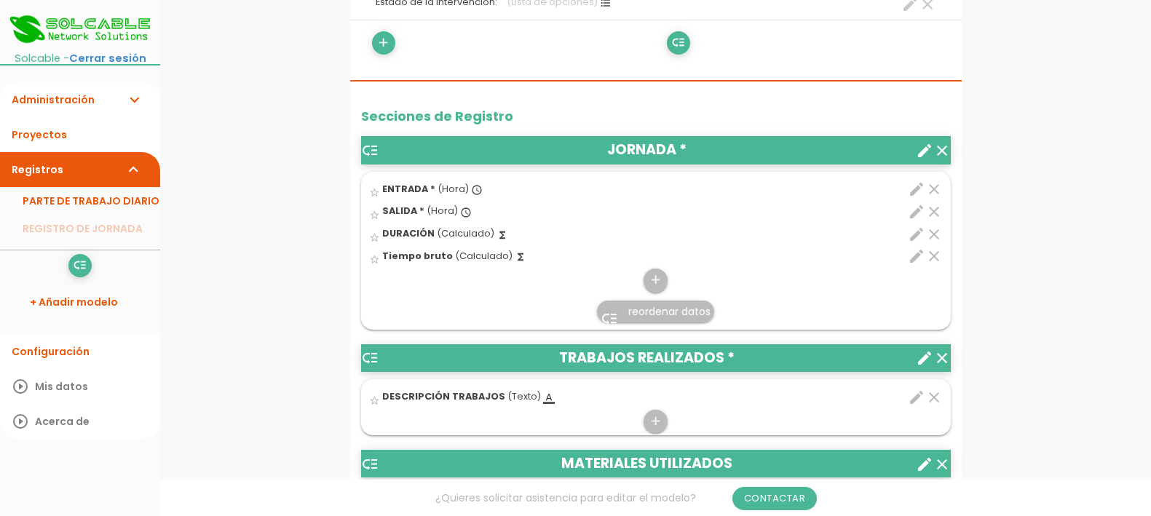
click at [464, 256] on span "(Calculado)" at bounding box center [484, 256] width 58 height 12
click at [0, 0] on input "star_border" at bounding box center [0, 0] width 0 height 0
click at [661, 276] on icon "add" at bounding box center [656, 280] width 14 height 23
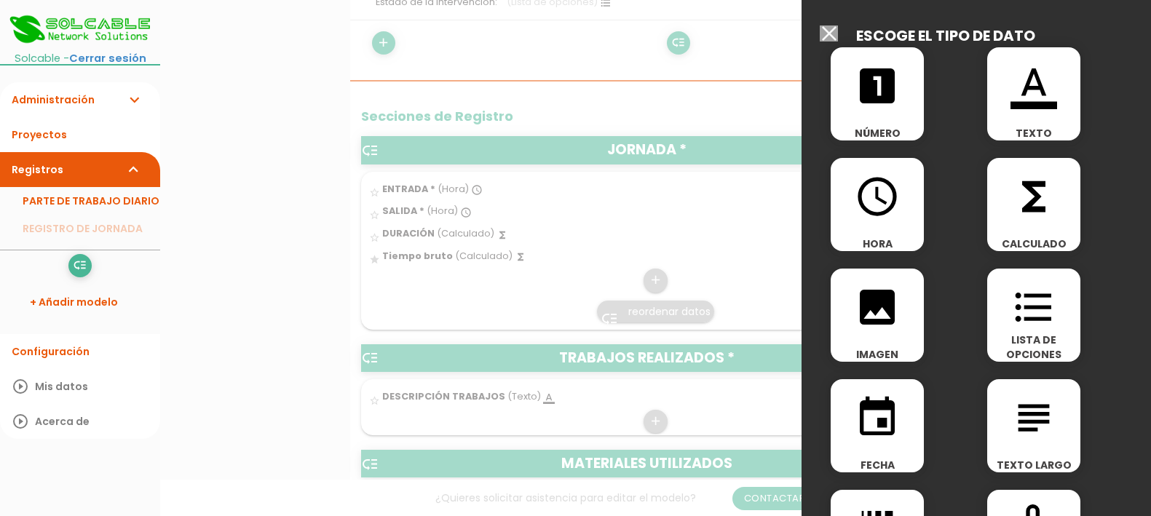
click at [876, 206] on icon "access_time" at bounding box center [877, 196] width 47 height 47
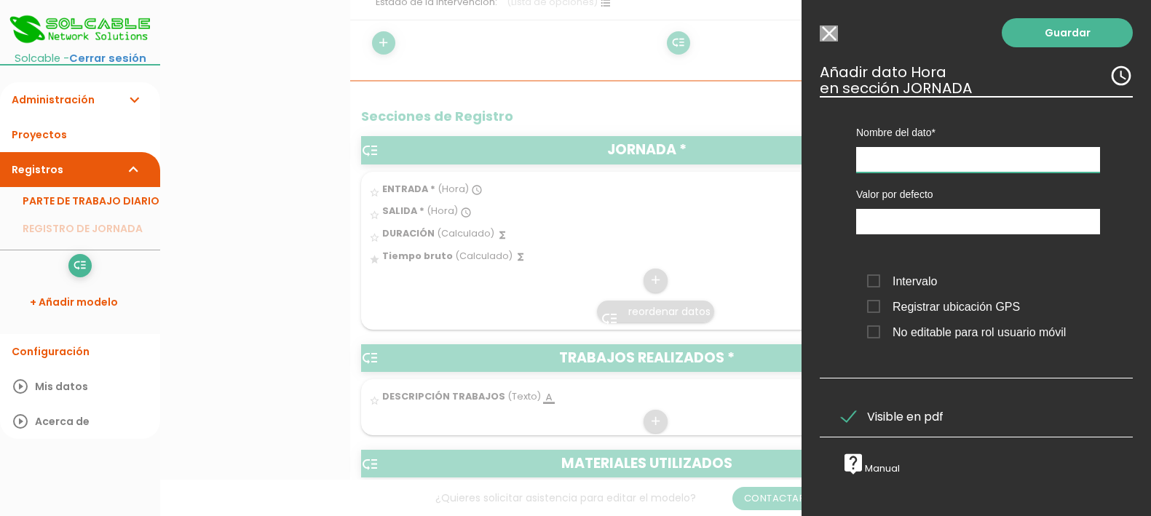
click at [907, 163] on input "text" at bounding box center [978, 159] width 244 height 25
type input "S"
type input "Inicio pausa comida"
type input "18:59"
click at [951, 227] on input "18:59" at bounding box center [978, 221] width 244 height 25
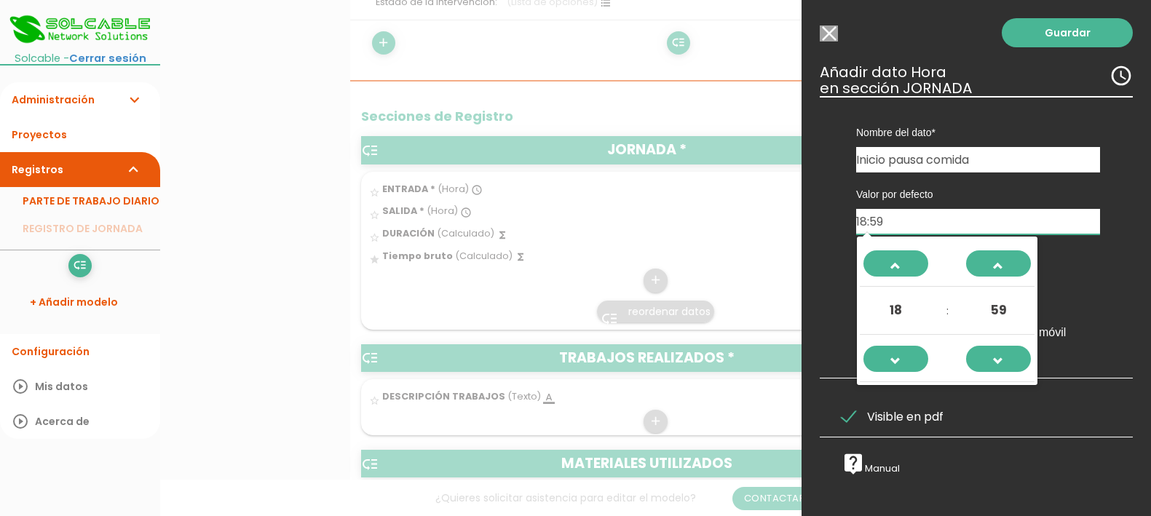
drag, startPoint x: 939, startPoint y: 221, endPoint x: 807, endPoint y: 221, distance: 131.8
click at [806, 221] on div "Guardar ESCOGE EL TIPO DE DATO looks_one NÚMERO format_color_text TEXTO access_…" at bounding box center [976, 258] width 349 height 516
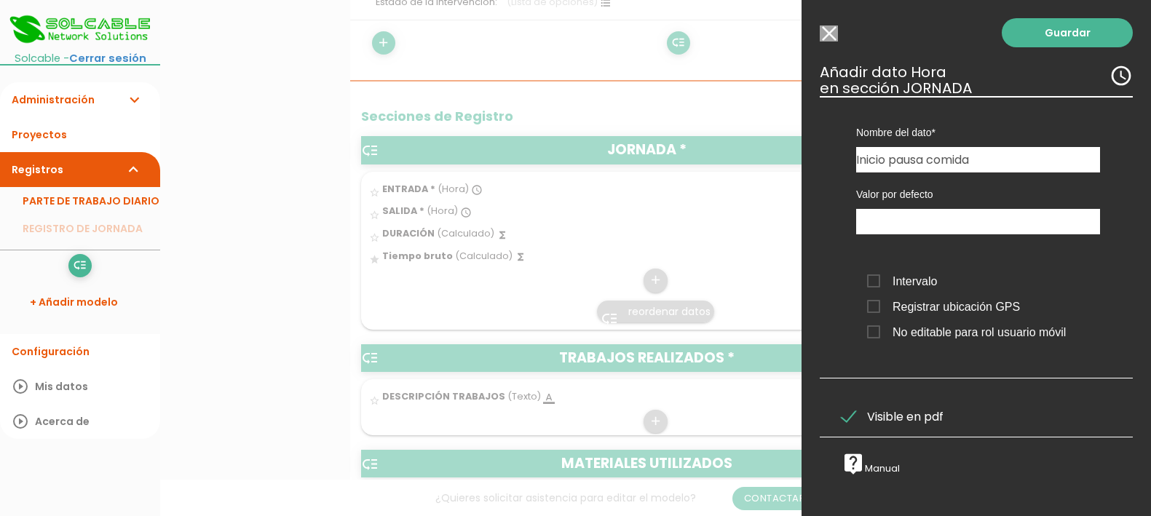
click at [1086, 259] on div "Intervalo Registrar ubicación GPS No editable para rol usuario móvil" at bounding box center [978, 303] width 266 height 91
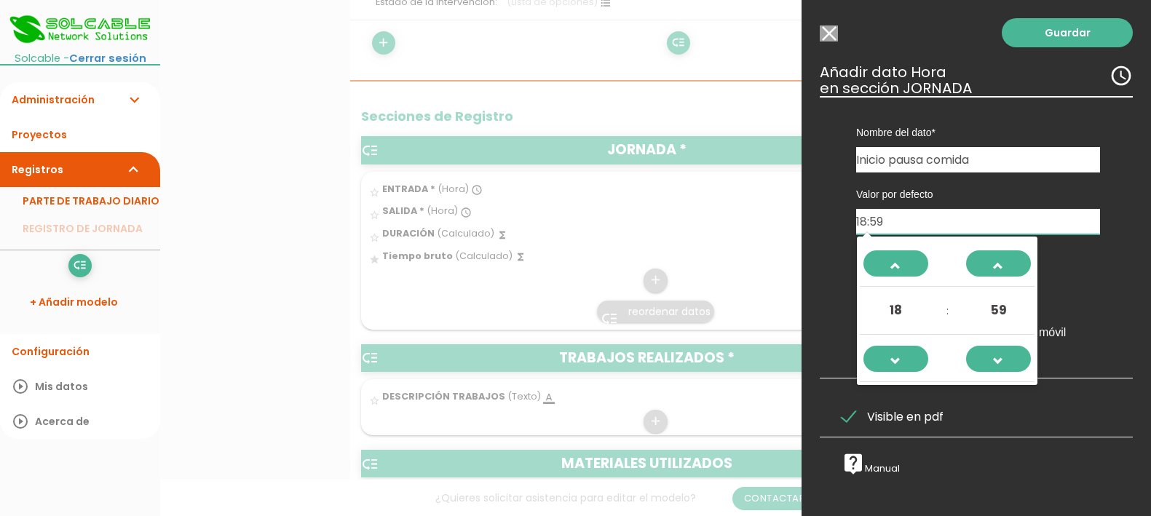
click at [1048, 220] on input "18:59" at bounding box center [978, 221] width 244 height 25
type input "14:00"
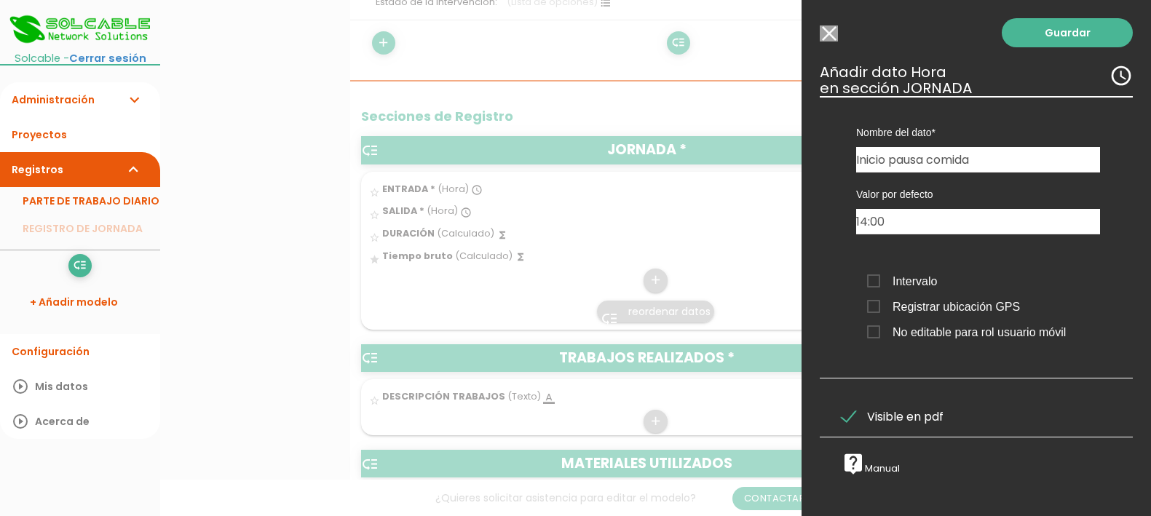
click at [1110, 222] on div "Nombre del dato ENTRADA DESCRIPCIÓN TRABAJOS CONCEPTO MATERIALES MAQUINARIA SAL…" at bounding box center [976, 237] width 313 height 283
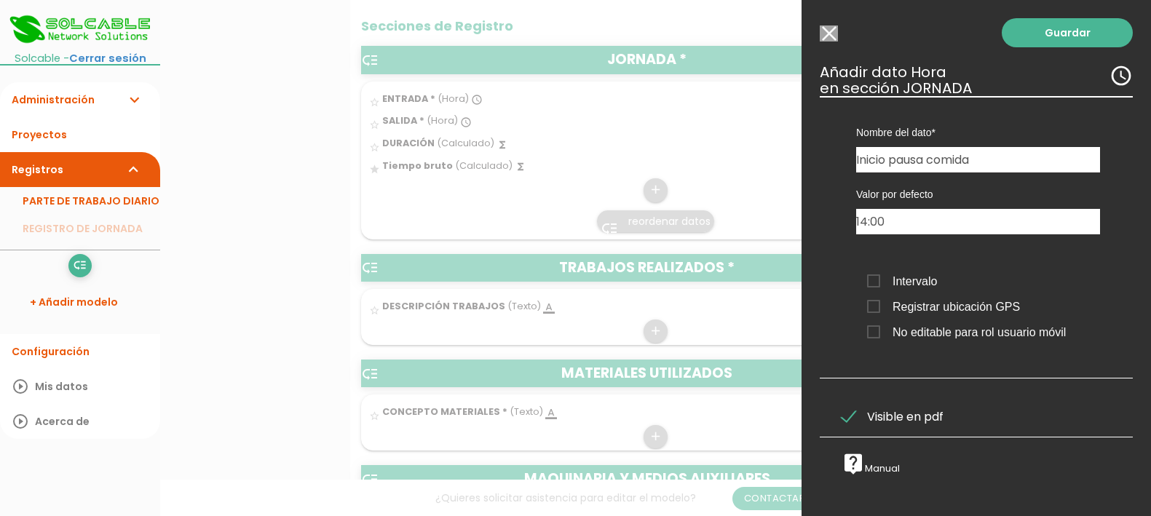
scroll to position [545, 0]
click at [885, 419] on span "Visible en pdf" at bounding box center [893, 417] width 102 height 18
click at [0, 0] on input "Visible en pdf" at bounding box center [0, 0] width 0 height 0
click at [1046, 33] on link "Guardar" at bounding box center [1067, 32] width 131 height 29
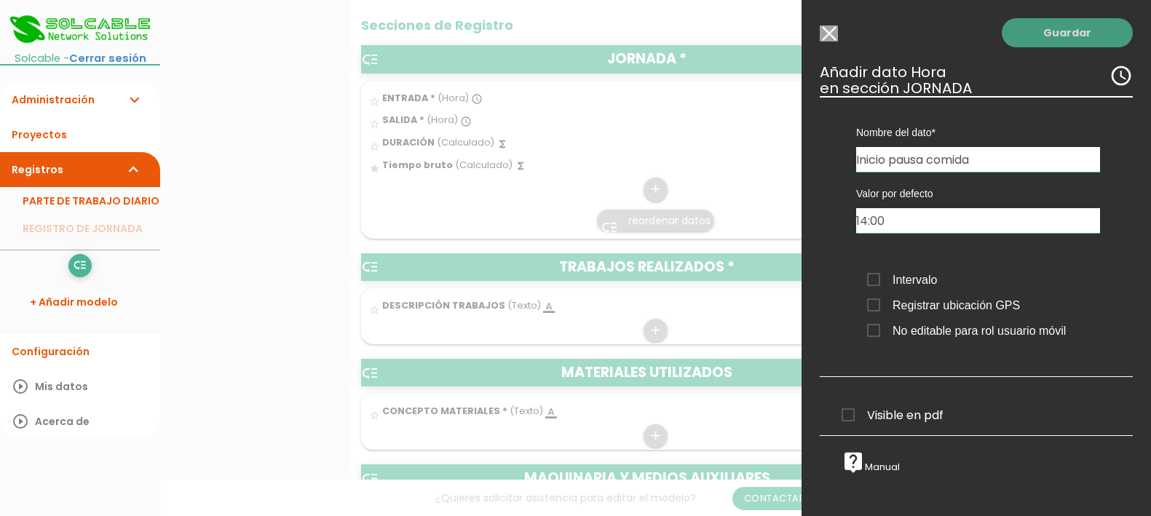
click at [1046, 33] on link "Guardar" at bounding box center [1067, 32] width 131 height 29
click at [934, 299] on span "Registrar ubicación GPS" at bounding box center [943, 305] width 153 height 18
click at [0, 0] on input "Registrar ubicación GPS" at bounding box center [0, 0] width 0 height 0
click at [1058, 28] on link "Guardar" at bounding box center [1067, 32] width 131 height 29
drag, startPoint x: 895, startPoint y: 307, endPoint x: 903, endPoint y: 260, distance: 47.3
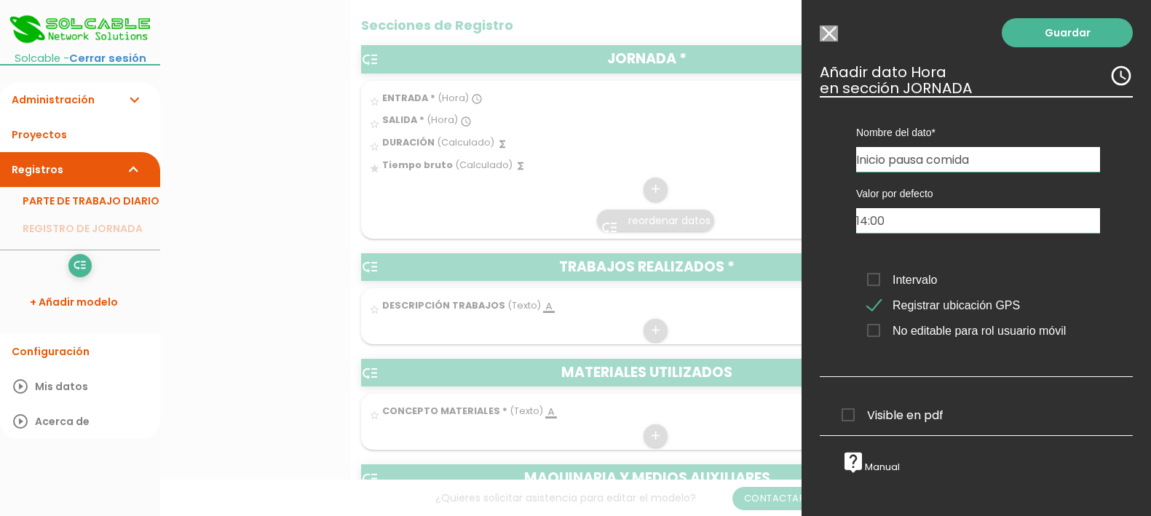
click at [895, 304] on span "Registrar ubicación GPS" at bounding box center [943, 305] width 153 height 18
click at [0, 0] on input "Registrar ubicación GPS" at bounding box center [0, 0] width 0 height 0
click at [905, 215] on input "14:00" at bounding box center [978, 220] width 244 height 25
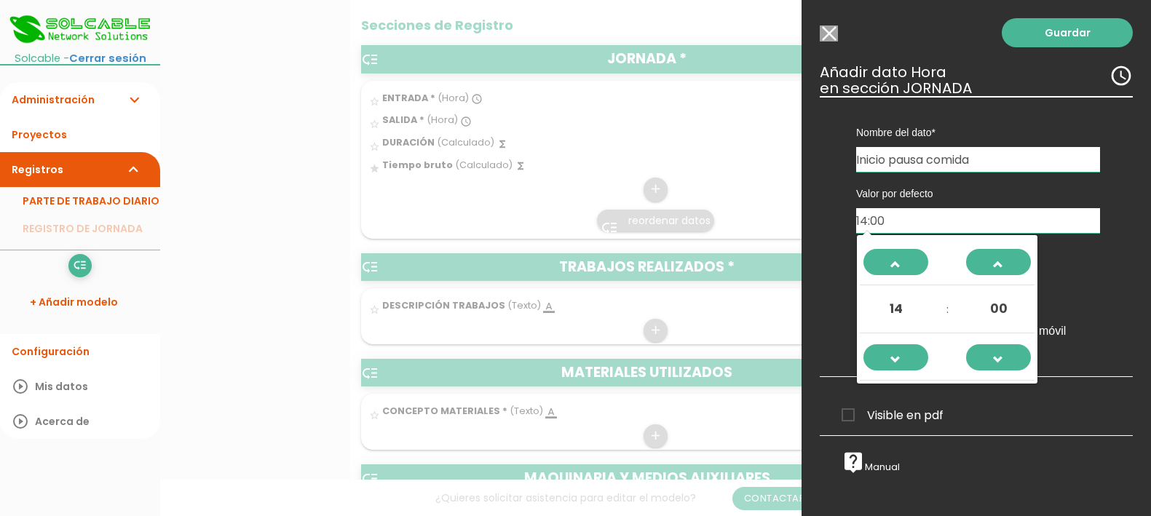
click at [892, 309] on span "14" at bounding box center [896, 308] width 39 height 39
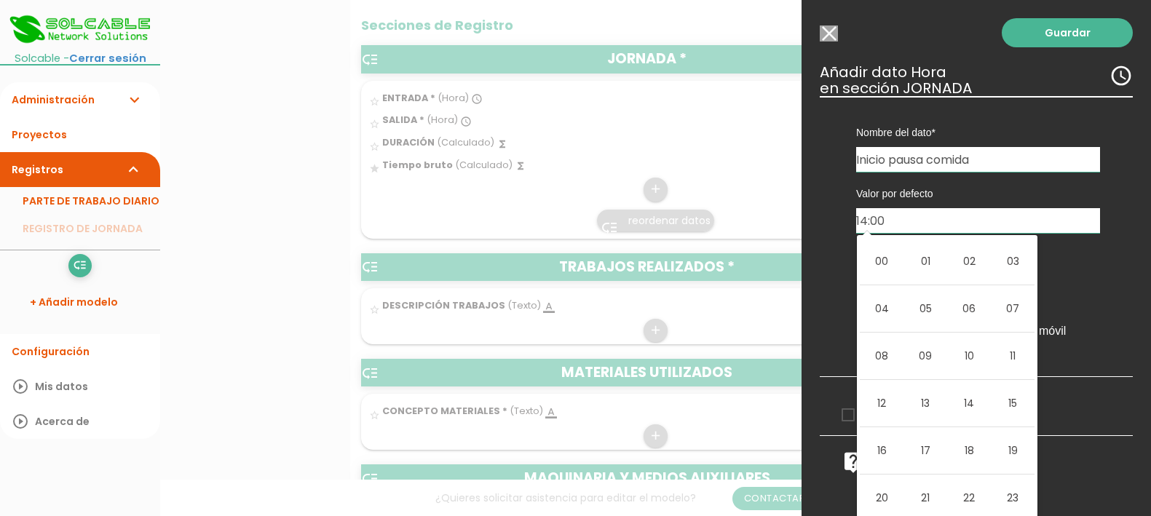
drag, startPoint x: 973, startPoint y: 400, endPoint x: 971, endPoint y: 371, distance: 29.2
click at [971, 399] on td "14" at bounding box center [969, 403] width 44 height 47
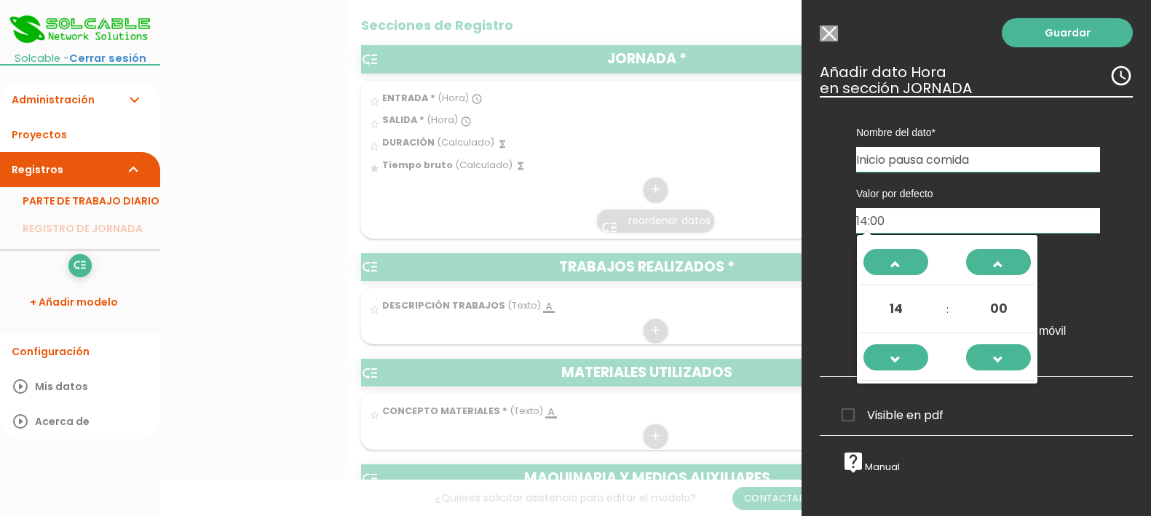
click at [1010, 302] on span "00" at bounding box center [998, 308] width 39 height 39
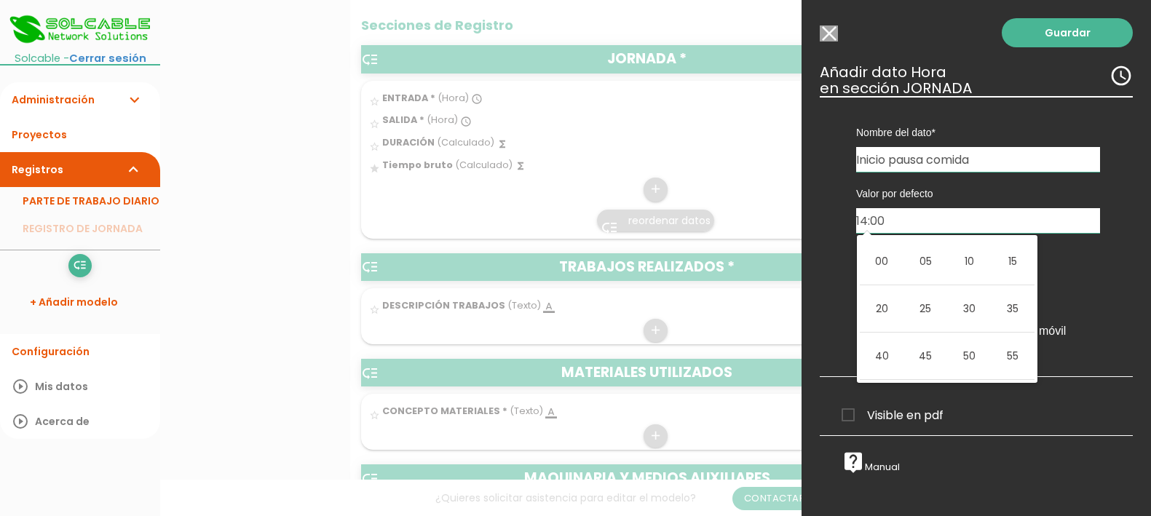
click at [888, 259] on td "00" at bounding box center [882, 261] width 44 height 47
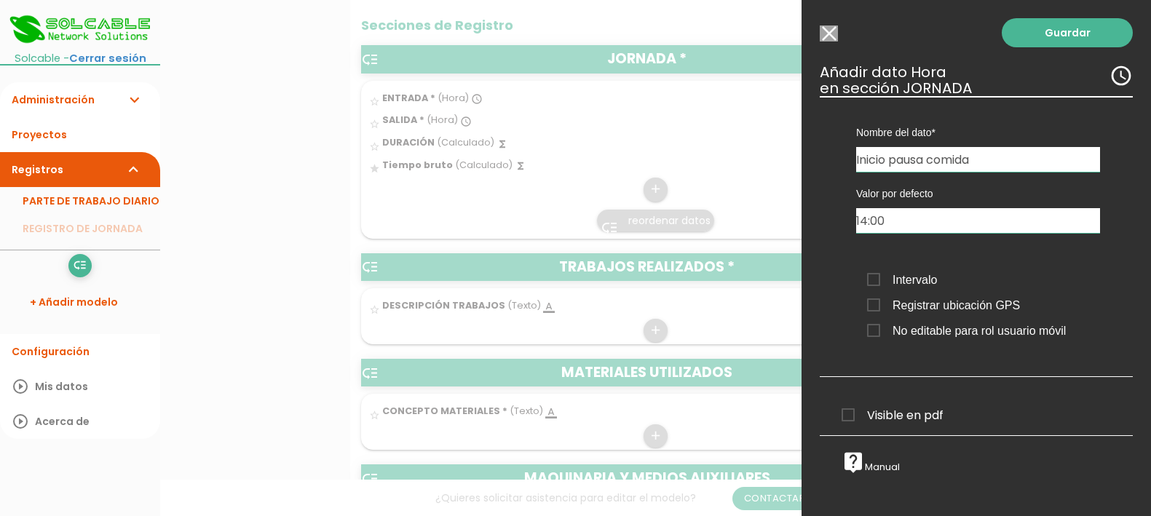
click at [1070, 283] on label "Intervalo" at bounding box center [983, 280] width 233 height 18
click at [0, 0] on input "Intervalo" at bounding box center [0, 0] width 0 height 0
click at [921, 279] on span "Intervalo" at bounding box center [902, 280] width 70 height 18
click at [0, 0] on input "Intervalo" at bounding box center [0, 0] width 0 height 0
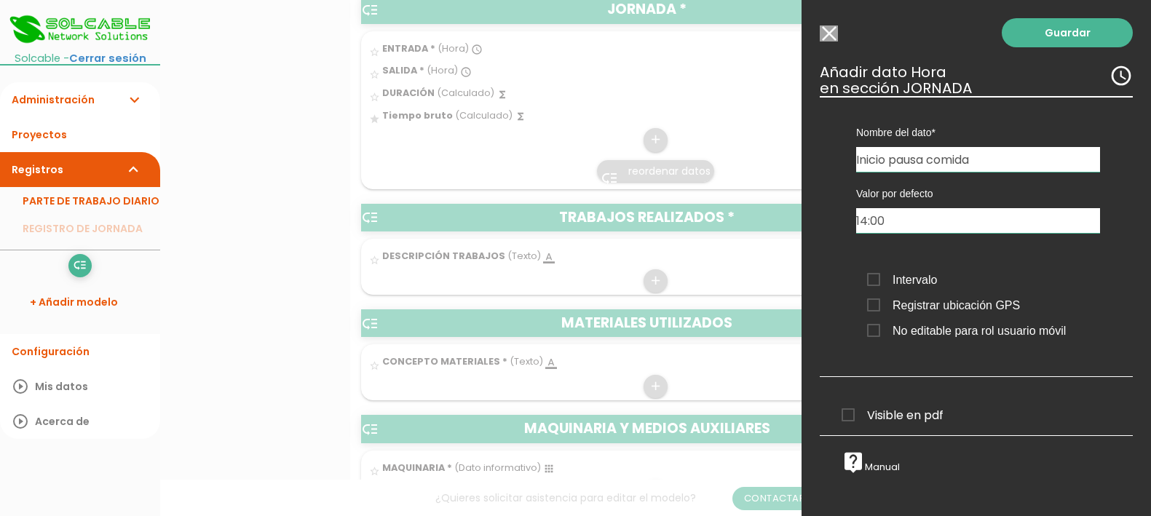
scroll to position [636, 0]
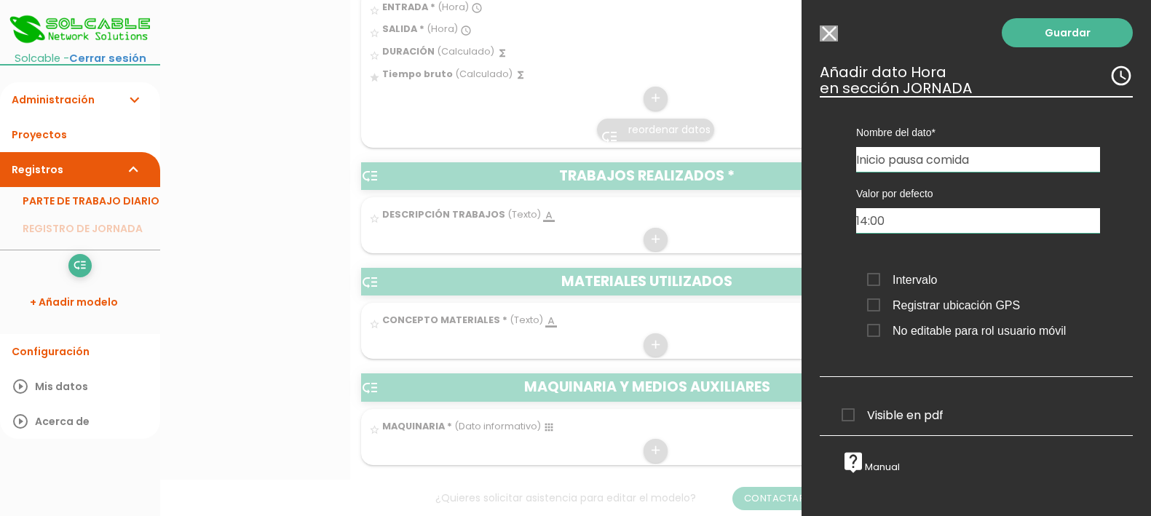
click at [877, 412] on span "Visible en pdf" at bounding box center [893, 415] width 102 height 18
click at [0, 0] on input "Visible en pdf" at bounding box center [0, 0] width 0 height 0
click at [1047, 34] on link "Guardar" at bounding box center [1067, 32] width 131 height 29
click at [873, 403] on div "Visible en pdf Visible en pdf Visible en pdf Visible en pdf Visible en pdf Visi…" at bounding box center [898, 413] width 157 height 29
click at [877, 414] on span "Visible en pdf" at bounding box center [893, 415] width 102 height 18
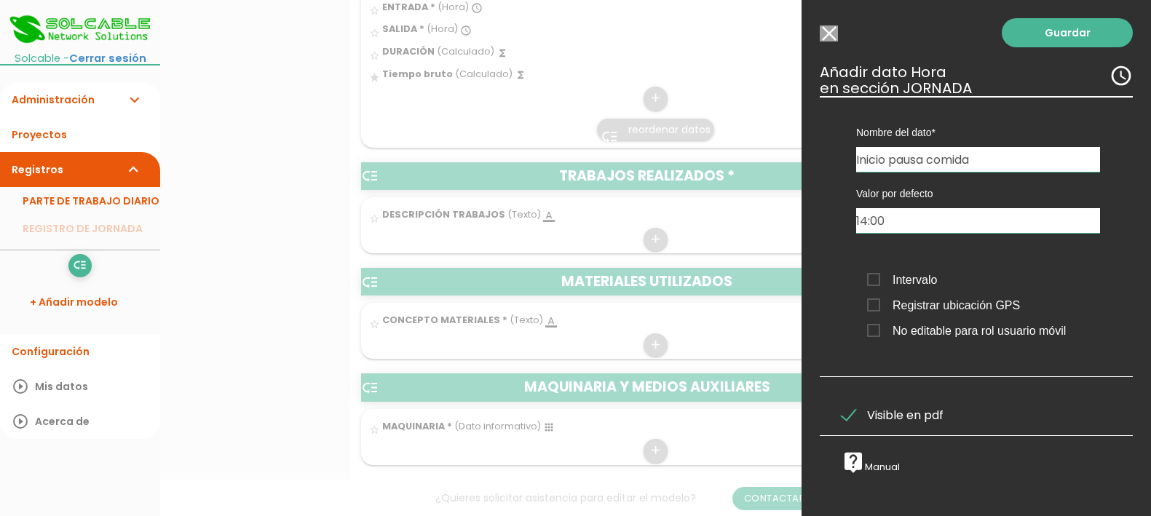
click at [0, 0] on input "Visible en pdf" at bounding box center [0, 0] width 0 height 0
click at [872, 331] on span "No editable para rol usuario móvil" at bounding box center [966, 331] width 199 height 18
click at [0, 0] on input "No editable para rol usuario móvil" at bounding box center [0, 0] width 0 height 0
click at [876, 276] on span "Intervalo" at bounding box center [902, 280] width 70 height 18
click at [0, 0] on input "Intervalo" at bounding box center [0, 0] width 0 height 0
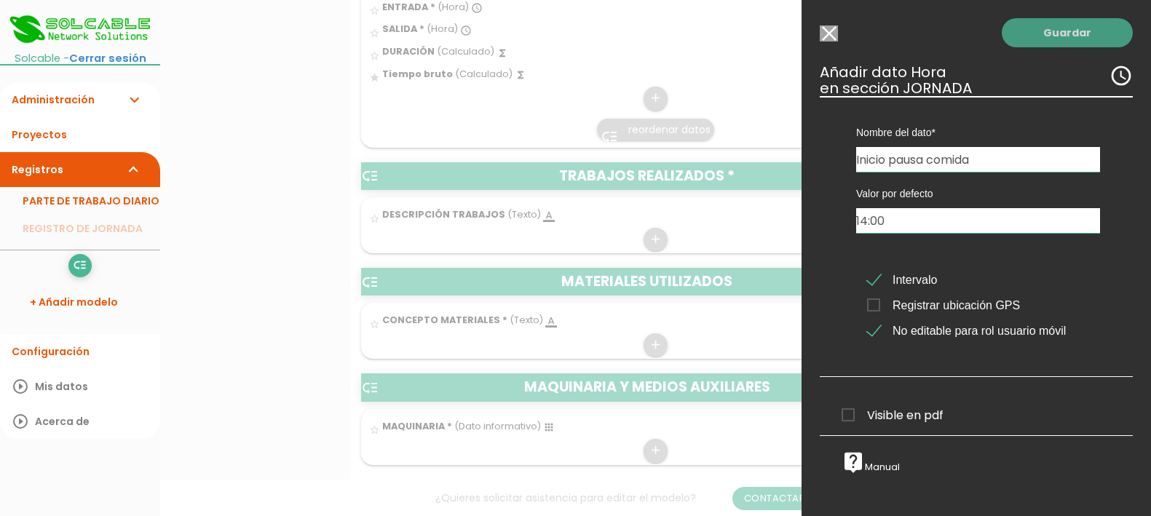
click at [1056, 32] on link "Guardar" at bounding box center [1067, 32] width 131 height 29
drag, startPoint x: 931, startPoint y: 162, endPoint x: 888, endPoint y: 160, distance: 43.0
click at [888, 160] on input "Inicio pausa comida" at bounding box center [978, 159] width 244 height 25
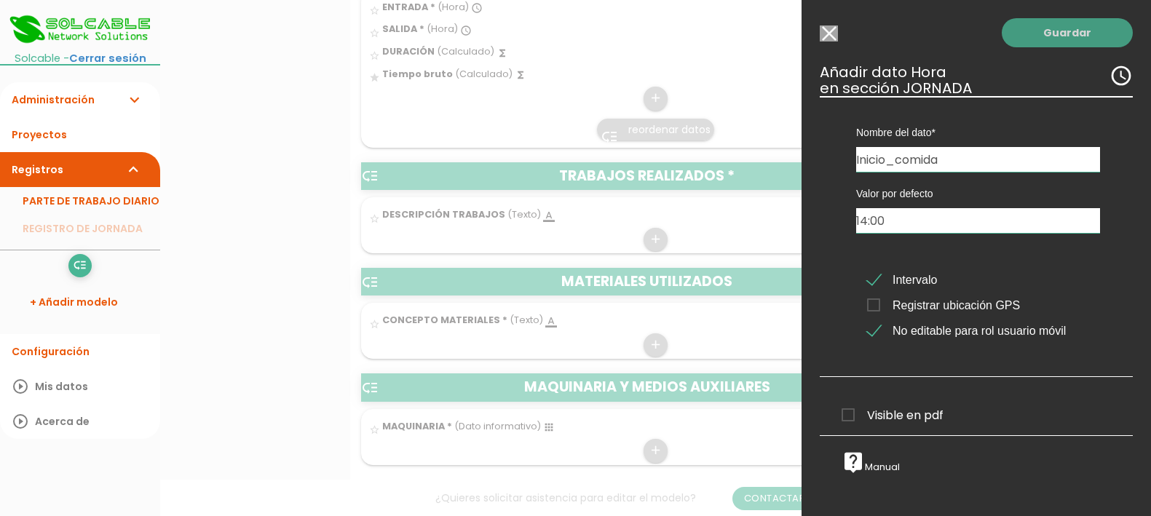
click at [1043, 28] on link "Guardar" at bounding box center [1067, 32] width 131 height 29
drag, startPoint x: 897, startPoint y: 163, endPoint x: 851, endPoint y: 164, distance: 45.9
click at [851, 164] on div "Nombre del dato ENTRADA DESCRIPCIÓN TRABAJOS CONCEPTO MATERIALES MAQUINARIA SAL…" at bounding box center [978, 134] width 266 height 76
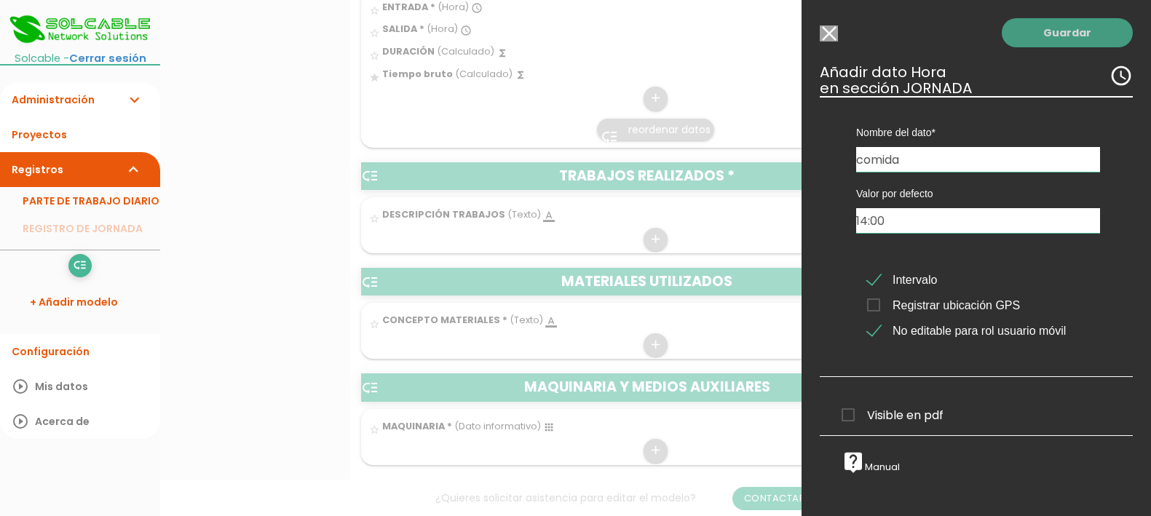
click at [1043, 31] on link "Guardar" at bounding box center [1067, 32] width 131 height 29
click at [935, 157] on input "comida" at bounding box center [978, 159] width 244 height 25
type input "Incio_comida"
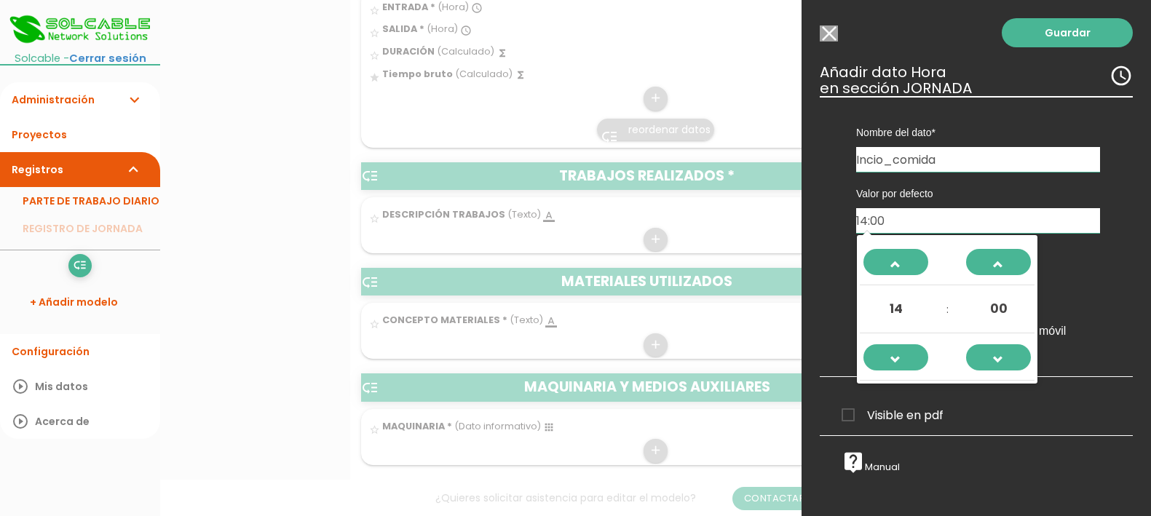
click at [921, 216] on input "14:00" at bounding box center [978, 220] width 244 height 25
click at [869, 217] on input "14:00" at bounding box center [978, 220] width 244 height 25
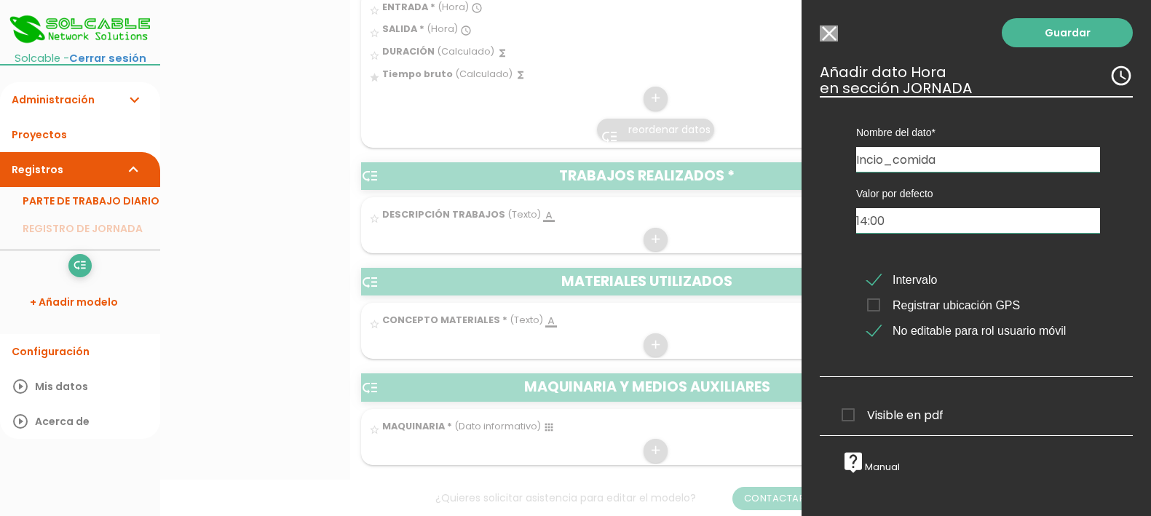
click at [840, 217] on div "Valor por defecto 14:00 Intervalo Registrar ubicación GPS No editable para rol …" at bounding box center [978, 263] width 288 height 183
drag, startPoint x: 869, startPoint y: 280, endPoint x: 869, endPoint y: 289, distance: 9.5
click at [870, 278] on span "Intervalo" at bounding box center [902, 280] width 70 height 18
click at [0, 0] on input "Intervalo" at bounding box center [0, 0] width 0 height 0
click at [870, 337] on span "No editable para rol usuario móvil" at bounding box center [966, 331] width 199 height 18
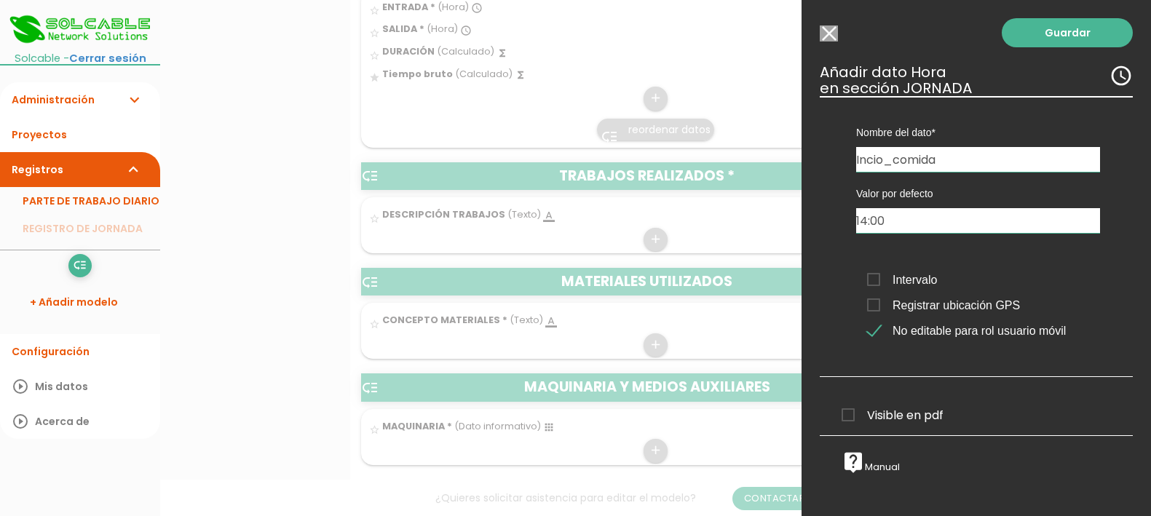
click at [0, 0] on input "No editable para rol usuario móvil" at bounding box center [0, 0] width 0 height 0
click at [1040, 33] on link "Guardar" at bounding box center [1067, 32] width 131 height 29
click at [1041, 28] on link "Guardar" at bounding box center [1067, 32] width 131 height 29
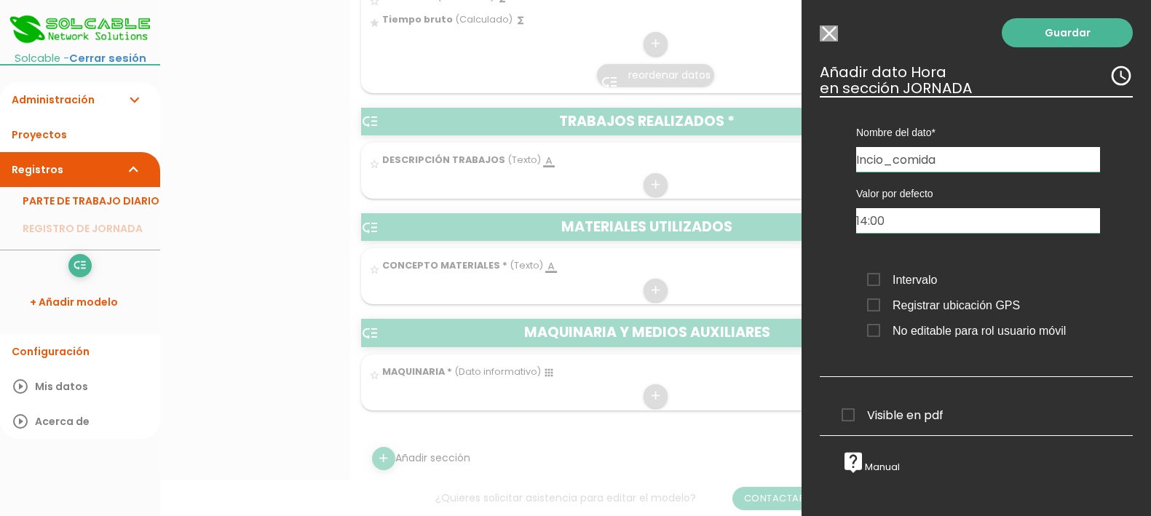
scroll to position [909, 0]
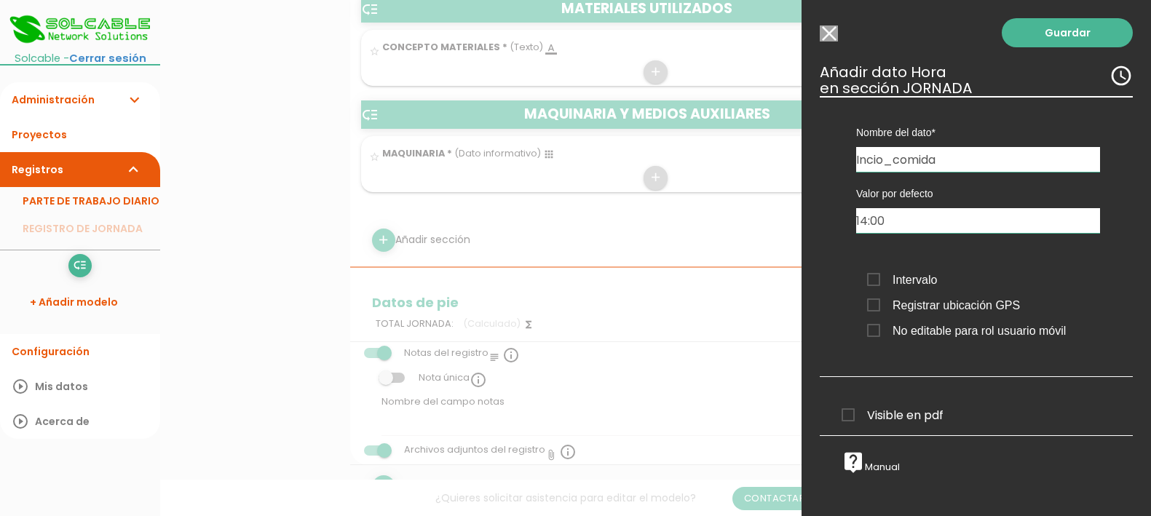
click at [868, 415] on span "Visible en pdf" at bounding box center [893, 415] width 102 height 18
click at [0, 0] on input "Visible en pdf" at bounding box center [0, 0] width 0 height 0
click at [1040, 31] on link "Guardar" at bounding box center [1067, 32] width 131 height 29
click at [827, 28] on input "Seleccionar todos los usuarios" at bounding box center [829, 33] width 18 height 16
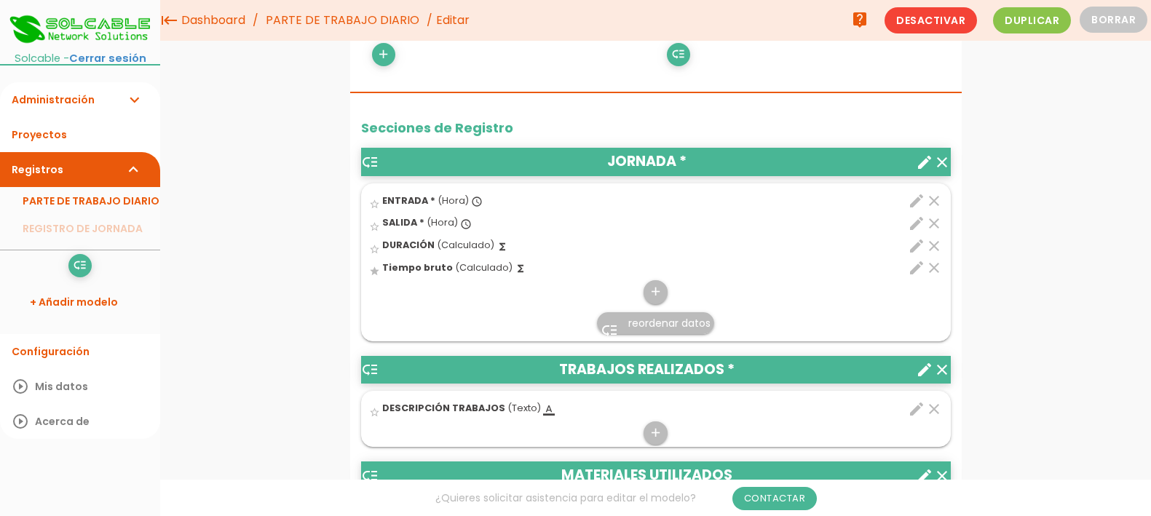
scroll to position [363, 0]
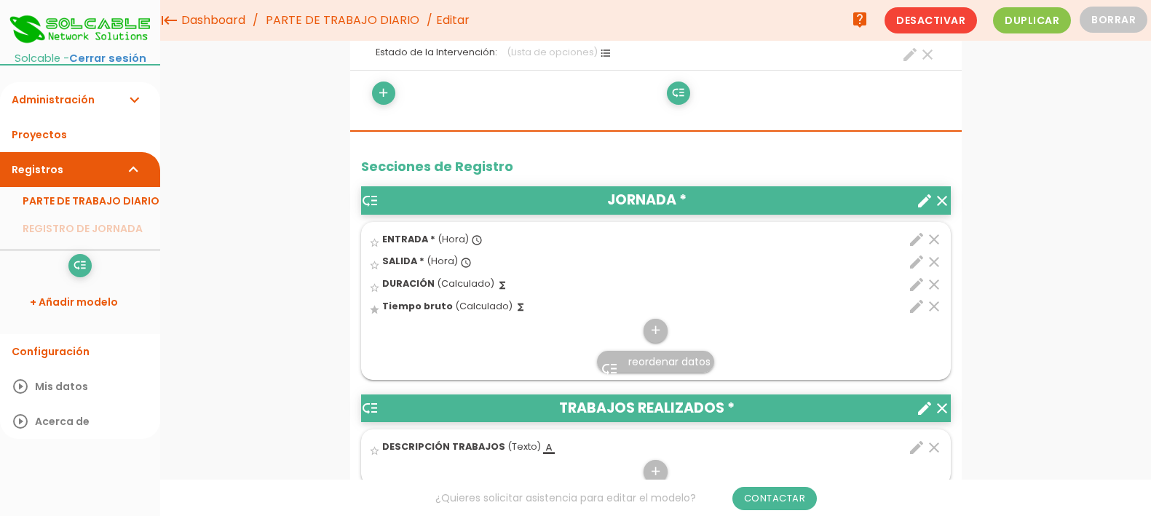
click at [938, 305] on icon "clear" at bounding box center [933, 306] width 17 height 17
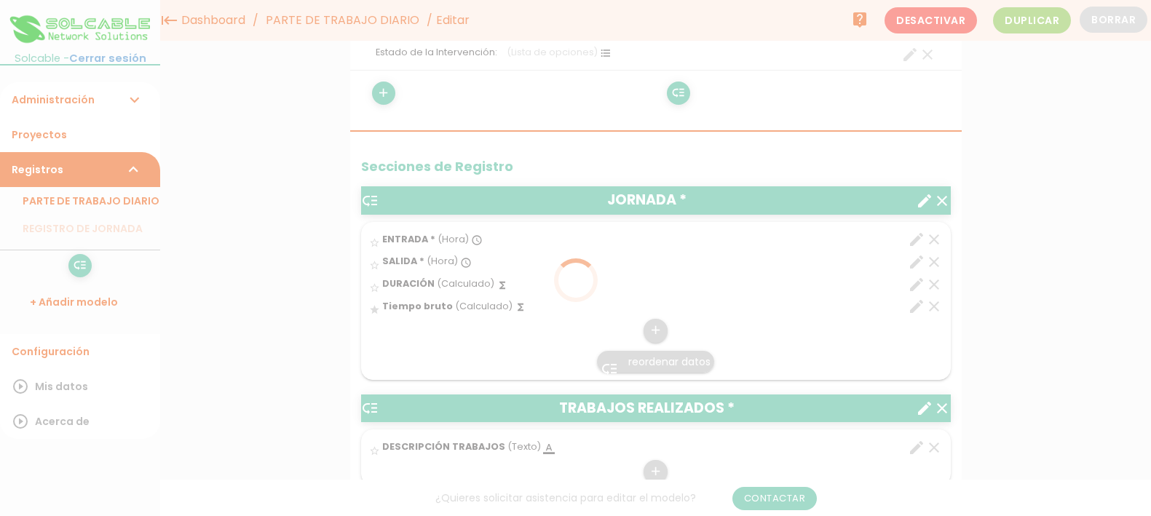
scroll to position [0, 0]
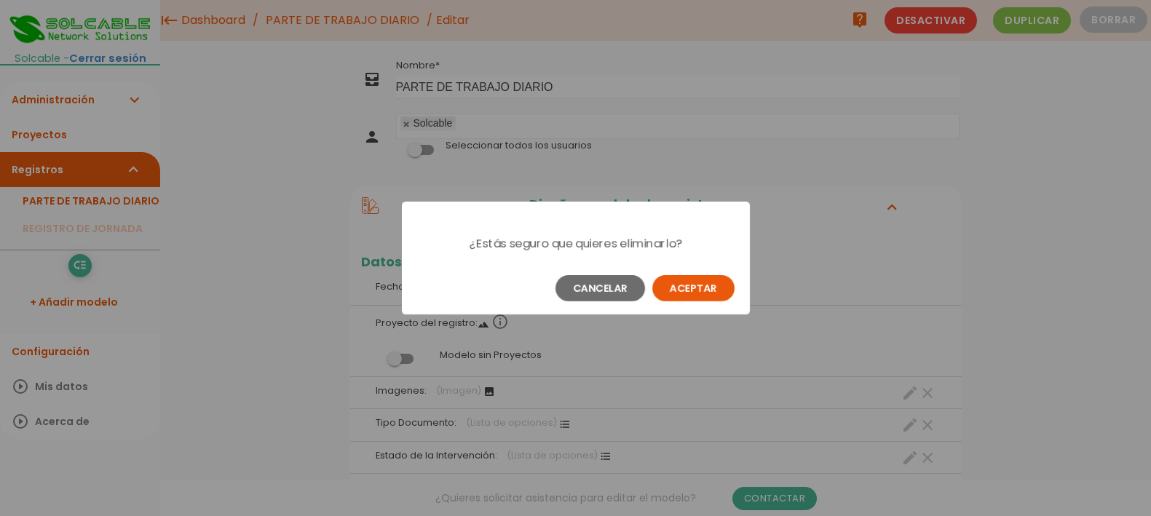
click at [693, 283] on button "Aceptar" at bounding box center [693, 288] width 82 height 26
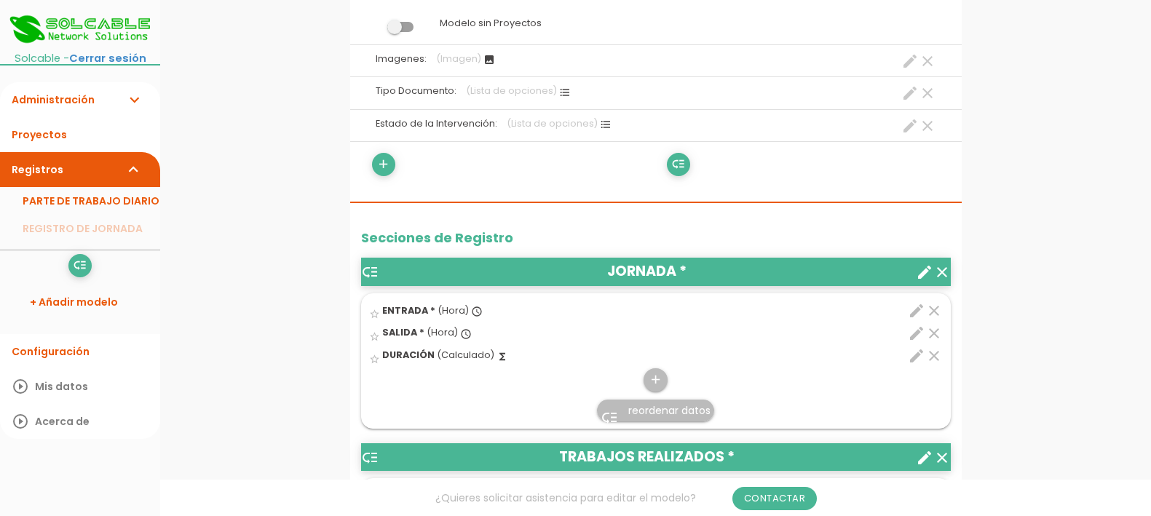
scroll to position [364, 0]
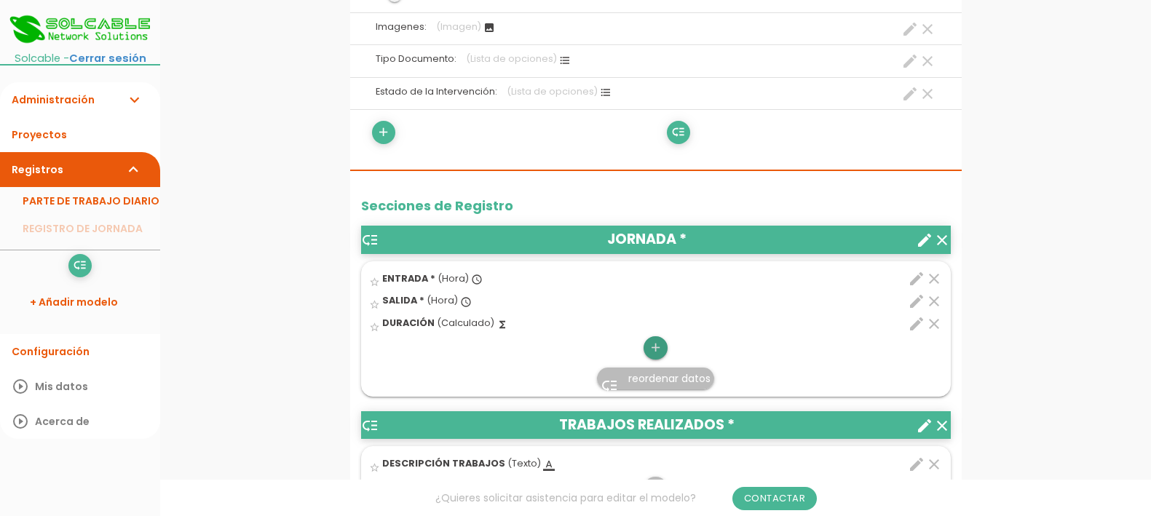
click at [655, 352] on icon "add" at bounding box center [656, 347] width 14 height 23
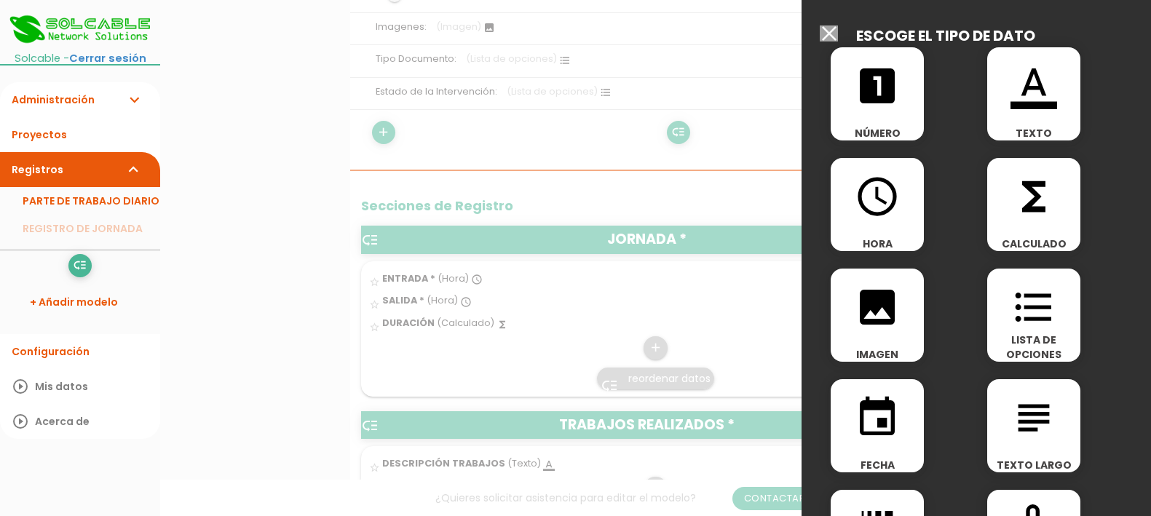
click at [879, 199] on icon "access_time" at bounding box center [877, 196] width 47 height 47
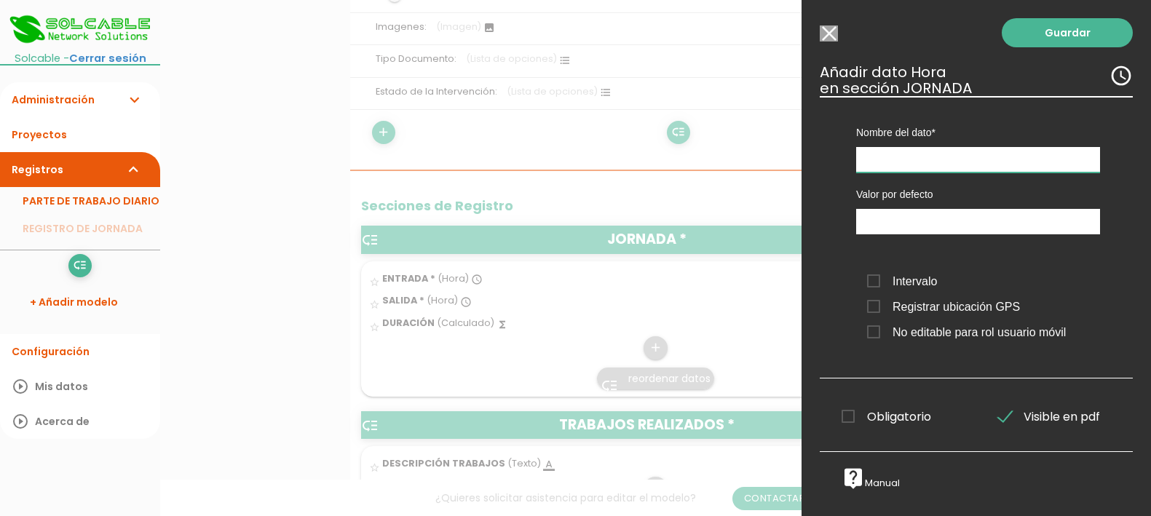
click at [892, 157] on input "text" at bounding box center [978, 159] width 244 height 25
type input "In_Comida"
click at [1040, 33] on link "Guardar" at bounding box center [1067, 32] width 131 height 29
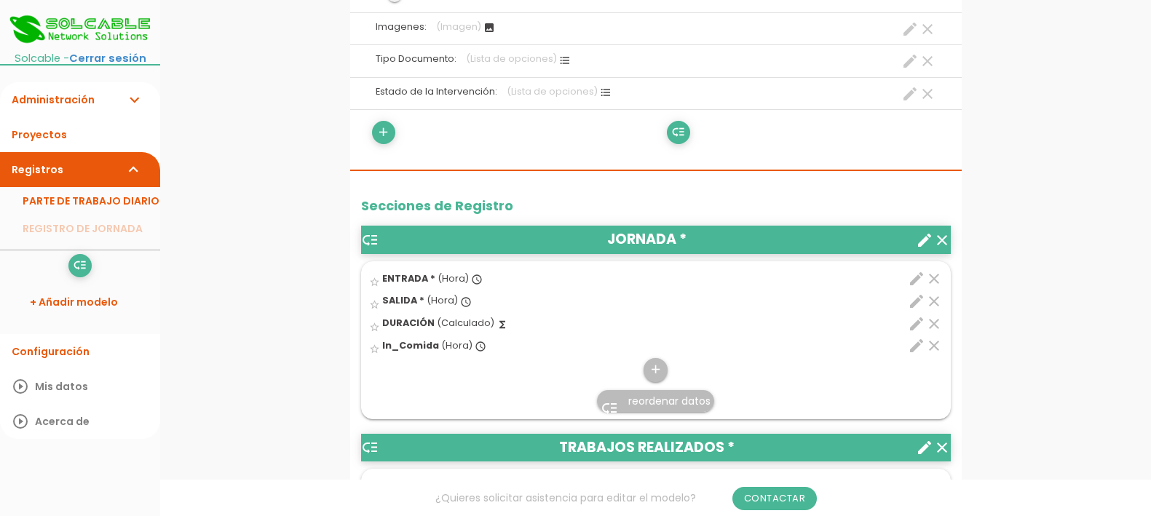
click at [914, 344] on icon "edit" at bounding box center [916, 345] width 17 height 17
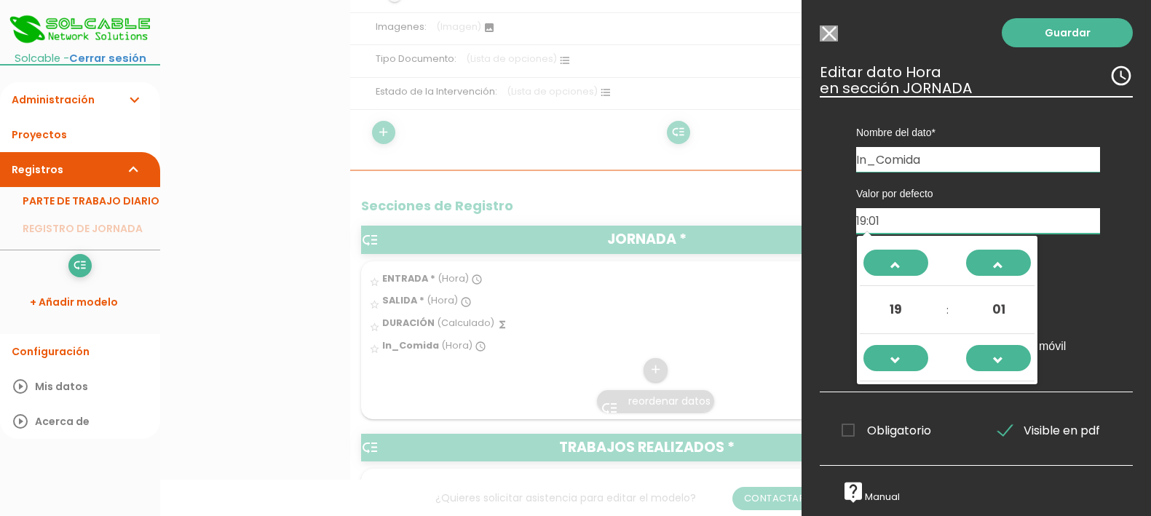
click at [939, 216] on input "19:01" at bounding box center [978, 220] width 244 height 25
click at [898, 362] on span at bounding box center [896, 366] width 39 height 39
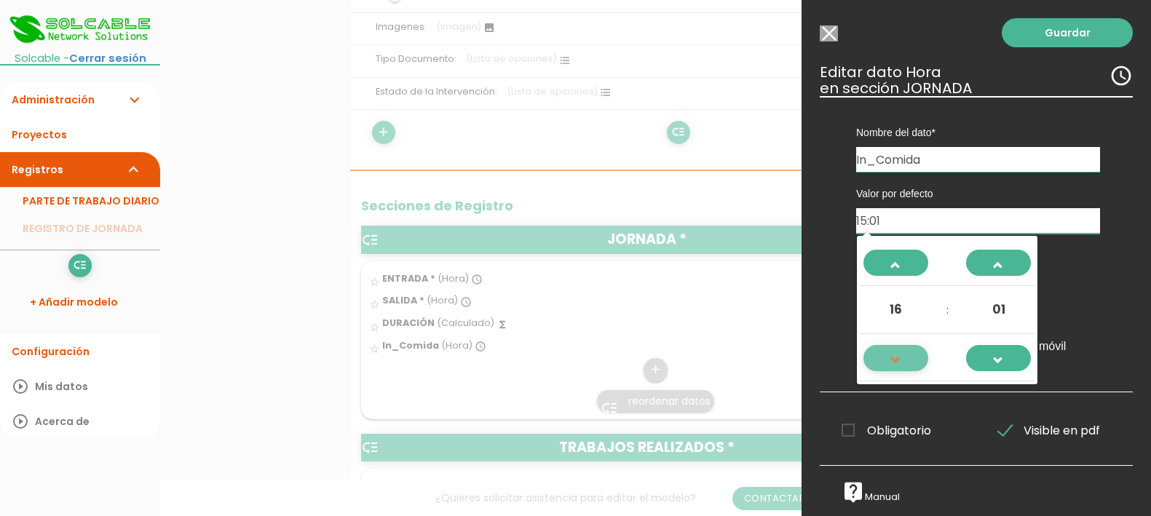
click at [898, 362] on span at bounding box center [896, 366] width 39 height 39
click at [890, 252] on span at bounding box center [896, 271] width 39 height 39
click at [1005, 363] on span at bounding box center [998, 366] width 39 height 39
type input "14:00"
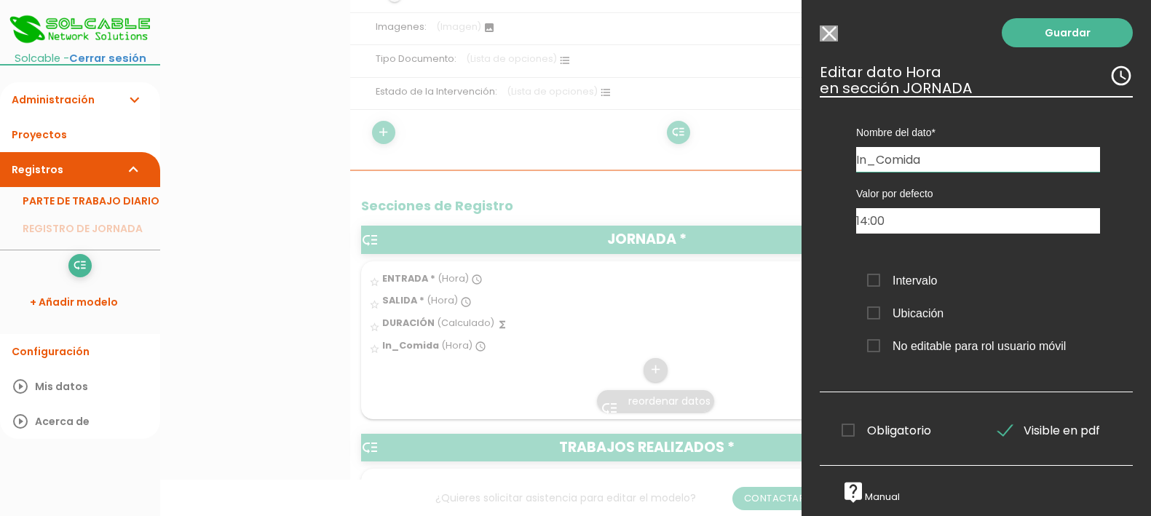
click at [1086, 274] on div "Intervalo Ubicación No editable para rol usuario móvil" at bounding box center [978, 310] width 266 height 106
click at [1042, 35] on link "Guardar" at bounding box center [1067, 32] width 131 height 29
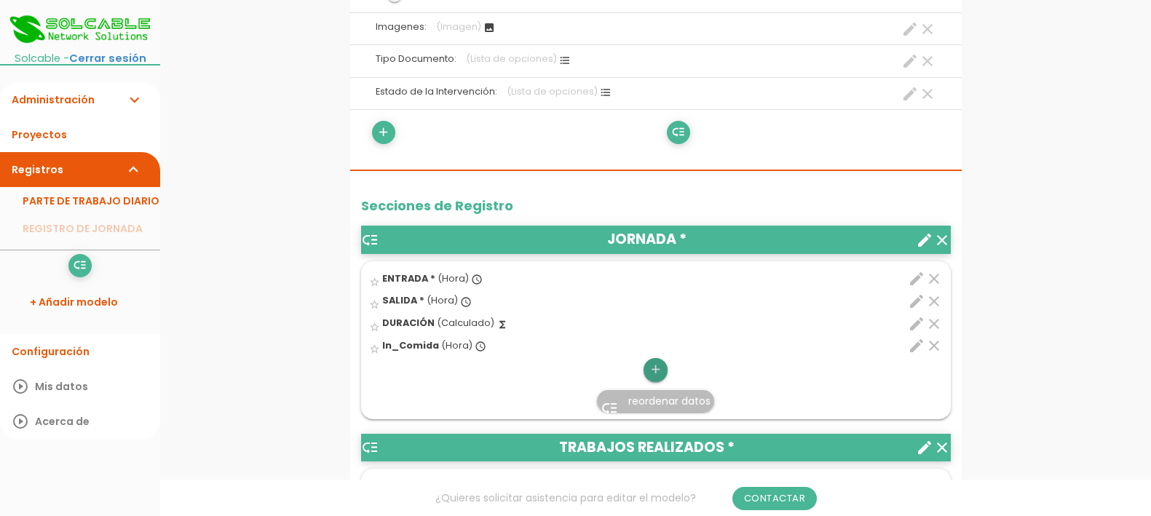
click at [660, 368] on icon "add" at bounding box center [656, 369] width 14 height 23
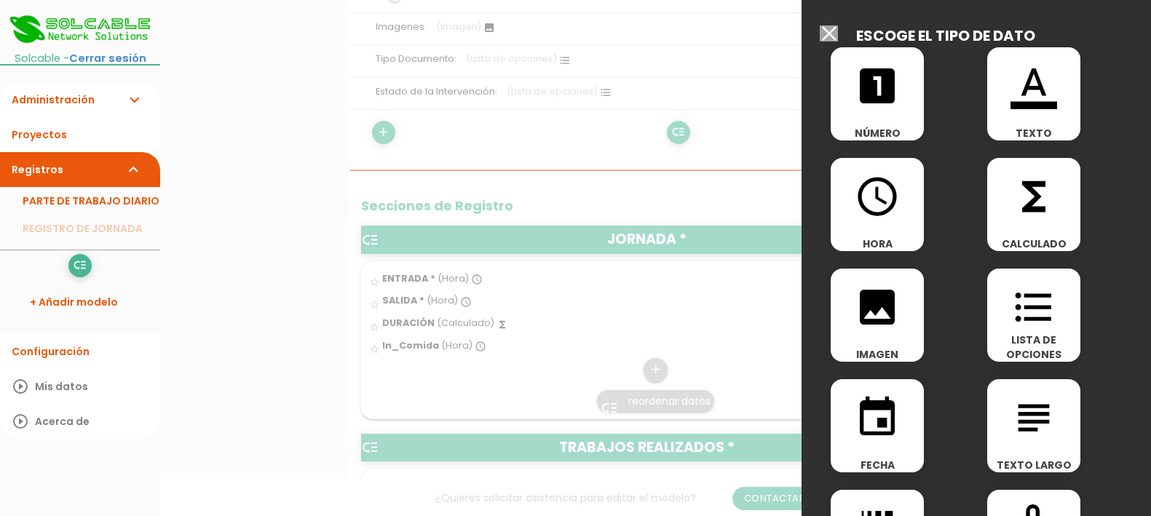
click at [883, 204] on icon "access_time" at bounding box center [877, 196] width 47 height 47
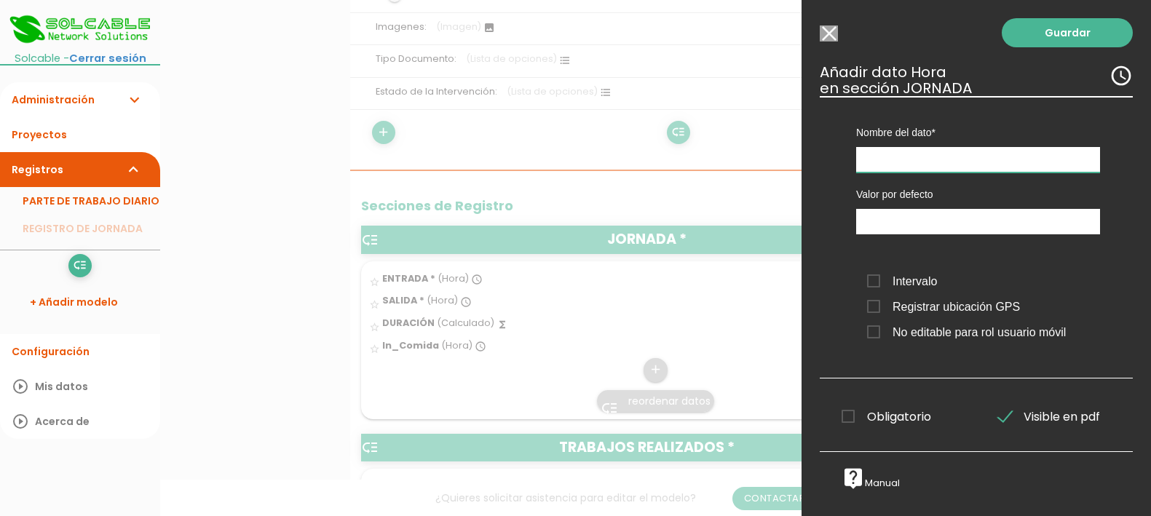
click at [888, 167] on input "text" at bounding box center [978, 159] width 244 height 25
type input "Fin_Comida"
click at [896, 218] on input "19:02" at bounding box center [978, 221] width 244 height 25
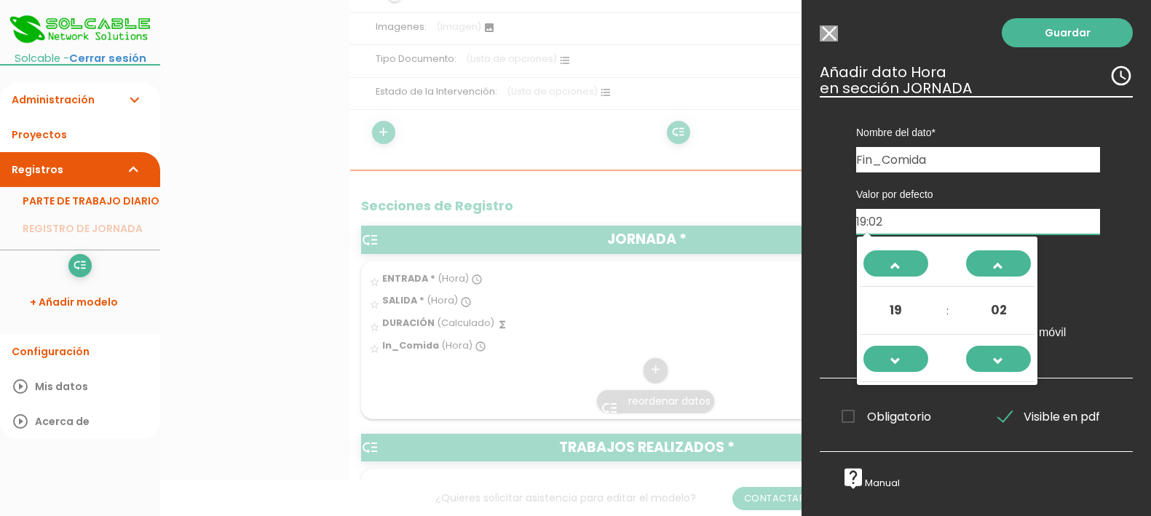
click at [898, 343] on td at bounding box center [896, 358] width 72 height 47
click at [896, 355] on span at bounding box center [896, 367] width 39 height 39
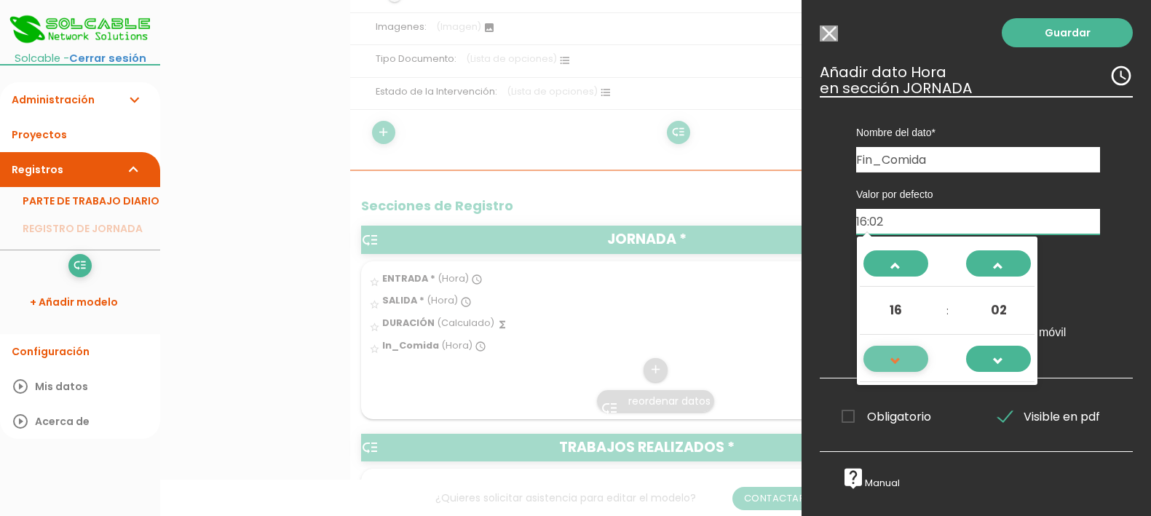
click at [896, 355] on span at bounding box center [896, 367] width 39 height 39
click at [896, 269] on span at bounding box center [896, 272] width 39 height 39
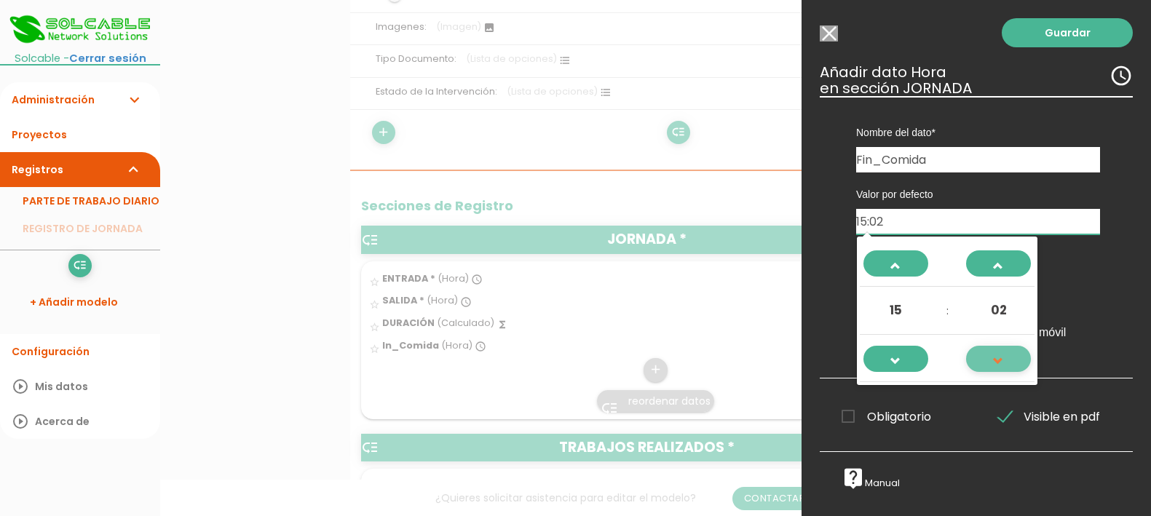
click at [1002, 360] on span at bounding box center [998, 367] width 39 height 39
click at [1003, 359] on span at bounding box center [998, 367] width 39 height 39
type input "15:00"
click at [1079, 349] on div "Valor por defecto 15:00 Intervalo Registrar ubicación GPS No editable para rol …" at bounding box center [978, 264] width 288 height 183
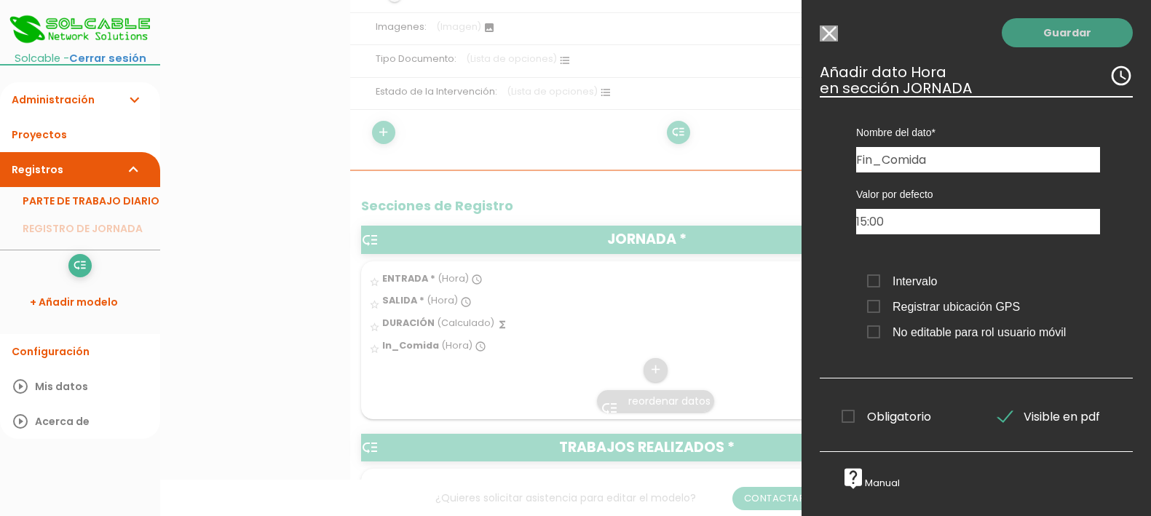
click at [1046, 39] on link "Guardar" at bounding box center [1067, 32] width 131 height 29
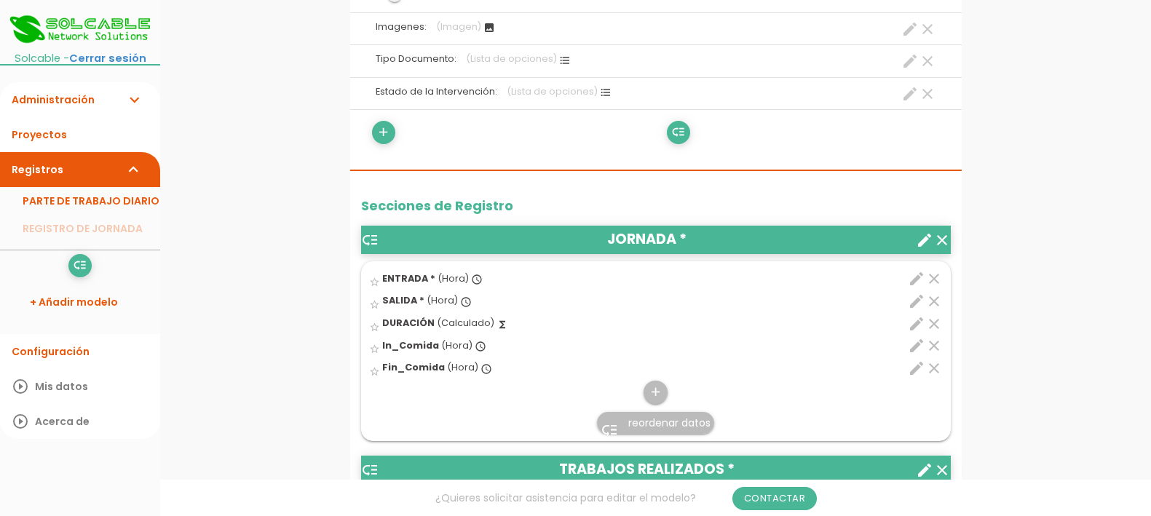
click at [917, 343] on icon "edit" at bounding box center [916, 345] width 17 height 17
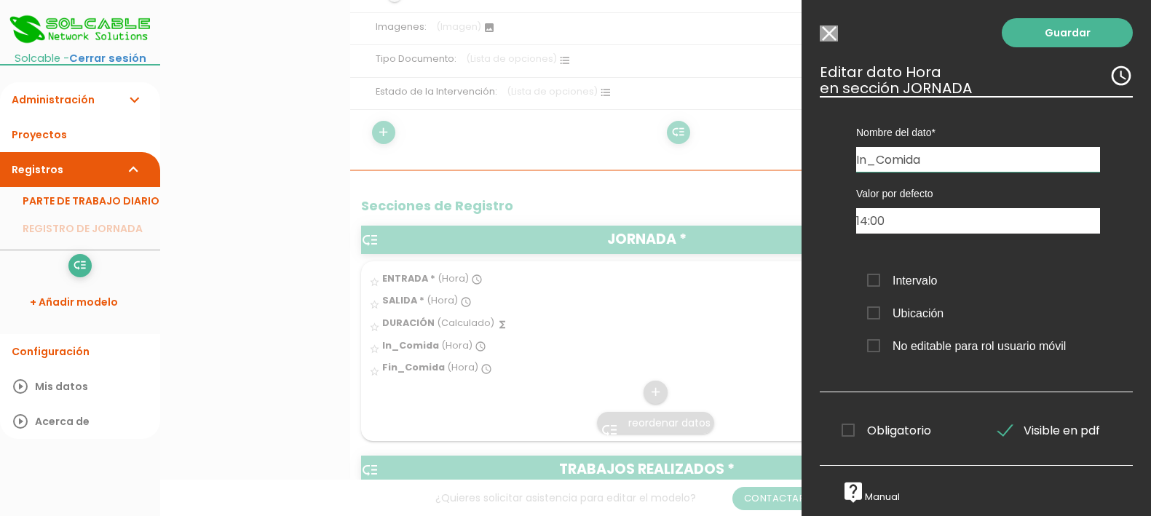
click at [868, 157] on input "In_Comida" at bounding box center [978, 159] width 244 height 25
type input "Inicio_Comida"
click at [1059, 28] on link "Guardar" at bounding box center [1067, 32] width 131 height 29
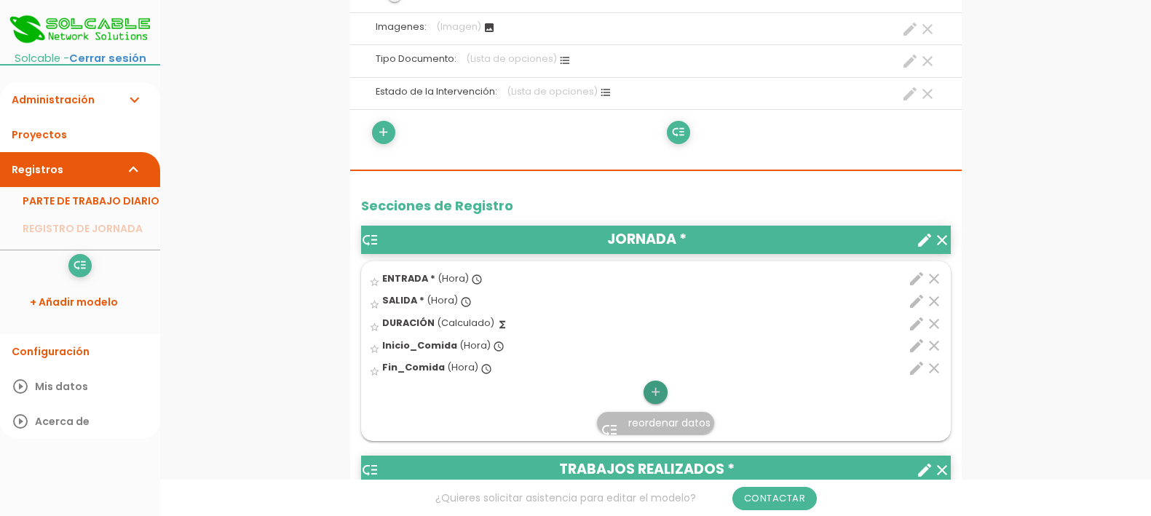
click at [655, 391] on icon "add" at bounding box center [656, 392] width 14 height 23
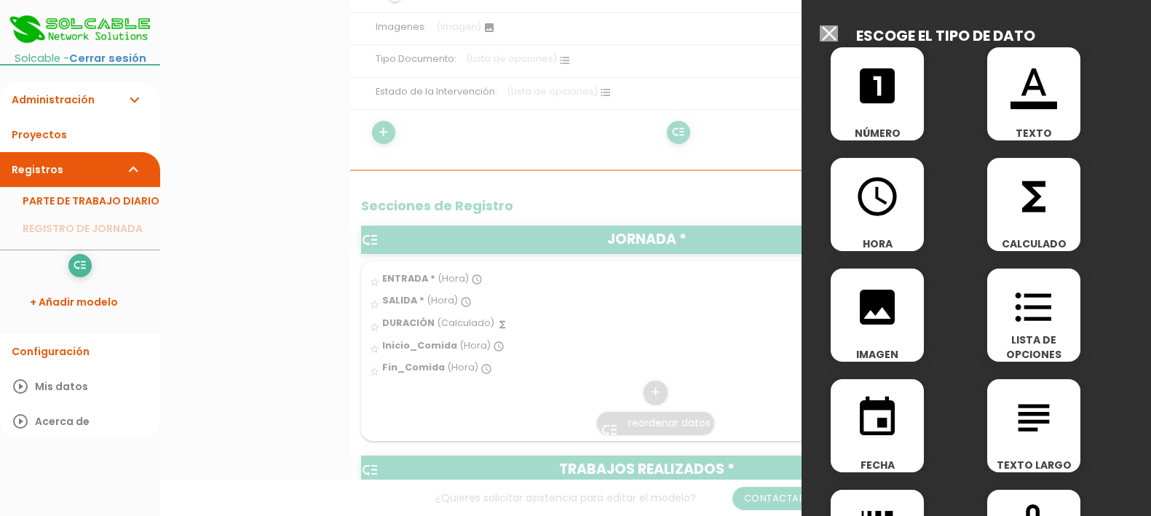
click at [1017, 182] on icon "functions" at bounding box center [1034, 196] width 47 height 47
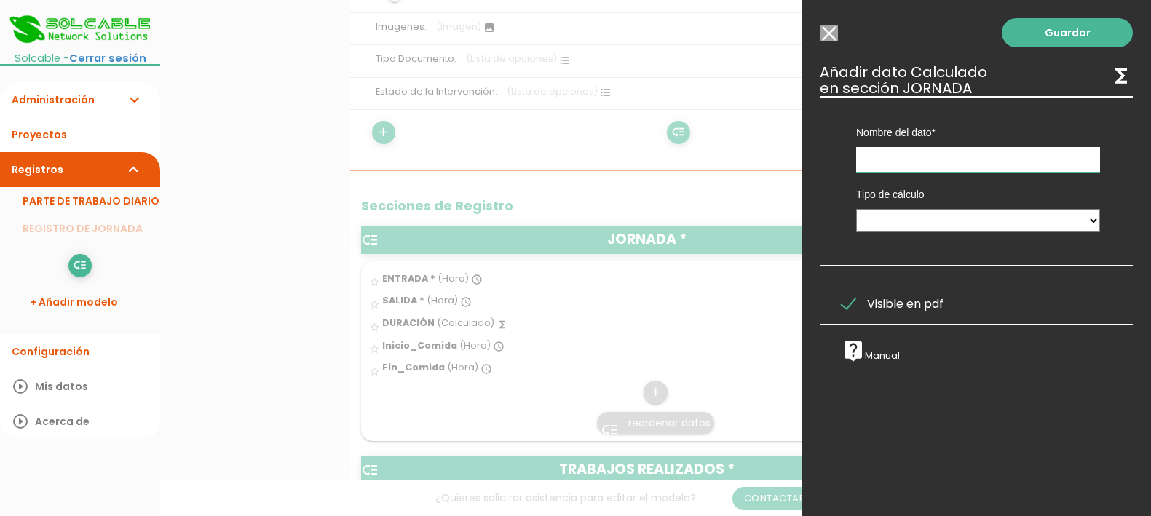
click at [993, 159] on input "text" at bounding box center [978, 159] width 244 height 25
type input "Tiempo Bruto"
click at [1038, 224] on select "Calculado entre datos" at bounding box center [978, 220] width 244 height 23
select select "1"
click at [856, 209] on select "Calculado entre datos" at bounding box center [978, 220] width 244 height 23
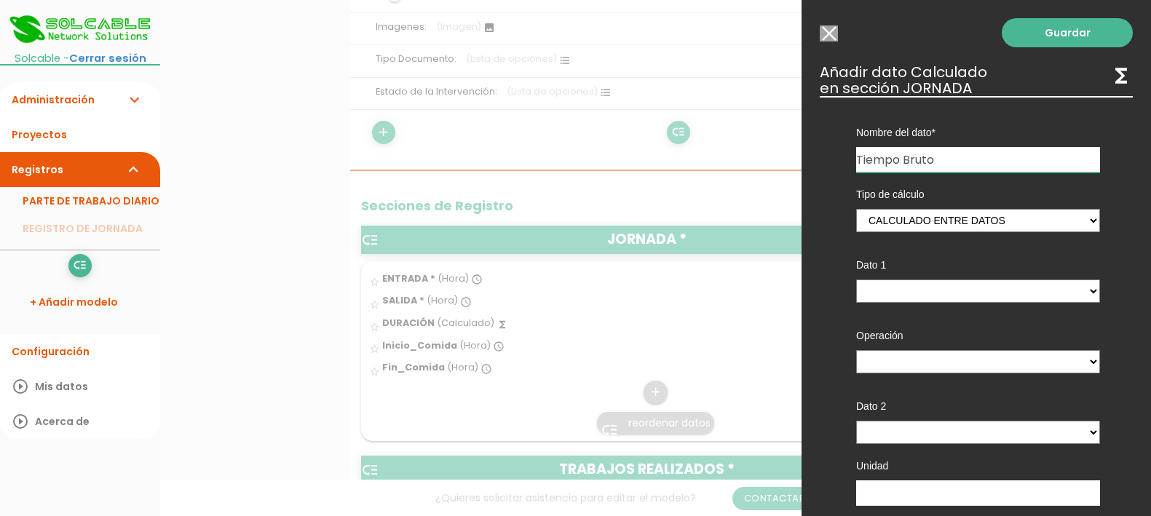
drag, startPoint x: 941, startPoint y: 158, endPoint x: 903, endPoint y: 159, distance: 38.6
click at [903, 159] on input "Tiempo Bruto" at bounding box center [978, 159] width 244 height 25
type input "Tiempo Comida"
click at [973, 287] on select "ENTRADA - (columna) SALIDA - (columna) DURACIÓN - (columna) Inicio_Comida - (co…" at bounding box center [978, 291] width 244 height 23
select select "684_pos5"
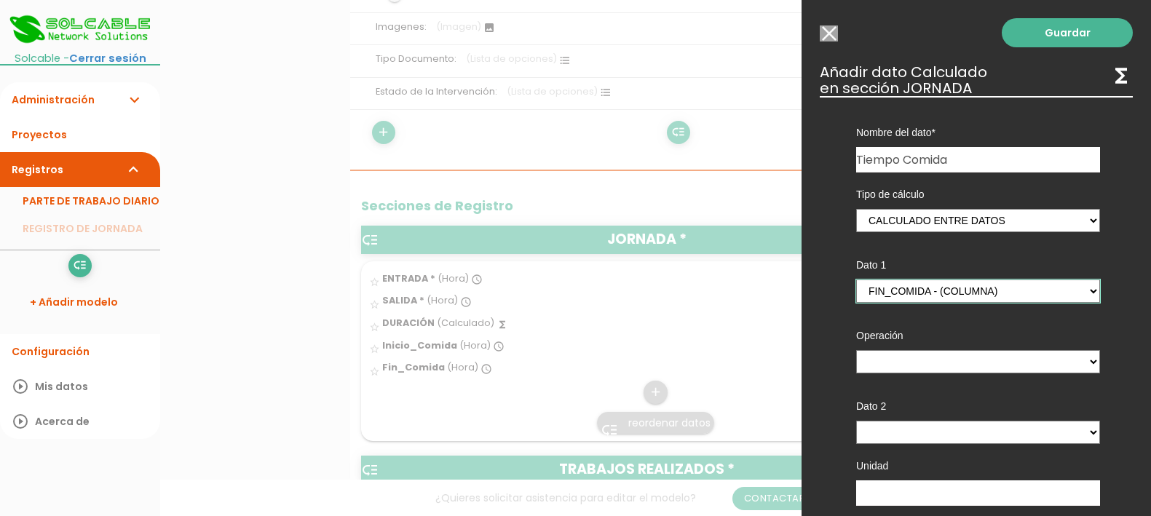
click at [856, 280] on select "ENTRADA - (columna) SALIDA - (columna) DURACIÓN - (columna) Inicio_Comida - (co…" at bounding box center [978, 291] width 244 height 23
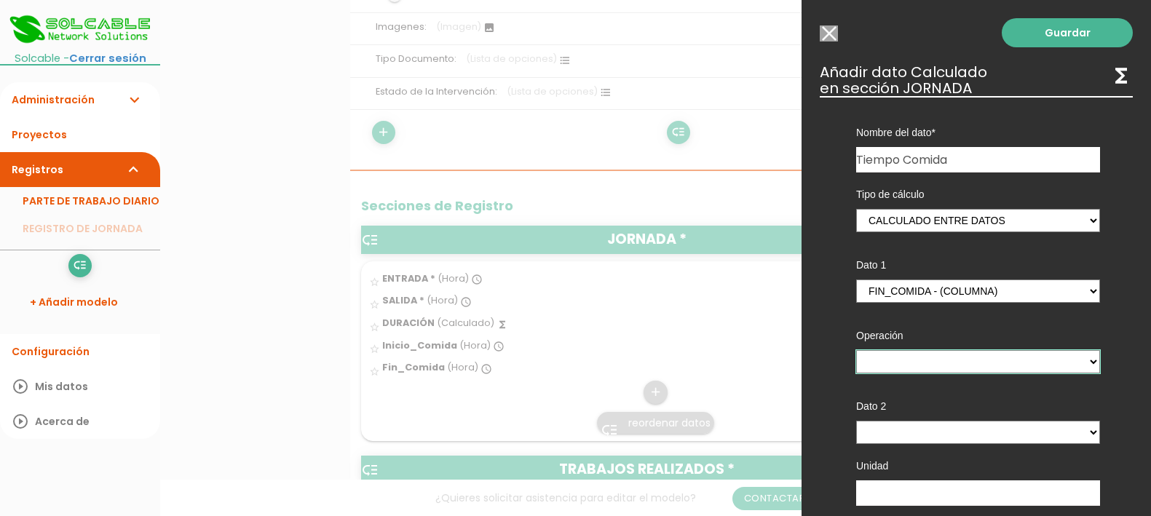
click at [972, 362] on select "+ - * /" at bounding box center [978, 361] width 244 height 23
select select "-"
click at [856, 350] on select "+ - * /" at bounding box center [978, 361] width 244 height 23
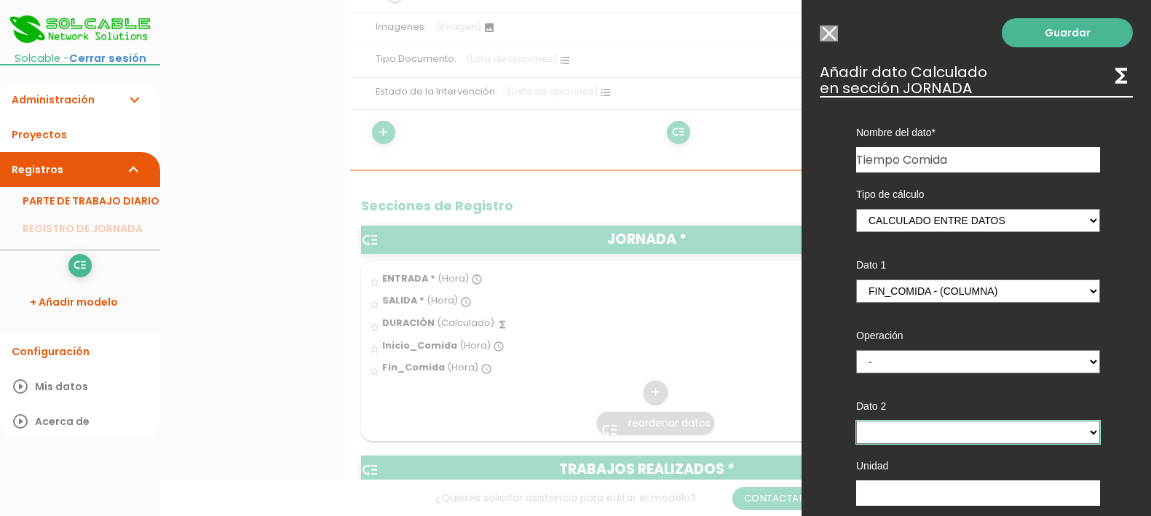
click at [958, 435] on select "ENTRADA - (columna) SALIDA - (columna) DURACIÓN - (columna) Inicio_Comida - (co…" at bounding box center [978, 432] width 244 height 23
select select "684_pos4"
click at [856, 421] on select "ENTRADA - (columna) SALIDA - (columna) DURACIÓN - (columna) Inicio_Comida - (co…" at bounding box center [978, 432] width 244 height 23
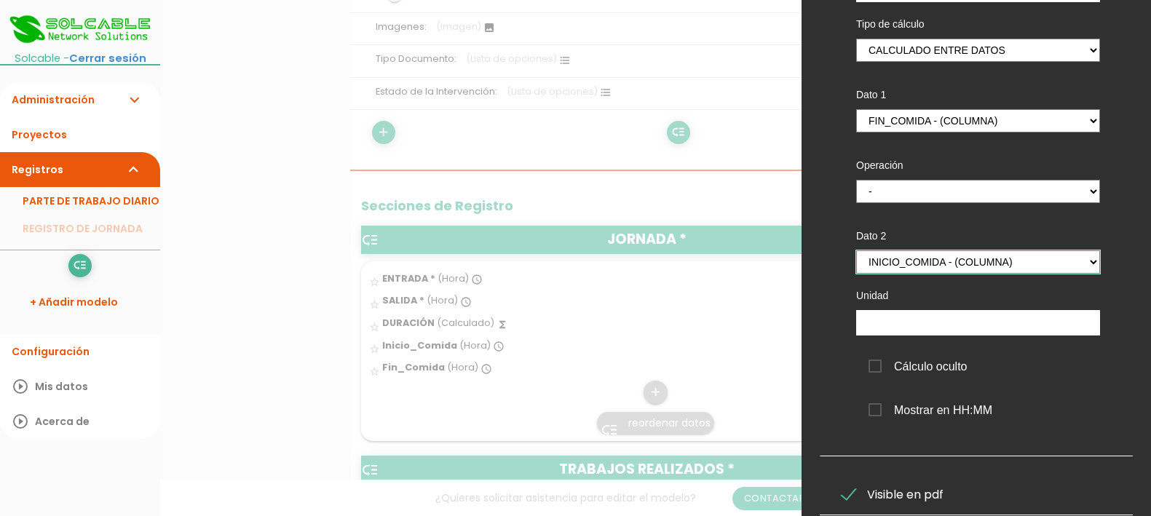
scroll to position [182, 0]
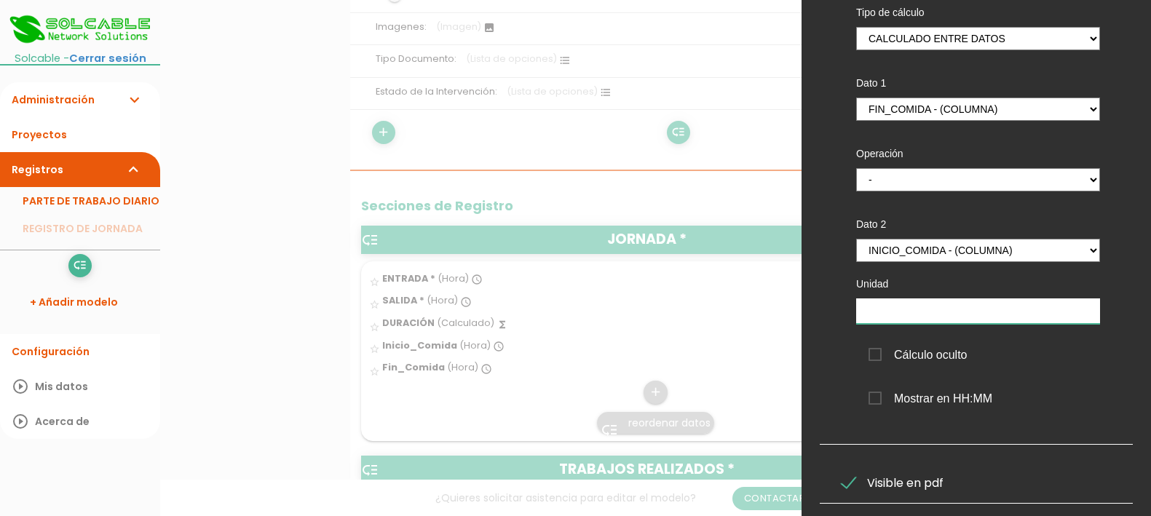
click at [936, 309] on input "text" at bounding box center [978, 311] width 244 height 25
type input "h"
click at [860, 482] on span "Visible en pdf" at bounding box center [893, 483] width 102 height 18
click at [0, 0] on input "Visible en pdf" at bounding box center [0, 0] width 0 height 0
click at [939, 357] on span "Cálculo oculto" at bounding box center [918, 355] width 99 height 18
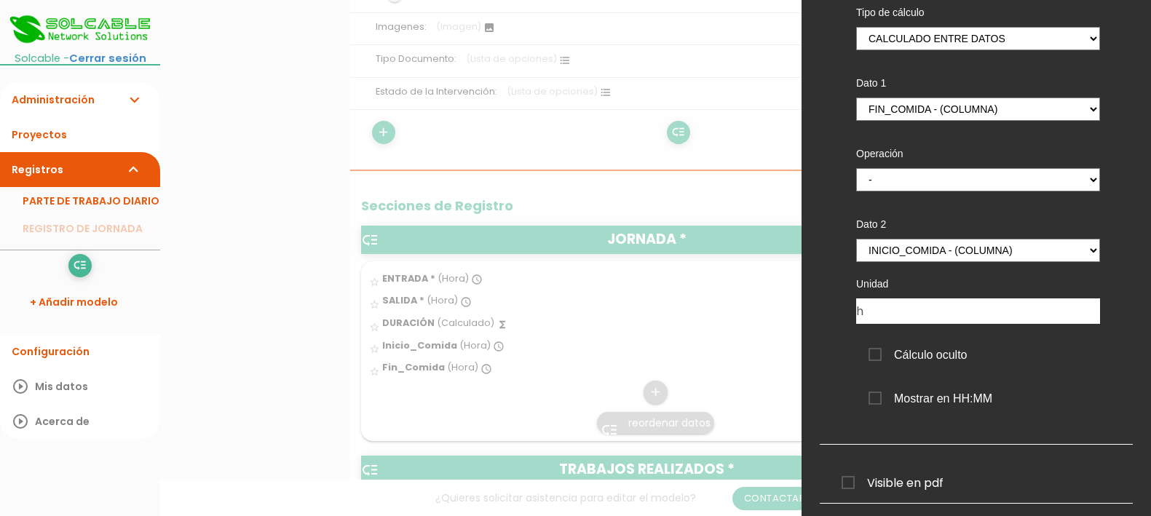
click at [0, 0] on input "Cálculo oculto" at bounding box center [0, 0] width 0 height 0
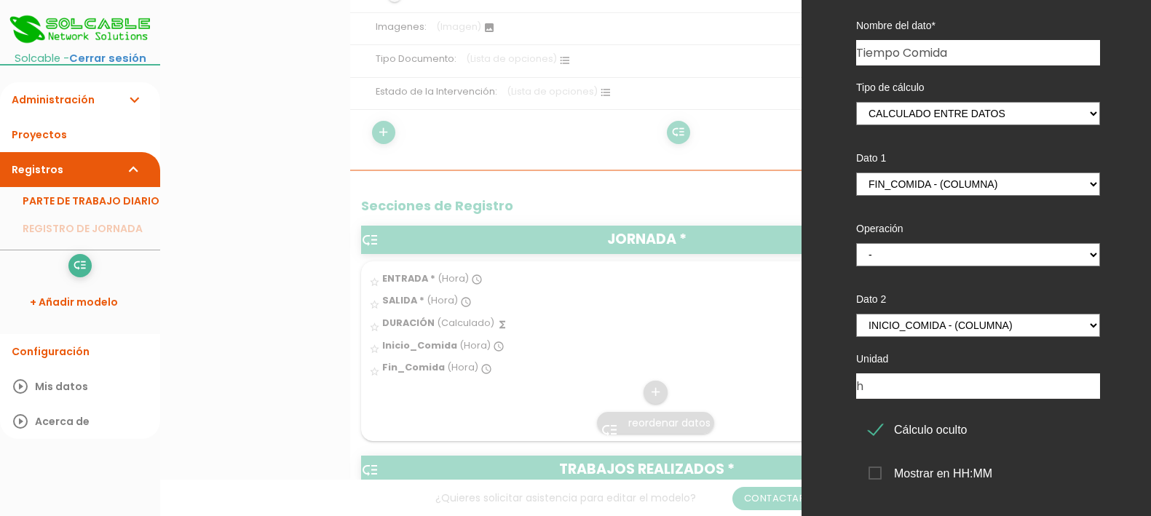
scroll to position [0, 0]
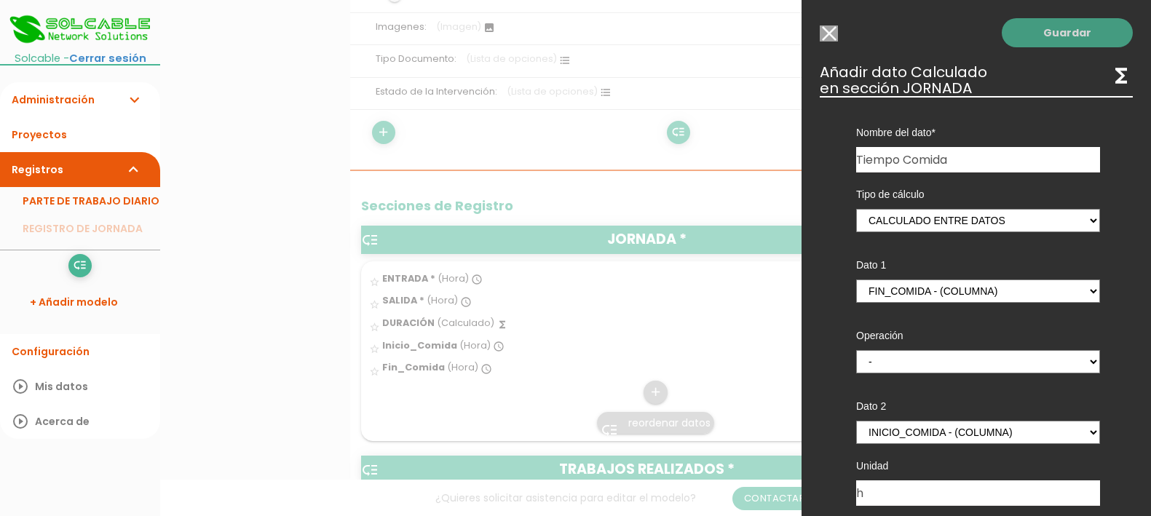
click at [1054, 30] on link "Guardar" at bounding box center [1067, 32] width 131 height 29
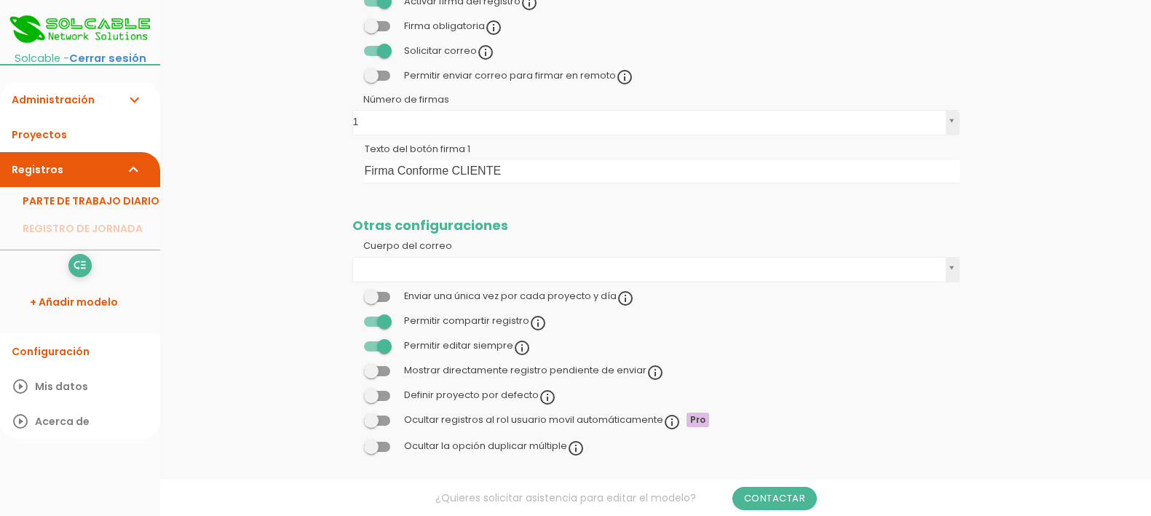
scroll to position [364, 0]
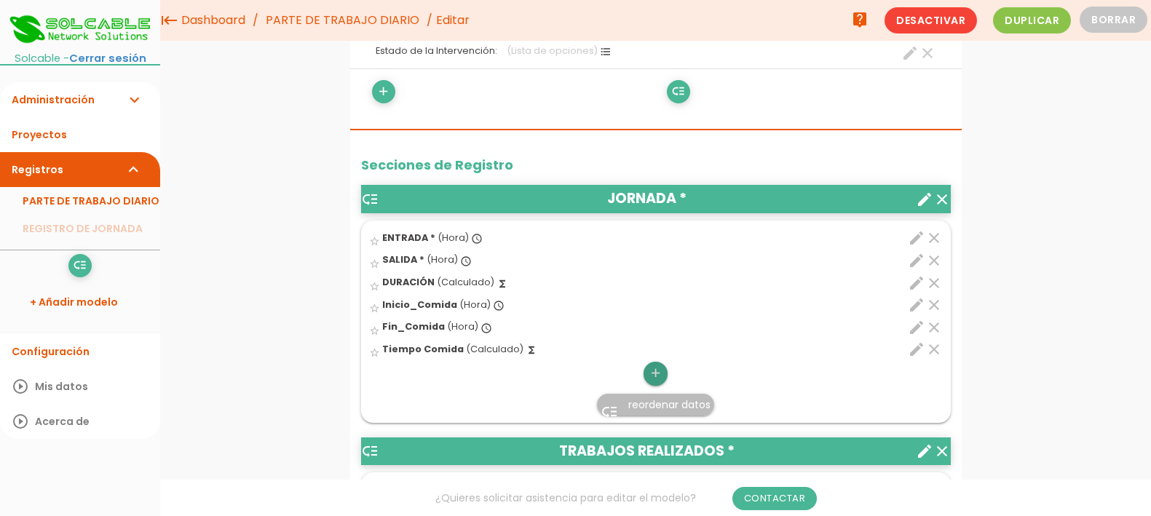
click at [656, 374] on icon "add" at bounding box center [656, 373] width 14 height 23
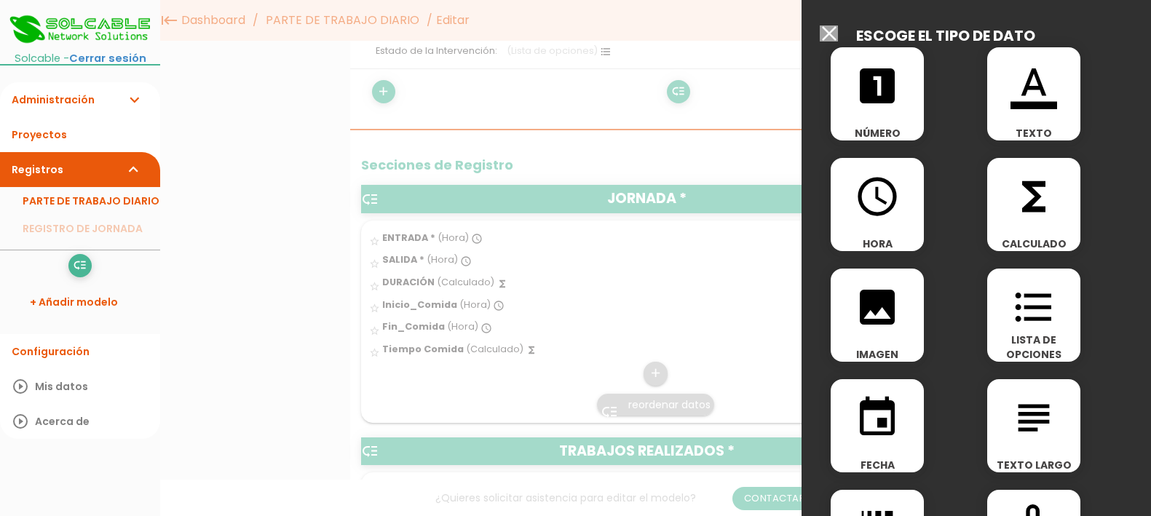
click at [879, 197] on icon "access_time" at bounding box center [877, 196] width 47 height 47
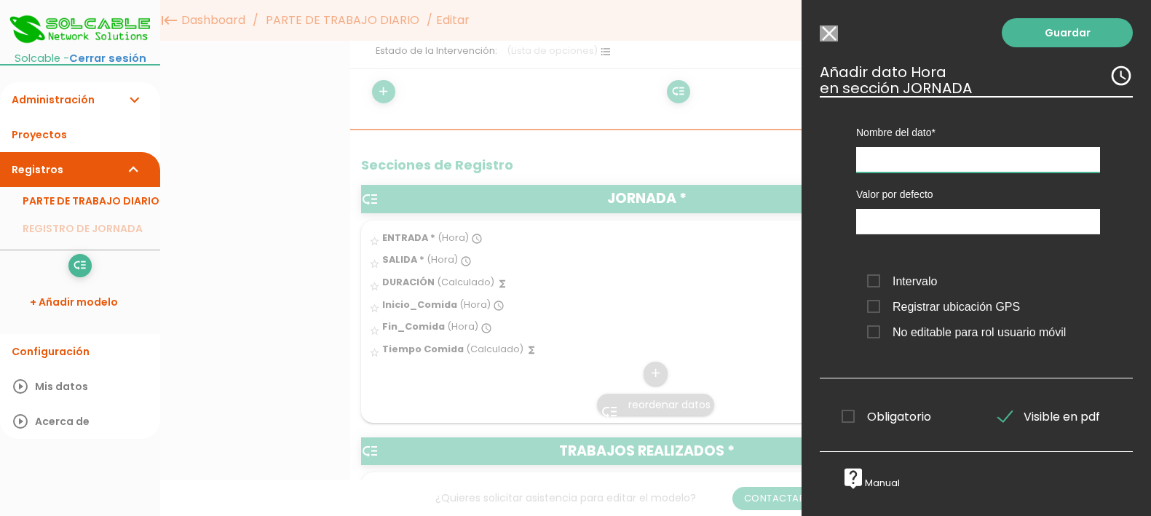
click at [896, 157] on input "text" at bounding box center [978, 159] width 244 height 25
type input "Tiempo Bruto"
type input "19:03"
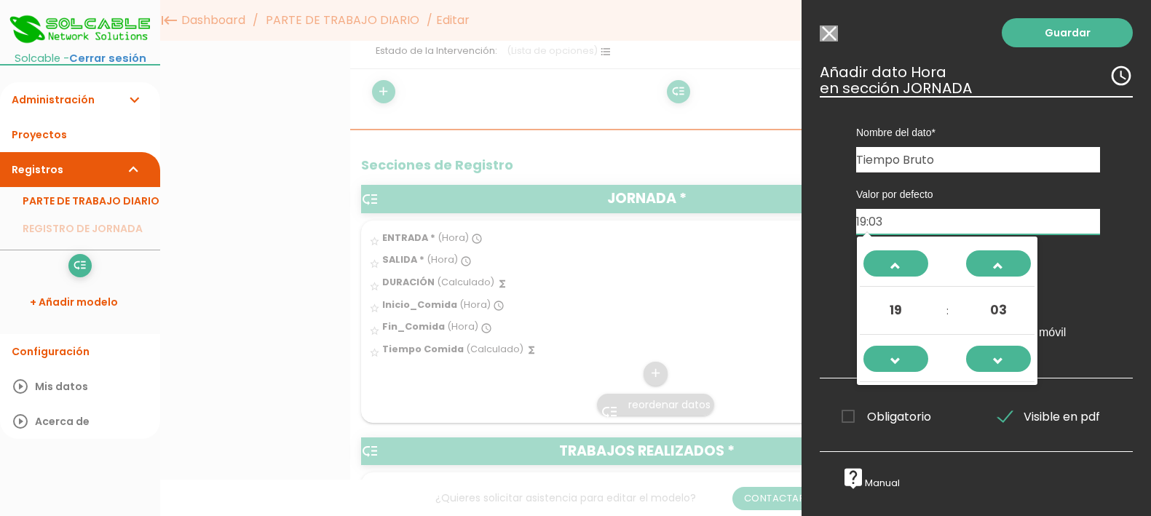
click at [882, 224] on input "19:03" at bounding box center [978, 221] width 244 height 25
click at [913, 224] on input "19:03" at bounding box center [978, 221] width 244 height 25
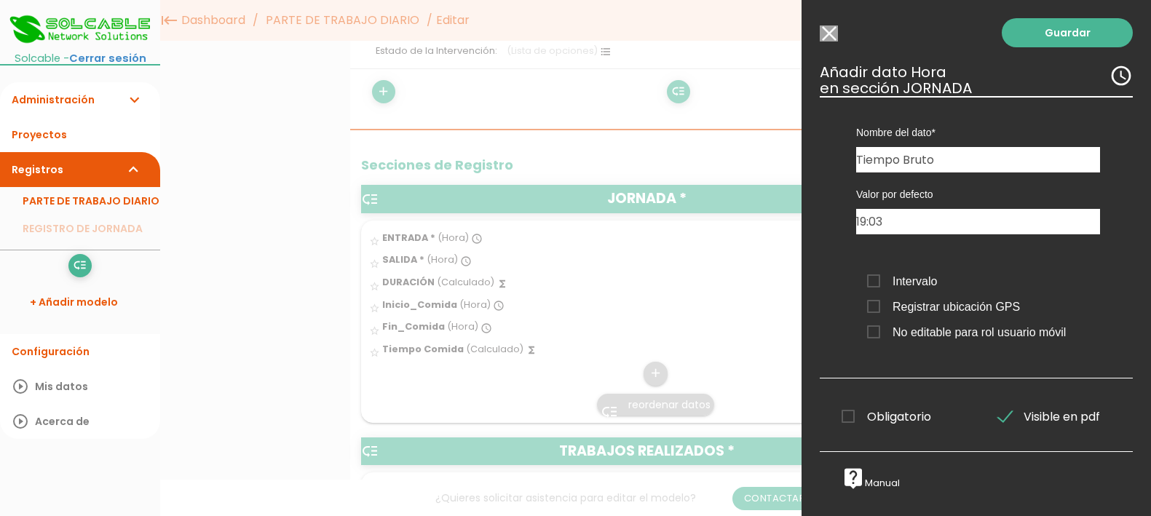
click at [829, 28] on input "Seleccionar todos los usuarios" at bounding box center [829, 33] width 18 height 16
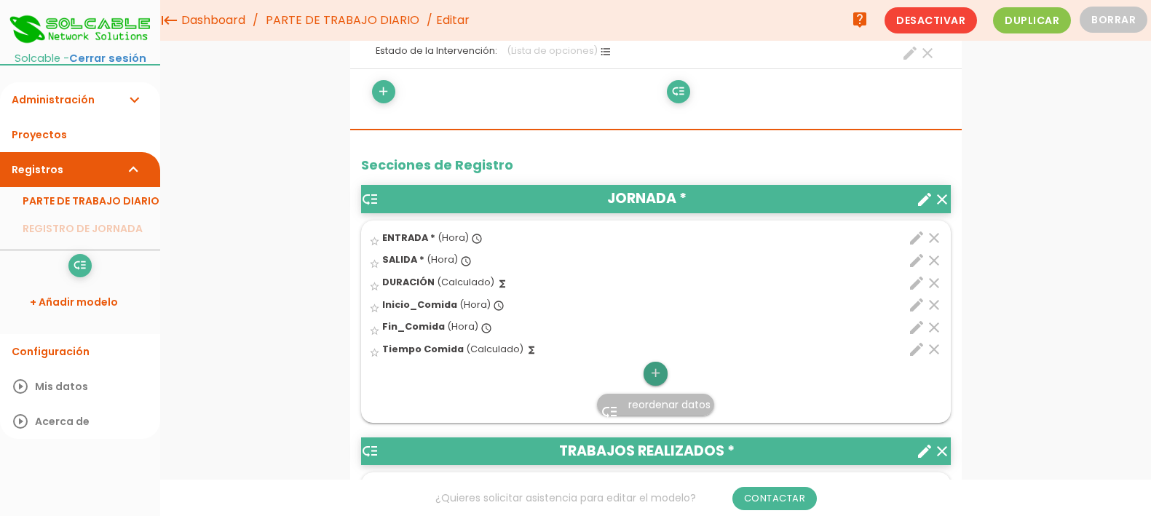
click at [652, 378] on icon "add" at bounding box center [656, 373] width 14 height 23
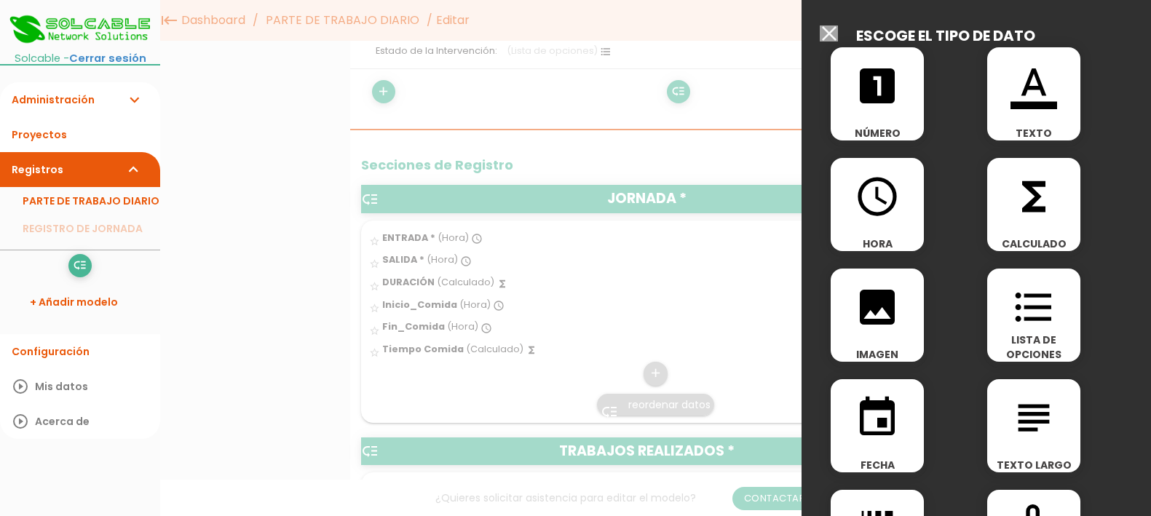
click at [1043, 195] on icon "functions" at bounding box center [1034, 196] width 47 height 47
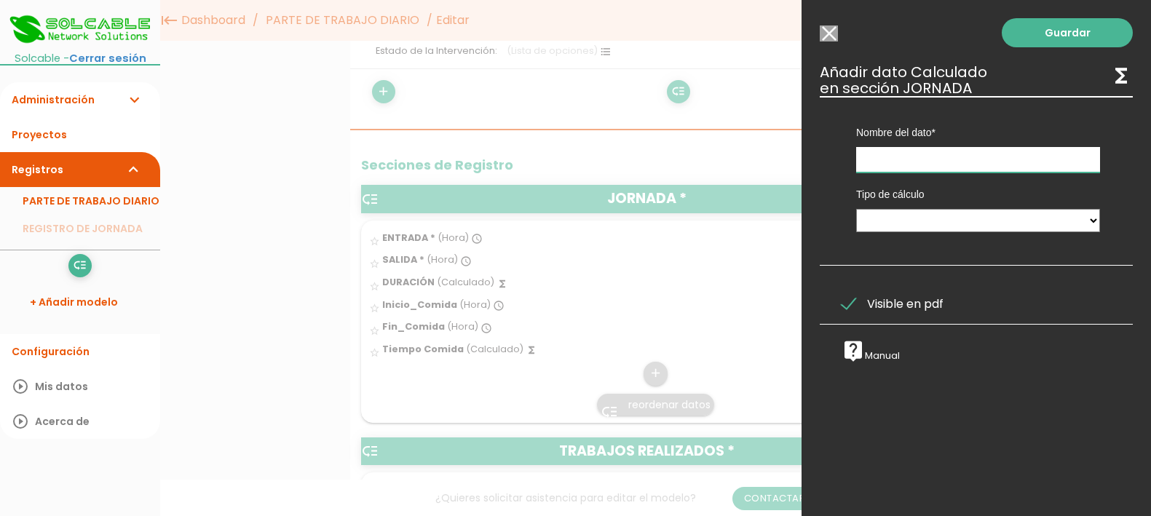
click at [995, 157] on input "text" at bounding box center [978, 159] width 244 height 25
type input "Tiempo Bruto"
click at [989, 221] on select "Calculado entre datos" at bounding box center [978, 220] width 244 height 23
select select "1"
click at [856, 209] on select "Calculado entre datos" at bounding box center [978, 220] width 244 height 23
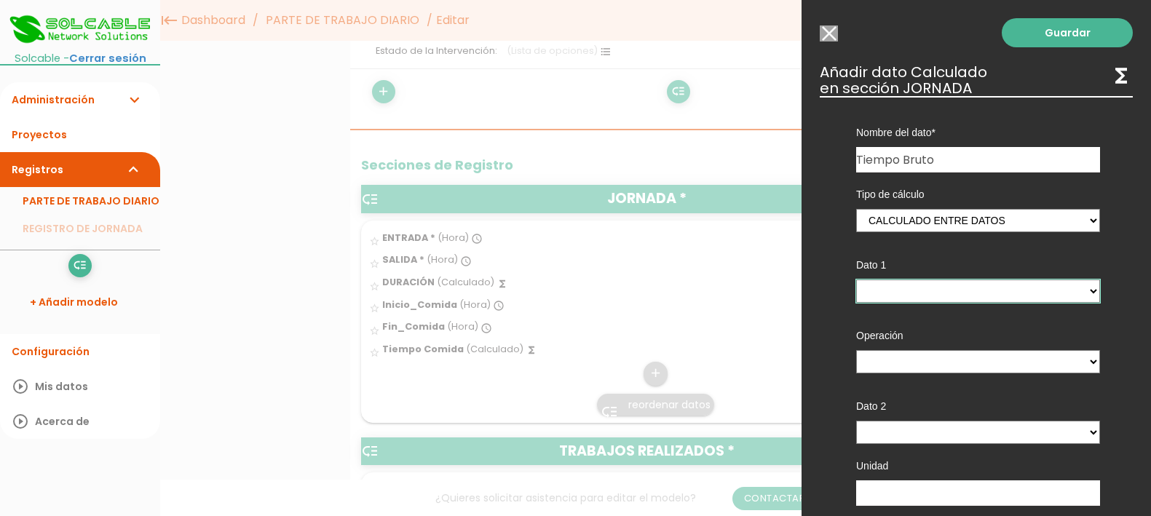
click at [947, 290] on select "ENTRADA - (columna) SALIDA - (columna) DURACIÓN - (columna) Inicio_Comida - (co…" at bounding box center [978, 291] width 244 height 23
select select "684_pos2"
click at [856, 280] on select "ENTRADA - (columna) SALIDA - (columna) DURACIÓN - (columna) Inicio_Comida - (co…" at bounding box center [978, 291] width 244 height 23
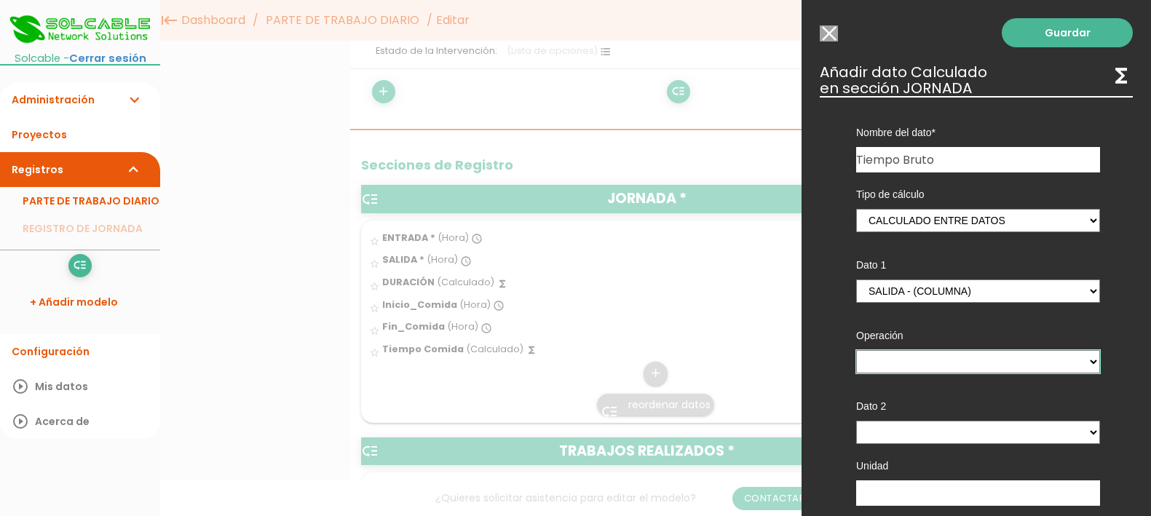
click at [955, 364] on select "+ - * /" at bounding box center [978, 361] width 244 height 23
select select "-"
click at [856, 350] on select "+ - * /" at bounding box center [978, 361] width 244 height 23
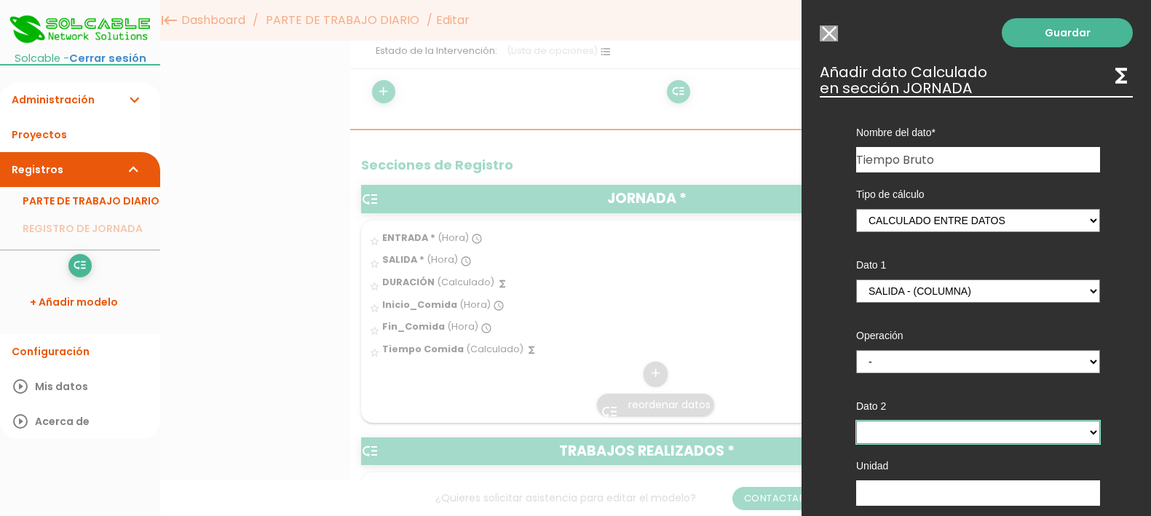
click at [947, 439] on select "ENTRADA - (columna) SALIDA - (columna) DURACIÓN - (columna) Inicio_Comida - (co…" at bounding box center [978, 432] width 244 height 23
select select "684_pos1"
click at [856, 421] on select "ENTRADA - (columna) SALIDA - (columna) DURACIÓN - (columna) Inicio_Comida - (co…" at bounding box center [978, 432] width 244 height 23
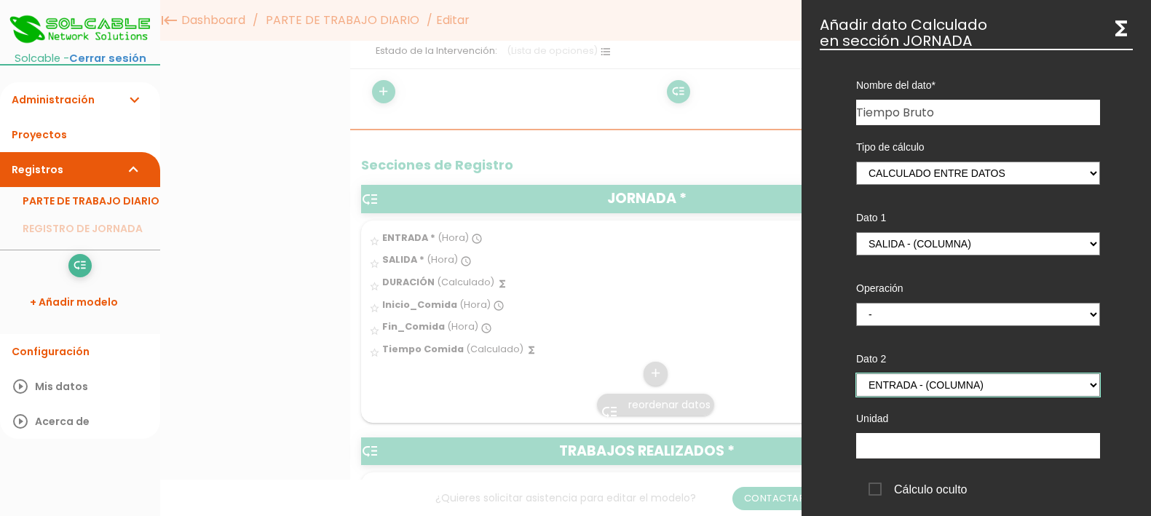
scroll to position [91, 0]
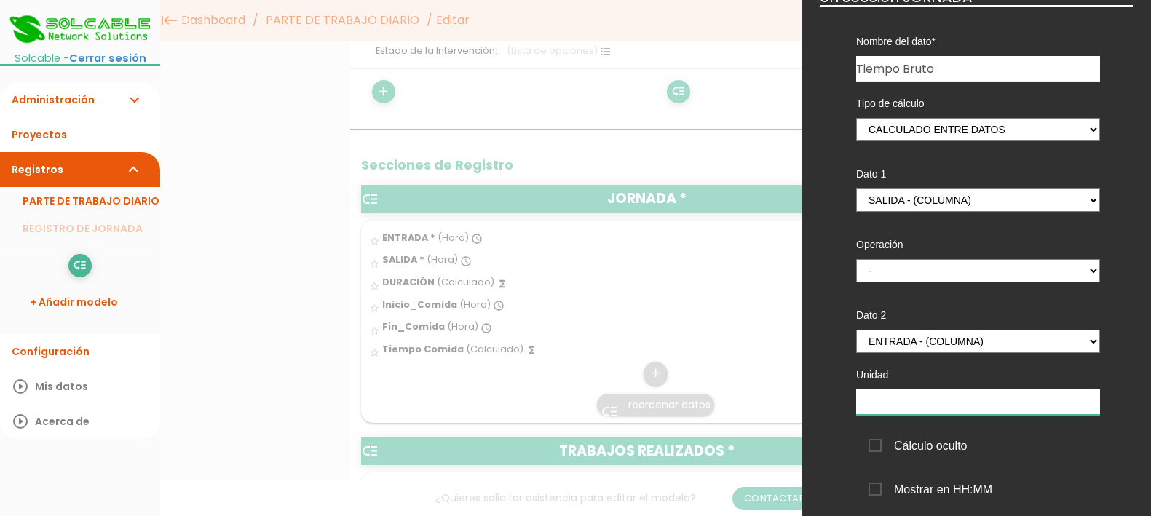
click at [935, 406] on input "text" at bounding box center [978, 402] width 244 height 25
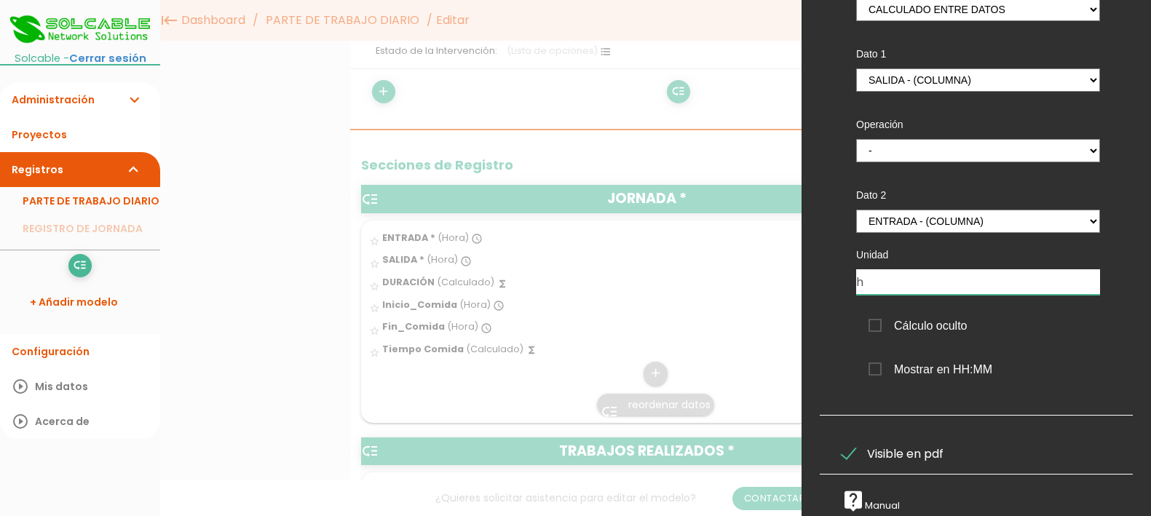
scroll to position [225, 0]
type input "h"
click at [878, 317] on span "Cálculo oculto" at bounding box center [918, 326] width 99 height 18
click at [0, 0] on input "Cálculo oculto" at bounding box center [0, 0] width 0 height 0
click at [849, 445] on span "Visible en pdf" at bounding box center [893, 454] width 102 height 18
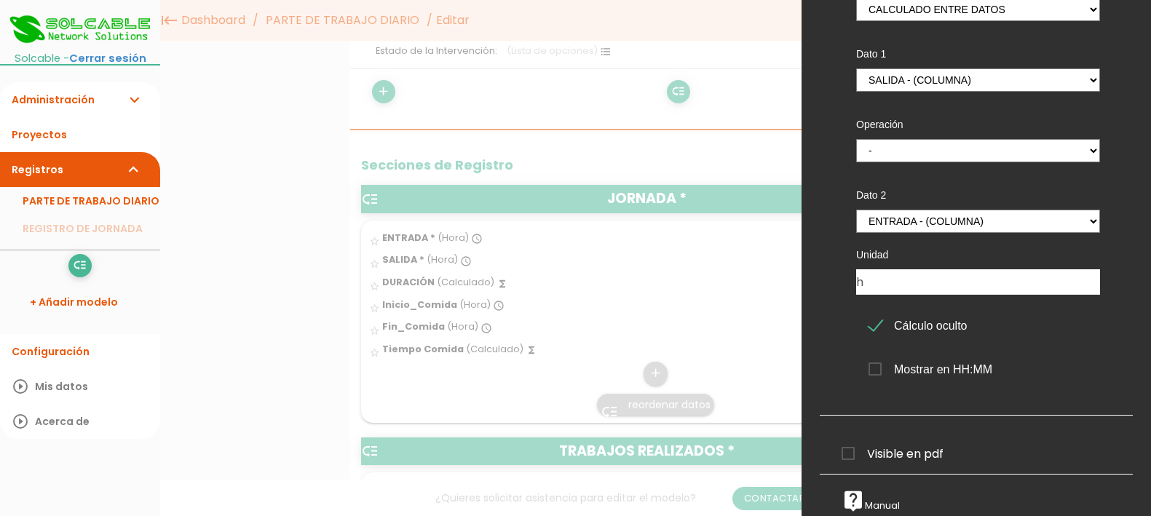
click at [0, 0] on input "Visible en pdf" at bounding box center [0, 0] width 0 height 0
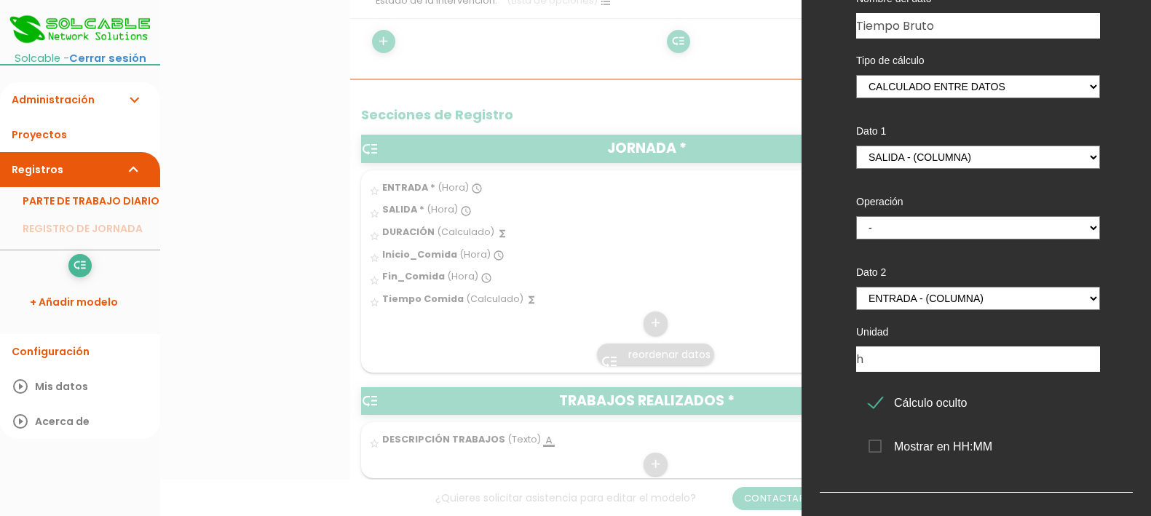
scroll to position [0, 0]
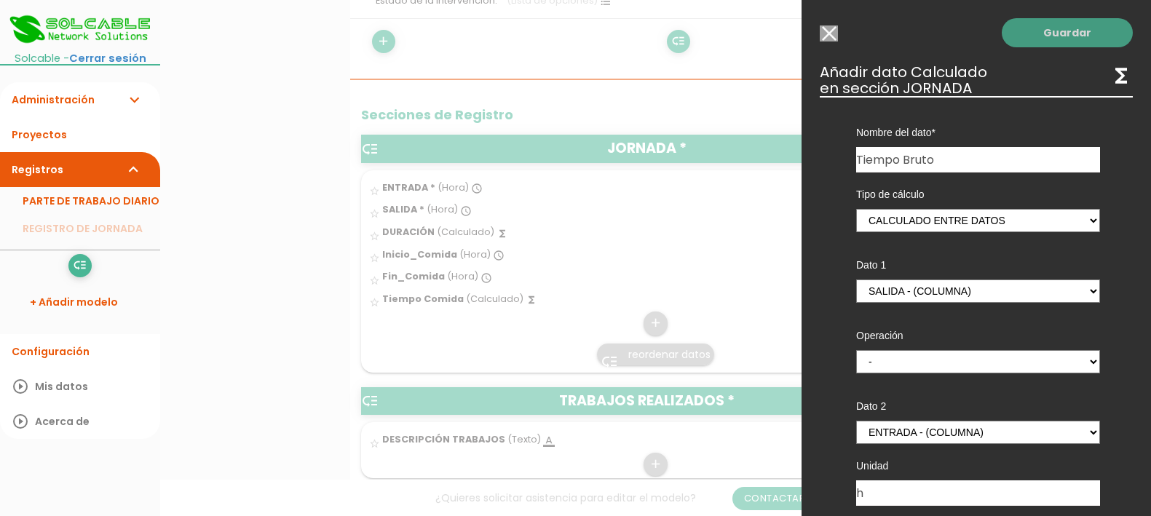
click at [1064, 34] on link "Guardar" at bounding box center [1067, 32] width 131 height 29
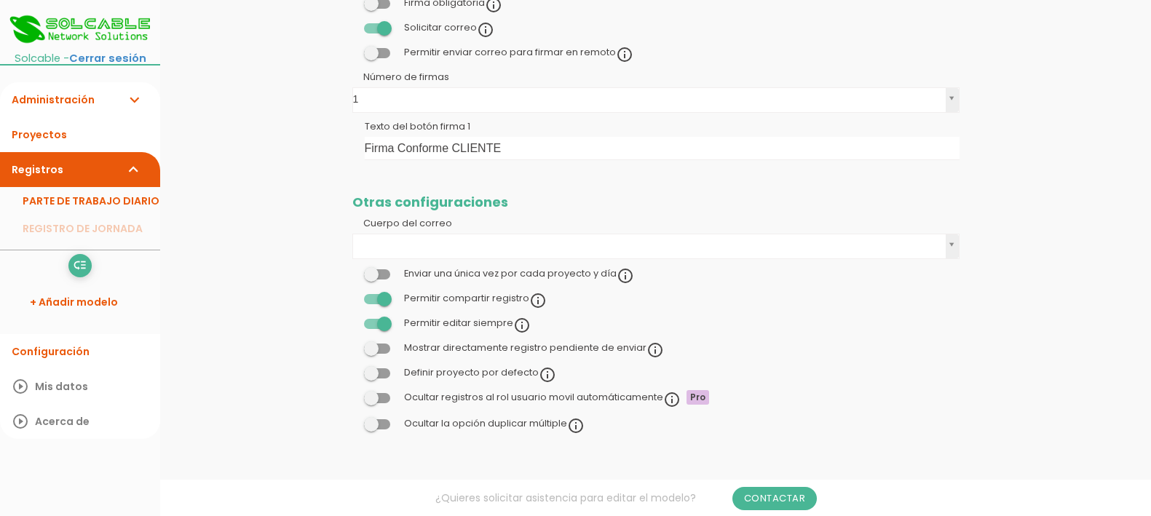
scroll to position [455, 0]
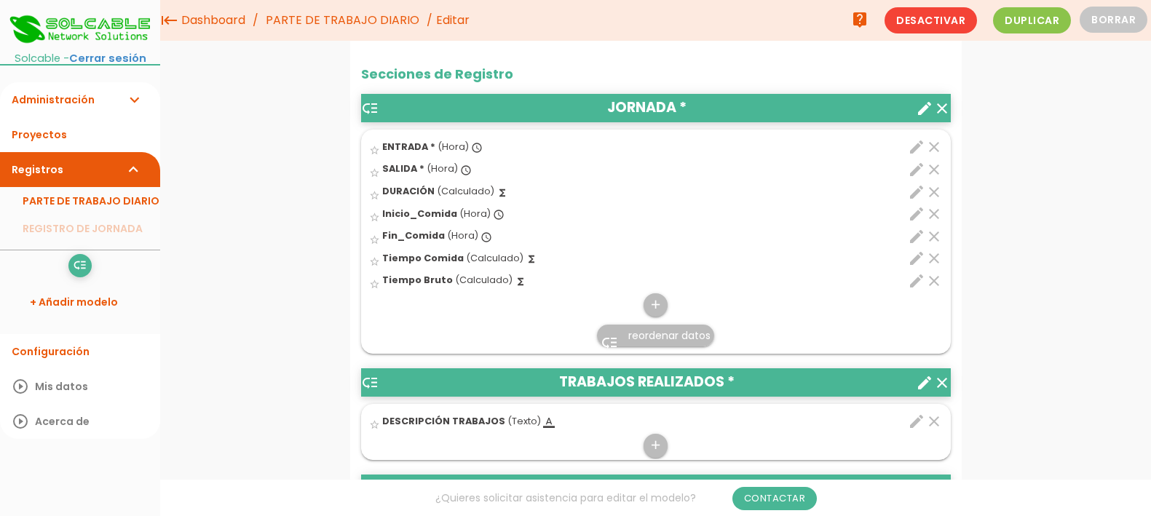
click at [429, 188] on span "DURACIÓN" at bounding box center [408, 191] width 52 height 12
click at [0, 0] on input "star_border" at bounding box center [0, 0] width 0 height 0
click at [916, 194] on icon "edit" at bounding box center [916, 191] width 17 height 17
select select "1"
select select "684_pos2"
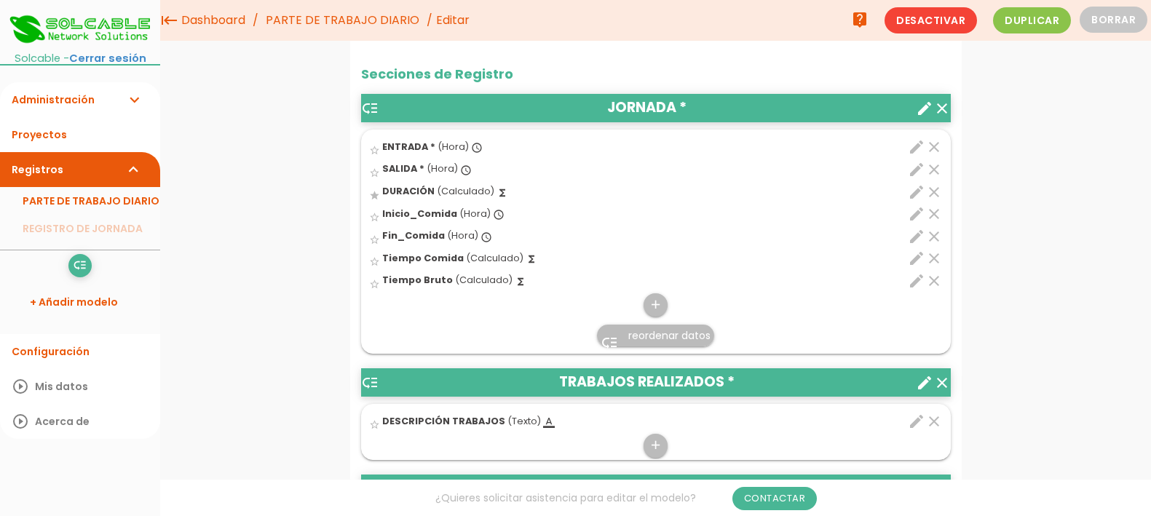
select select "-"
select select "684_pos1"
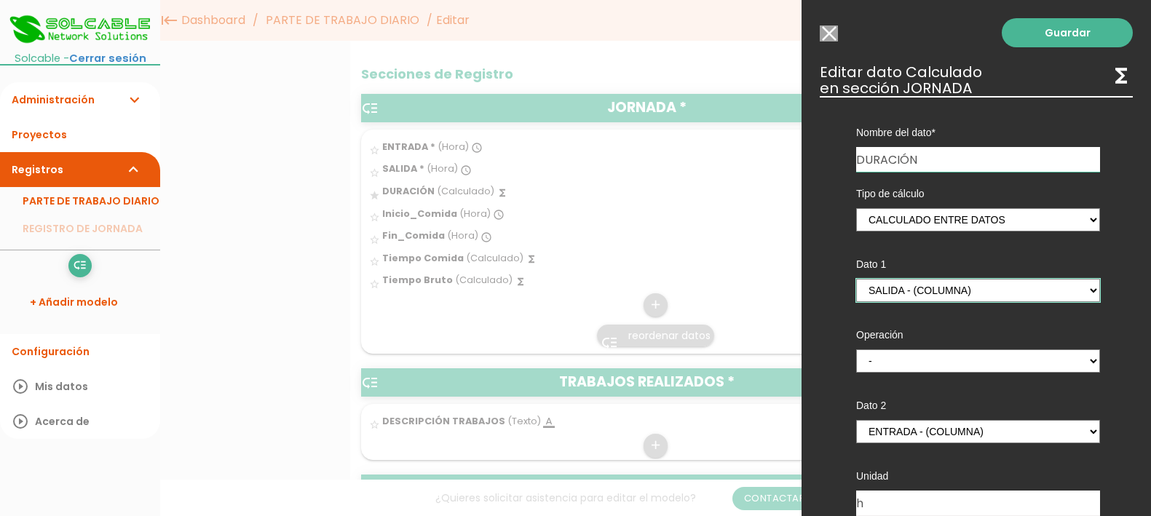
click at [1079, 288] on select "ENTRADA - (columna) SALIDA - (columna) Inicio_Comida - (columna) Fin_Comida - (…" at bounding box center [978, 290] width 244 height 23
select select "684_pos7"
click at [856, 279] on select "ENTRADA - (columna) SALIDA - (columna) Inicio_Comida - (columna) Fin_Comida - (…" at bounding box center [978, 290] width 244 height 23
click at [1050, 437] on select "ENTRADA - (columna) SALIDA - (columna) Inicio_Comida - (columna) Fin_Comida - (…" at bounding box center [978, 431] width 244 height 23
select select "684_pos6"
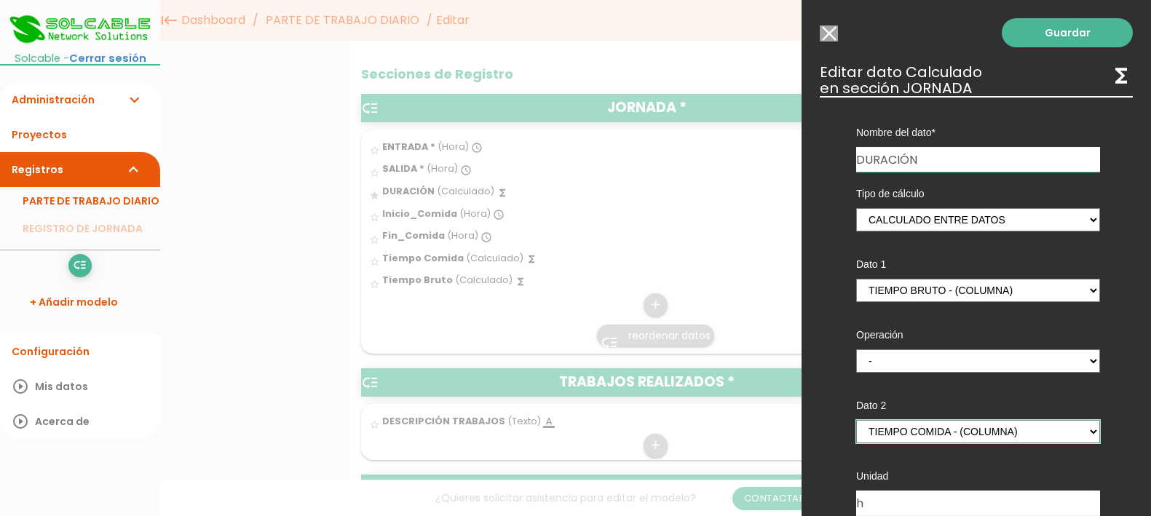
click at [856, 420] on select "ENTRADA - (columna) SALIDA - (columna) Inicio_Comida - (columna) Fin_Comida - (…" at bounding box center [978, 431] width 244 height 23
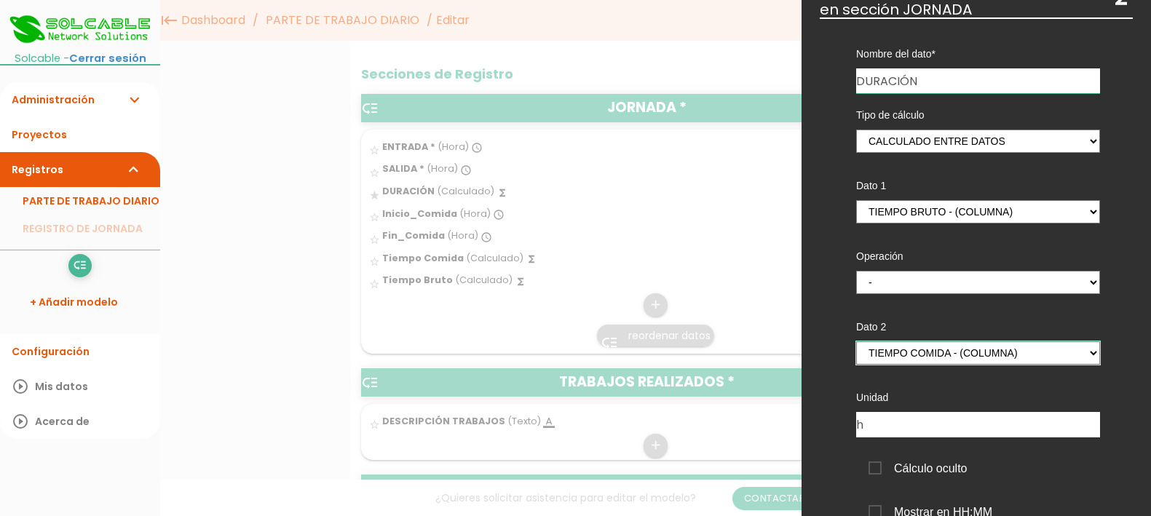
scroll to position [0, 0]
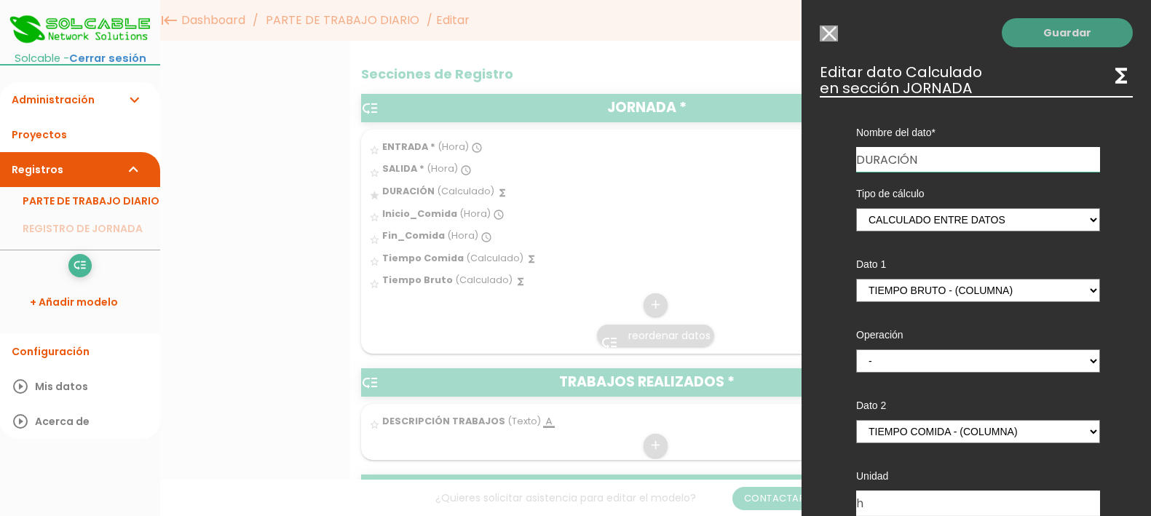
click at [1037, 32] on link "Guardar" at bounding box center [1067, 32] width 131 height 29
click at [1049, 31] on link "Guardar" at bounding box center [1067, 32] width 131 height 29
click at [449, 309] on div at bounding box center [575, 193] width 1151 height 645
click at [832, 34] on input "Seleccionar todos los usuarios" at bounding box center [829, 33] width 18 height 16
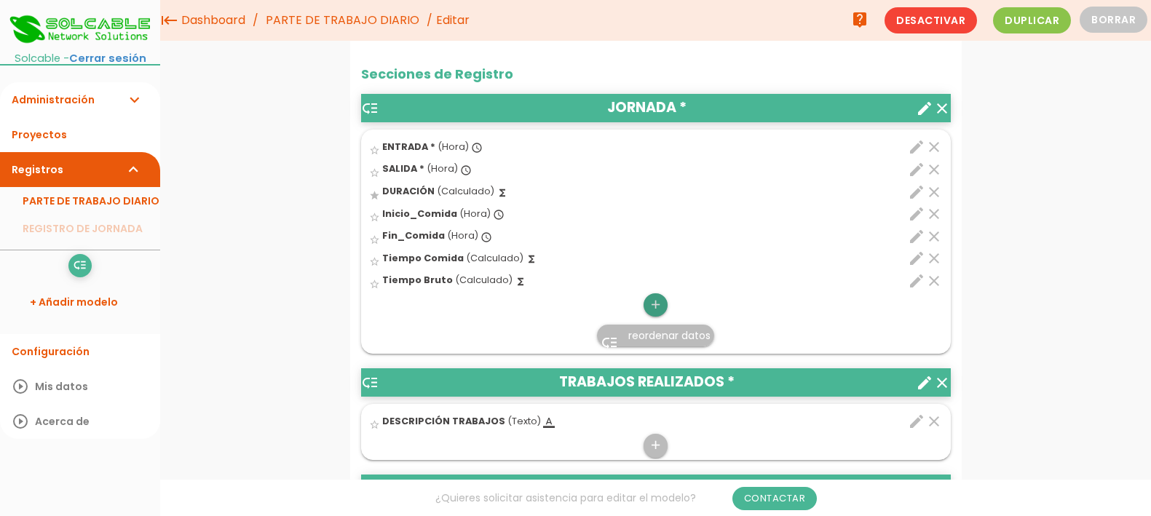
click at [658, 304] on icon "add" at bounding box center [656, 304] width 14 height 23
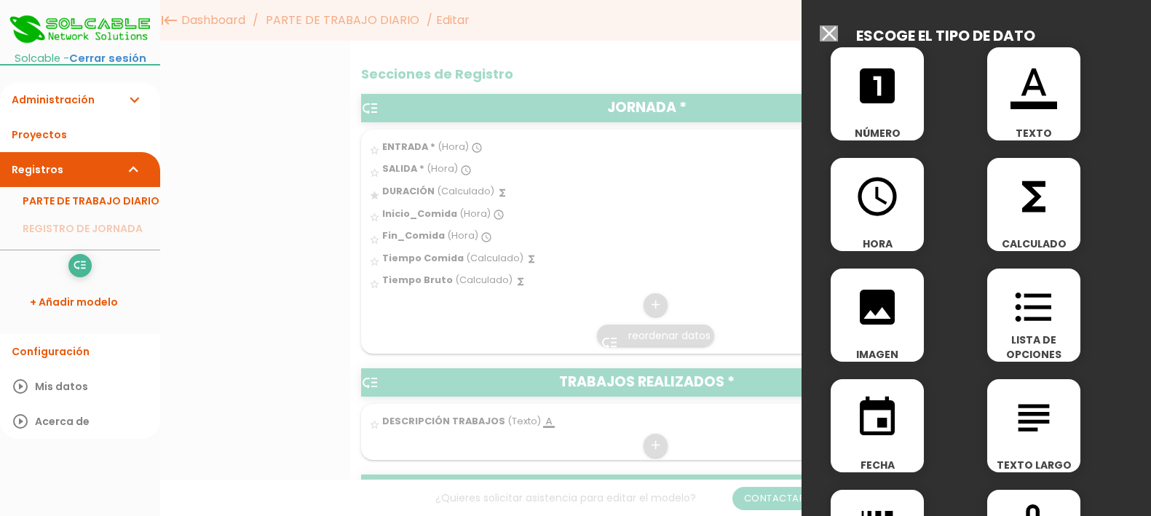
click at [1030, 204] on icon "functions" at bounding box center [1034, 196] width 47 height 47
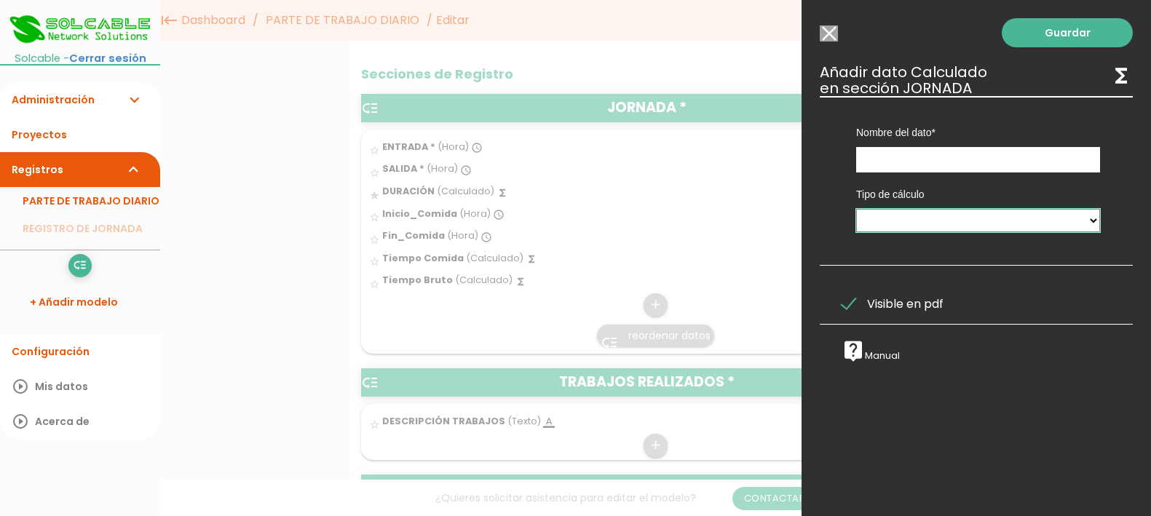
click at [1082, 223] on select "Calculado entre datos" at bounding box center [978, 220] width 244 height 23
select select "1"
click at [856, 209] on select "Calculado entre datos" at bounding box center [978, 220] width 244 height 23
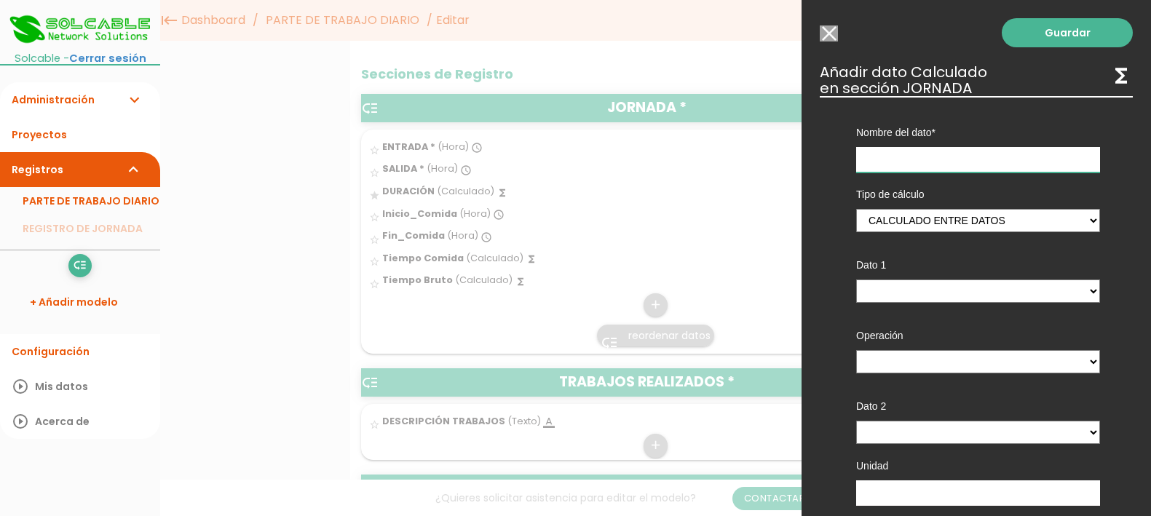
click at [994, 157] on input "text" at bounding box center [978, 159] width 244 height 25
type input "N"
type input "Tiempo Neto"
click at [1013, 292] on select "ENTRADA - (columna) SALIDA - (columna) DURACIÓN - (columna) Inicio_Comida - (co…" at bounding box center [978, 291] width 244 height 23
select select "684_pos7"
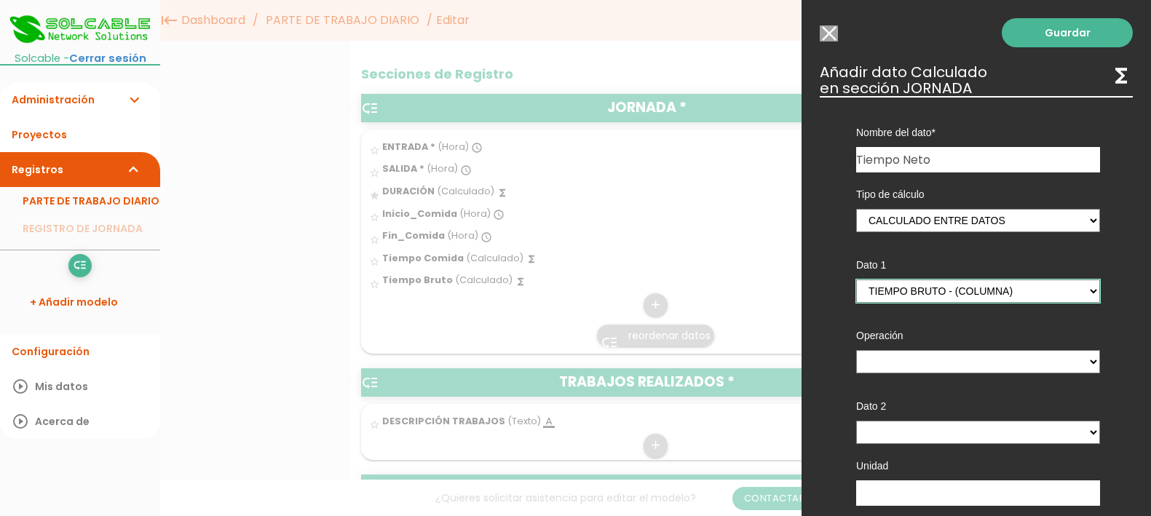
click at [856, 280] on select "ENTRADA - (columna) SALIDA - (columna) DURACIÓN - (columna) Inicio_Comida - (co…" at bounding box center [978, 291] width 244 height 23
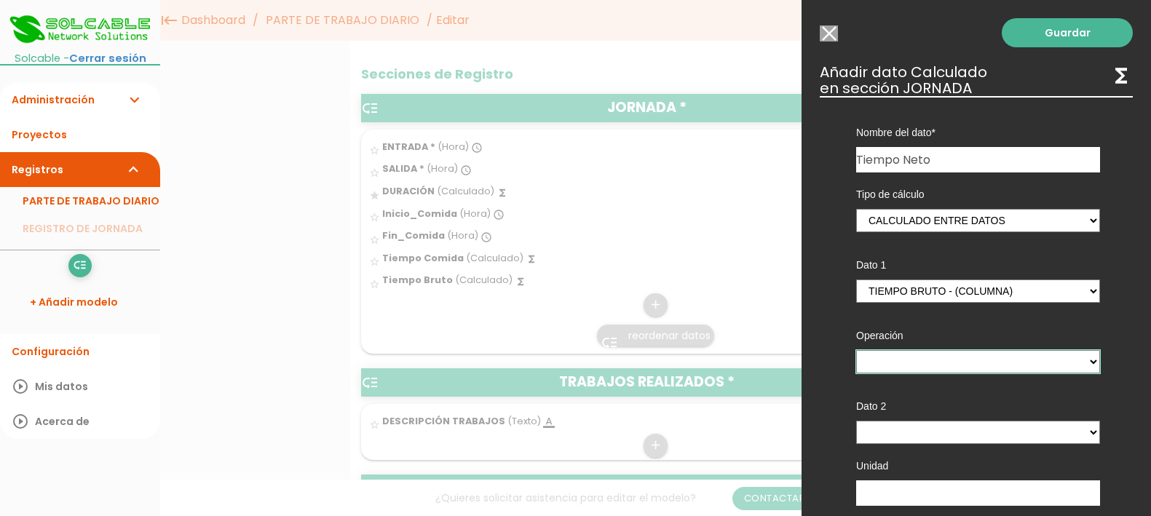
click at [997, 361] on select "+ - * /" at bounding box center [978, 361] width 244 height 23
select select "-"
click at [856, 350] on select "+ - * /" at bounding box center [978, 361] width 244 height 23
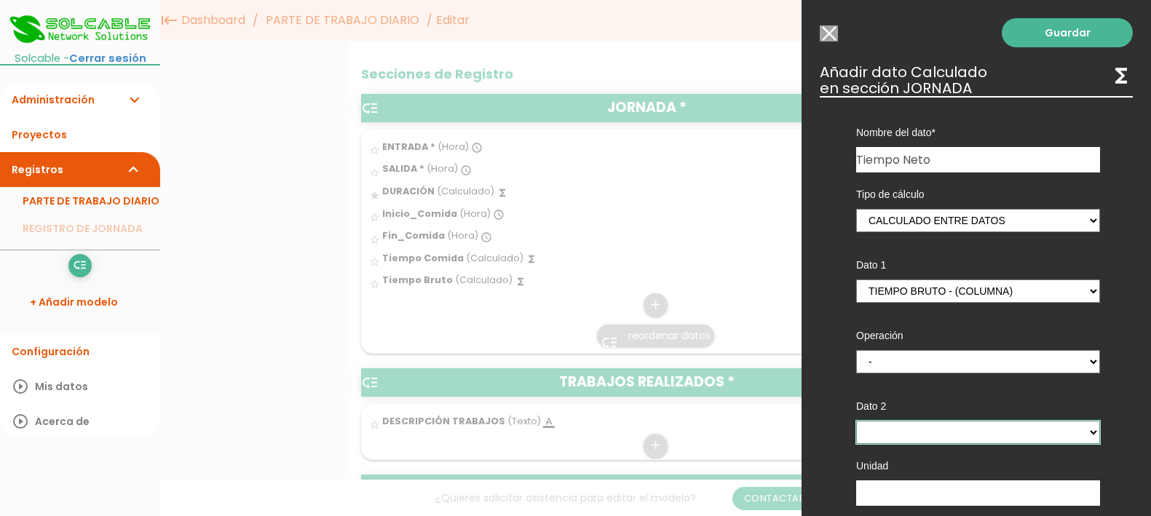
click at [976, 433] on select "ENTRADA - (columna) SALIDA - (columna) DURACIÓN - (columna) Inicio_Comida - (co…" at bounding box center [978, 432] width 244 height 23
select select "684_pos6"
click at [856, 421] on select "ENTRADA - (columna) SALIDA - (columna) DURACIÓN - (columna) Inicio_Comida - (co…" at bounding box center [978, 432] width 244 height 23
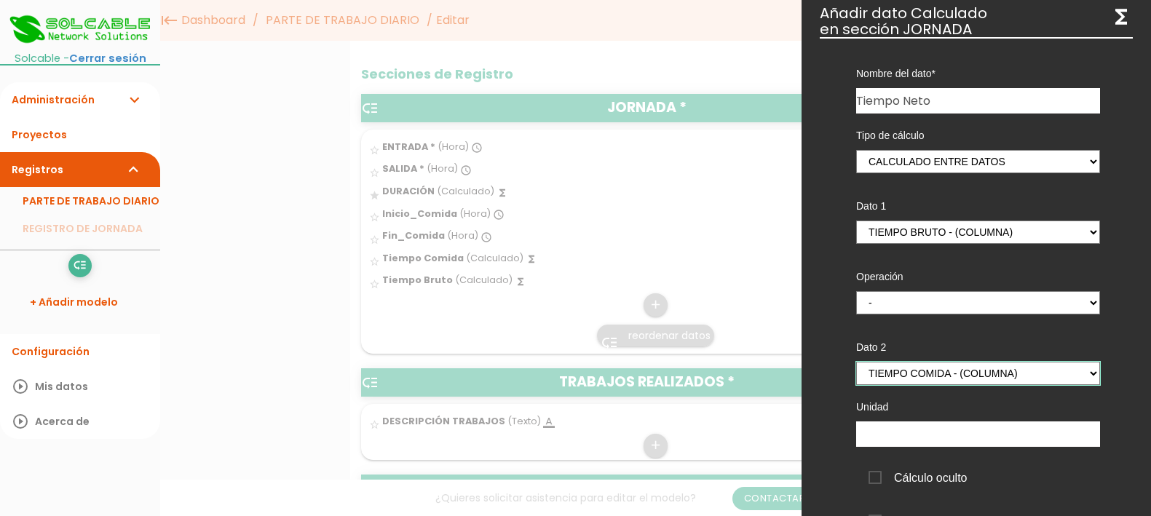
scroll to position [91, 0]
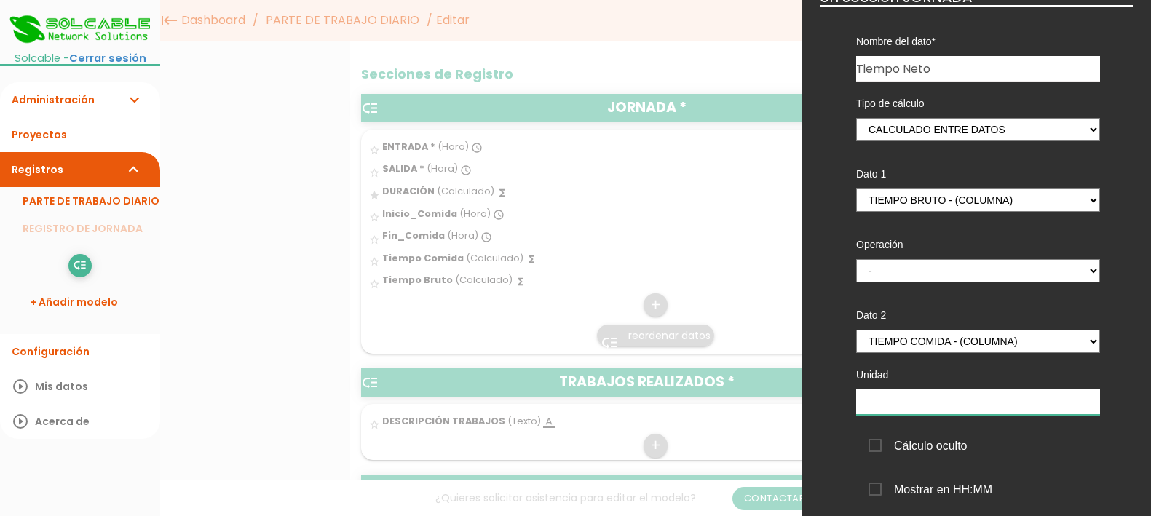
click at [939, 405] on input "text" at bounding box center [978, 402] width 244 height 25
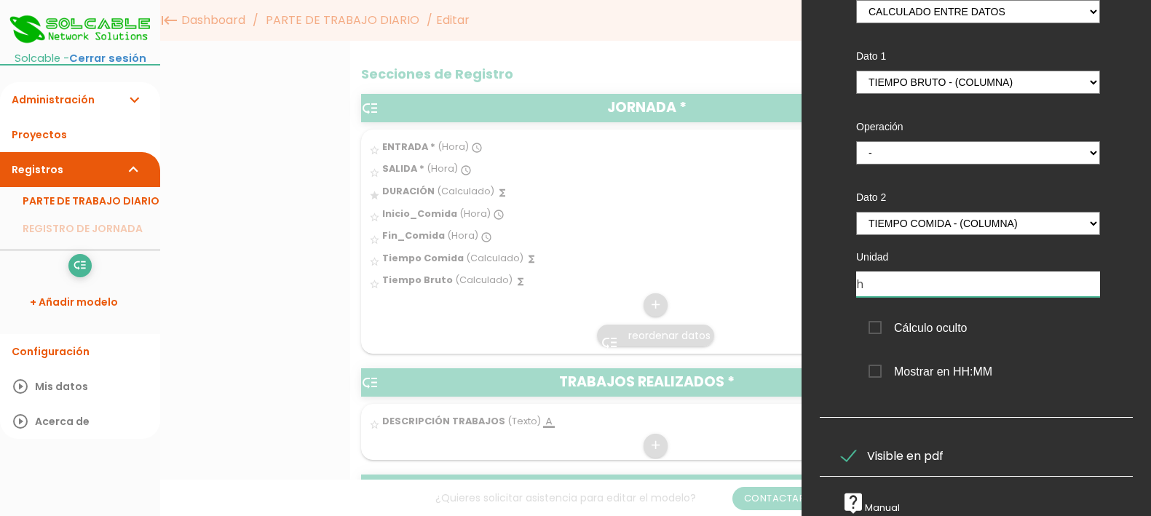
scroll to position [225, 0]
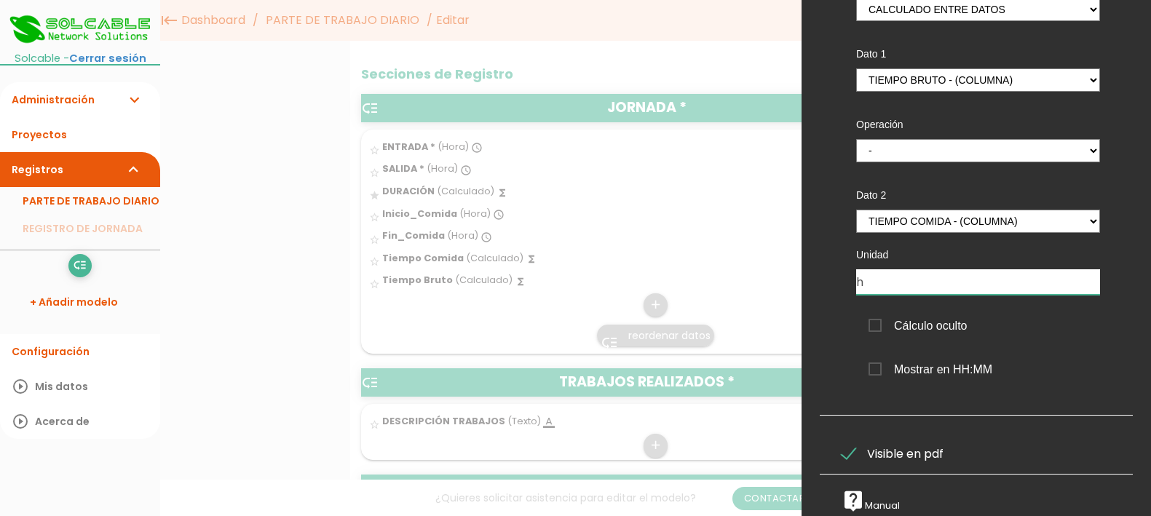
type input "h"
click at [933, 317] on span "Cálculo oculto" at bounding box center [918, 326] width 99 height 18
click at [0, 0] on input "Cálculo oculto" at bounding box center [0, 0] width 0 height 0
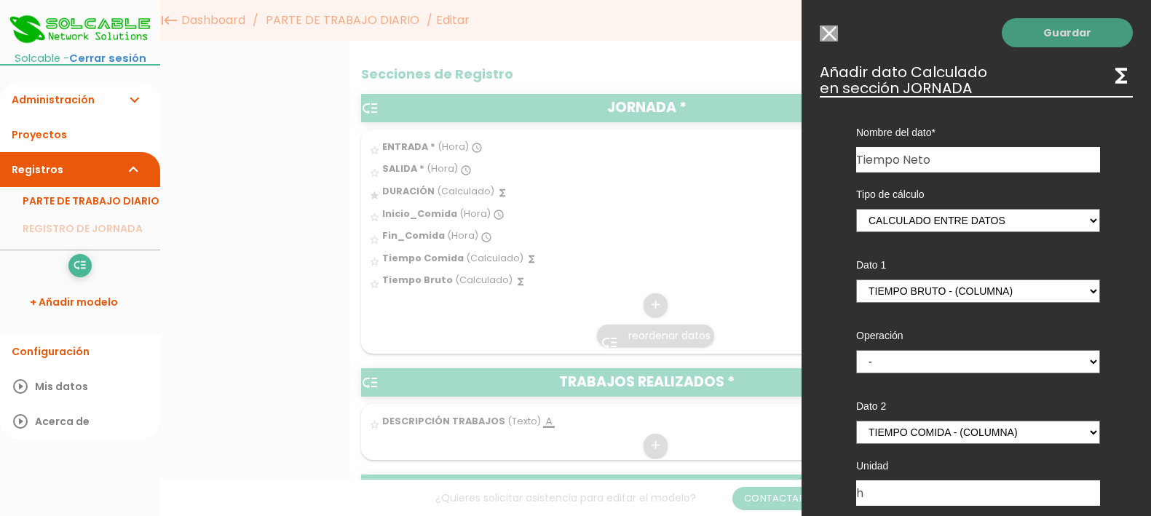
click at [1060, 31] on link "Guardar" at bounding box center [1067, 32] width 131 height 29
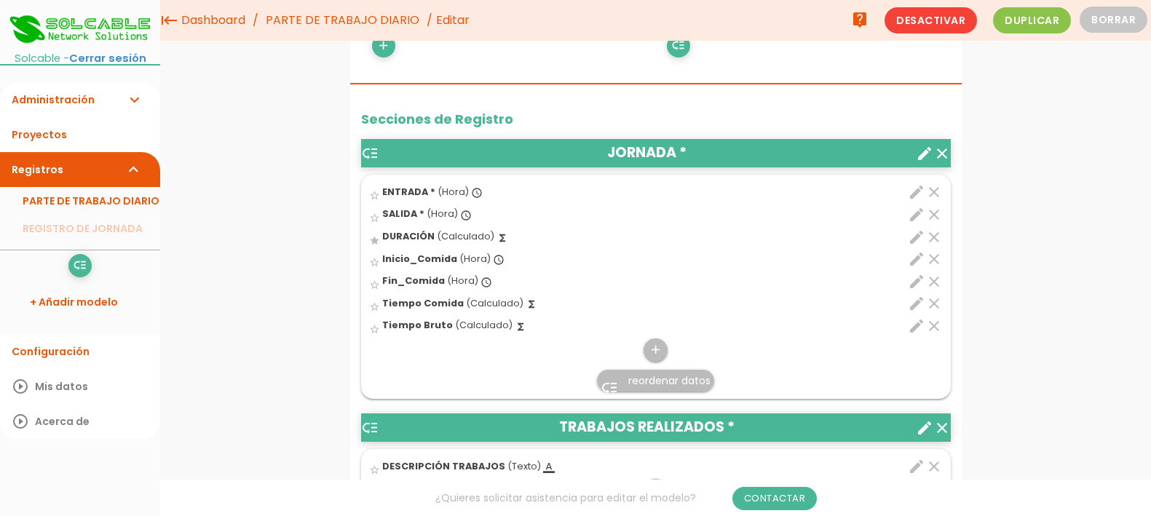
scroll to position [388, 0]
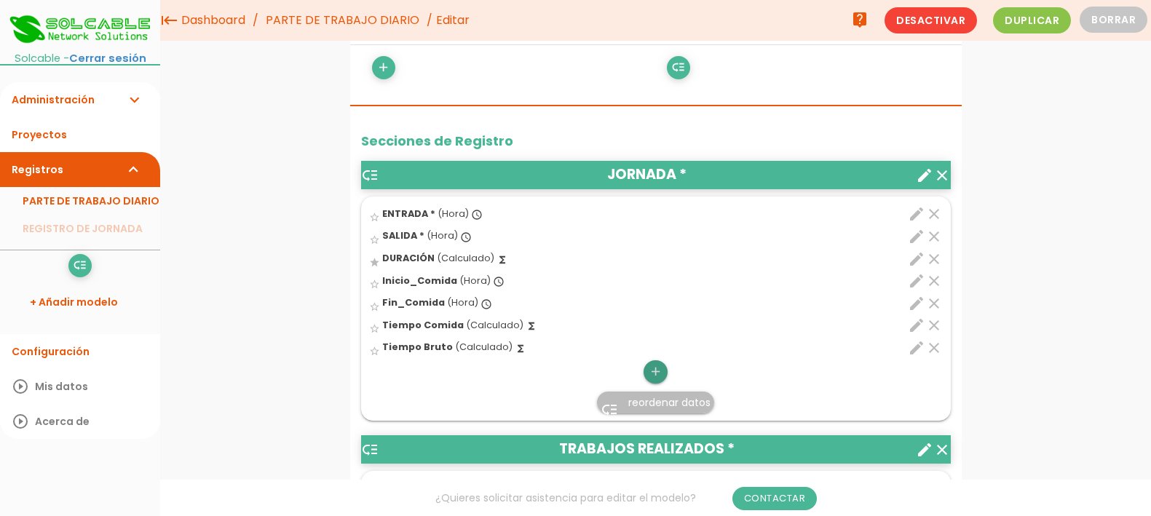
click at [659, 366] on icon "add" at bounding box center [656, 371] width 14 height 23
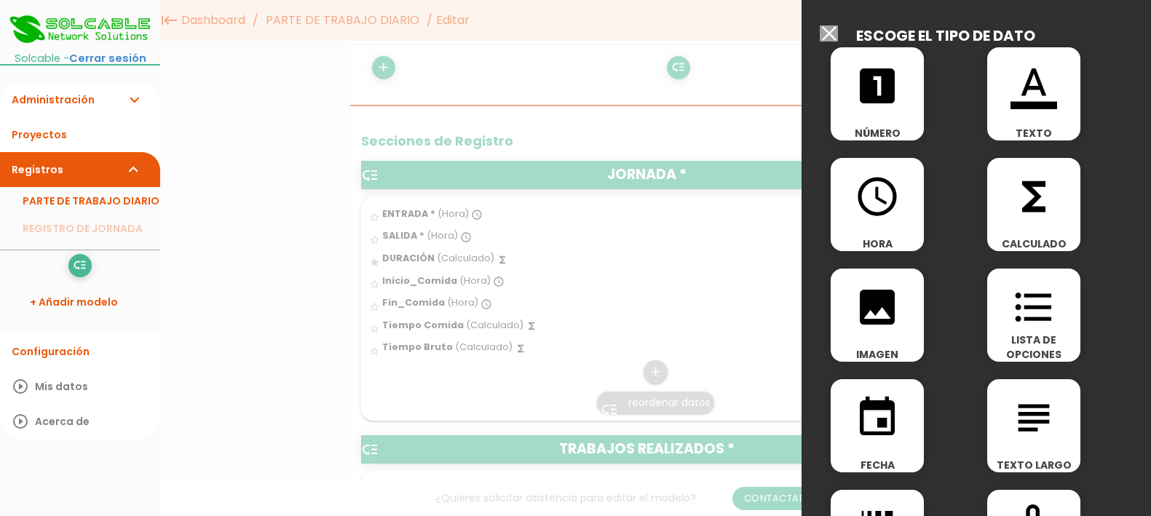
click at [1018, 195] on icon "functions" at bounding box center [1034, 196] width 47 height 47
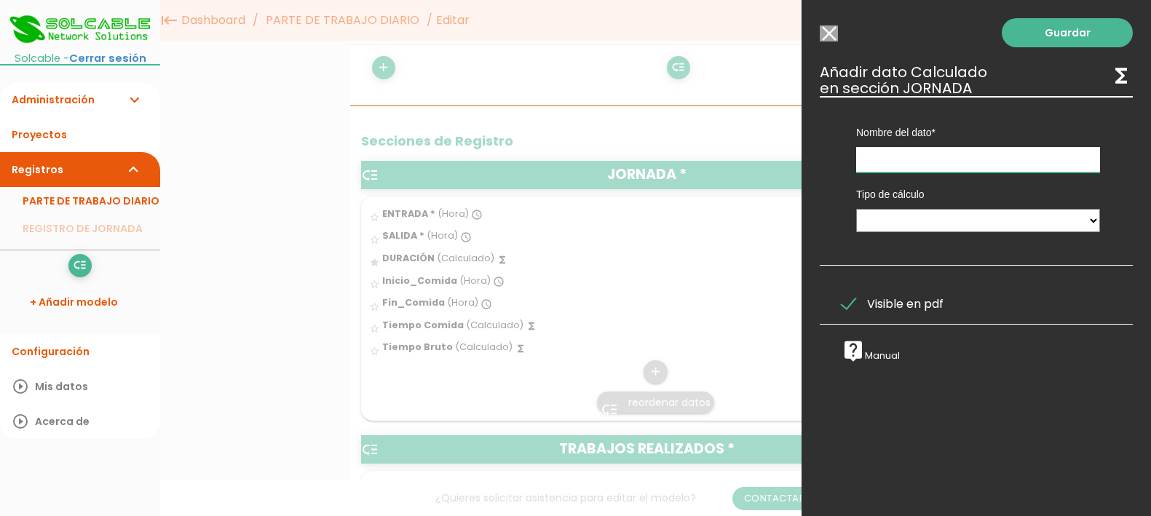
click at [991, 162] on input "text" at bounding box center [978, 159] width 244 height 25
type input "Tiempo Neto"
click at [1046, 27] on link "Guardar" at bounding box center [1067, 32] width 131 height 29
click at [1075, 221] on select "Calculado entre datos" at bounding box center [978, 219] width 244 height 23
select select "1"
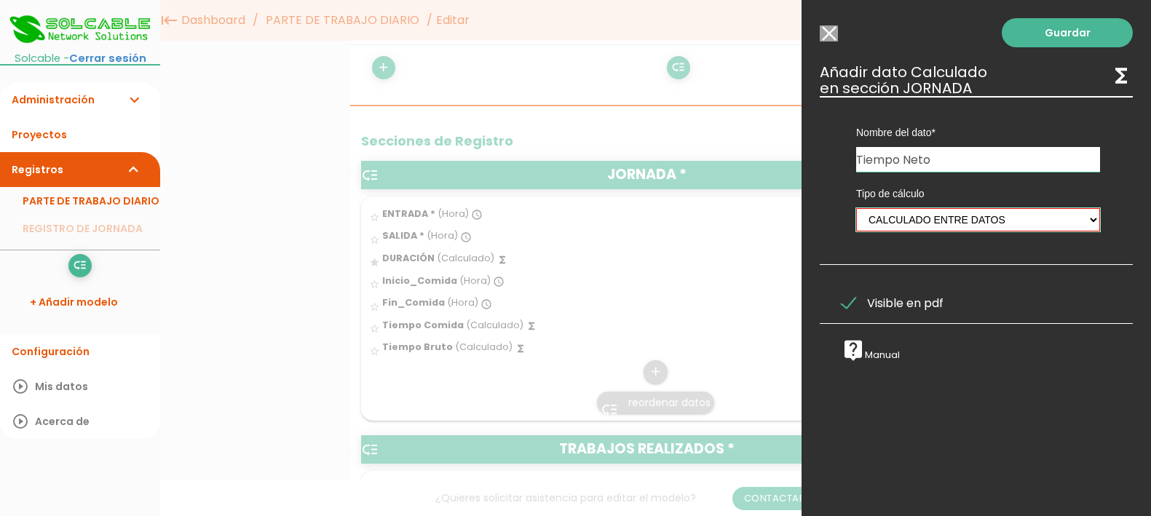
click at [856, 208] on select "Calculado entre datos" at bounding box center [978, 219] width 244 height 23
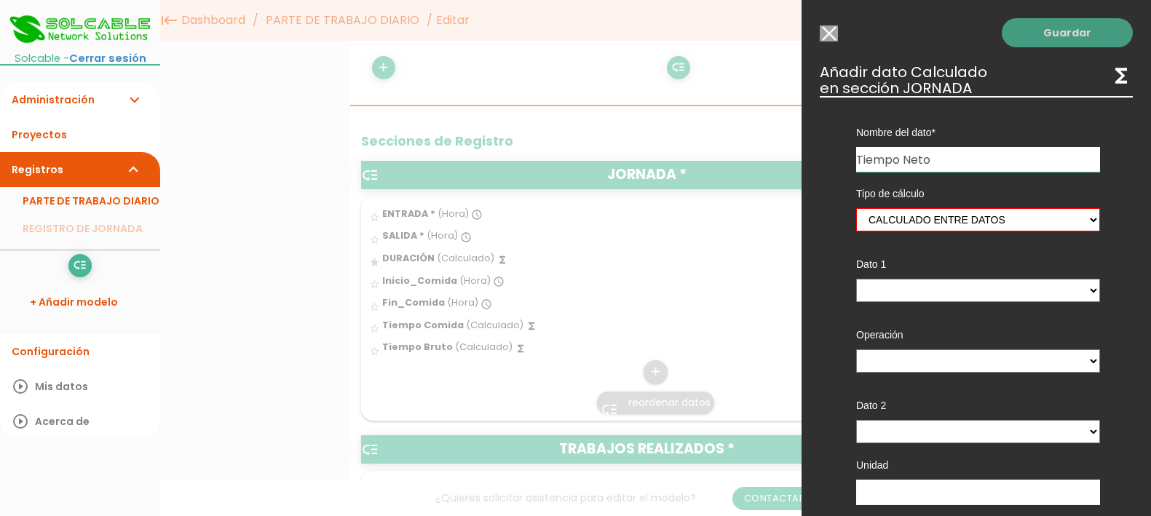
click at [1046, 33] on link "Guardar" at bounding box center [1067, 32] width 131 height 29
click at [1080, 291] on select "ENTRADA - (columna) SALIDA - (columna) DURACIÓN - (columna) Inicio_Comida - (co…" at bounding box center [978, 290] width 244 height 23
select select "684_pos7"
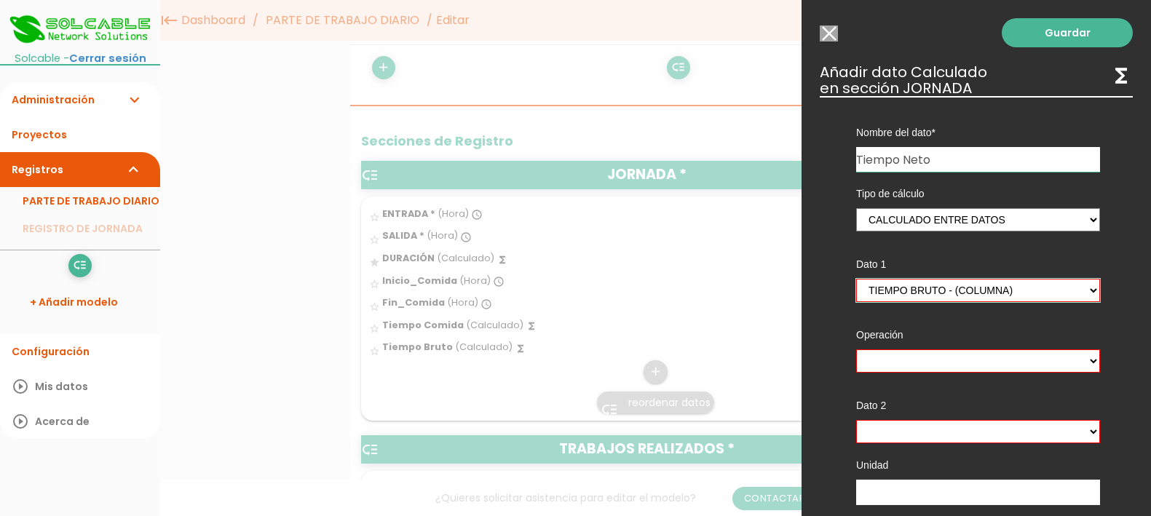
click at [856, 279] on select "ENTRADA - (columna) SALIDA - (columna) DURACIÓN - (columna) Inicio_Comida - (co…" at bounding box center [978, 290] width 244 height 23
click at [987, 364] on select "+ - * /" at bounding box center [978, 360] width 244 height 23
select select "-"
click at [856, 349] on select "+ - * /" at bounding box center [978, 360] width 244 height 23
click at [966, 439] on select "ENTRADA - (columna) SALIDA - (columna) DURACIÓN - (columna) Inicio_Comida - (co…" at bounding box center [978, 431] width 244 height 23
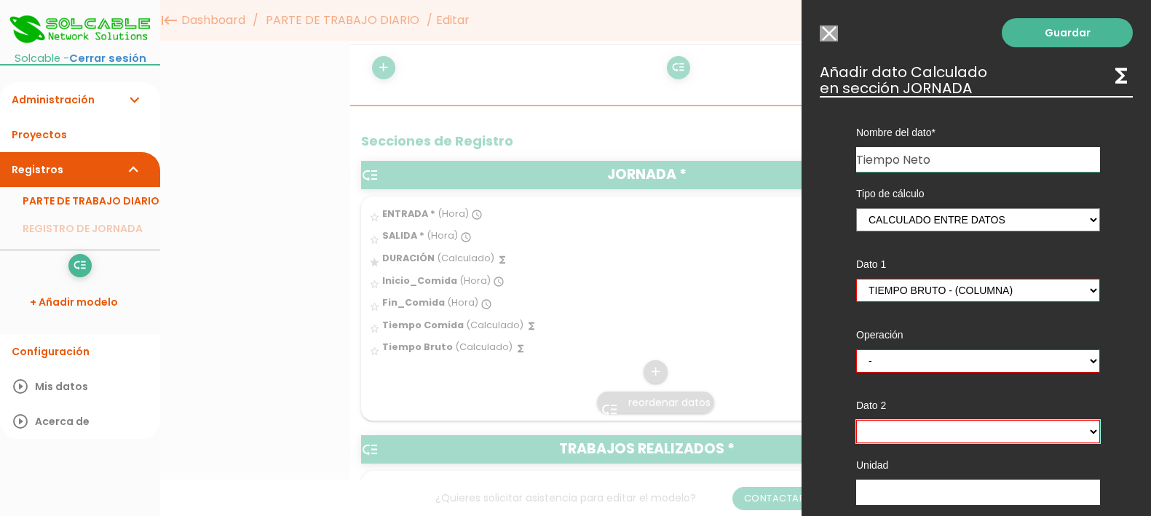
select select "684_pos6"
click at [856, 420] on select "ENTRADA - (columna) SALIDA - (columna) DURACIÓN - (columna) Inicio_Comida - (co…" at bounding box center [978, 431] width 244 height 23
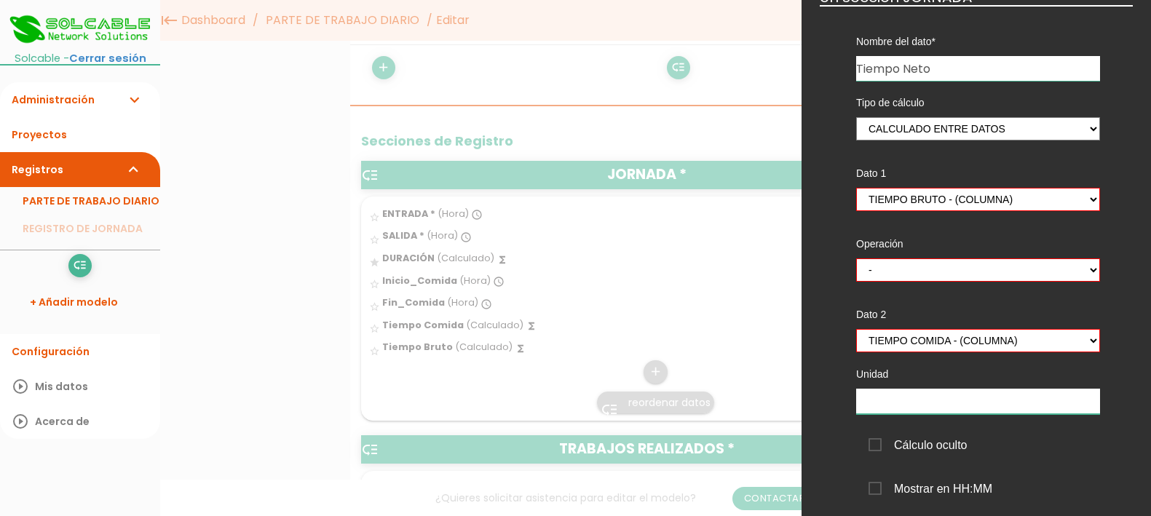
click at [980, 409] on input "text" at bounding box center [978, 401] width 244 height 25
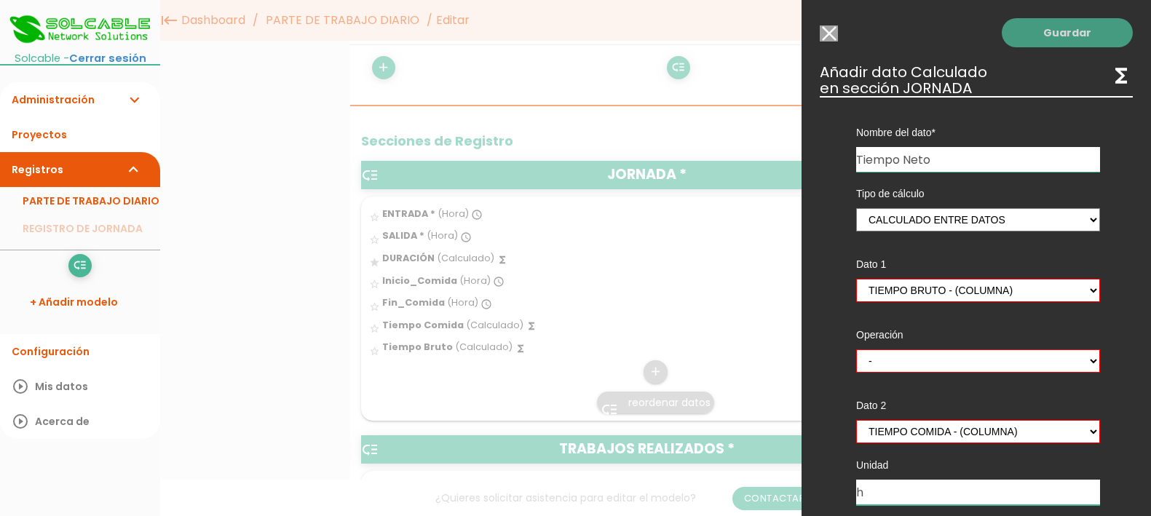
type input "h"
click at [1059, 33] on link "Guardar" at bounding box center [1067, 32] width 131 height 29
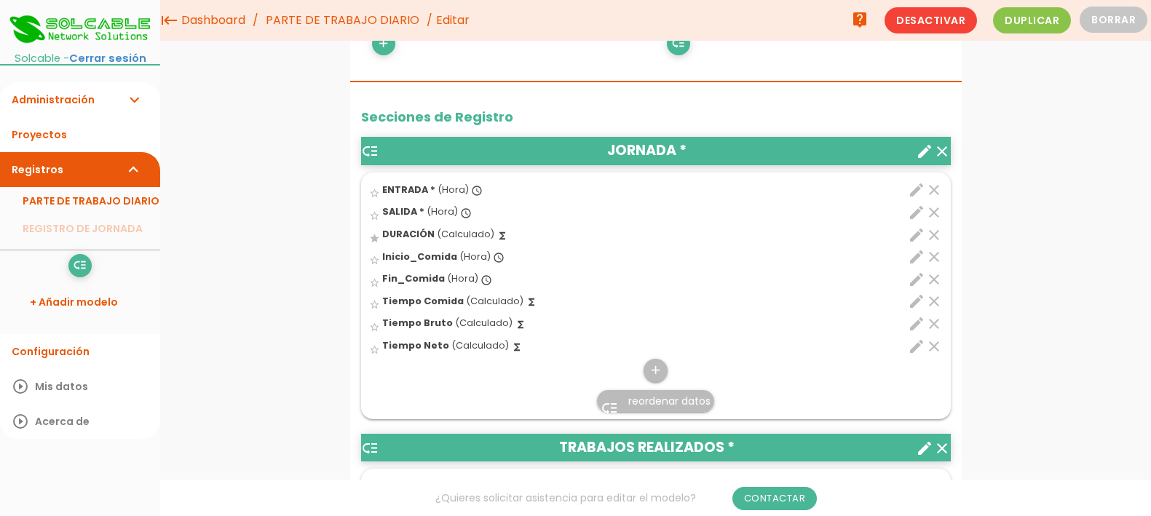
scroll to position [411, 0]
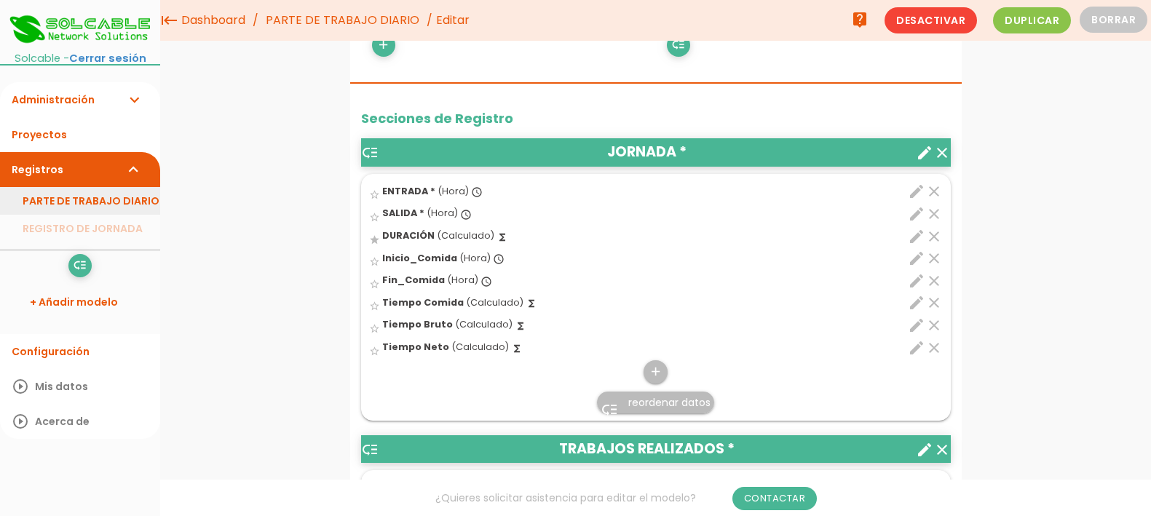
click at [99, 200] on link "PARTE DE TRABAJO DIARIO" at bounding box center [80, 201] width 160 height 28
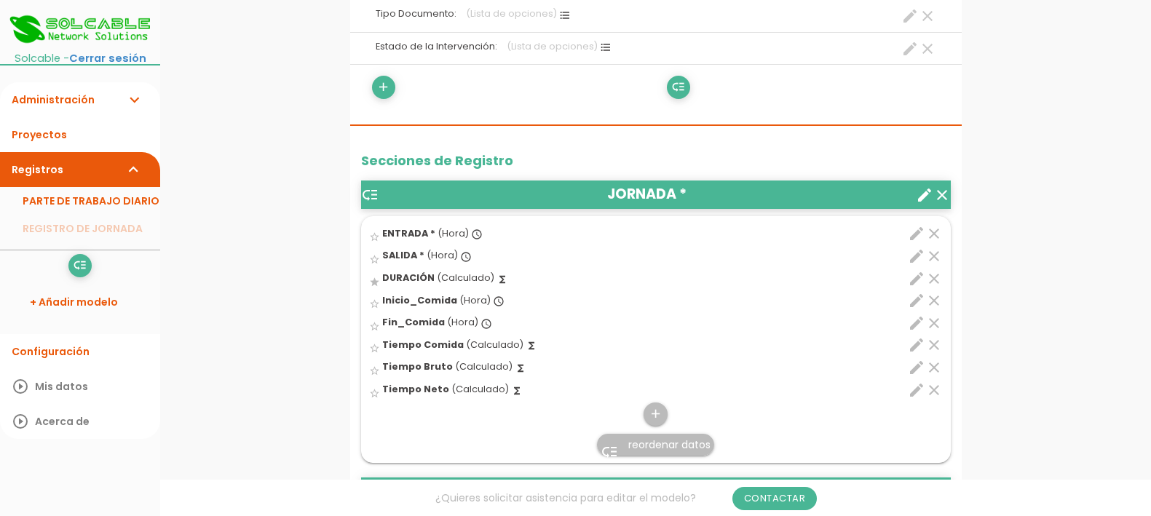
scroll to position [455, 0]
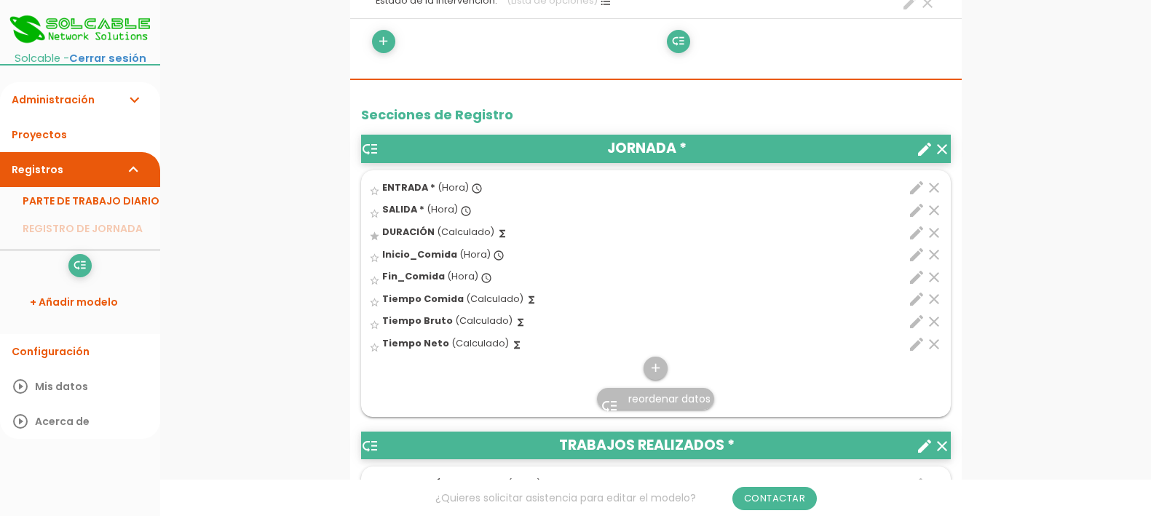
click at [914, 297] on icon "edit" at bounding box center [916, 299] width 17 height 17
select select "1"
select select "684_pos5"
select select "-"
select select "684_pos4"
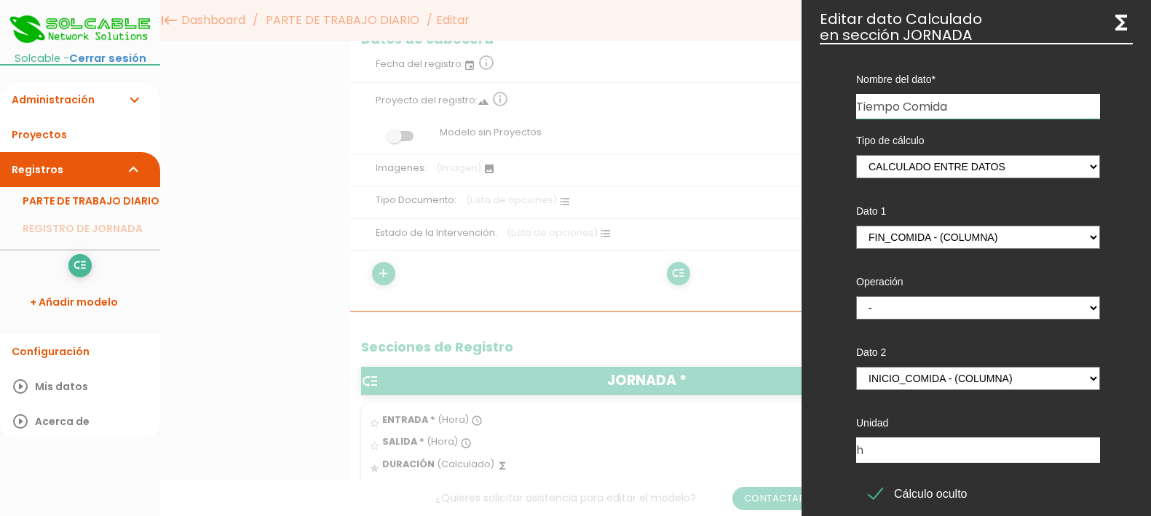
scroll to position [0, 0]
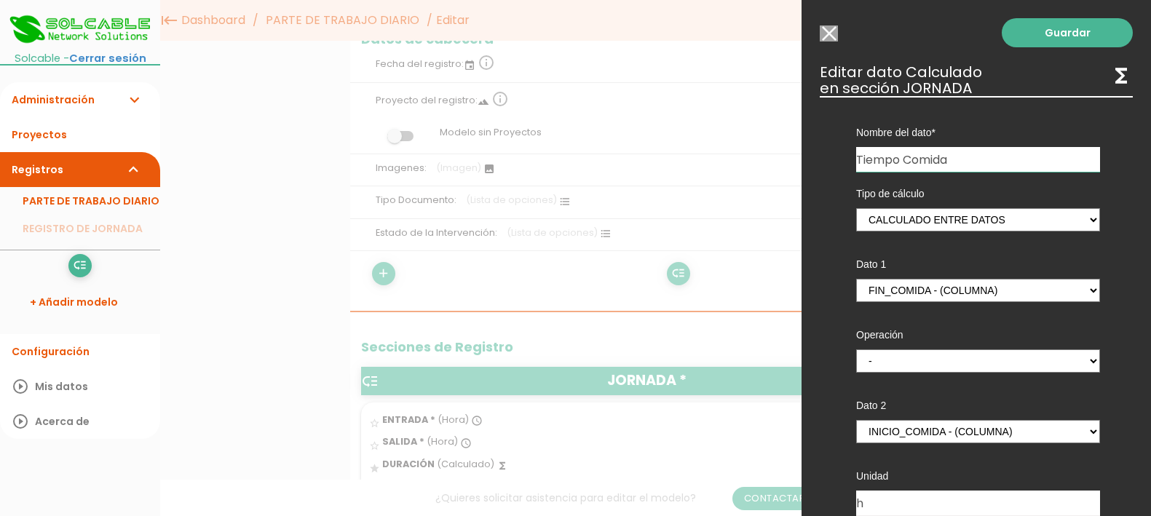
click at [829, 26] on input "Seleccionar todos los usuarios" at bounding box center [829, 33] width 18 height 16
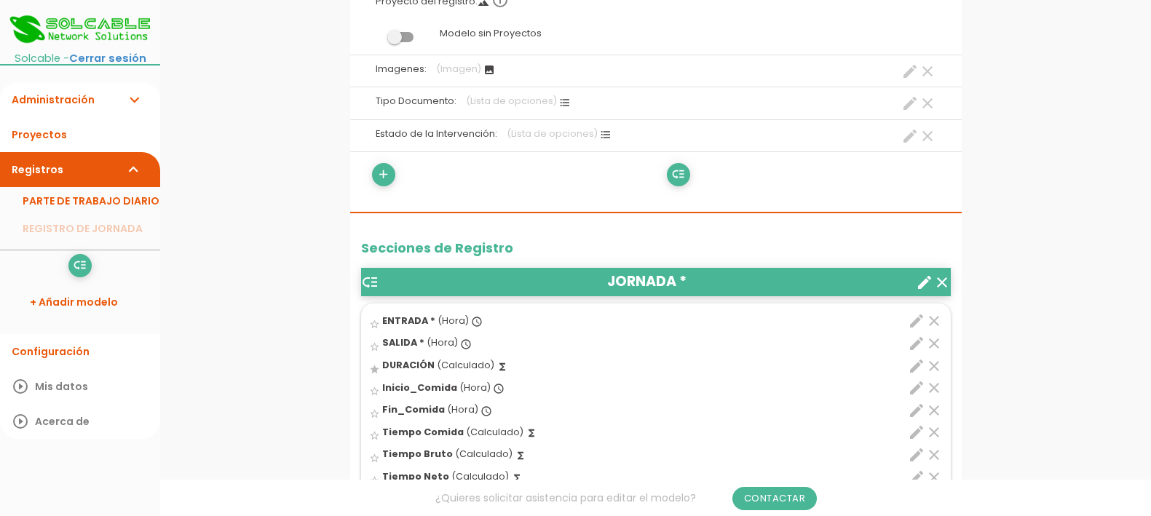
scroll to position [364, 0]
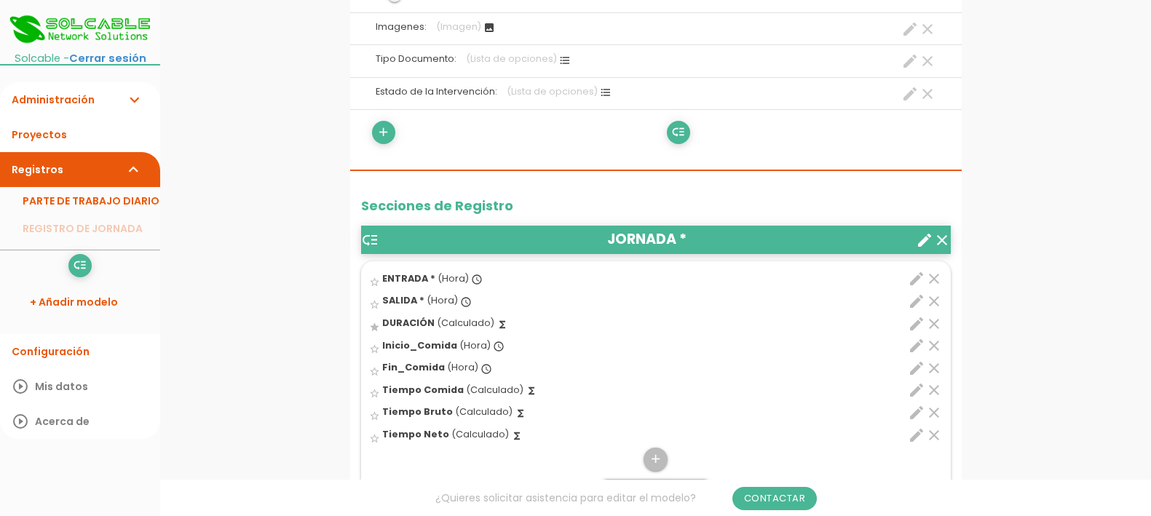
click at [915, 345] on icon "edit" at bounding box center [916, 345] width 17 height 17
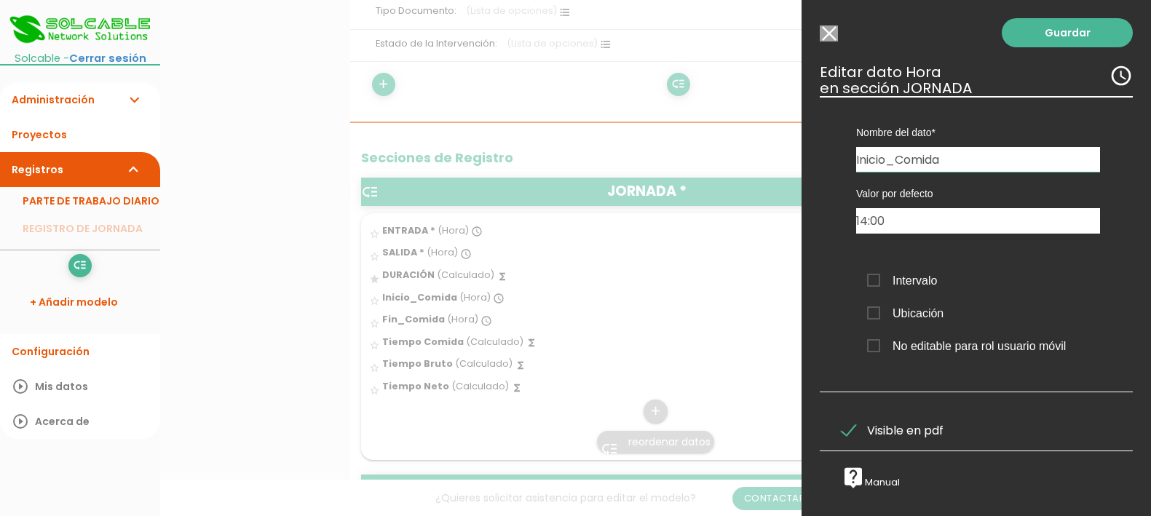
scroll to position [455, 0]
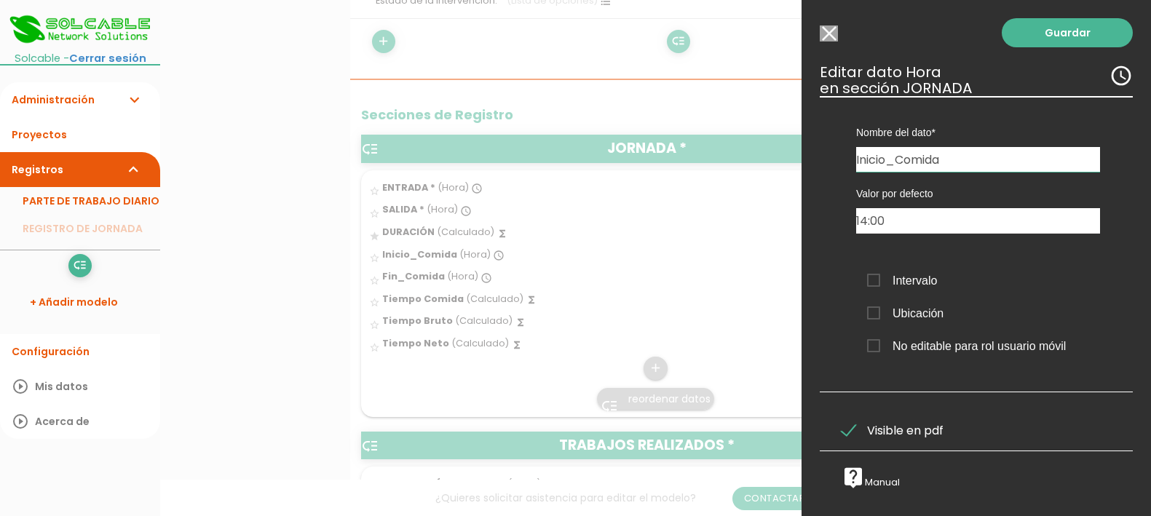
click at [848, 425] on span "Visible en pdf" at bounding box center [893, 431] width 102 height 18
click at [0, 0] on input "Visible en pdf" at bounding box center [0, 0] width 0 height 0
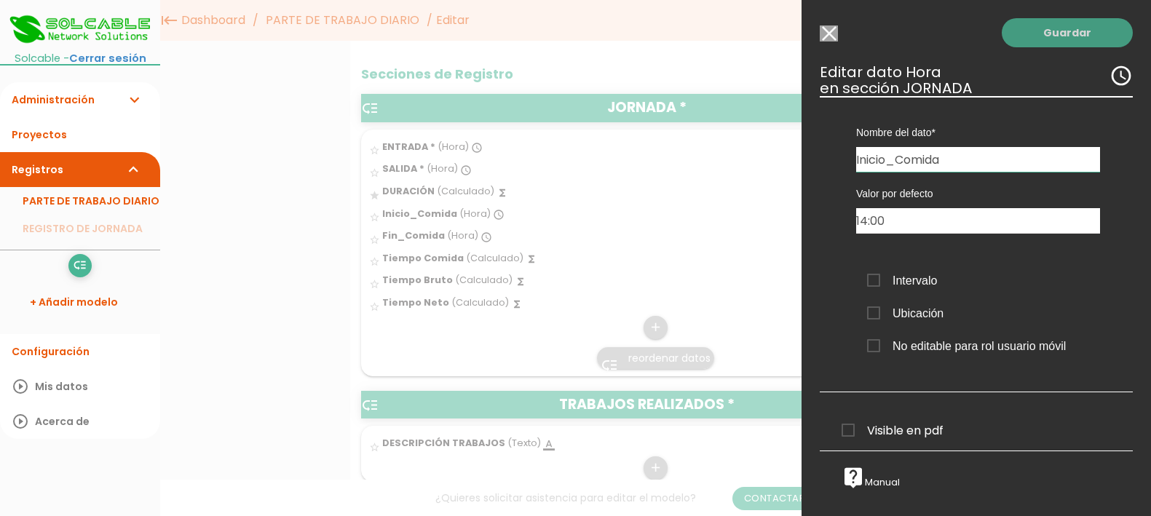
click at [1048, 39] on link "Guardar" at bounding box center [1067, 32] width 131 height 29
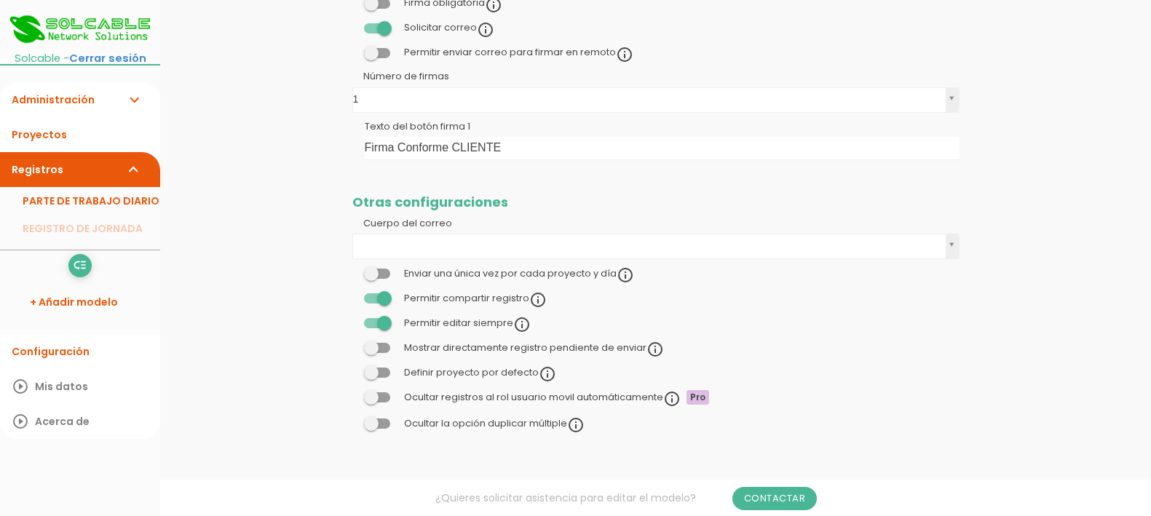
scroll to position [455, 0]
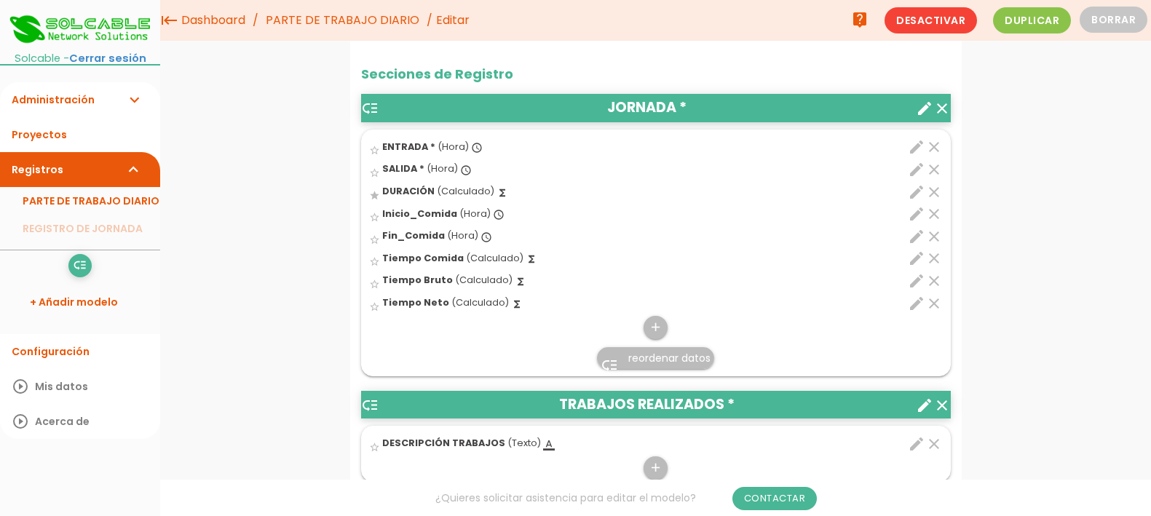
click at [914, 239] on icon "edit" at bounding box center [916, 236] width 17 height 17
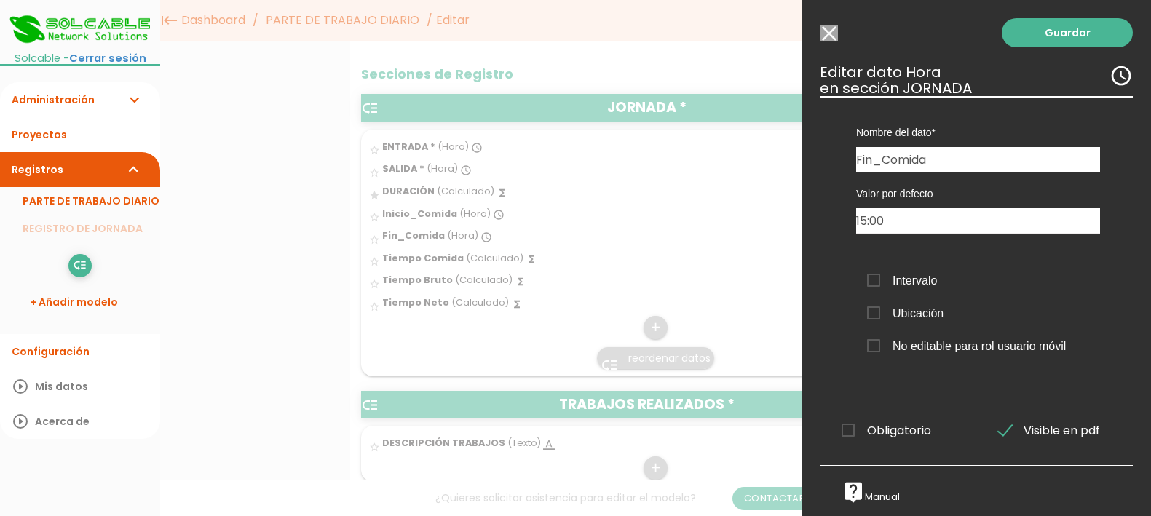
click at [999, 428] on span "Visible en pdf" at bounding box center [1049, 431] width 102 height 18
click at [0, 0] on input "Visible en pdf" at bounding box center [0, 0] width 0 height 0
click at [1043, 33] on link "Guardar" at bounding box center [1067, 32] width 131 height 29
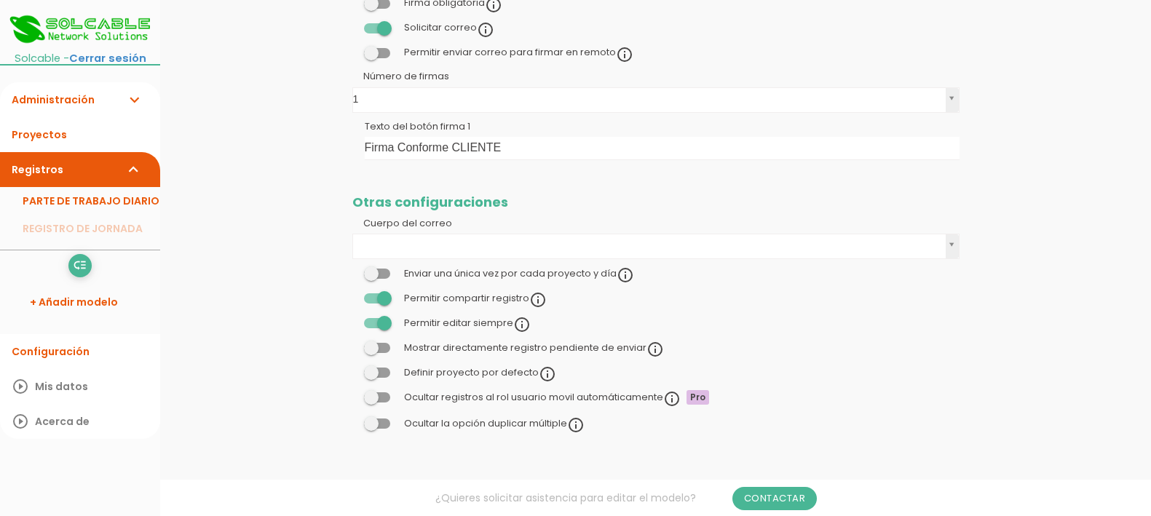
scroll to position [455, 0]
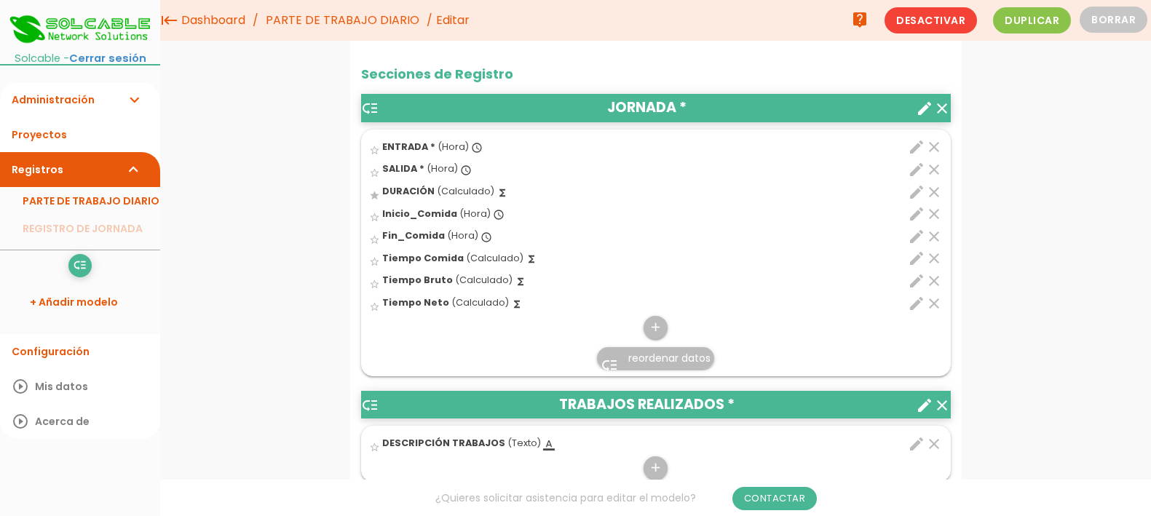
click at [919, 211] on icon "edit" at bounding box center [916, 213] width 17 height 17
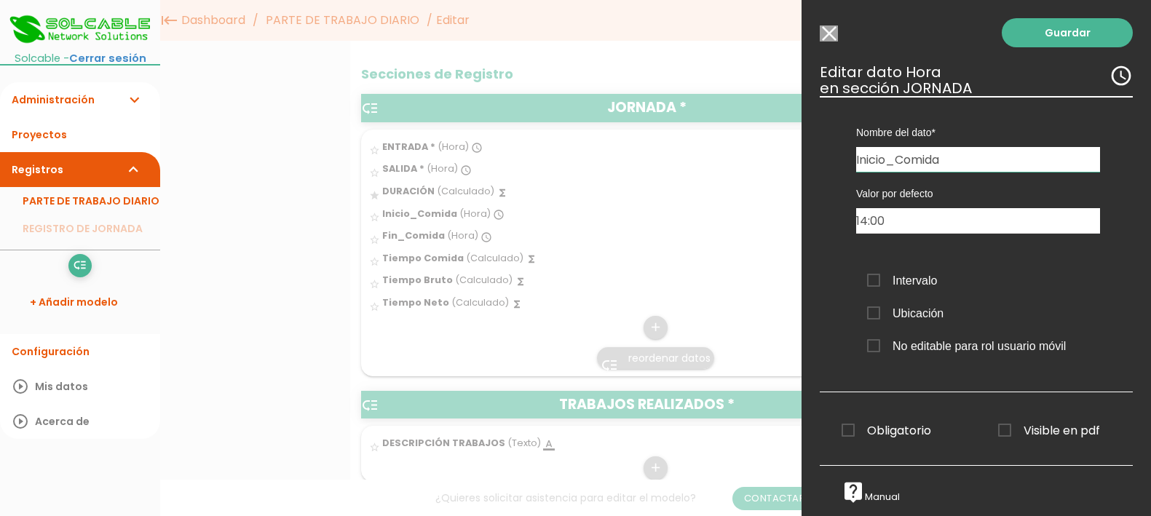
scroll to position [5, 0]
click at [834, 31] on input "Seleccionar todos los usuarios" at bounding box center [829, 33] width 18 height 16
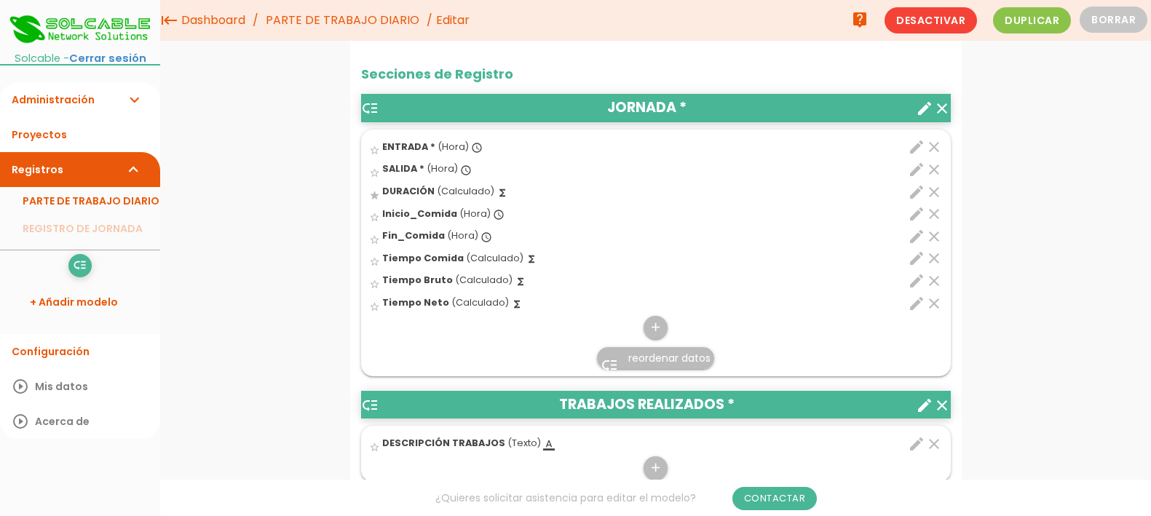
click at [914, 260] on icon "edit" at bounding box center [916, 258] width 17 height 17
select select "1"
select select "684_pos5"
select select "-"
select select "684_pos4"
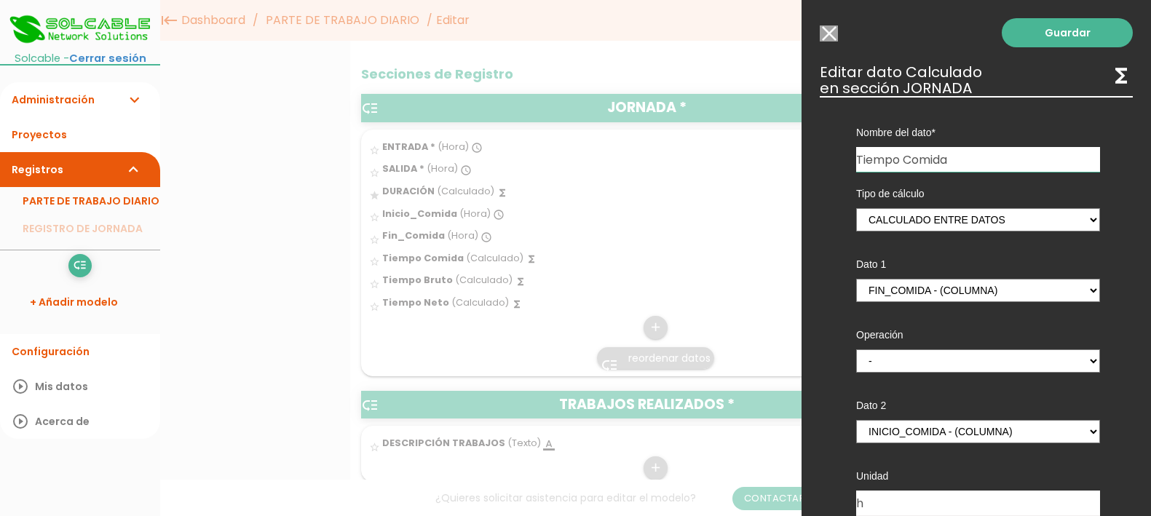
click at [834, 33] on input "Seleccionar todos los usuarios" at bounding box center [829, 33] width 18 height 16
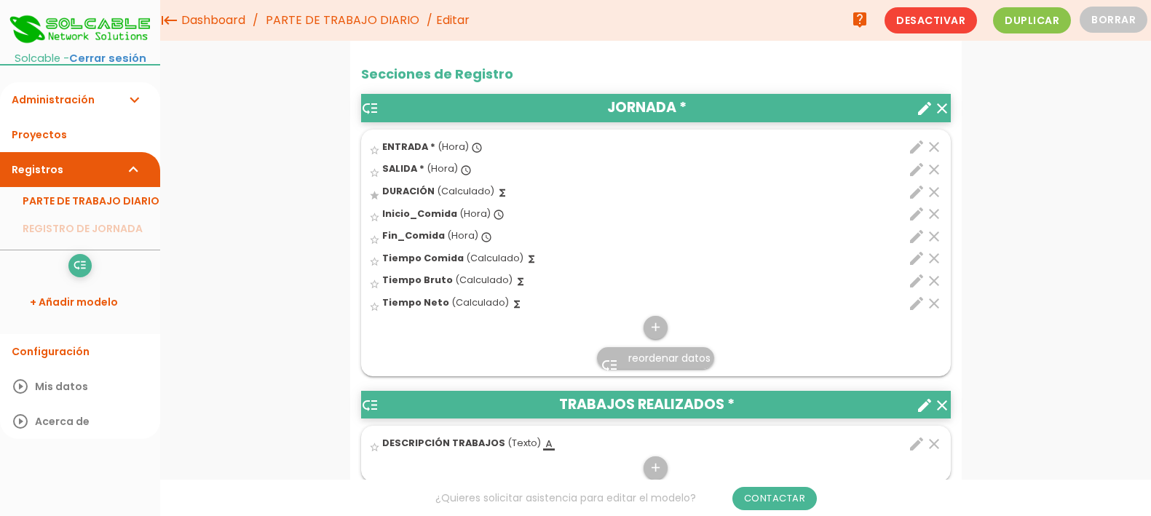
click at [914, 284] on icon "edit" at bounding box center [916, 280] width 17 height 17
select select "1"
select select "684_pos2"
select select "-"
select select "684_pos1"
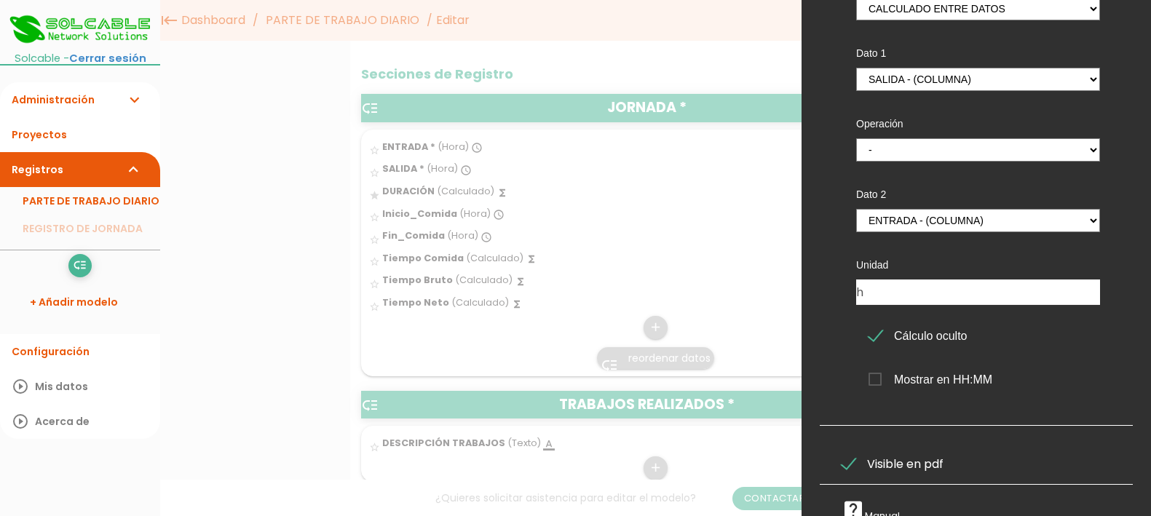
scroll to position [235, 0]
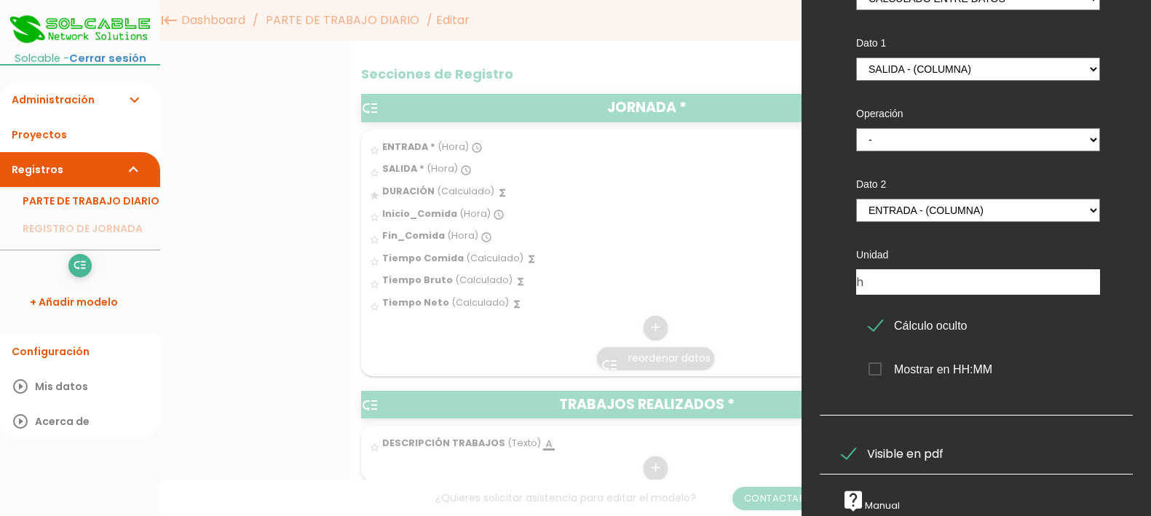
click at [853, 445] on span "Visible en pdf" at bounding box center [893, 454] width 102 height 18
click at [0, 0] on input "Visible en pdf" at bounding box center [0, 0] width 0 height 0
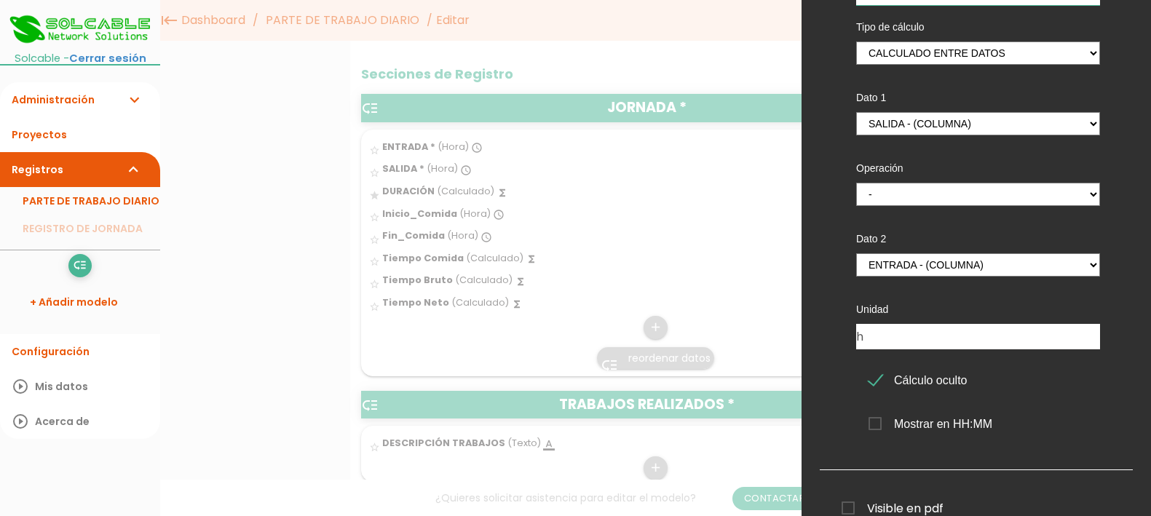
scroll to position [0, 0]
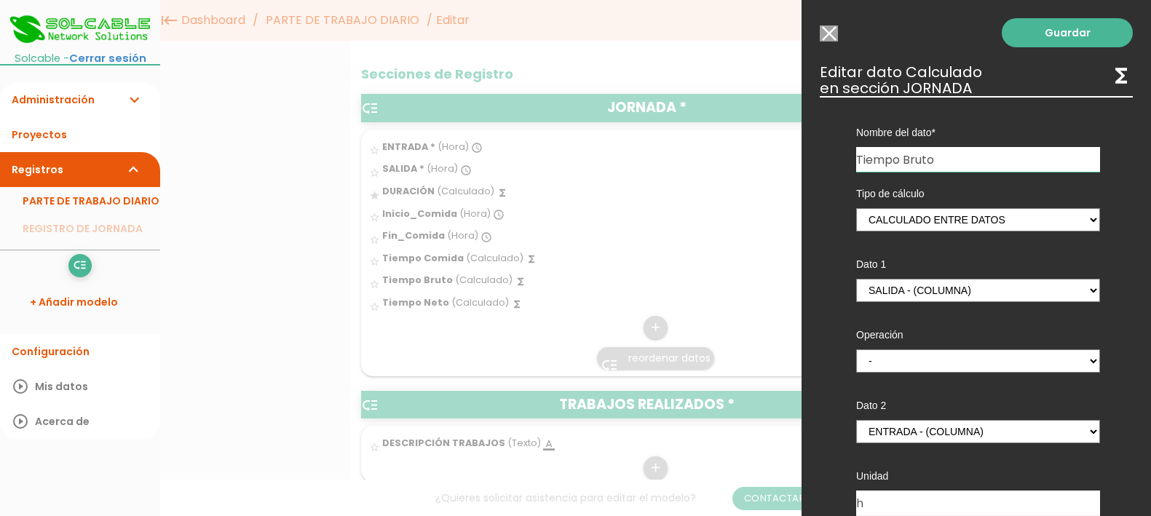
click at [1045, 34] on link "Guardar" at bounding box center [1067, 32] width 131 height 29
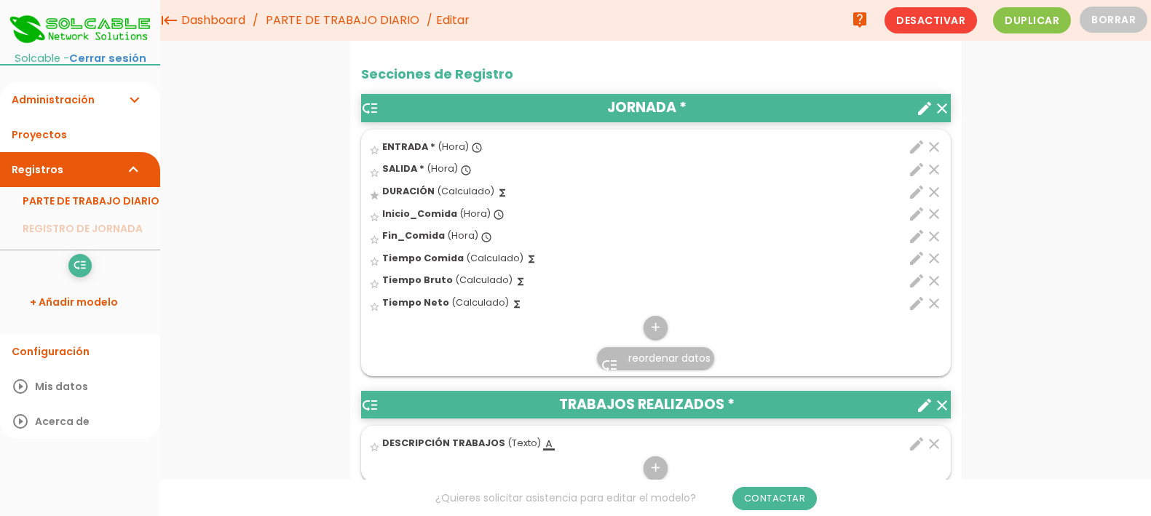
scroll to position [364, 0]
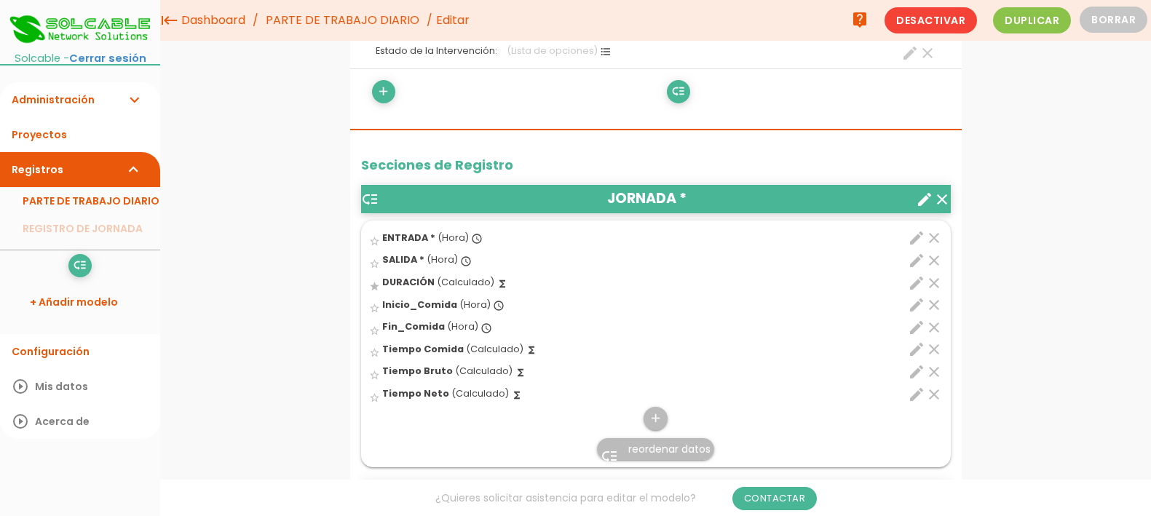
click at [472, 394] on span "(Calculado)" at bounding box center [480, 393] width 58 height 12
click at [0, 0] on input "star_border" at bounding box center [0, 0] width 0 height 0
click at [914, 398] on icon "edit" at bounding box center [916, 394] width 17 height 17
select select "1"
select select "684_pos7"
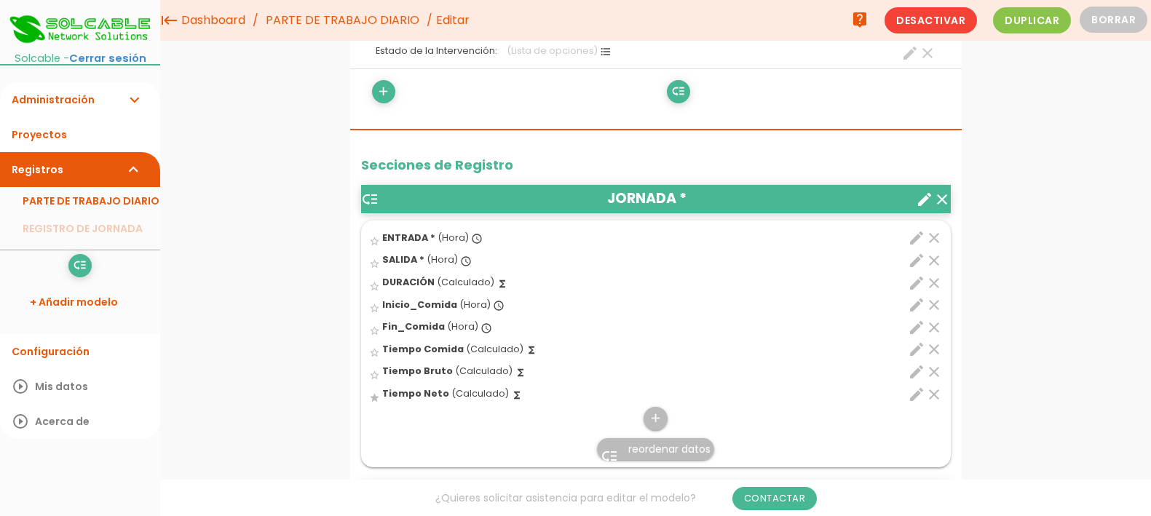
select select "-"
select select "684_pos6"
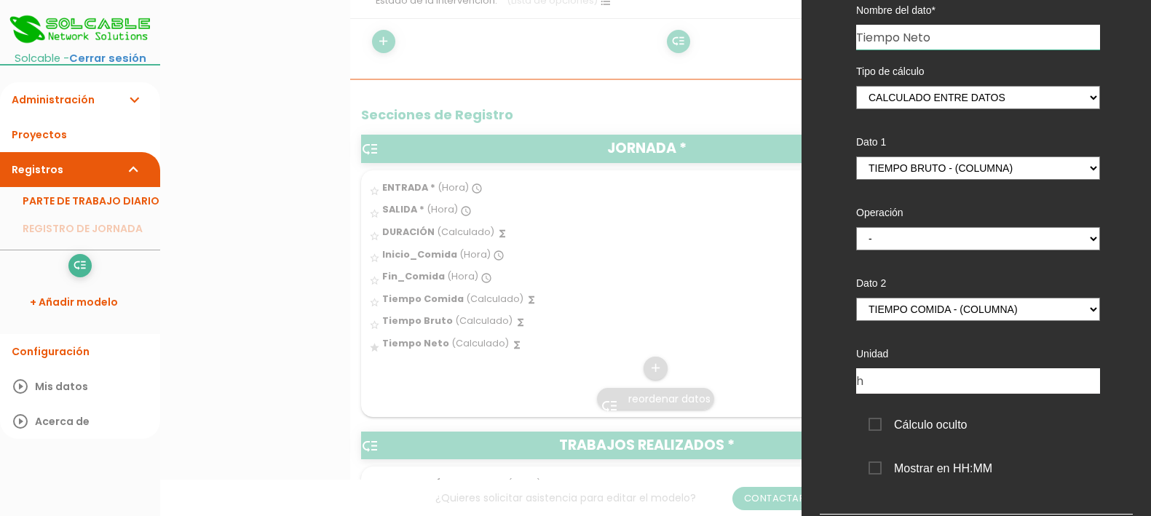
scroll to position [0, 0]
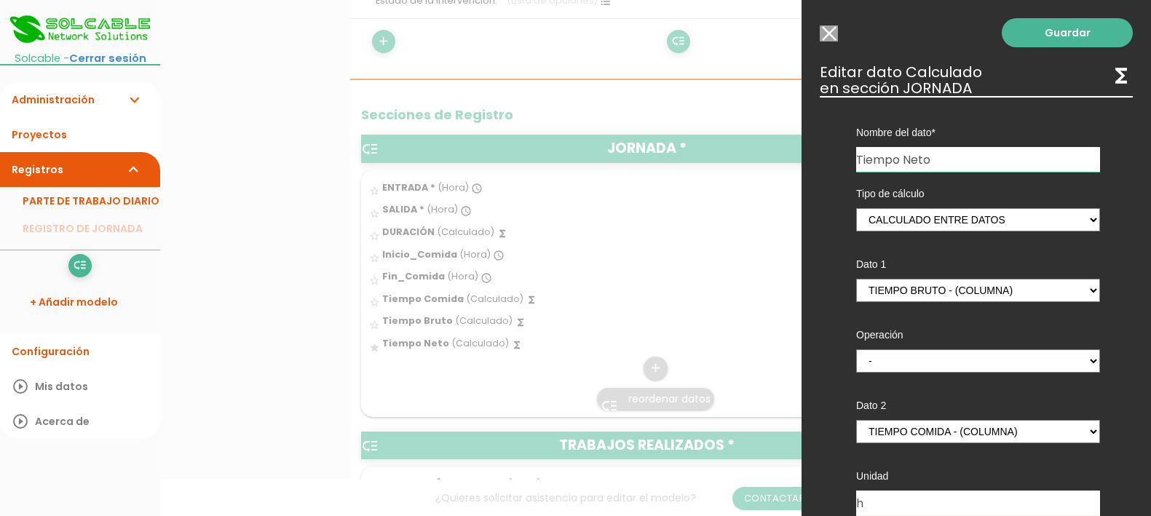
click at [830, 33] on input "Seleccionar todos los usuarios" at bounding box center [829, 33] width 18 height 16
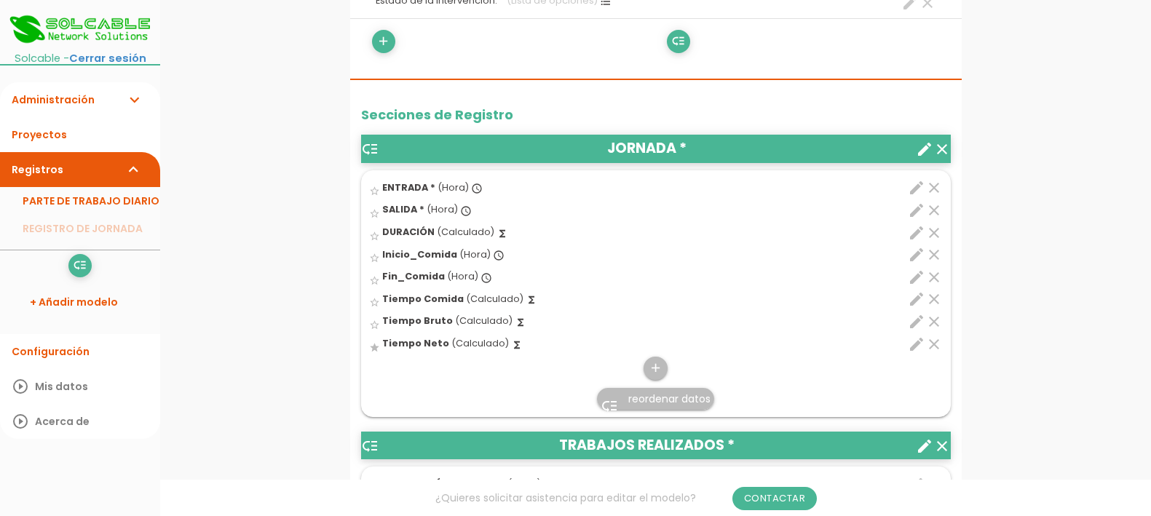
drag, startPoint x: 91, startPoint y: 97, endPoint x: 1016, endPoint y: 266, distance: 940.0
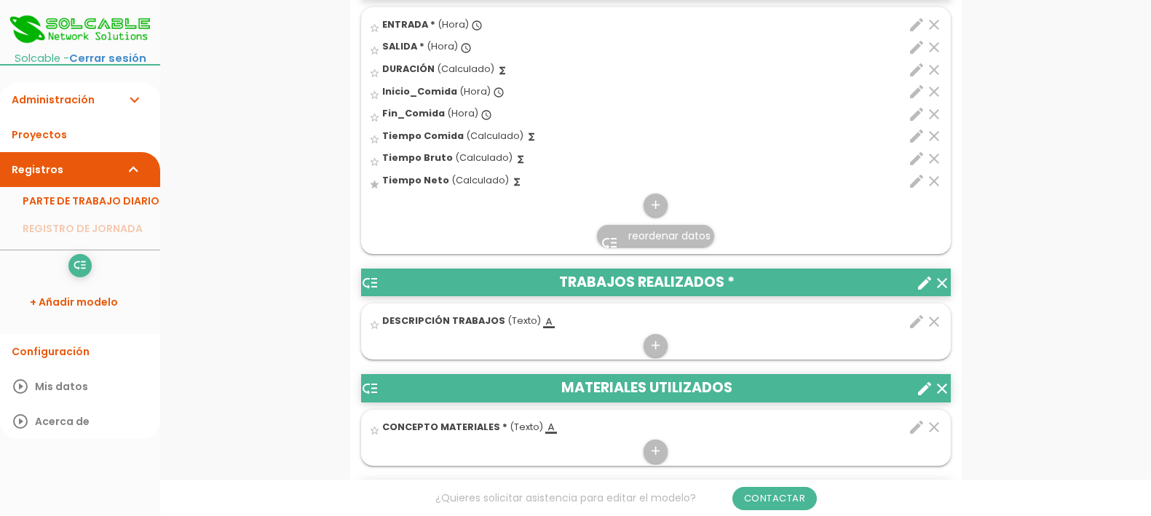
scroll to position [637, 0]
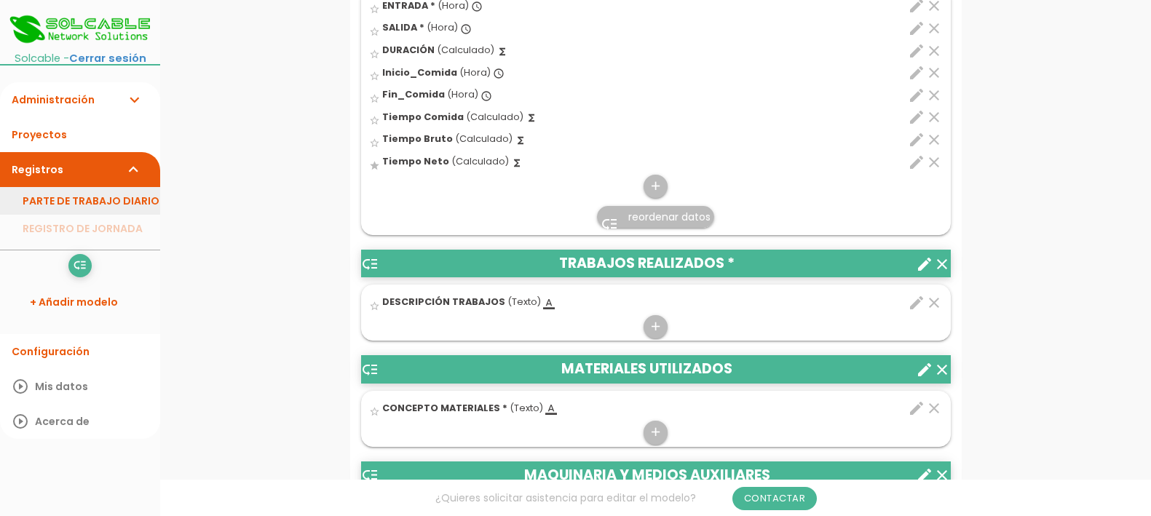
click at [64, 206] on link "PARTE DE TRABAJO DIARIO" at bounding box center [80, 201] width 160 height 28
